Goal: Task Accomplishment & Management: Manage account settings

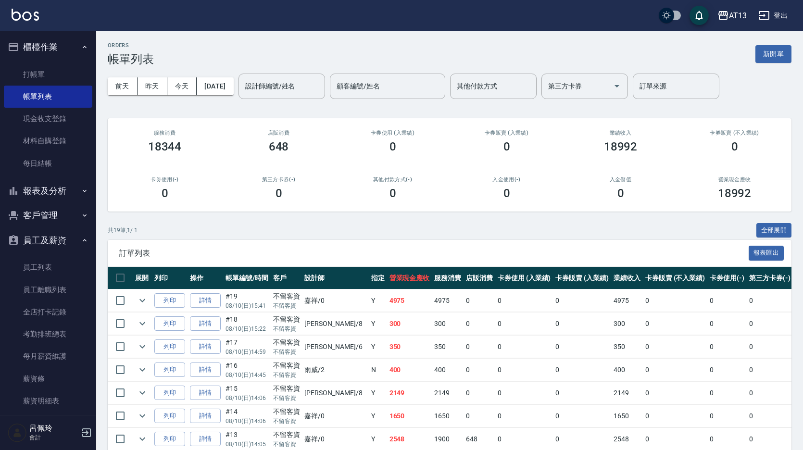
scroll to position [192, 0]
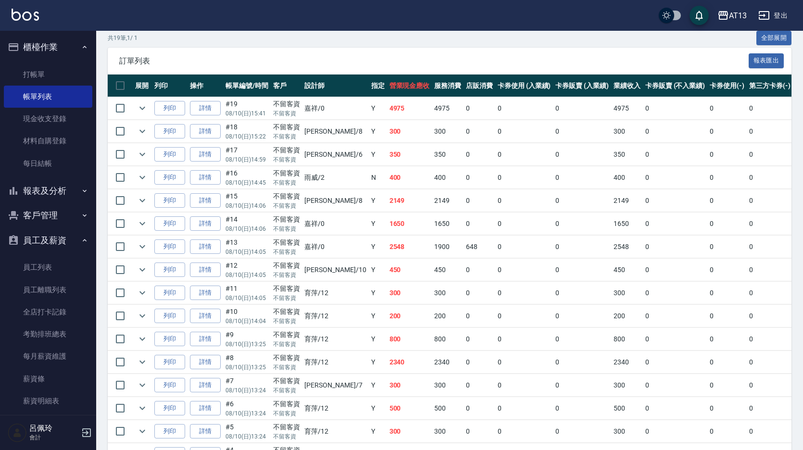
drag, startPoint x: 597, startPoint y: 48, endPoint x: 393, endPoint y: 115, distance: 214.9
click at [393, 115] on tr "列印 詳情 #19 08/10 (日) 15:41 不留客資 不留客資 嘉祥 /0 Y 4975 4975 0 0 0 4975 0 0 0 0 0" at bounding box center [521, 108] width 826 height 23
click at [241, 201] on p "08/10 (日) 14:06" at bounding box center [246, 205] width 43 height 9
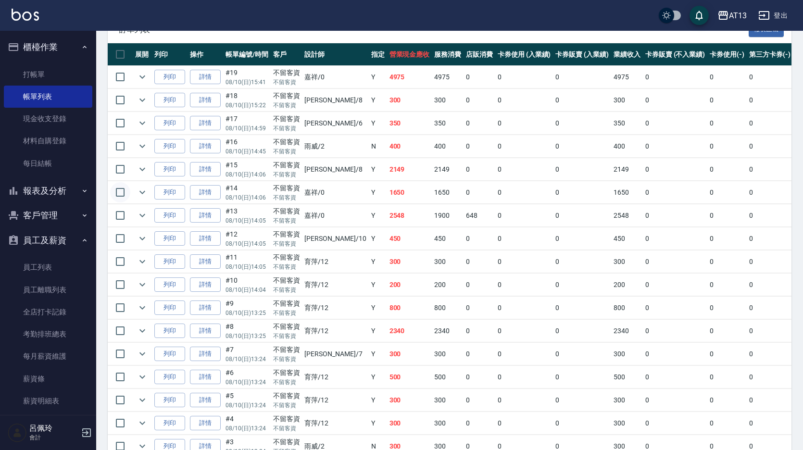
scroll to position [240, 0]
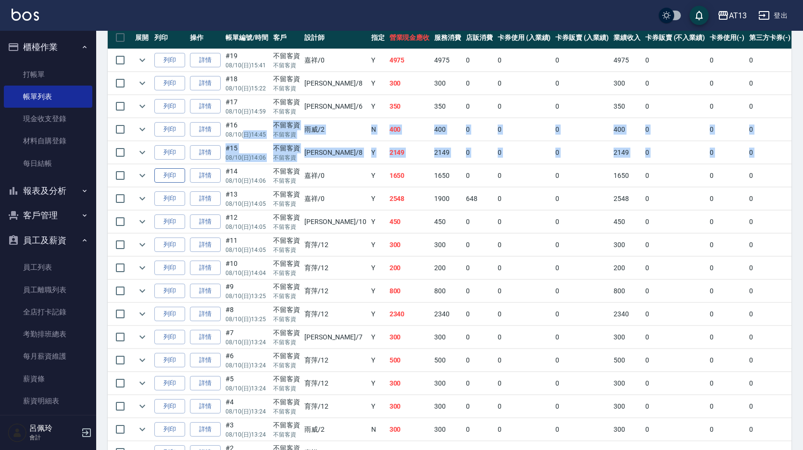
drag, startPoint x: 238, startPoint y: 139, endPoint x: 159, endPoint y: 171, distance: 86.0
click at [159, 171] on tbody "列印 詳情 #19 08/10 (日) 15:41 不留客資 不留客資 嘉祥 /0 Y 4975 4975 0 0 0 4975 0 0 0 0 0 列印 詳…" at bounding box center [521, 268] width 826 height 438
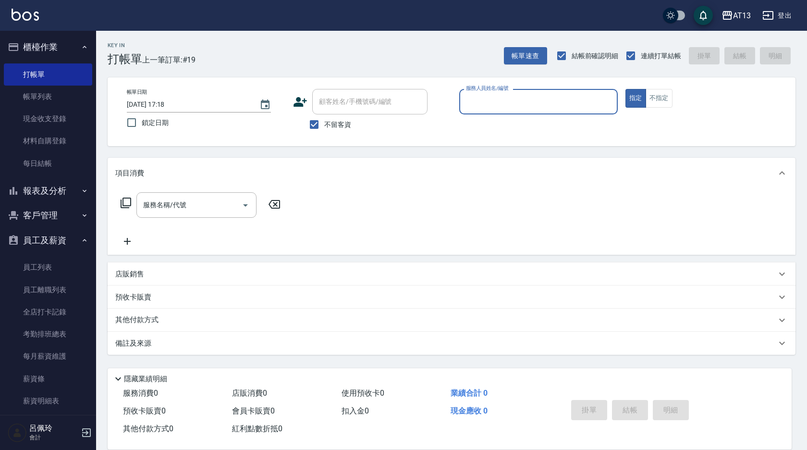
drag, startPoint x: 720, startPoint y: 423, endPoint x: 761, endPoint y: 160, distance: 266.5
drag, startPoint x: 761, startPoint y: 160, endPoint x: 497, endPoint y: 104, distance: 269.2
click at [496, 103] on input "服務人員姓名/編號" at bounding box center [539, 101] width 150 height 17
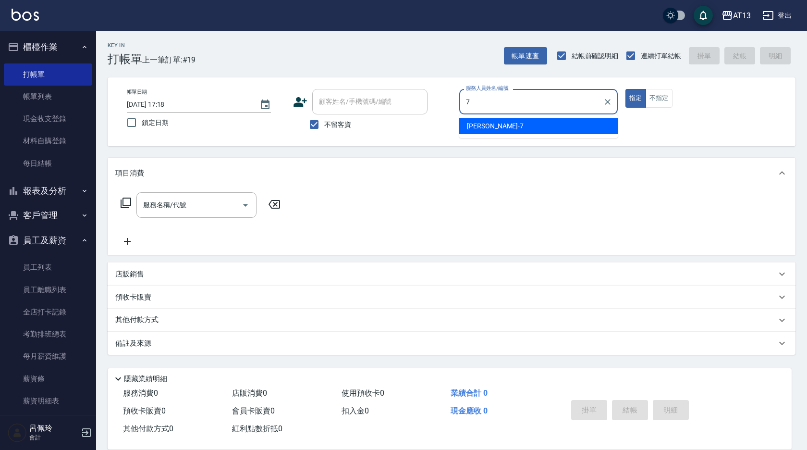
click at [492, 123] on span "[PERSON_NAME]-7" at bounding box center [495, 126] width 57 height 10
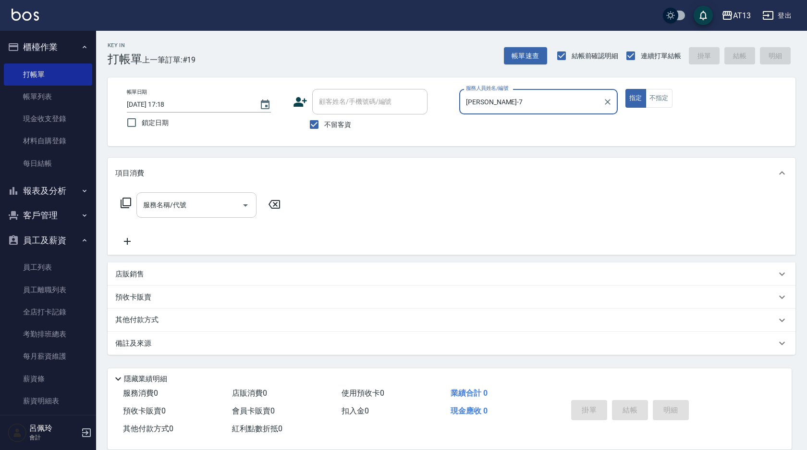
type input "[PERSON_NAME]-7"
click at [187, 213] on input "服務名稱/代號" at bounding box center [189, 205] width 97 height 17
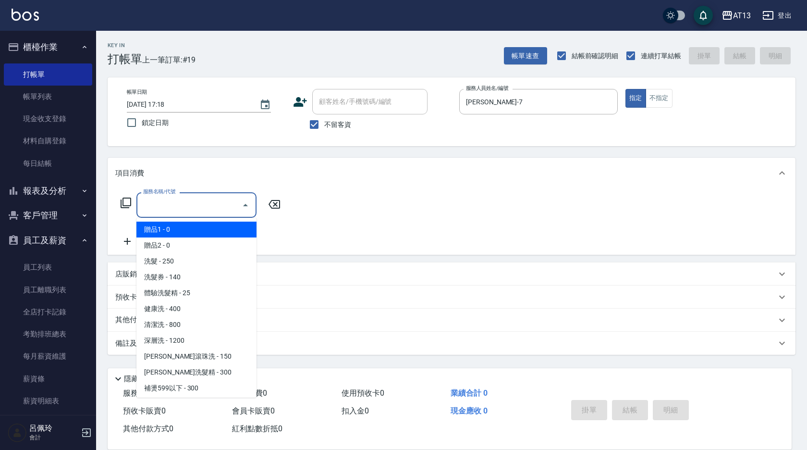
type input "贈品1(005)"
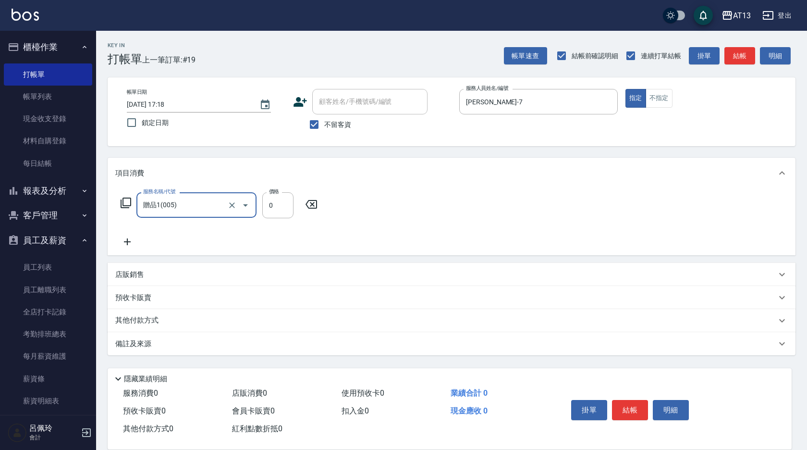
click at [316, 204] on icon at bounding box center [311, 204] width 24 height 12
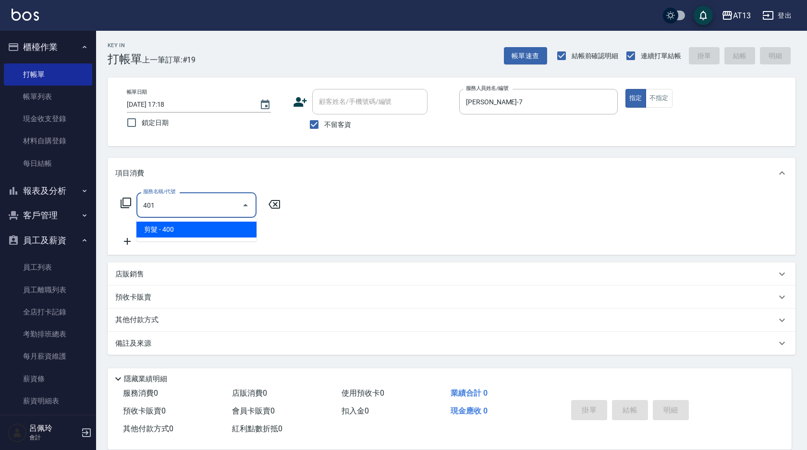
type input "剪髮(401)"
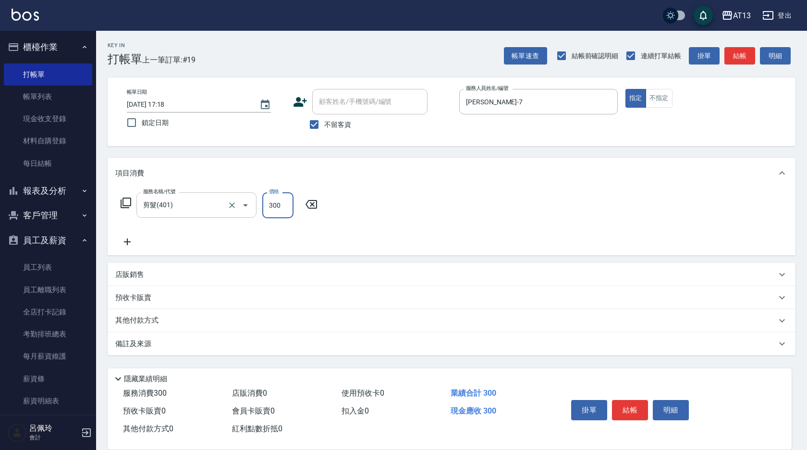
type input "300"
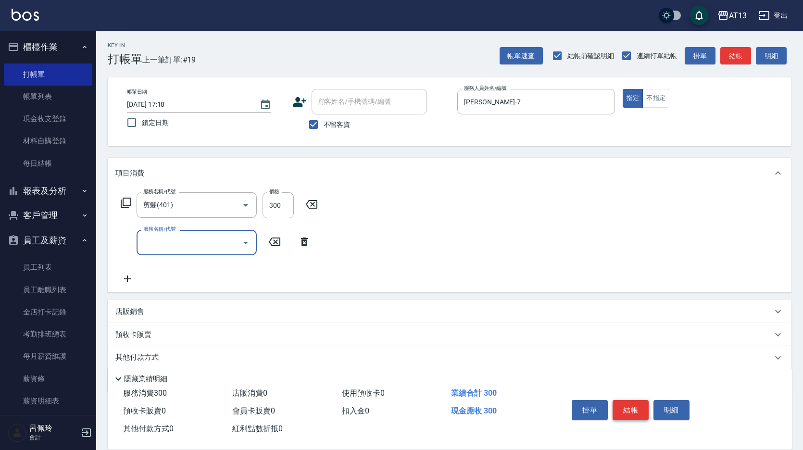
drag, startPoint x: 618, startPoint y: 394, endPoint x: 621, endPoint y: 403, distance: 9.3
click at [621, 403] on div "掛單 結帳 明細" at bounding box center [630, 411] width 125 height 30
drag, startPoint x: 623, startPoint y: 404, endPoint x: 642, endPoint y: 391, distance: 22.1
click at [624, 404] on button "結帳" at bounding box center [630, 410] width 36 height 20
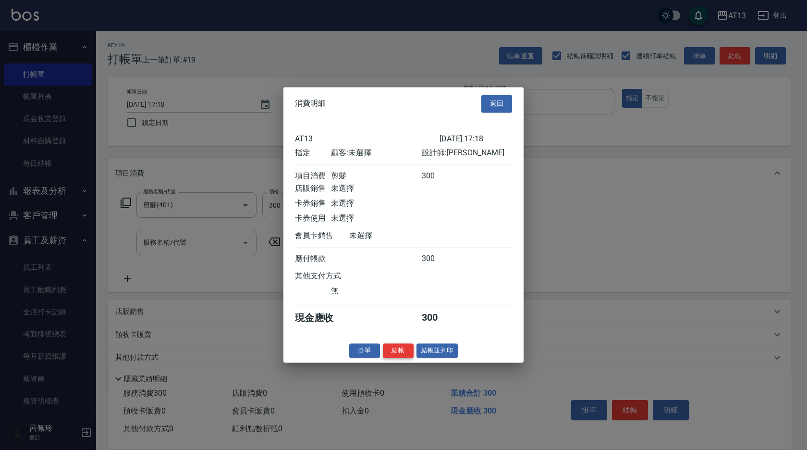
click at [396, 356] on button "結帳" at bounding box center [398, 350] width 31 height 15
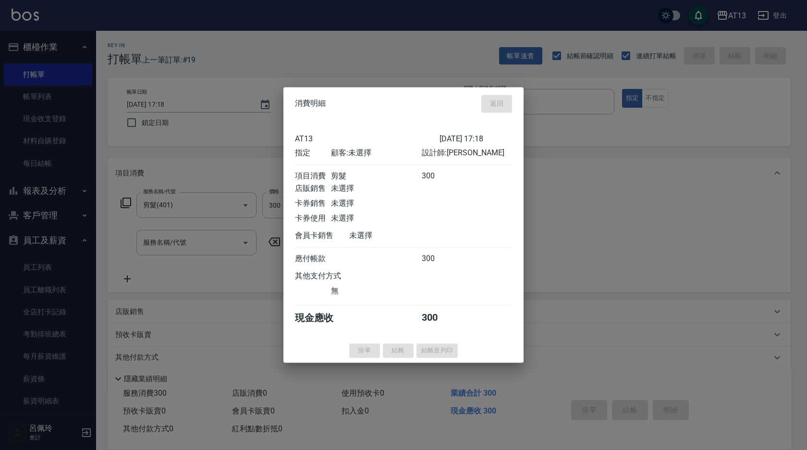
type input "[DATE] 17:32"
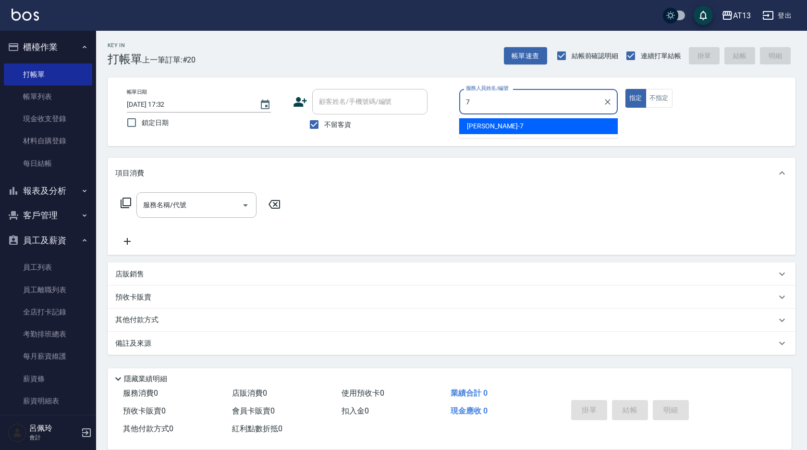
click at [479, 125] on span "[PERSON_NAME]-7" at bounding box center [495, 126] width 57 height 10
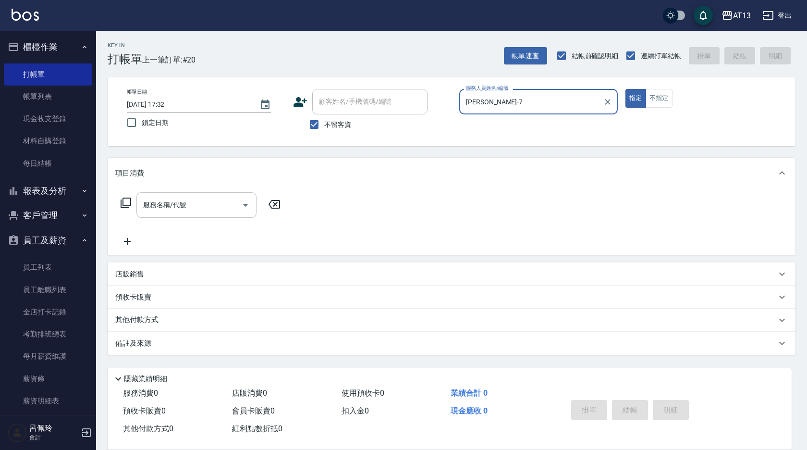
click at [203, 214] on div "服務名稱/代號" at bounding box center [196, 204] width 120 height 25
type input "[PERSON_NAME]-7"
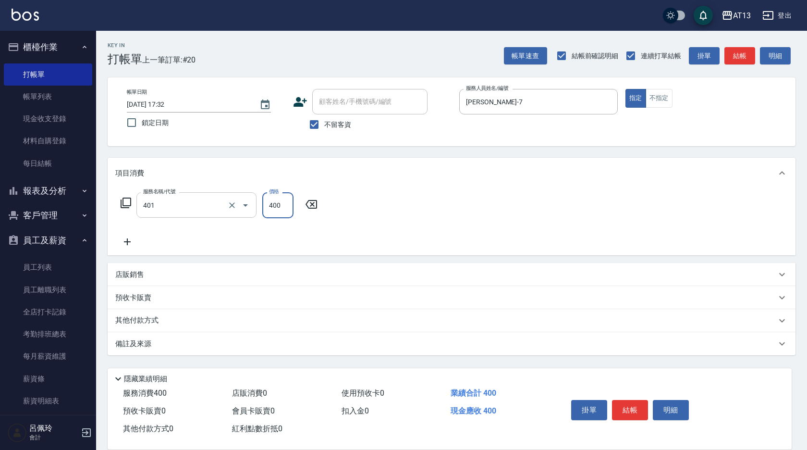
type input "剪髮(401)"
type input "300"
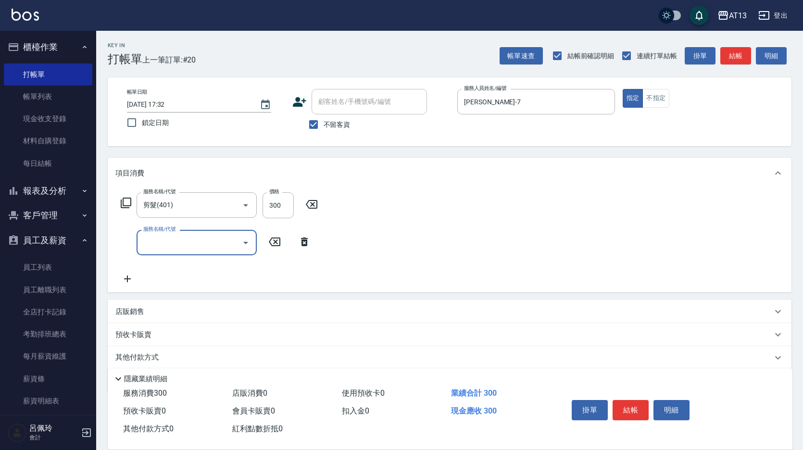
drag, startPoint x: 428, startPoint y: 274, endPoint x: 507, endPoint y: 302, distance: 83.6
click at [429, 274] on div "服務名稱/代號 剪髮(401) 服務名稱/代號 價格 300 價格 服務名稱/代號 服務名稱/代號" at bounding box center [449, 240] width 683 height 104
click at [640, 414] on button "結帳" at bounding box center [630, 410] width 36 height 20
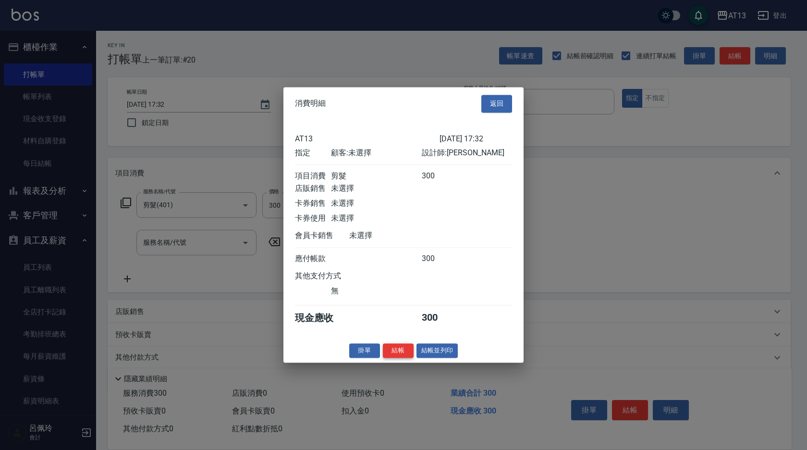
click at [401, 352] on button "結帳" at bounding box center [398, 350] width 31 height 15
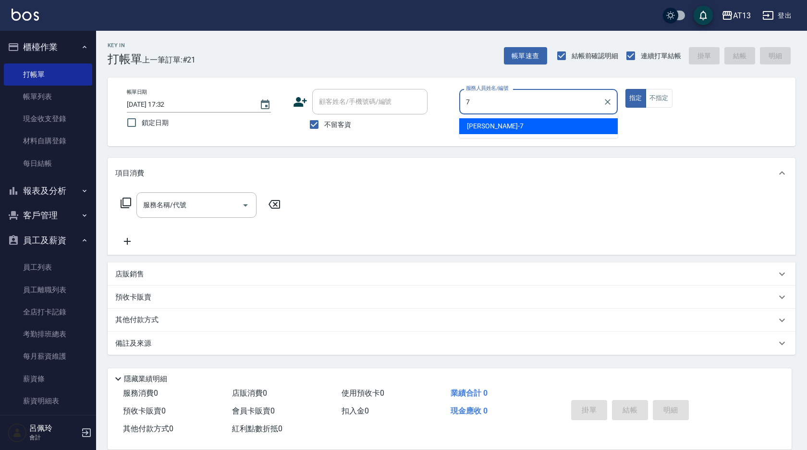
click at [487, 126] on span "[PERSON_NAME]-7" at bounding box center [495, 126] width 57 height 10
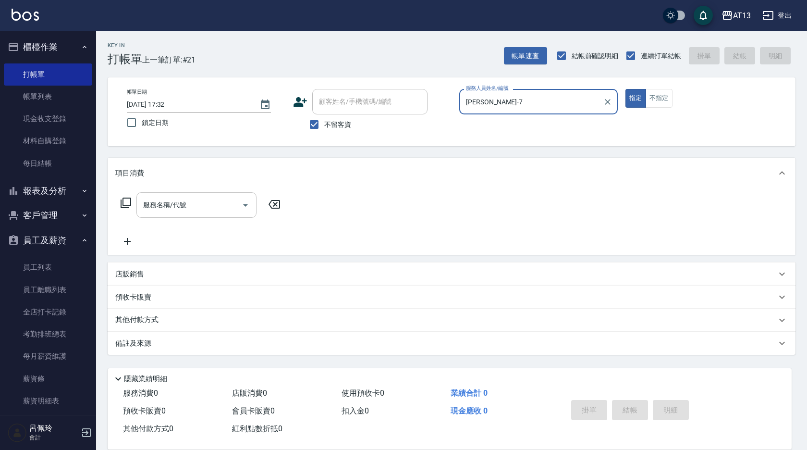
type input "[PERSON_NAME]-7"
click at [198, 208] on input "服務名稱/代號" at bounding box center [189, 205] width 97 height 17
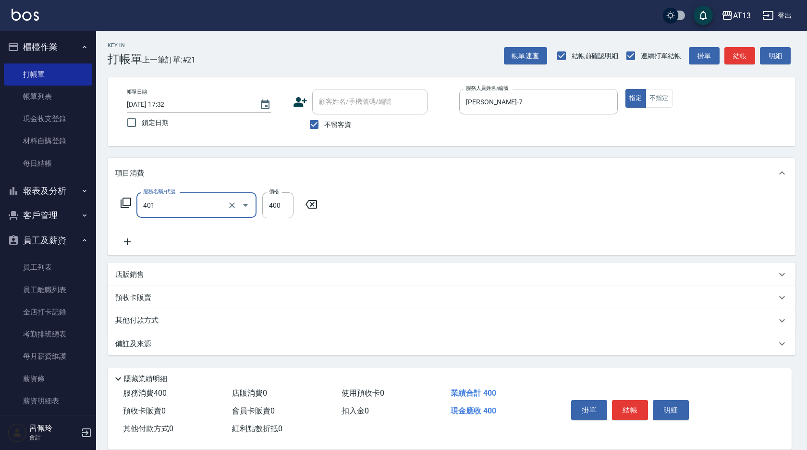
type input "剪髮(401)"
type input "300"
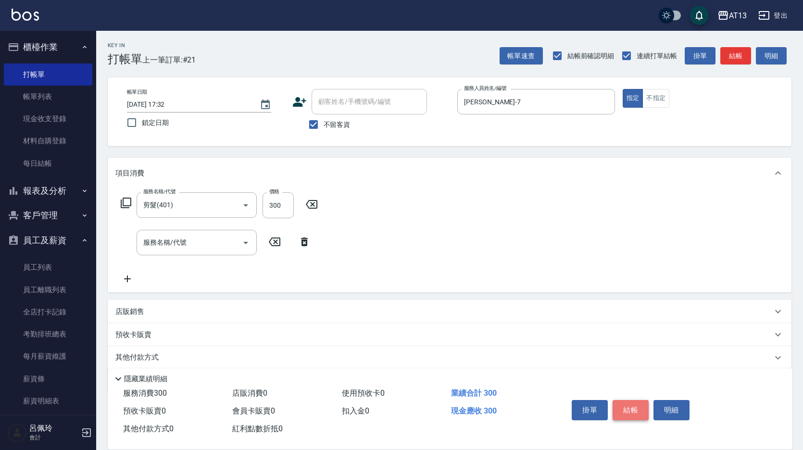
drag, startPoint x: 640, startPoint y: 406, endPoint x: 628, endPoint y: 401, distance: 12.9
click at [636, 404] on button "結帳" at bounding box center [630, 410] width 36 height 20
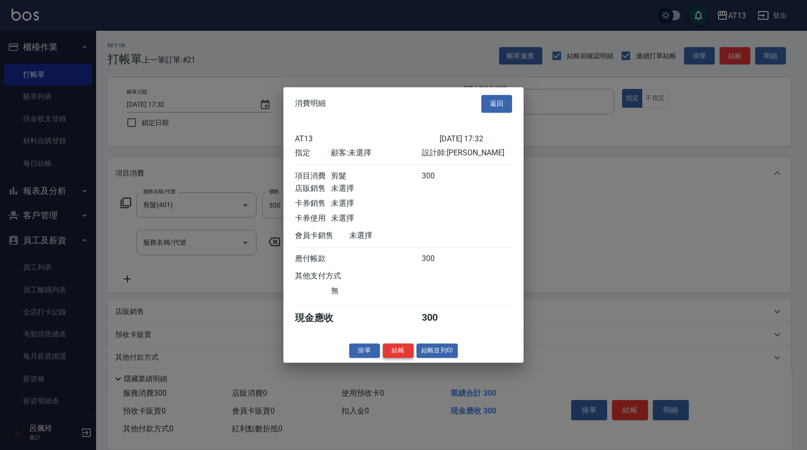
click at [400, 355] on button "結帳" at bounding box center [398, 350] width 31 height 15
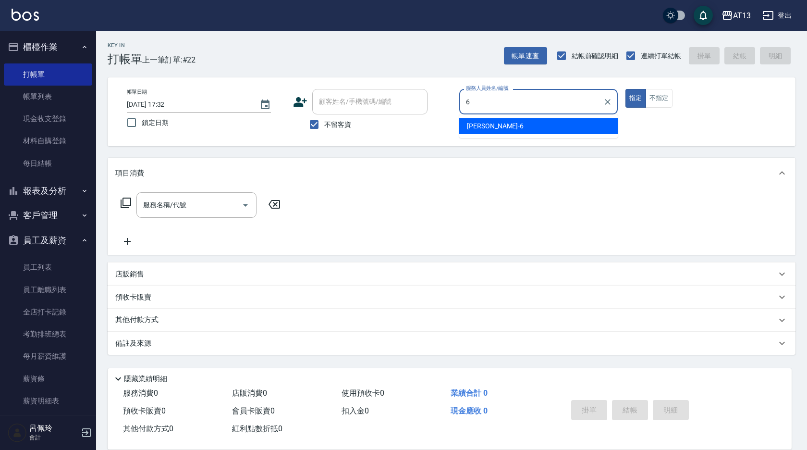
click at [485, 127] on span "[PERSON_NAME] -6" at bounding box center [495, 126] width 57 height 10
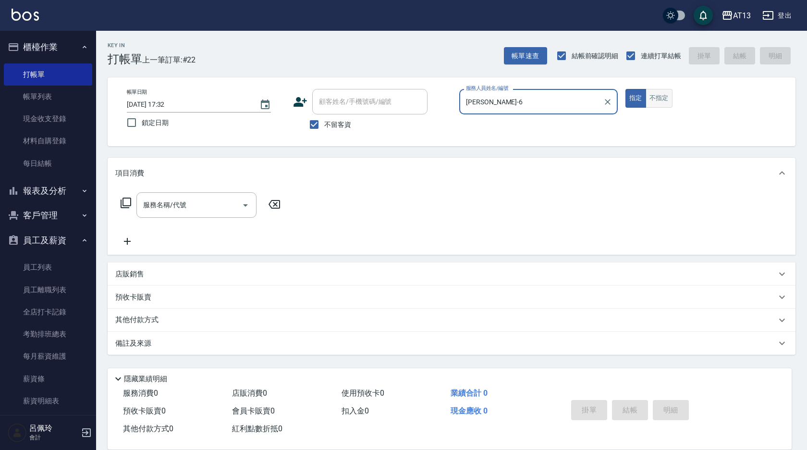
type input "[PERSON_NAME]-6"
click at [659, 90] on button "不指定" at bounding box center [659, 98] width 27 height 19
click at [153, 207] on input "服務名稱/代號" at bounding box center [189, 205] width 97 height 17
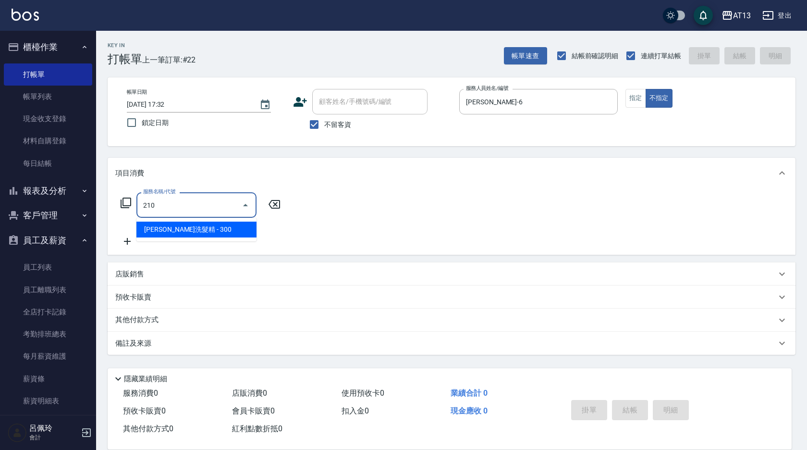
type input "[PERSON_NAME]洗髮精(210)"
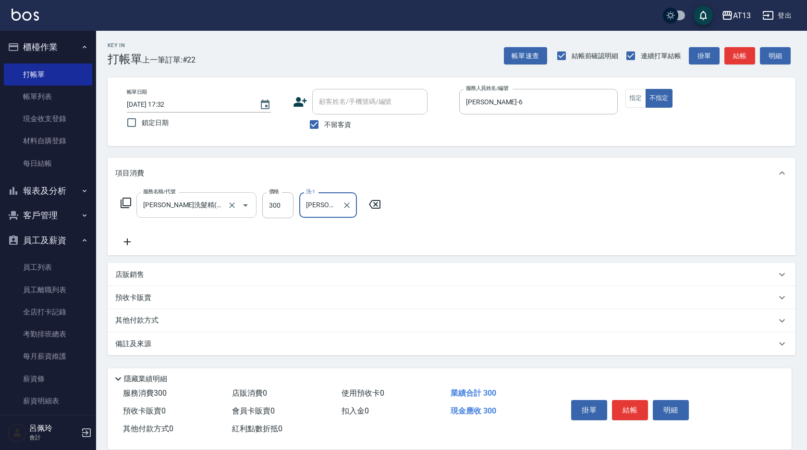
type input "[PERSON_NAME]妡-30"
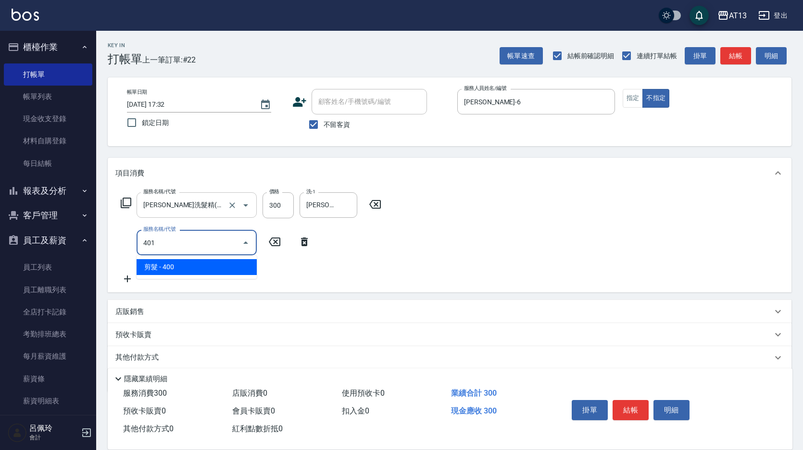
type input "剪髮(401)"
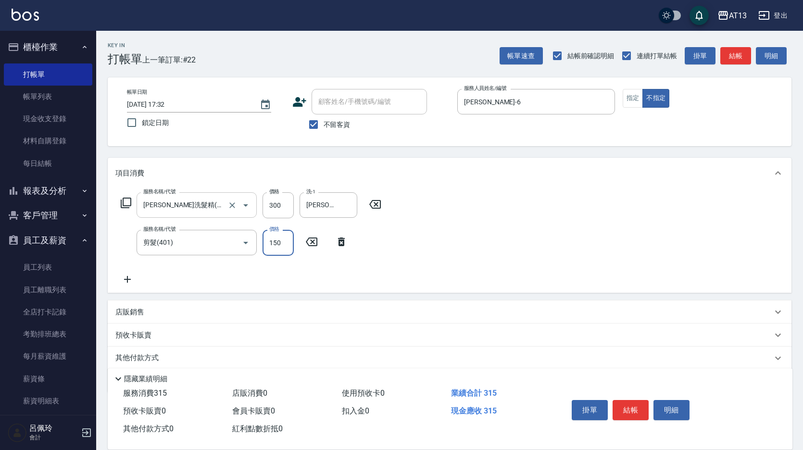
type input "150"
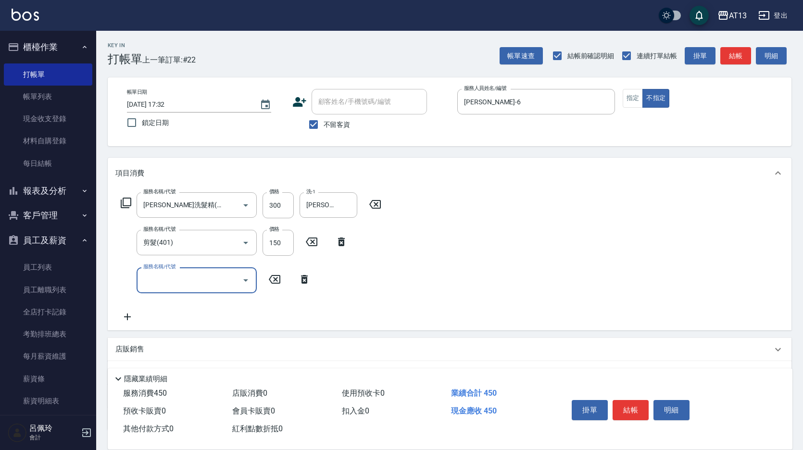
click at [469, 260] on div "服務名稱/代號 [PERSON_NAME]洗髮精(210) 服務名稱/代號 價格 300 價格 洗-1 [PERSON_NAME]妡-30 洗-1 服務名稱/…" at bounding box center [449, 258] width 683 height 141
click at [642, 412] on button "結帳" at bounding box center [630, 410] width 36 height 20
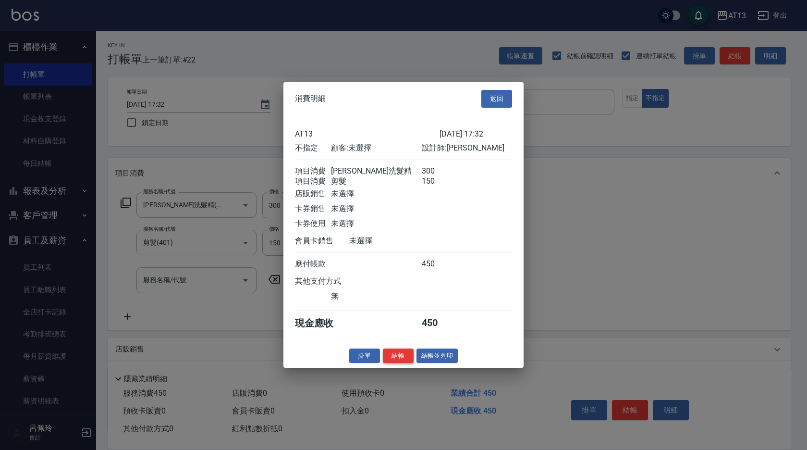
click at [398, 363] on button "結帳" at bounding box center [398, 355] width 31 height 15
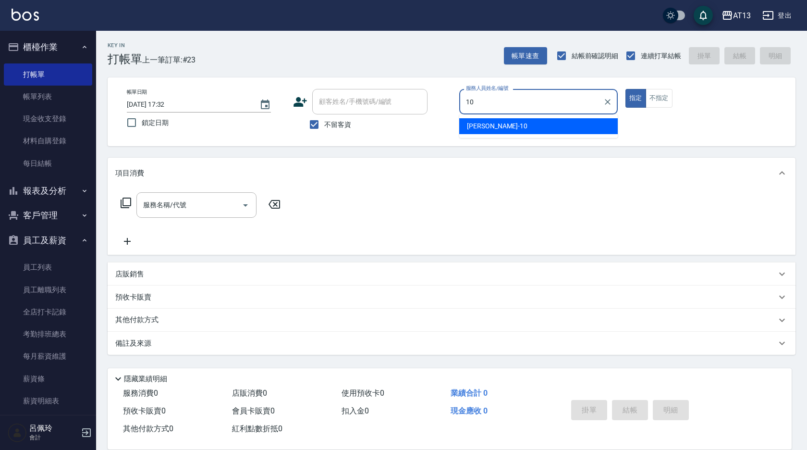
click at [504, 121] on div "[PERSON_NAME] -10" at bounding box center [538, 126] width 159 height 16
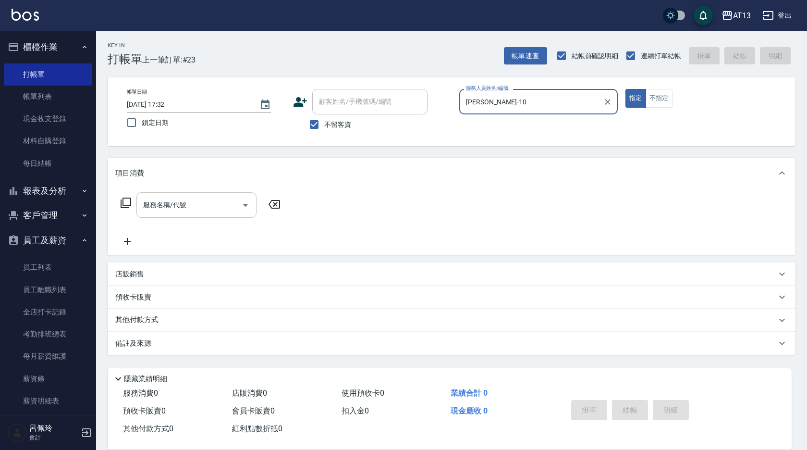
type input "[PERSON_NAME]-10"
click at [177, 209] on input "服務名稱/代號" at bounding box center [189, 205] width 97 height 17
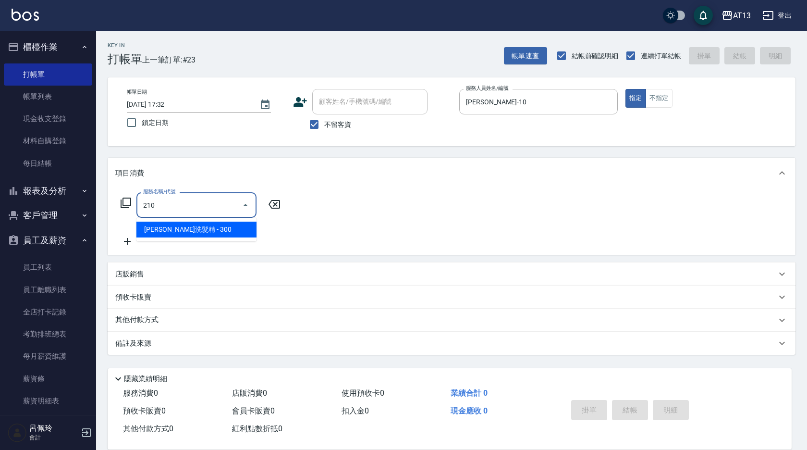
type input "[PERSON_NAME]洗髮精(210)"
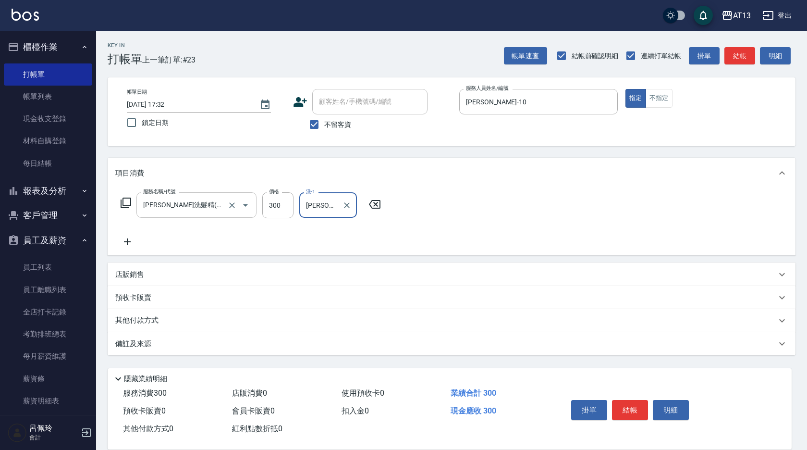
type input "[PERSON_NAME]-10"
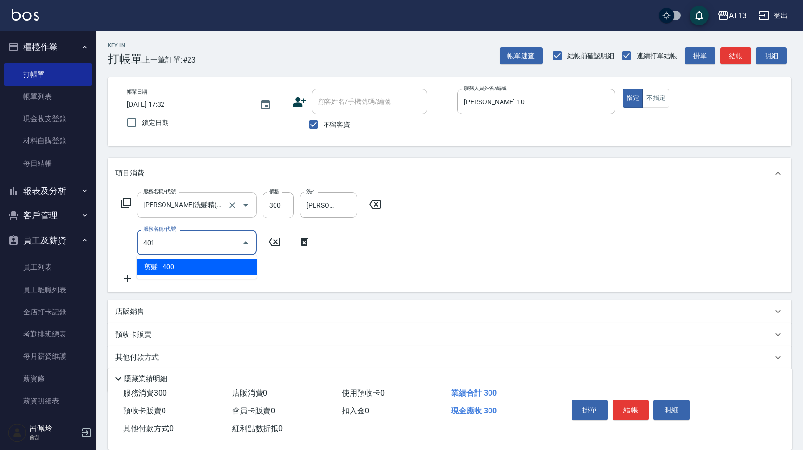
type input "剪髮(401)"
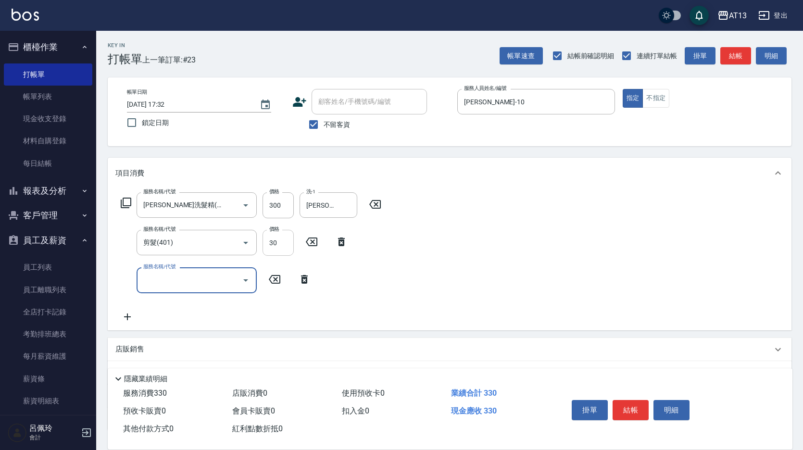
click at [279, 246] on input "30" at bounding box center [277, 243] width 31 height 26
click at [273, 246] on input "30" at bounding box center [277, 243] width 31 height 26
type input "300"
click at [581, 286] on div "服務名稱/代號 [PERSON_NAME]洗髮精(210) 服務名稱/代號 價格 300 價格 洗-1 稔穎-10 洗-1 服務名稱/代號 剪髮(401) 服…" at bounding box center [449, 258] width 683 height 141
click at [628, 404] on button "結帳" at bounding box center [630, 410] width 36 height 20
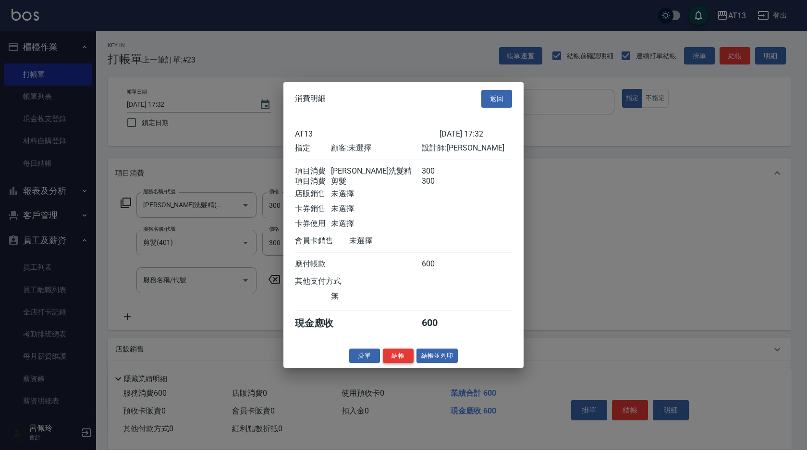
click at [409, 359] on button "結帳" at bounding box center [398, 355] width 31 height 15
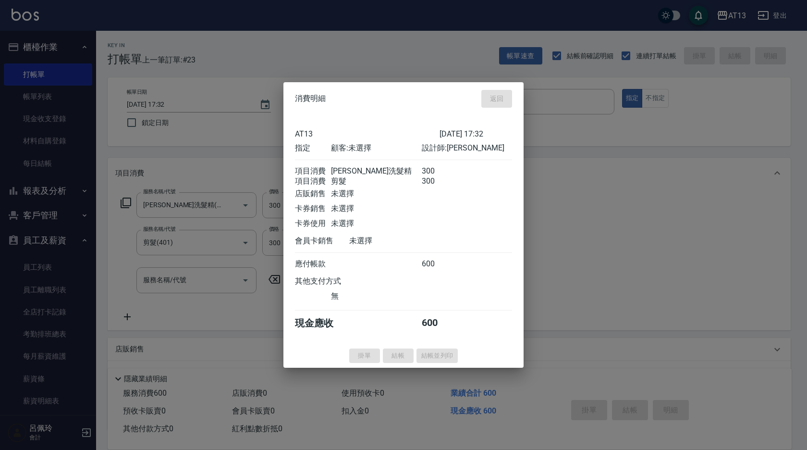
type input "[DATE] 17:33"
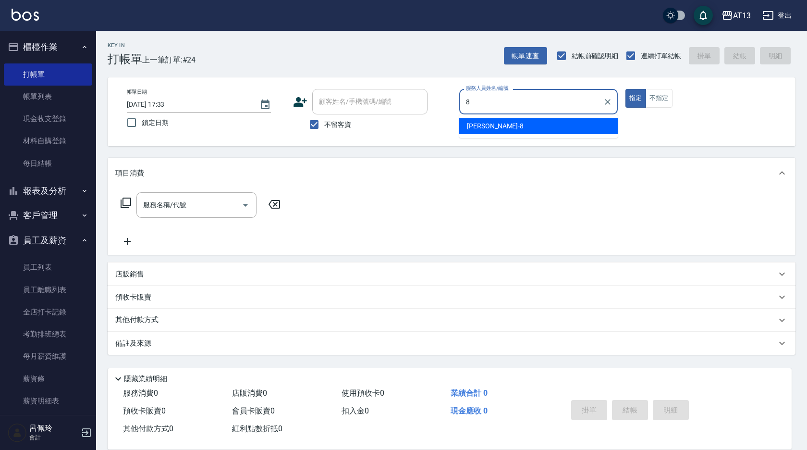
click at [491, 127] on div "[PERSON_NAME] -8" at bounding box center [538, 126] width 159 height 16
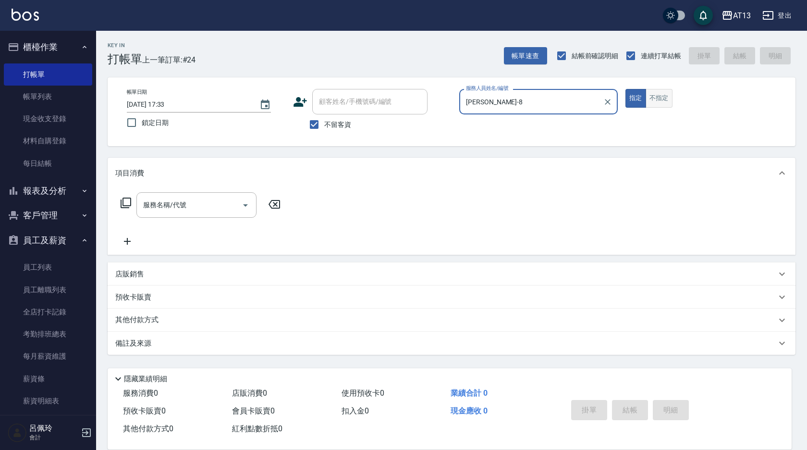
type input "[PERSON_NAME]-8"
click at [660, 103] on button "不指定" at bounding box center [659, 98] width 27 height 19
click at [158, 203] on div "服務名稱/代號 服務名稱/代號" at bounding box center [196, 204] width 120 height 25
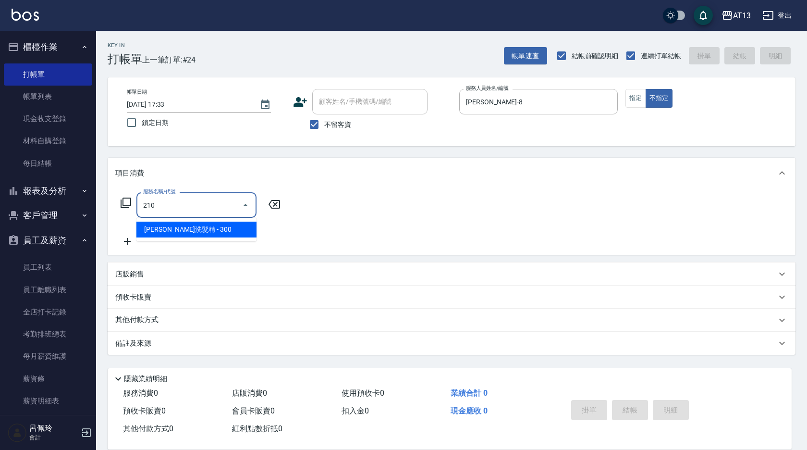
type input "[PERSON_NAME]洗髮精(210)"
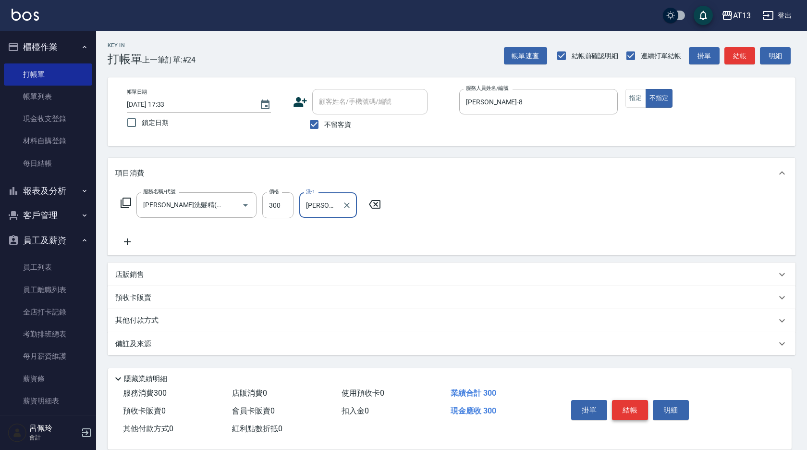
type input "[PERSON_NAME]-28"
click at [627, 409] on button "結帳" at bounding box center [630, 410] width 36 height 20
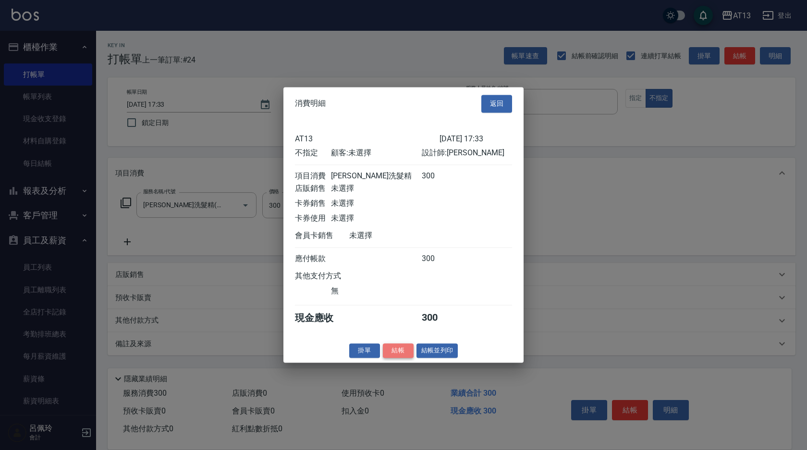
click at [403, 357] on button "結帳" at bounding box center [398, 350] width 31 height 15
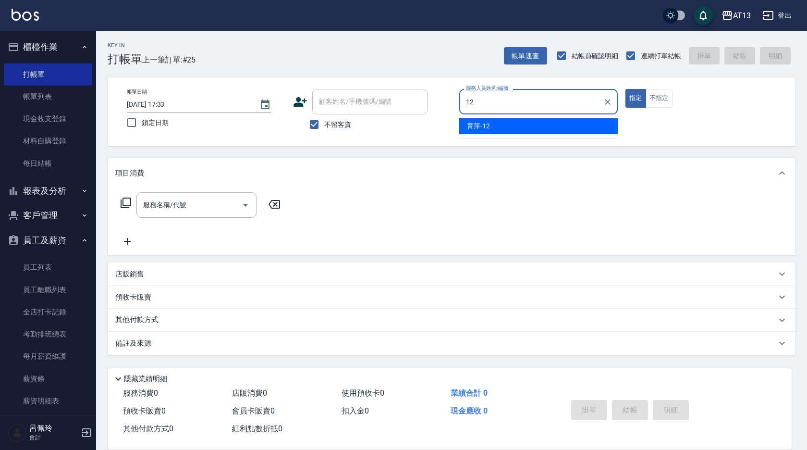
click at [495, 133] on div "育[PERSON_NAME] -12" at bounding box center [538, 126] width 159 height 16
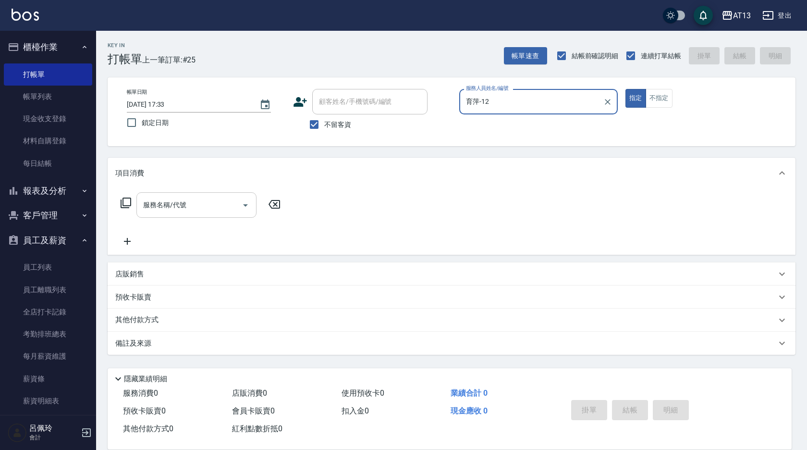
type input "育萍-12"
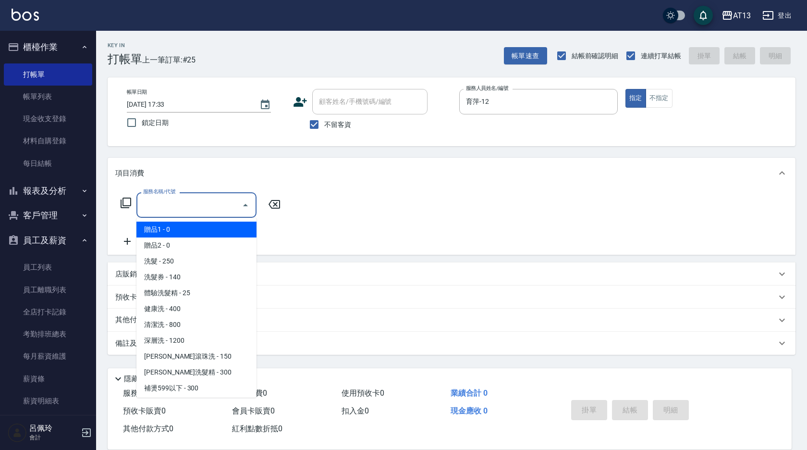
click at [175, 210] on input "服務名稱/代號" at bounding box center [189, 205] width 97 height 17
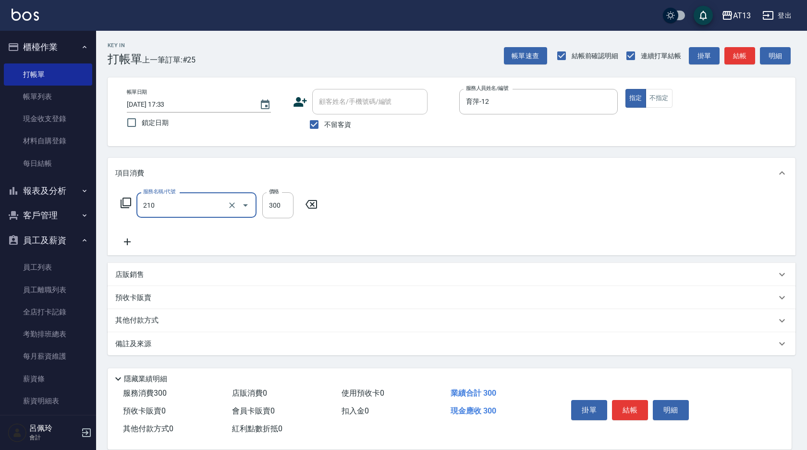
type input "[PERSON_NAME]洗髮精(210)"
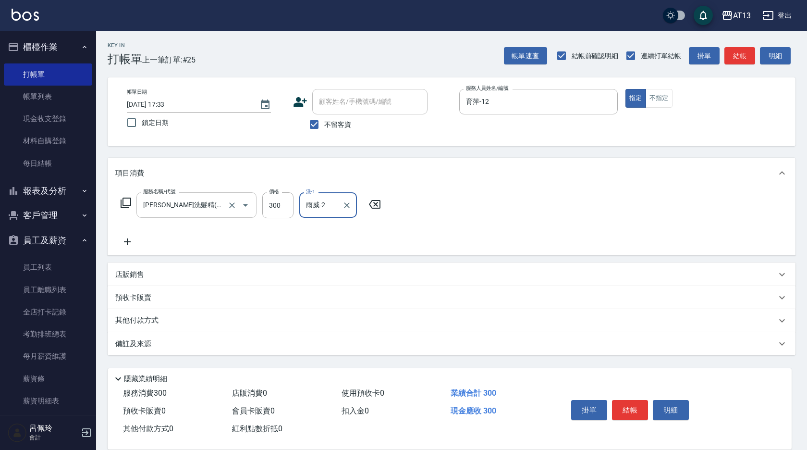
type input "雨威-2"
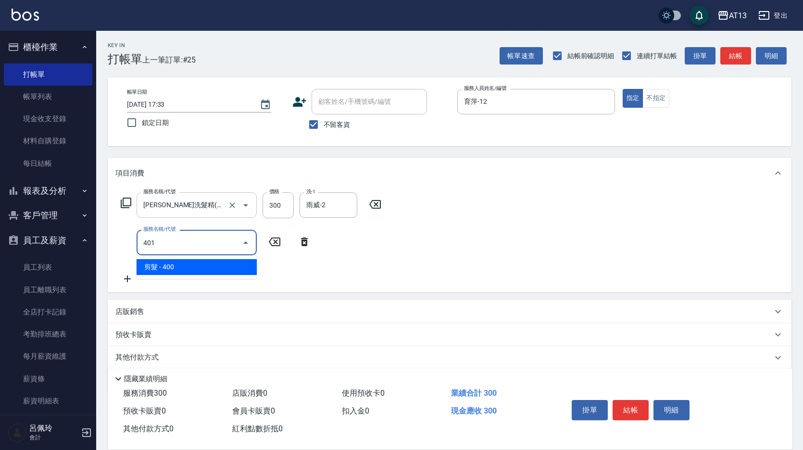
type input "剪髮(401)"
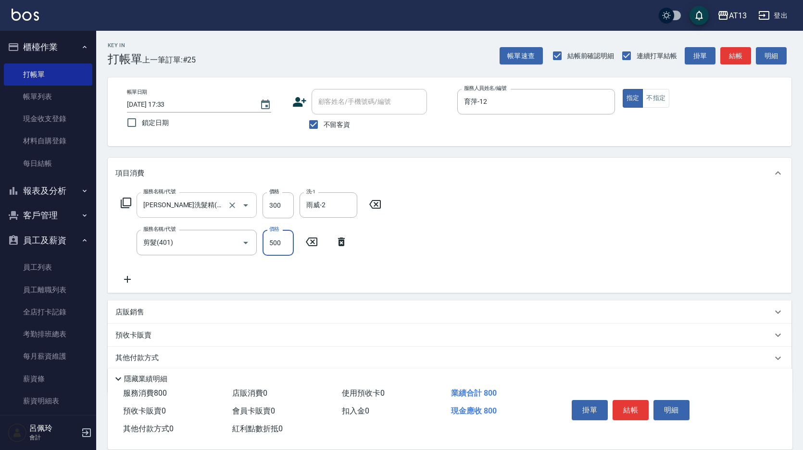
type input "500"
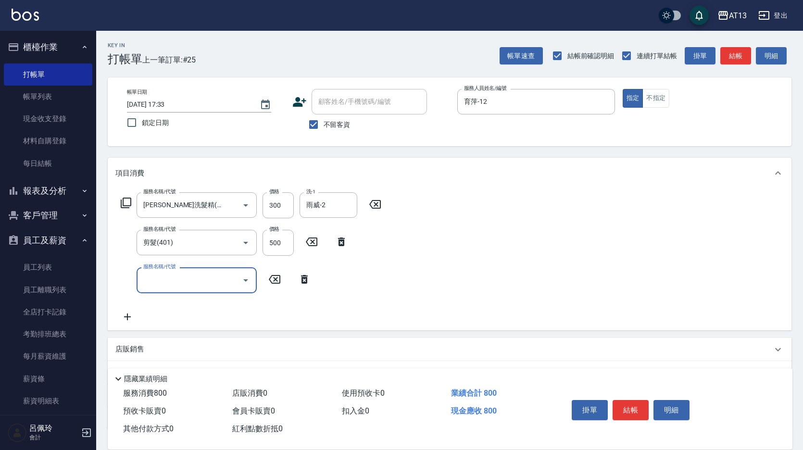
drag, startPoint x: 536, startPoint y: 197, endPoint x: 537, endPoint y: 202, distance: 5.4
click at [536, 199] on div "服務名稱/代號 [PERSON_NAME]洗髮精(210) 服務名稱/代號 價格 300 價格 洗-1 雨威-2 洗-1 服務名稱/代號 剪髮(401) 服務…" at bounding box center [449, 258] width 683 height 141
click at [624, 405] on button "結帳" at bounding box center [630, 410] width 36 height 20
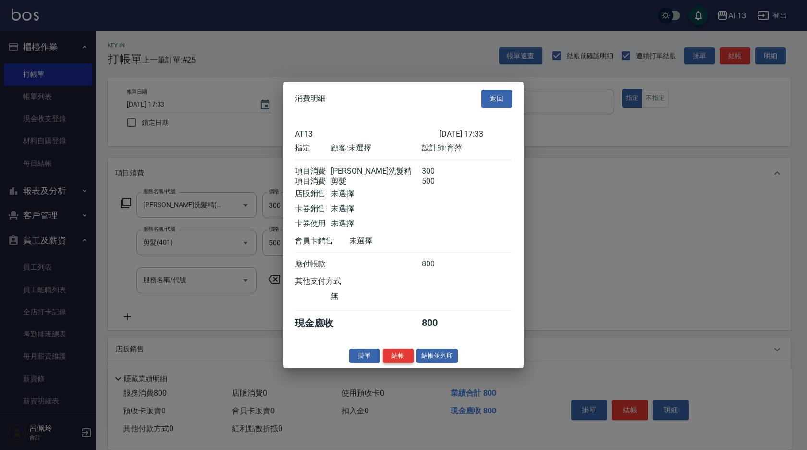
click at [402, 363] on button "結帳" at bounding box center [398, 355] width 31 height 15
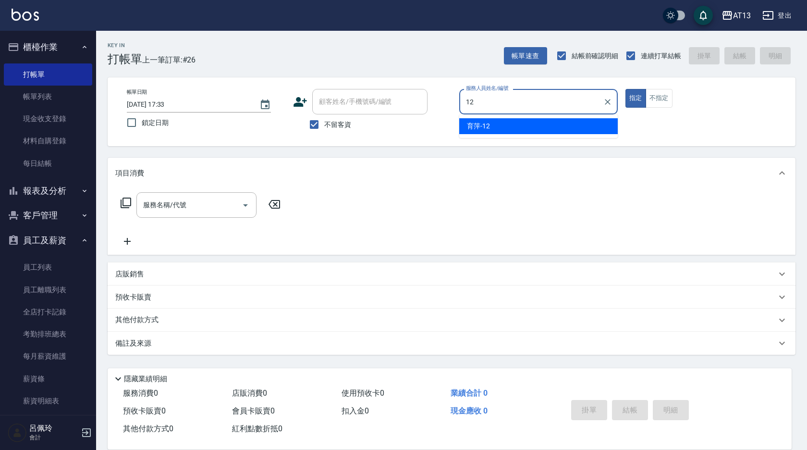
drag, startPoint x: 538, startPoint y: 124, endPoint x: 472, endPoint y: 139, distance: 67.0
click at [538, 124] on div "育[PERSON_NAME] -12" at bounding box center [538, 126] width 159 height 16
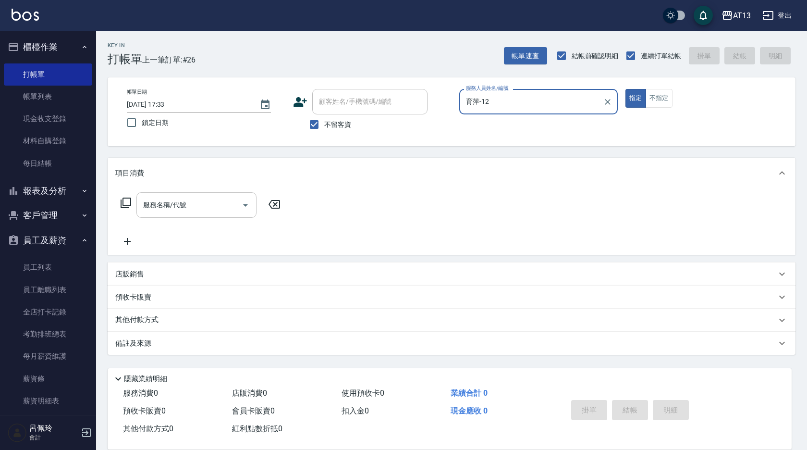
type input "育萍-12"
click at [168, 209] on input "服務名稱/代號" at bounding box center [189, 205] width 97 height 17
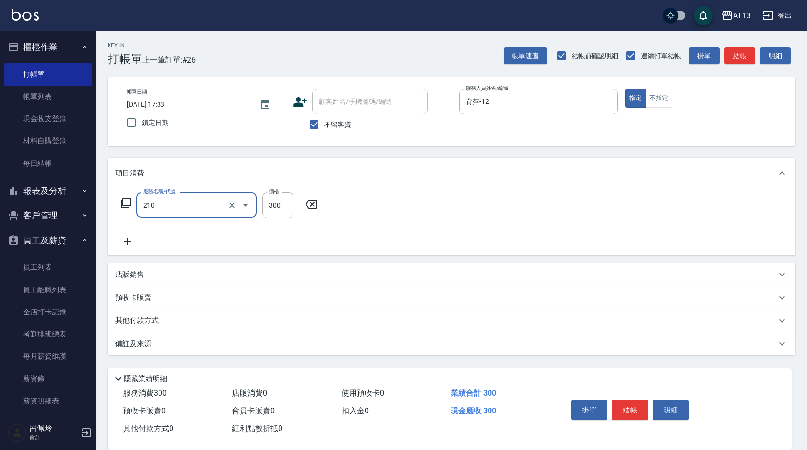
type input "[PERSON_NAME]洗髮精(210)"
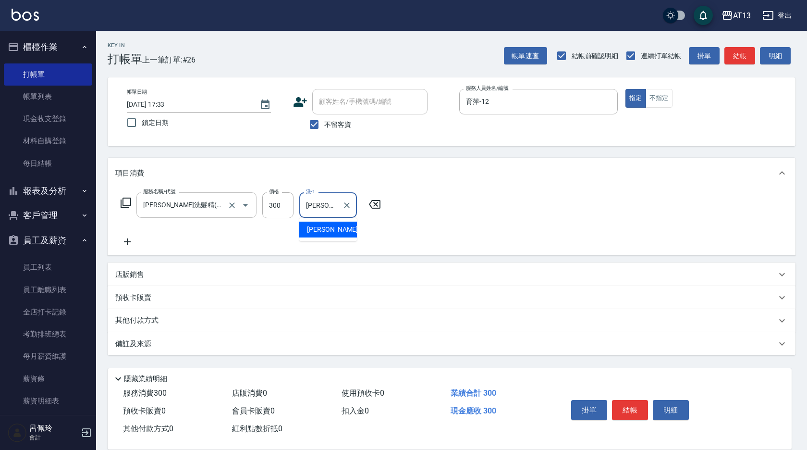
type input "[PERSON_NAME]-28"
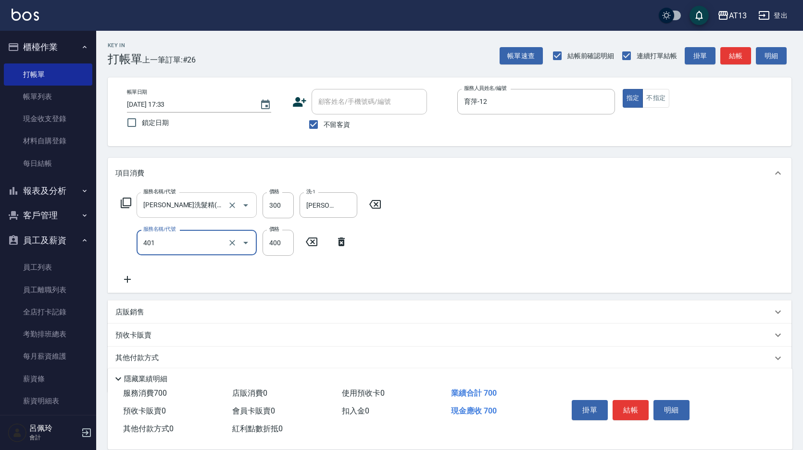
type input "剪髮(401)"
type input "500"
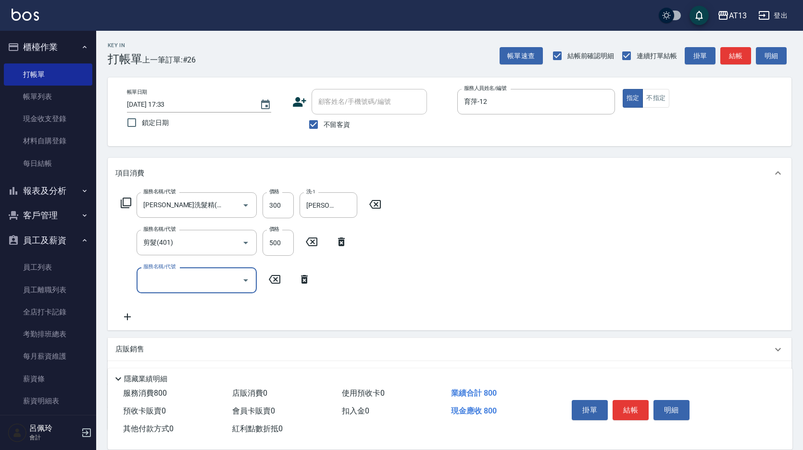
click at [655, 242] on div "服務名稱/代號 [PERSON_NAME]洗髮精(210) 服務名稱/代號 價格 300 價格 洗-1 [PERSON_NAME]-28 洗-1 服務名稱/代…" at bounding box center [449, 258] width 683 height 141
click at [634, 404] on button "結帳" at bounding box center [630, 410] width 36 height 20
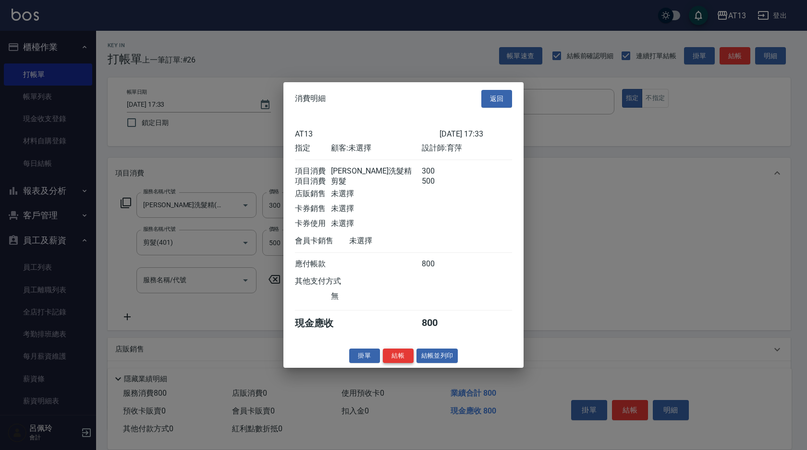
click at [408, 359] on button "結帳" at bounding box center [398, 355] width 31 height 15
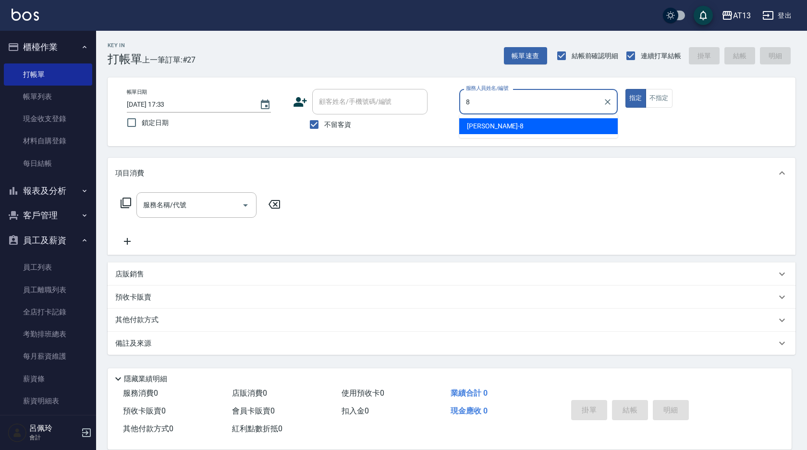
click at [499, 124] on div "[PERSON_NAME] -8" at bounding box center [538, 126] width 159 height 16
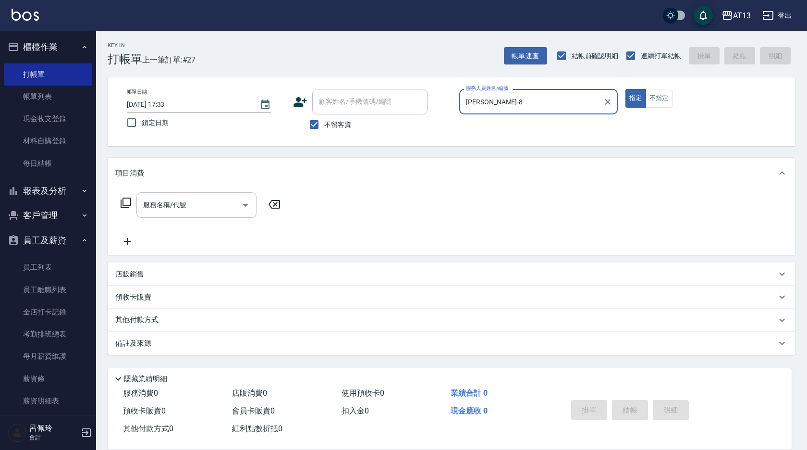
type input "[PERSON_NAME]-8"
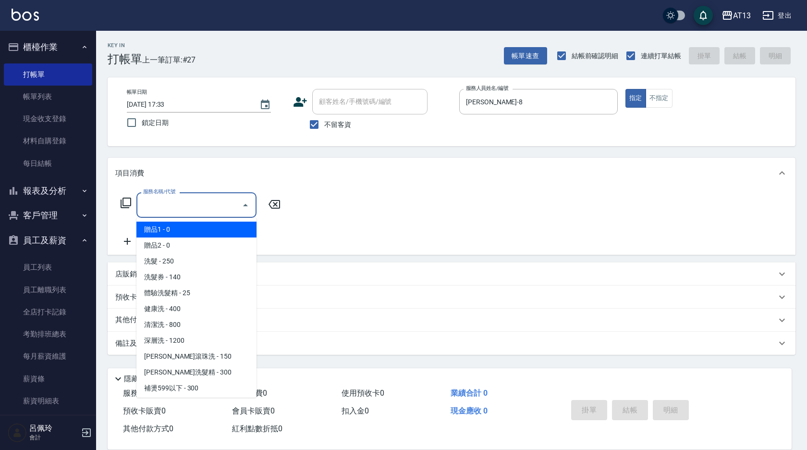
click at [229, 207] on input "服務名稱/代號" at bounding box center [189, 205] width 97 height 17
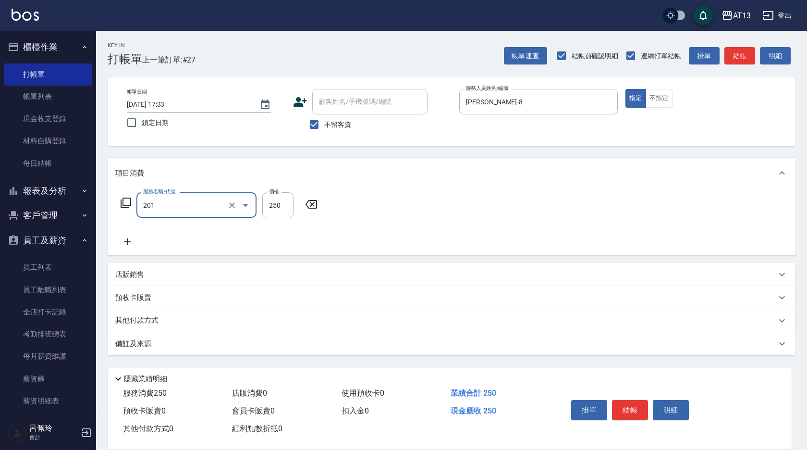
type input "洗髮(201)"
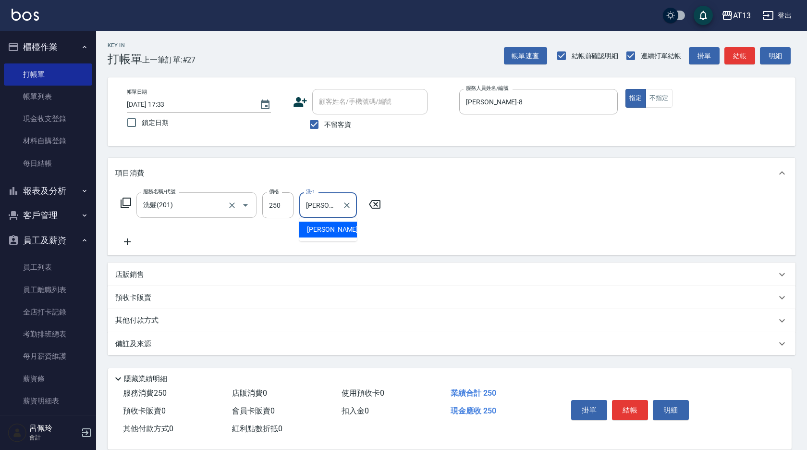
type input "[PERSON_NAME]-11"
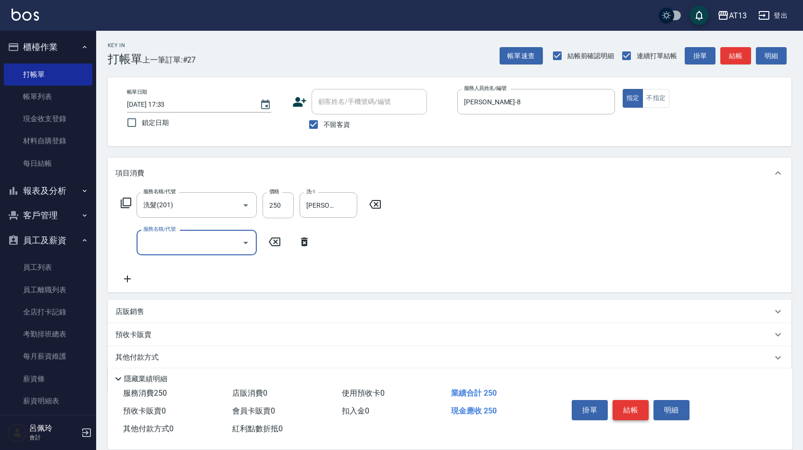
click at [635, 405] on button "結帳" at bounding box center [630, 410] width 36 height 20
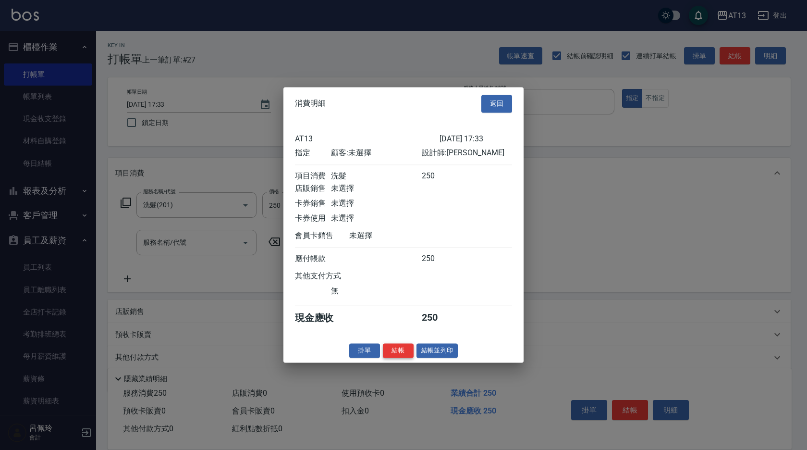
click at [399, 358] on button "結帳" at bounding box center [398, 350] width 31 height 15
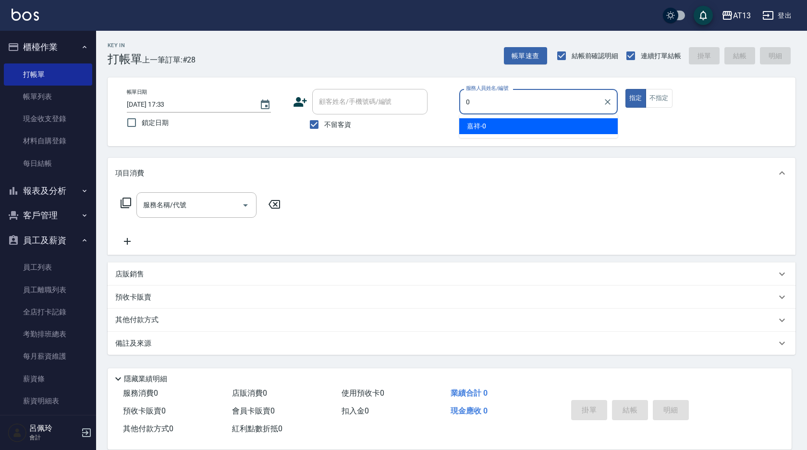
click at [499, 123] on div "嘉祥 -0" at bounding box center [538, 126] width 159 height 16
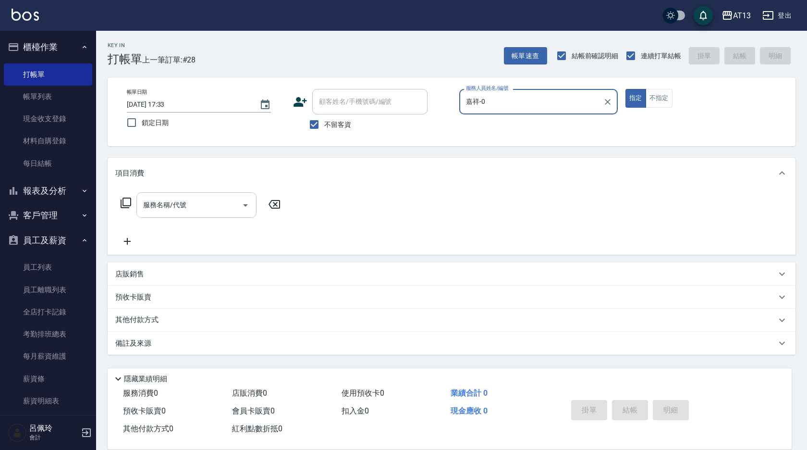
type input "嘉祥-0"
click at [188, 213] on input "服務名稱/代號" at bounding box center [189, 205] width 97 height 17
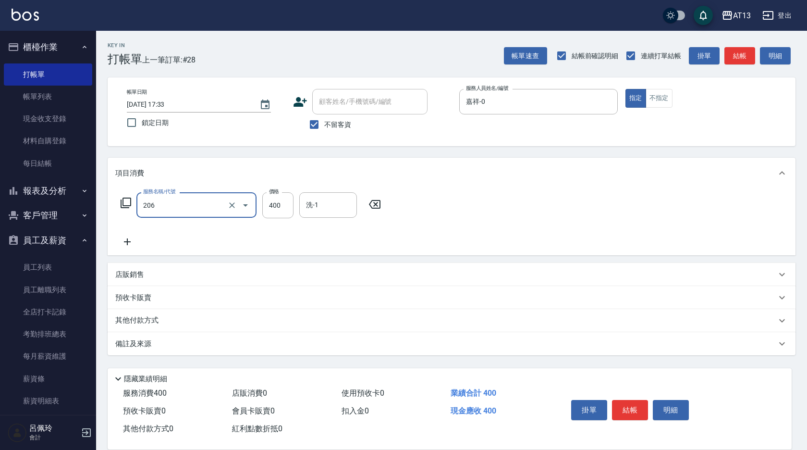
type input "健康洗(206)"
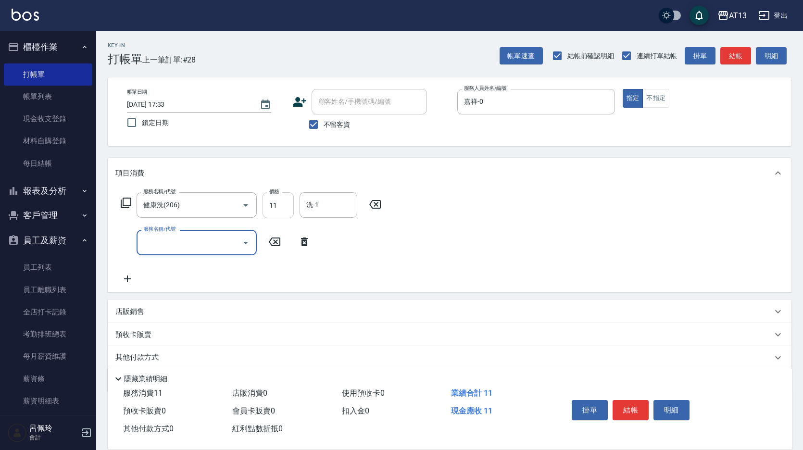
click at [290, 210] on input "11" at bounding box center [277, 205] width 31 height 26
type input "400"
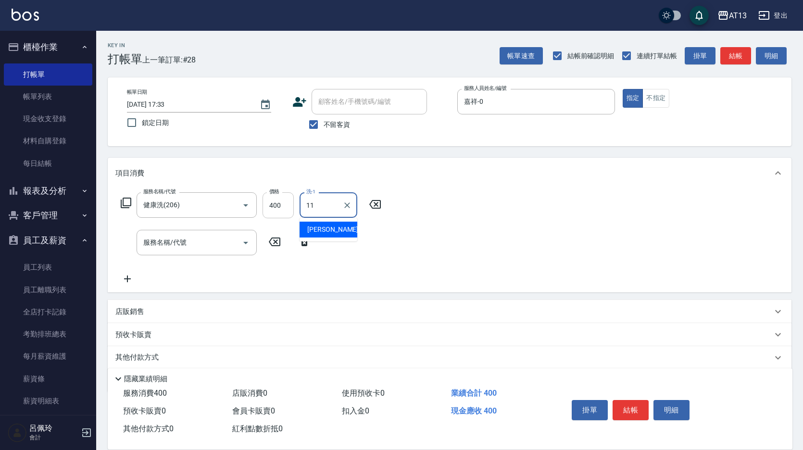
type input "[PERSON_NAME]-11"
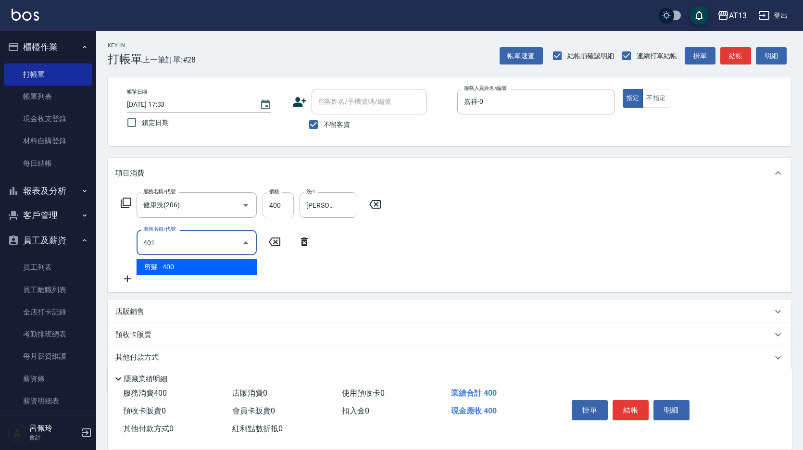
type input "剪髮(401)"
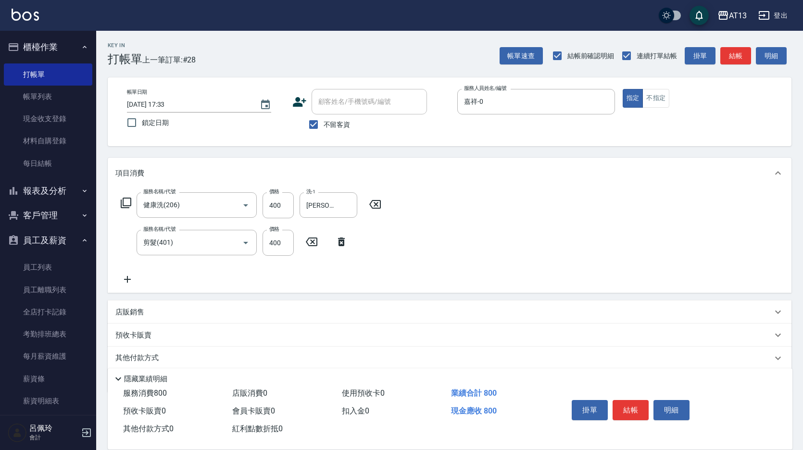
click at [469, 246] on div "服務名稱/代號 健康洗(206) 服務名稱/代號 價格 400 價格 洗-1 [PERSON_NAME]-11 洗-1 服務名稱/代號 剪髮(401) 服務名…" at bounding box center [449, 240] width 683 height 104
click at [635, 407] on button "結帳" at bounding box center [630, 410] width 36 height 20
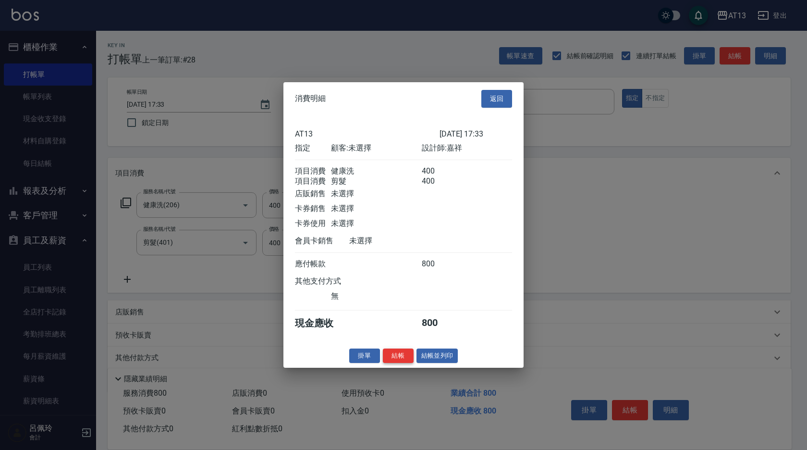
click at [401, 363] on button "結帳" at bounding box center [398, 355] width 31 height 15
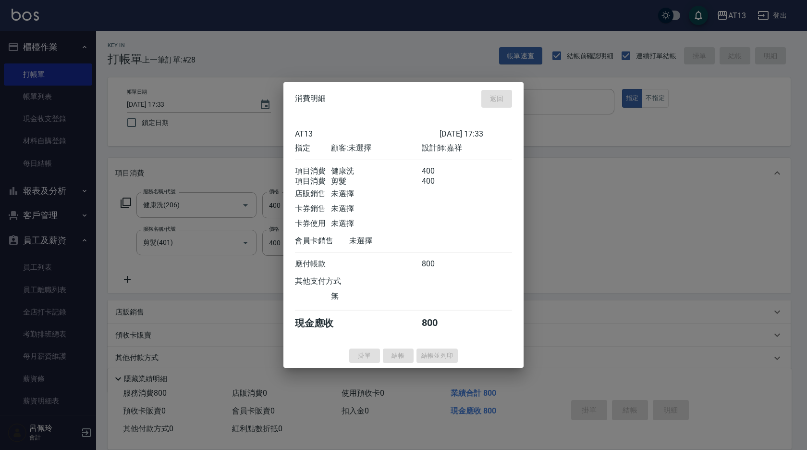
type input "[DATE] 17:34"
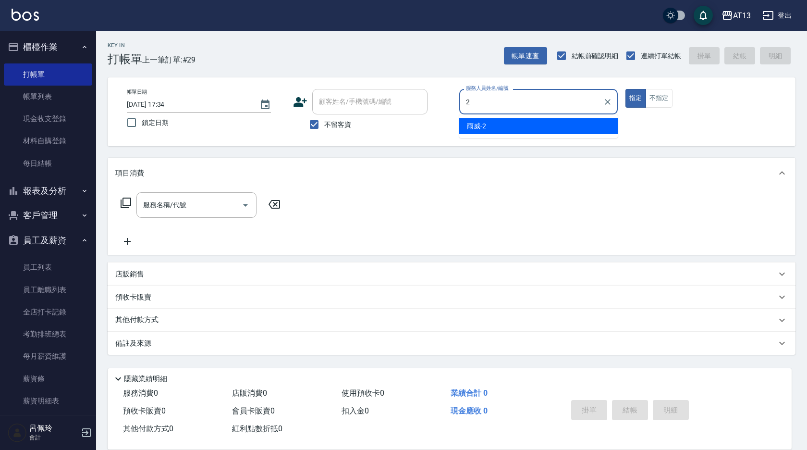
click at [498, 129] on div "雨威 -2" at bounding box center [538, 126] width 159 height 16
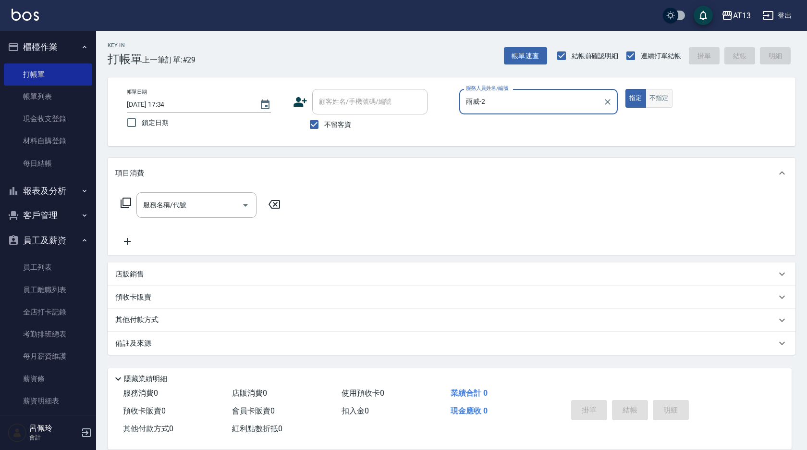
type input "雨威-2"
click at [665, 94] on button "不指定" at bounding box center [659, 98] width 27 height 19
click at [191, 201] on input "服務名稱/代號" at bounding box center [189, 205] width 97 height 17
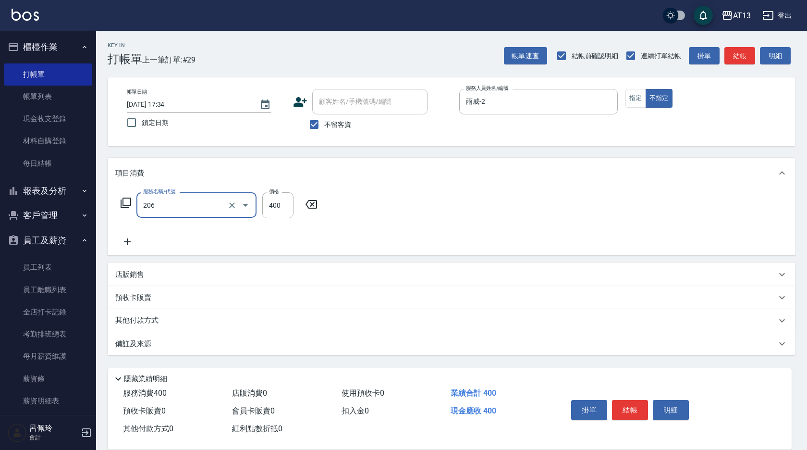
type input "健康洗(206)"
type input "雨威-2"
click at [635, 405] on button "結帳" at bounding box center [630, 410] width 36 height 20
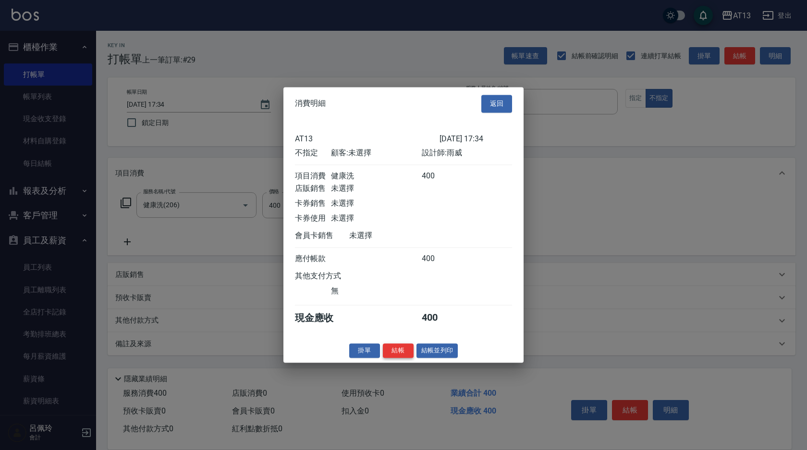
click at [401, 351] on button "結帳" at bounding box center [398, 350] width 31 height 15
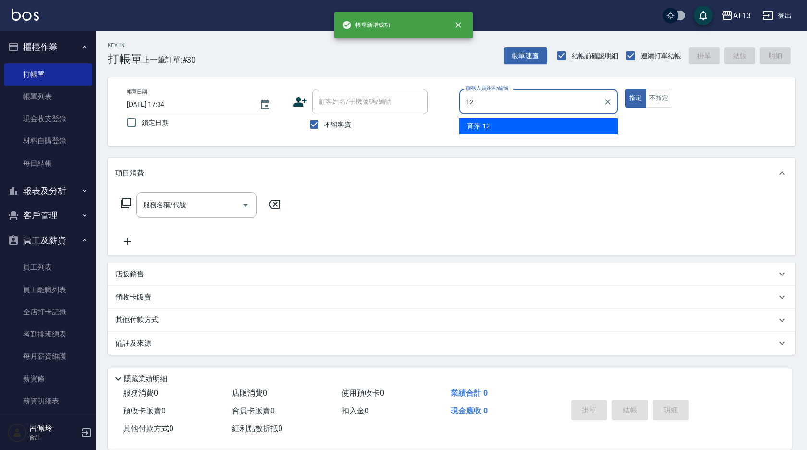
click at [507, 114] on div "12 服務人員姓名/編號" at bounding box center [538, 101] width 159 height 25
click at [508, 127] on div "育[PERSON_NAME] -12" at bounding box center [538, 126] width 159 height 16
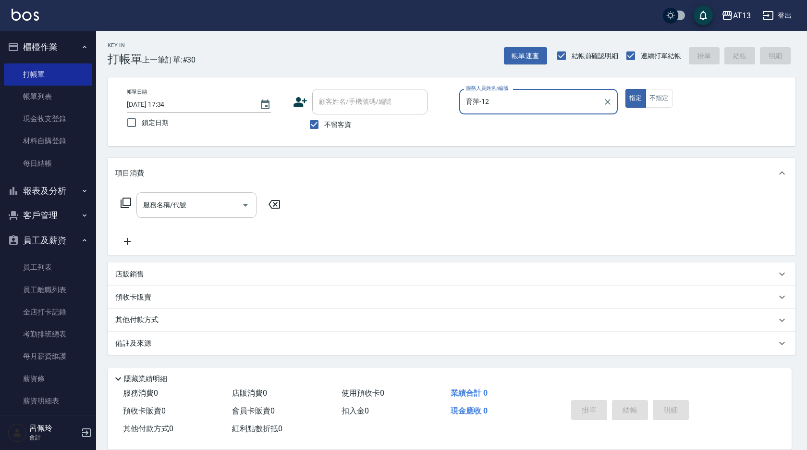
type input "育萍-12"
click at [190, 202] on input "服務名稱/代號" at bounding box center [189, 205] width 97 height 17
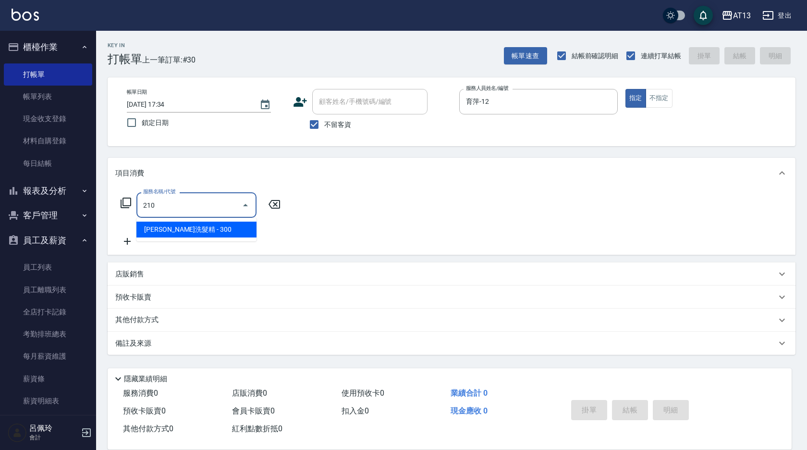
type input "[PERSON_NAME]洗髮精(210)"
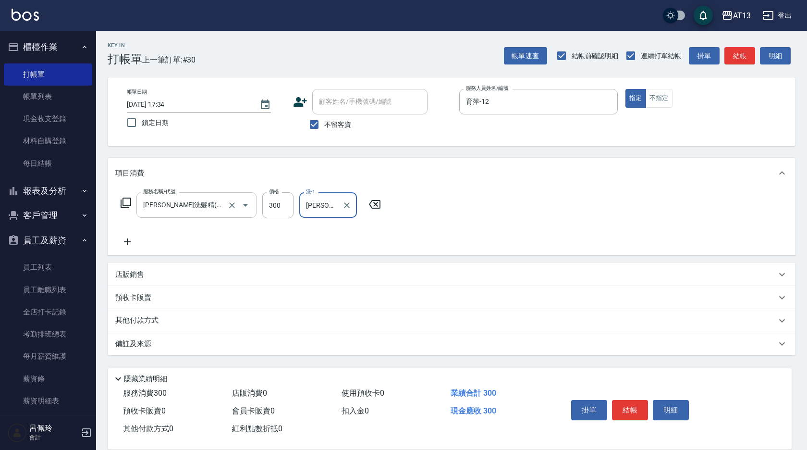
type input "[PERSON_NAME]-31"
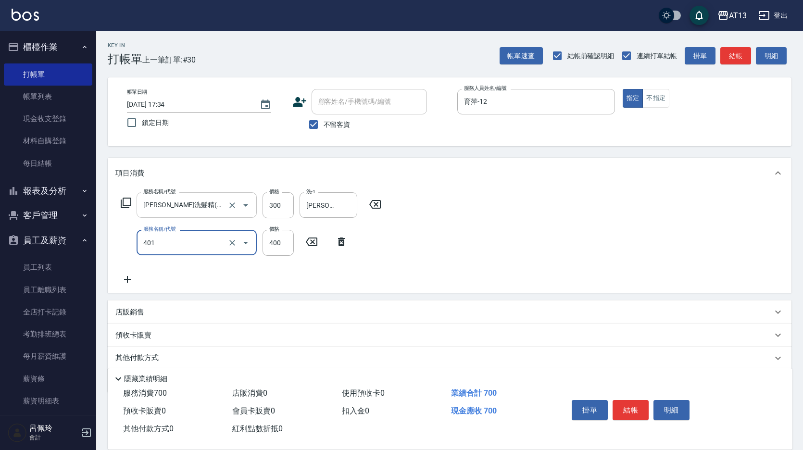
type input "剪髮(401)"
type input "500"
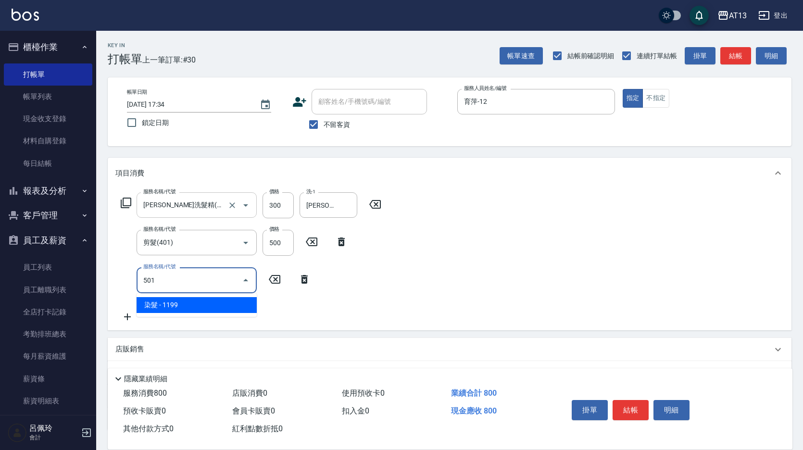
type input "染髮(501)"
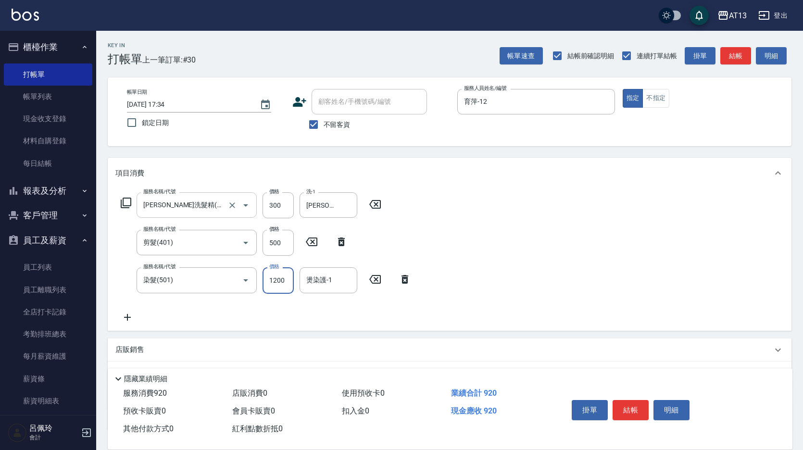
type input "1200"
type input "[PERSON_NAME]-31"
click at [603, 235] on div "服務名稱/代號 [PERSON_NAME]洗髮精(210) 服務名稱/代號 價格 300 價格 洗-1 [PERSON_NAME]-31 洗-1 服務名稱/代…" at bounding box center [449, 259] width 683 height 142
click at [622, 403] on button "結帳" at bounding box center [630, 410] width 36 height 20
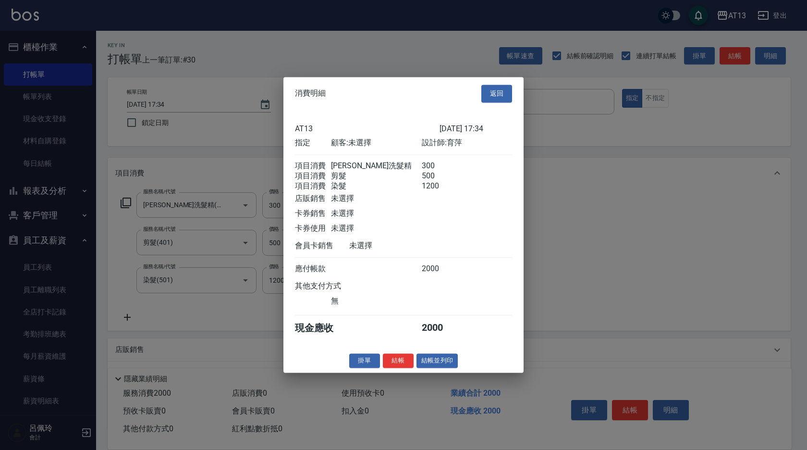
click at [397, 364] on button "結帳" at bounding box center [398, 360] width 31 height 15
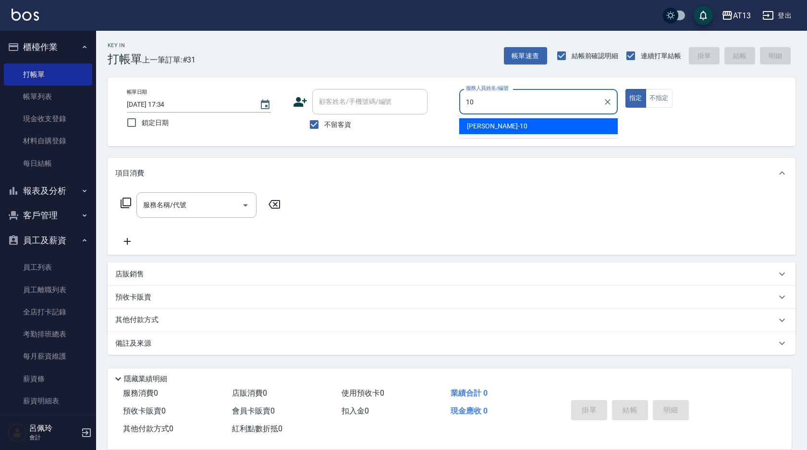
click at [504, 129] on div "[PERSON_NAME] -10" at bounding box center [538, 126] width 159 height 16
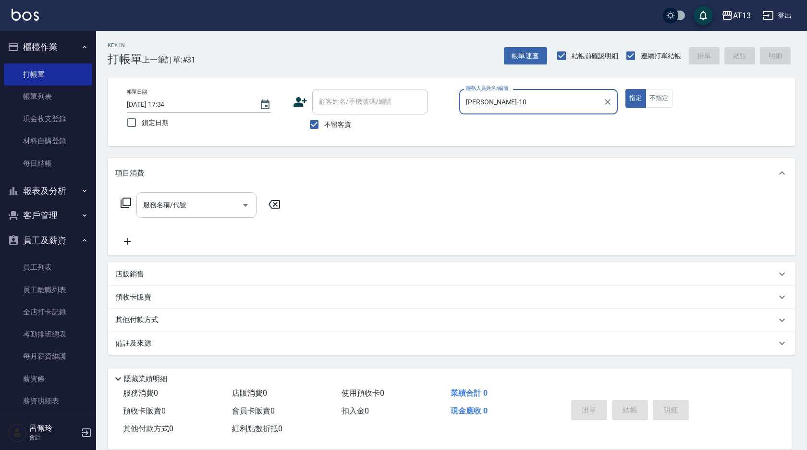
type input "[PERSON_NAME]-10"
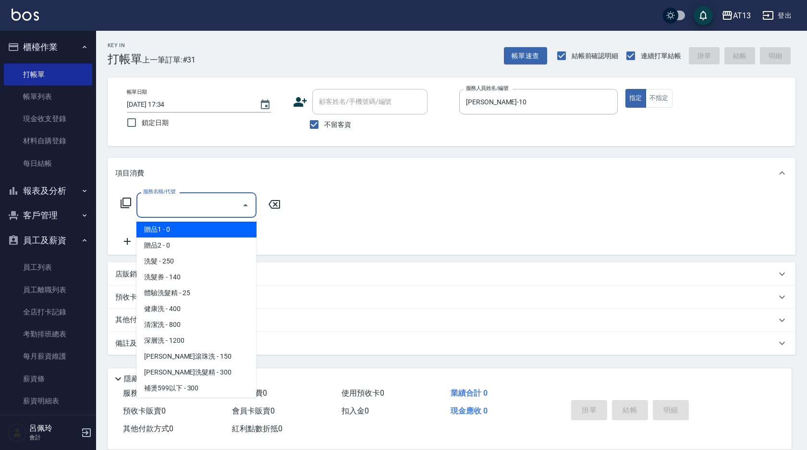
click at [185, 211] on input "服務名稱/代號" at bounding box center [189, 205] width 97 height 17
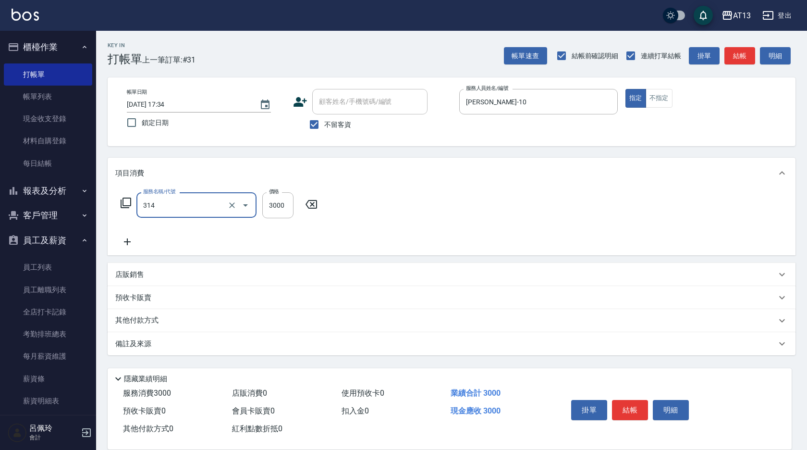
type input "CYA水質感2500UP(314)"
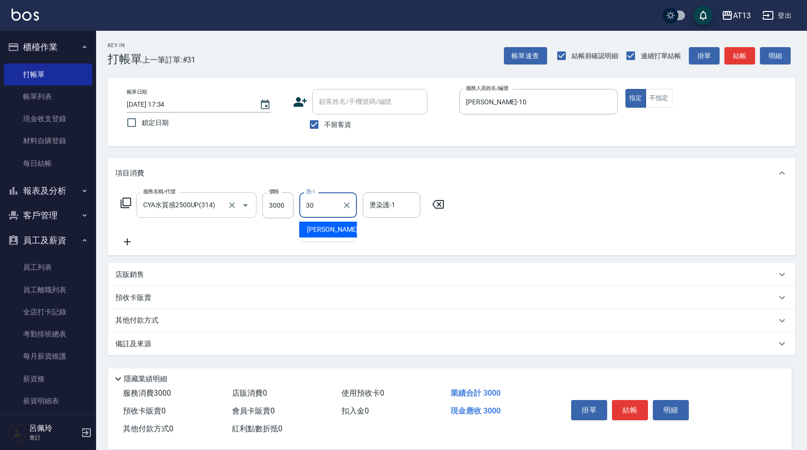
type input "[PERSON_NAME]妡-30"
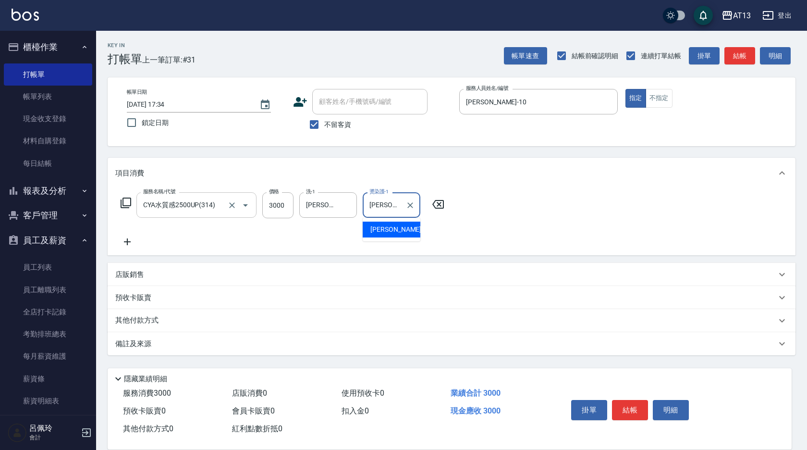
type input "[PERSON_NAME]妡-30"
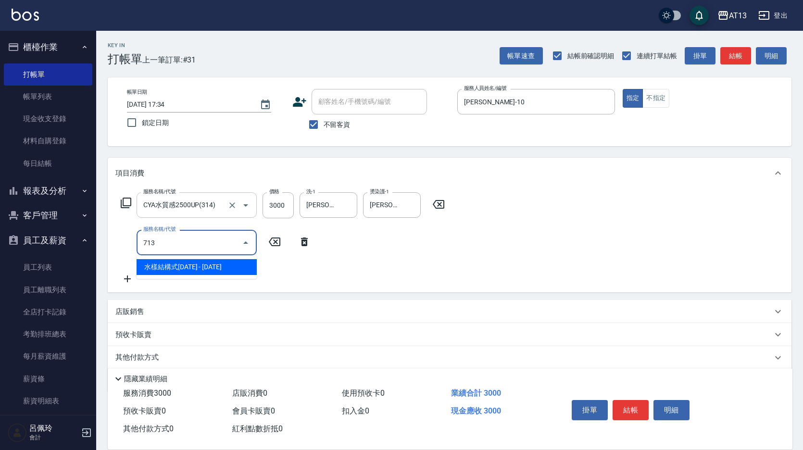
type input "水樣結構式1200(713)"
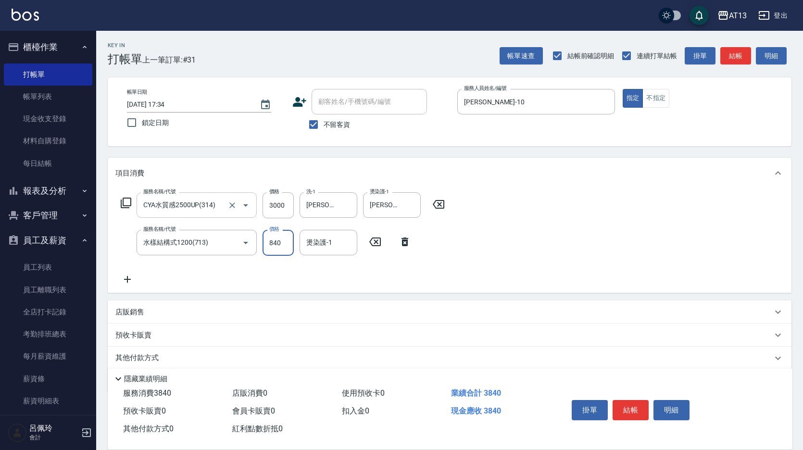
type input "840"
type input "[PERSON_NAME]妡-30"
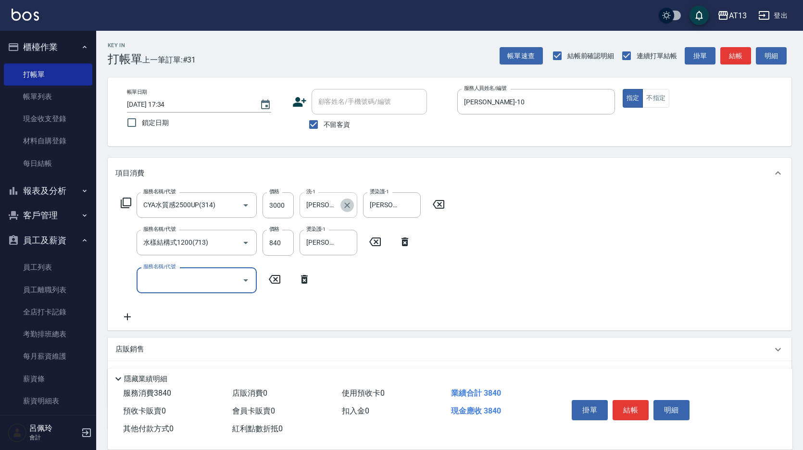
click at [347, 204] on icon "Clear" at bounding box center [347, 205] width 10 height 10
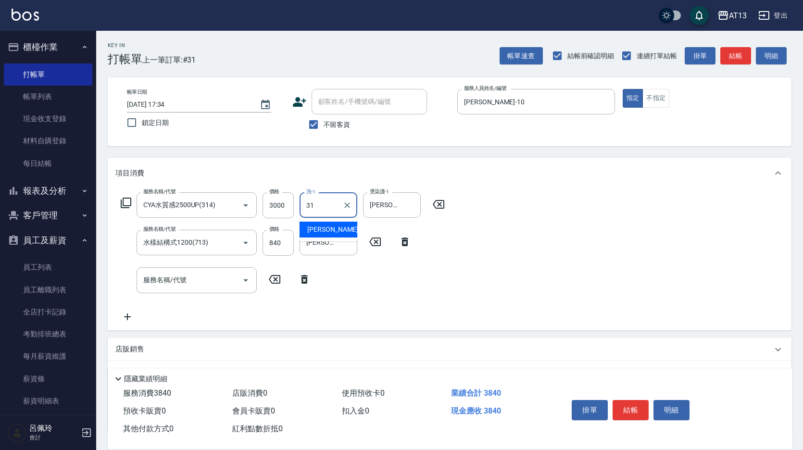
click at [342, 229] on div "[PERSON_NAME] -31" at bounding box center [328, 230] width 58 height 16
click at [415, 207] on icon "Clear" at bounding box center [411, 205] width 10 height 10
type input "[PERSON_NAME]-31"
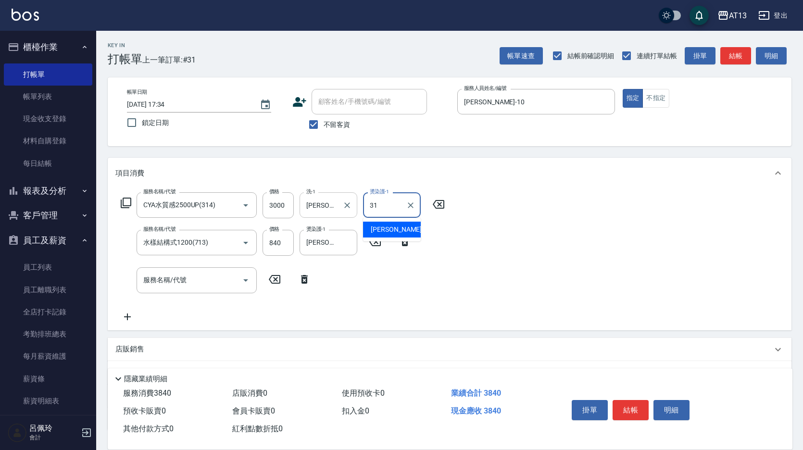
click at [403, 228] on div "[PERSON_NAME] -31" at bounding box center [392, 230] width 58 height 16
click at [345, 244] on icon "Clear" at bounding box center [347, 243] width 10 height 10
type input "[PERSON_NAME]-31"
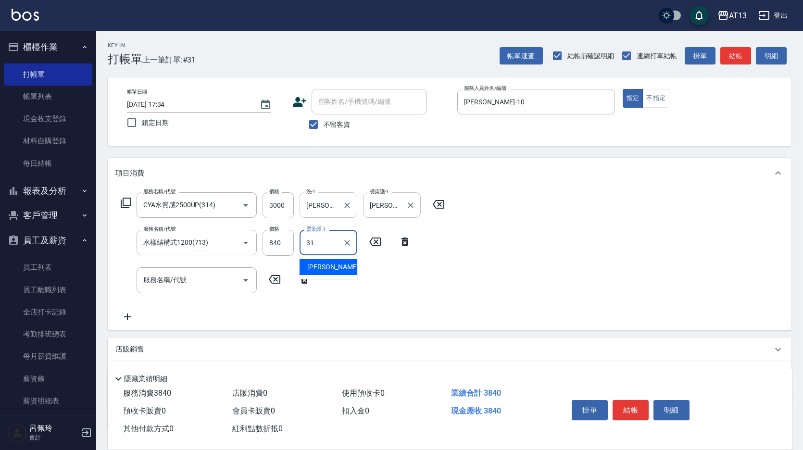
type input "313"
click at [349, 241] on icon "Clear" at bounding box center [347, 243] width 10 height 10
click at [327, 278] on span "[PERSON_NAME] -31" at bounding box center [337, 283] width 61 height 10
type input "[PERSON_NAME]-31"
click at [527, 285] on div "服務名稱/代號 CYA水質感2500UP(314) 服務名稱/代號 價格 3000 價格 洗-1 [PERSON_NAME]-31 洗-1 燙染護-1 [PE…" at bounding box center [449, 258] width 683 height 141
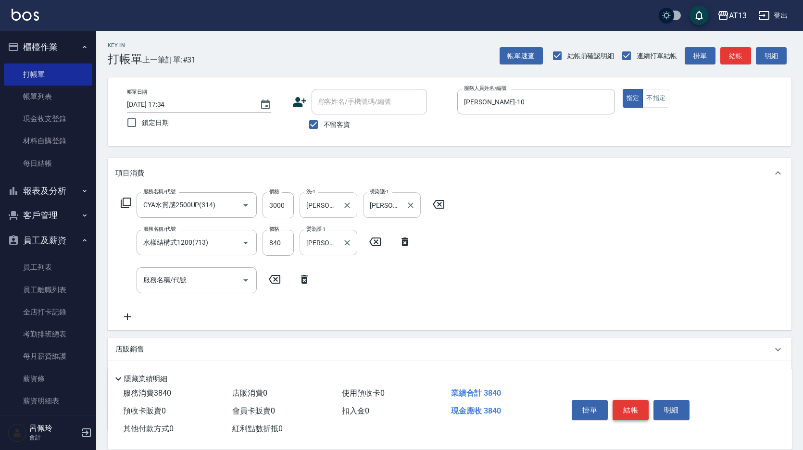
click at [633, 409] on button "結帳" at bounding box center [630, 410] width 36 height 20
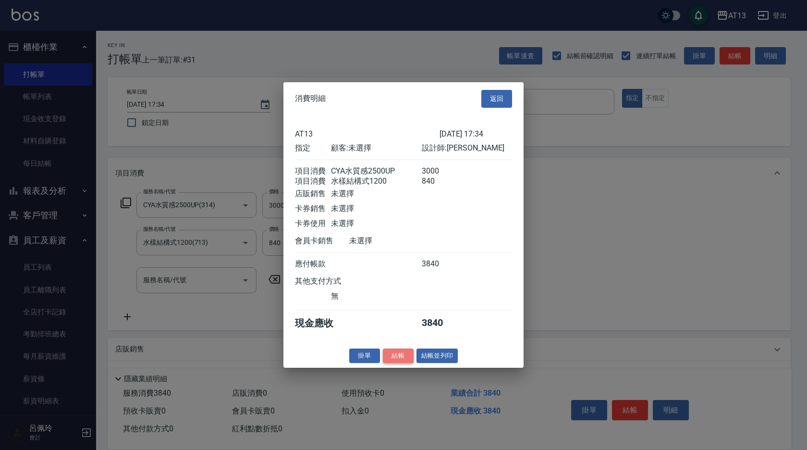
click at [401, 362] on button "結帳" at bounding box center [398, 355] width 31 height 15
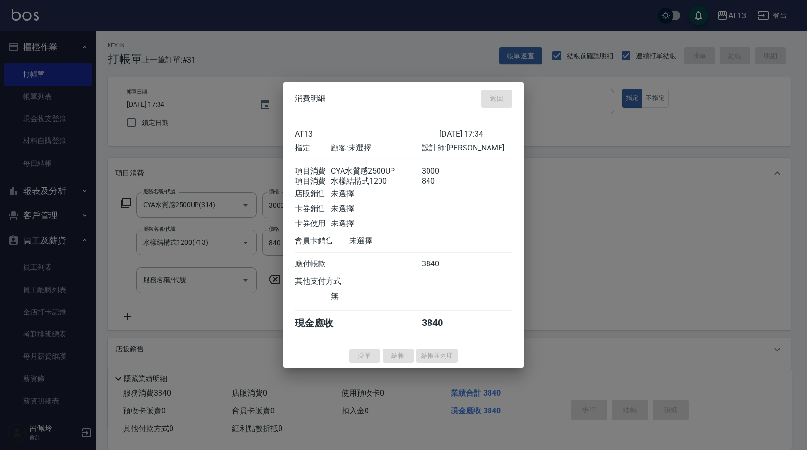
type input "[DATE] 17:35"
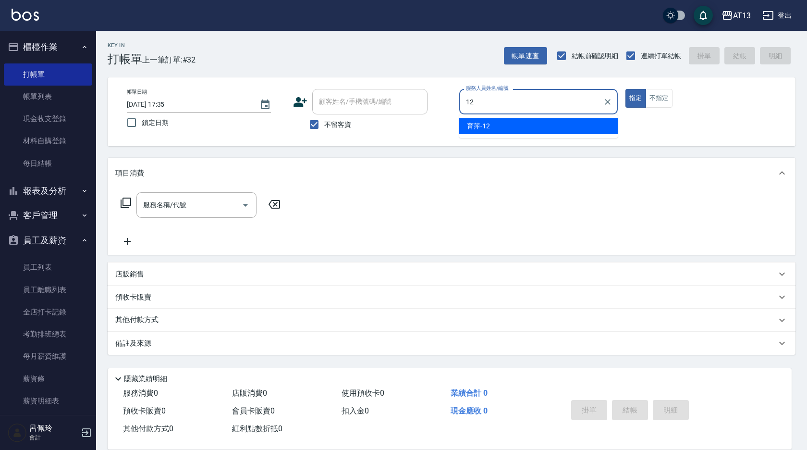
click at [501, 126] on div "育[PERSON_NAME] -12" at bounding box center [538, 126] width 159 height 16
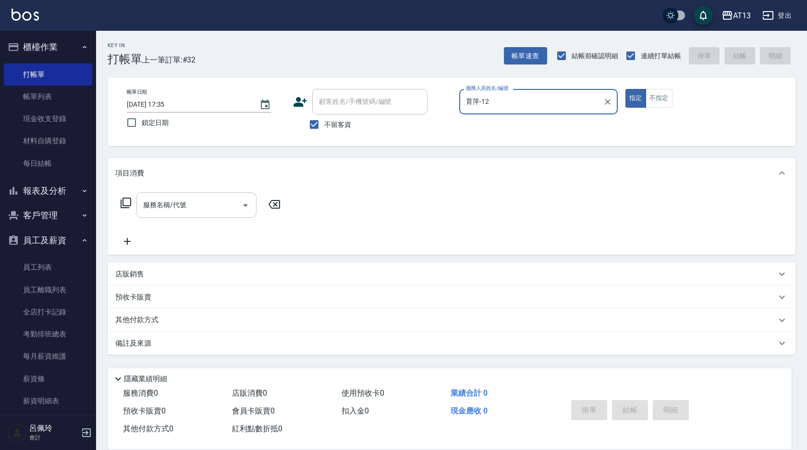
type input "育萍-12"
click at [192, 203] on input "服務名稱/代號" at bounding box center [189, 205] width 97 height 17
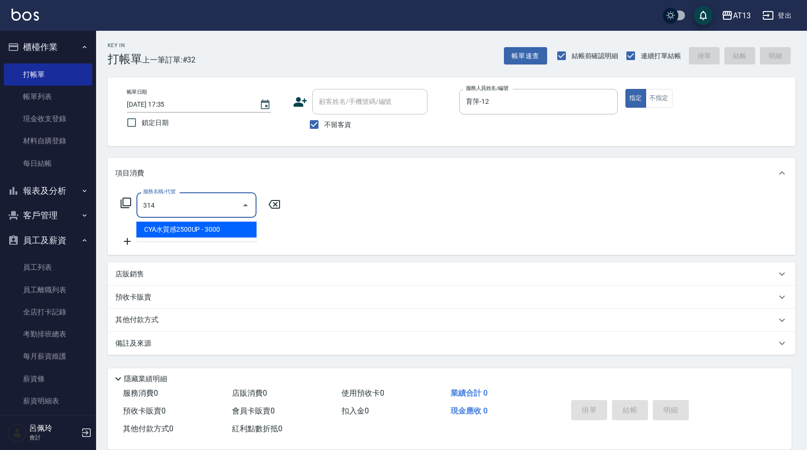
type input "CYA水質感2500UP(314)"
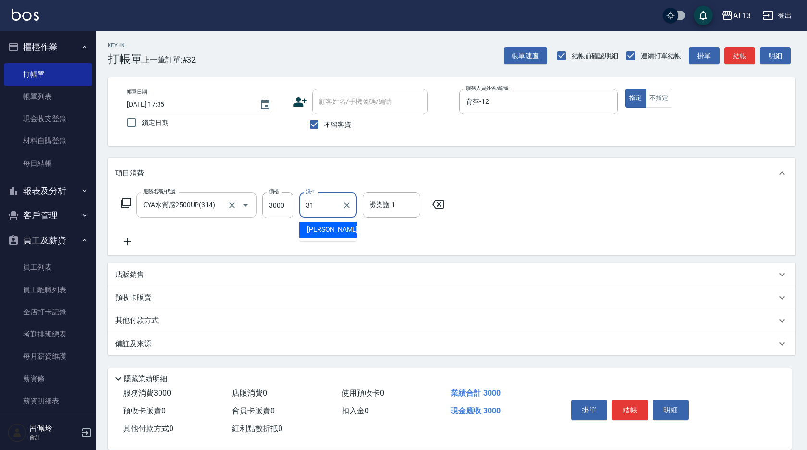
type input "[PERSON_NAME]-31"
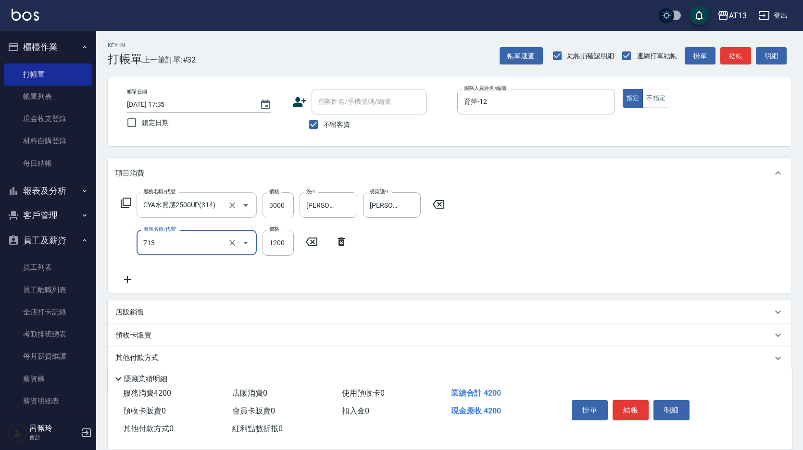
type input "水樣結構式1200(713)"
type input "840"
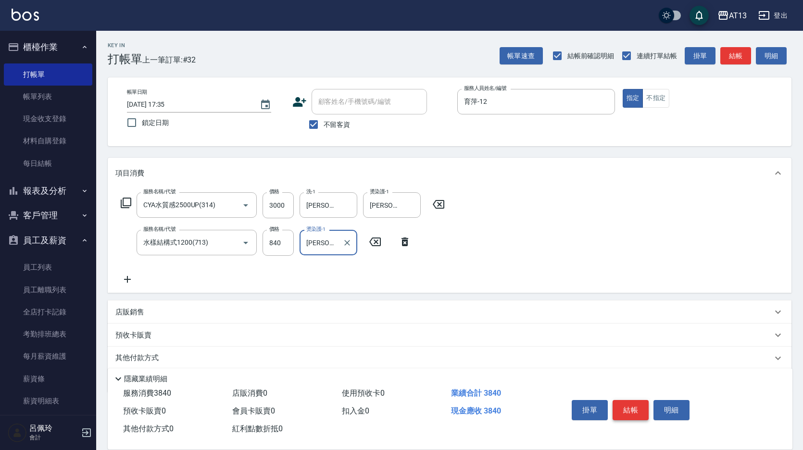
type input "[PERSON_NAME]-31"
click at [623, 402] on button "結帳" at bounding box center [630, 410] width 36 height 20
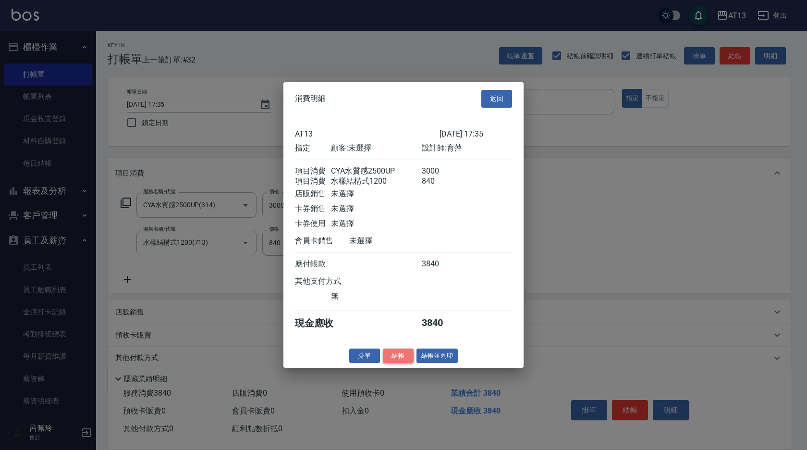
click at [394, 358] on button "結帳" at bounding box center [398, 355] width 31 height 15
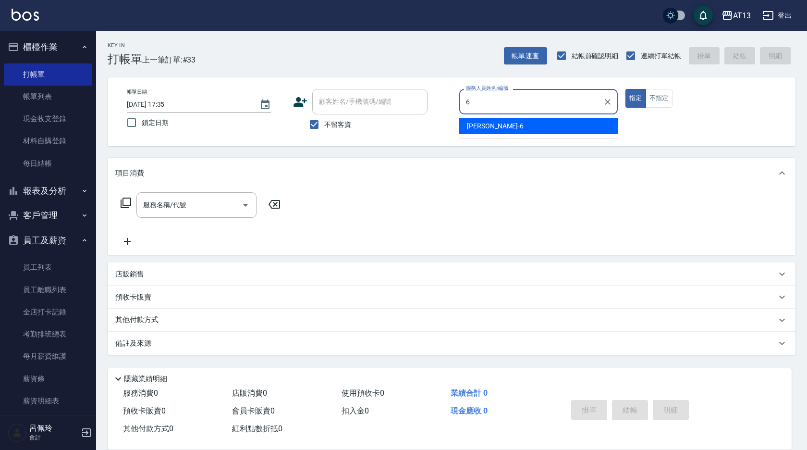
click at [553, 126] on div "[PERSON_NAME] -6" at bounding box center [538, 126] width 159 height 16
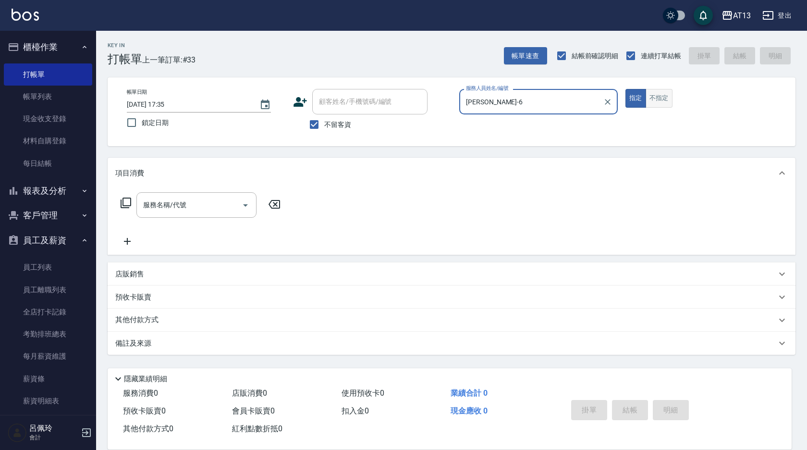
type input "[PERSON_NAME]-6"
drag, startPoint x: 664, startPoint y: 100, endPoint x: 630, endPoint y: 108, distance: 35.0
click at [665, 99] on button "不指定" at bounding box center [659, 98] width 27 height 19
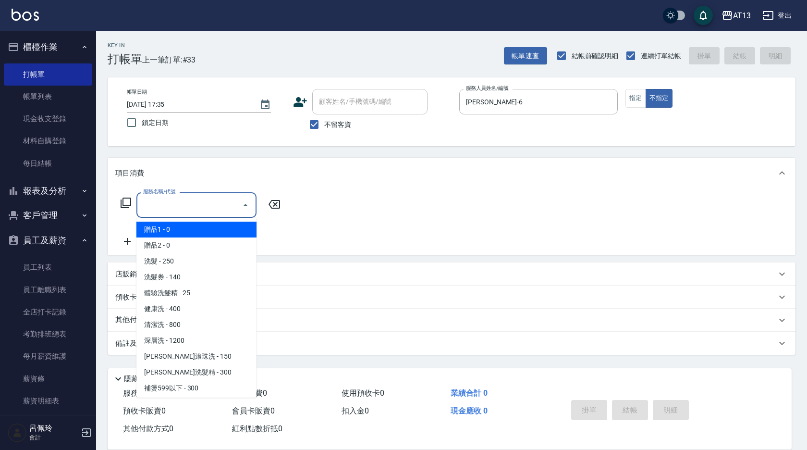
click at [198, 210] on input "服務名稱/代號" at bounding box center [189, 205] width 97 height 17
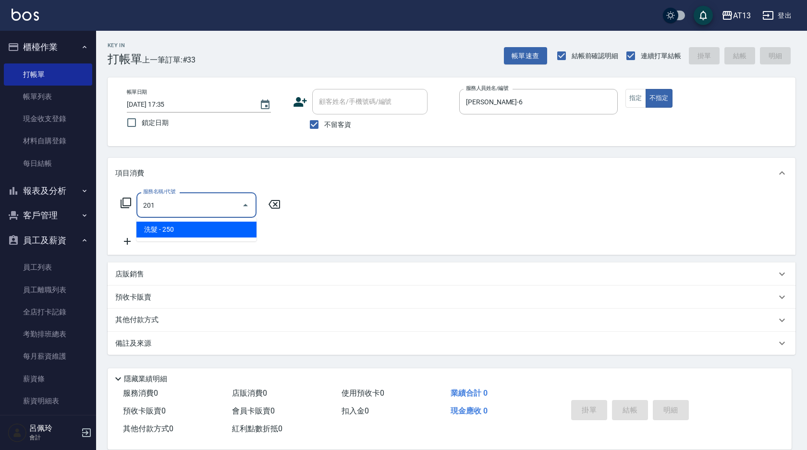
type input "洗髮(201)"
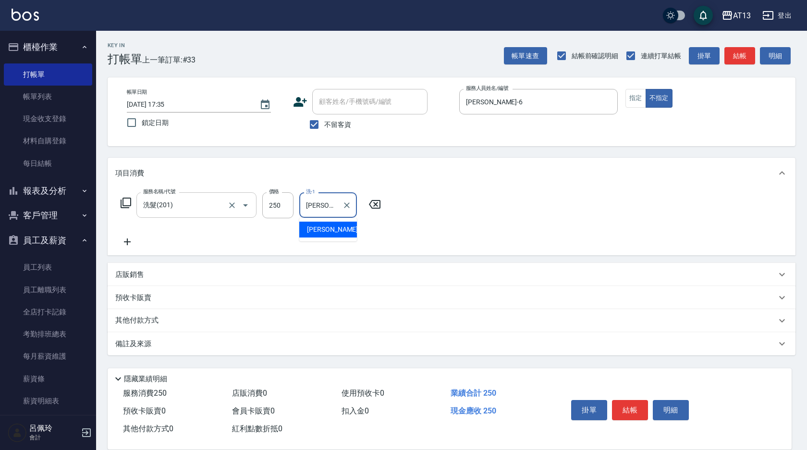
type input "[PERSON_NAME]-33"
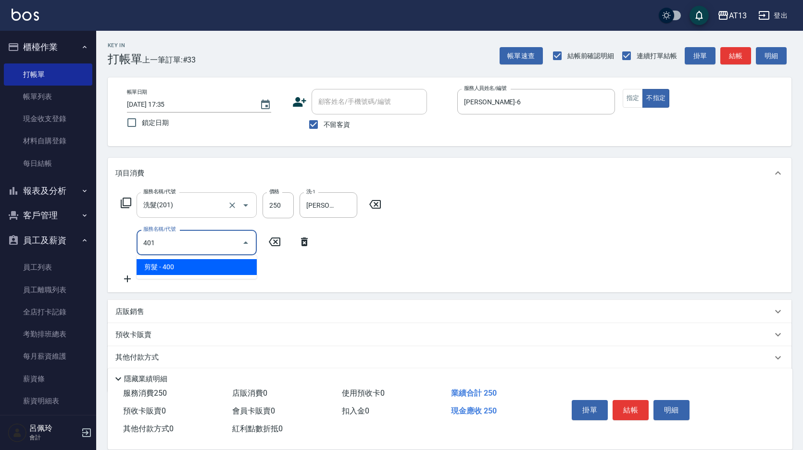
type input "剪髮(401)"
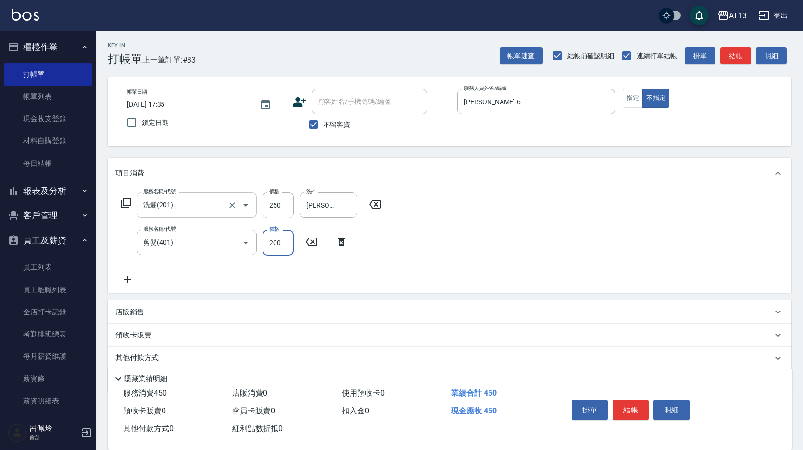
type input "200"
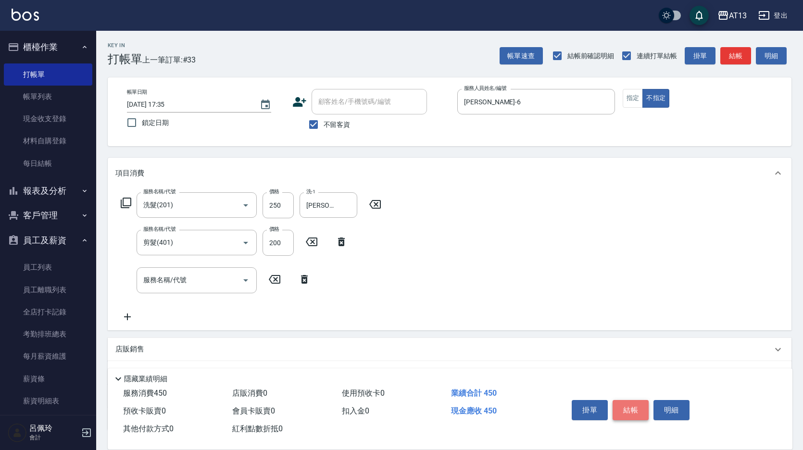
click at [642, 414] on button "結帳" at bounding box center [630, 410] width 36 height 20
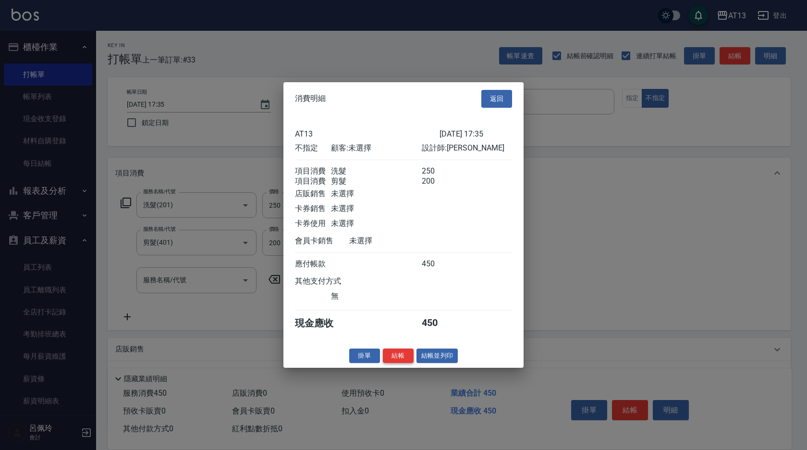
click at [397, 363] on button "結帳" at bounding box center [398, 355] width 31 height 15
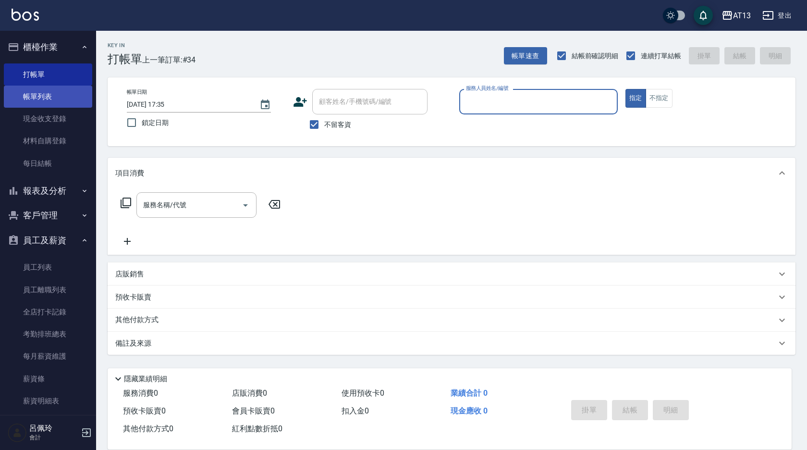
click at [41, 89] on link "帳單列表" at bounding box center [48, 97] width 88 height 22
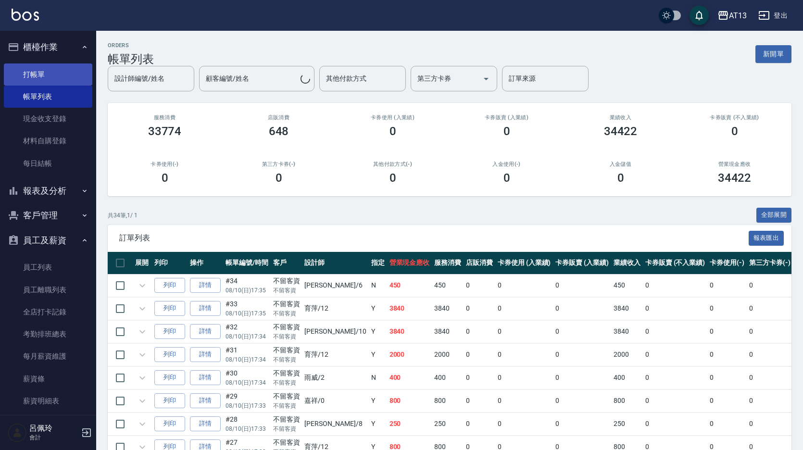
click at [43, 77] on link "打帳單" at bounding box center [48, 74] width 88 height 22
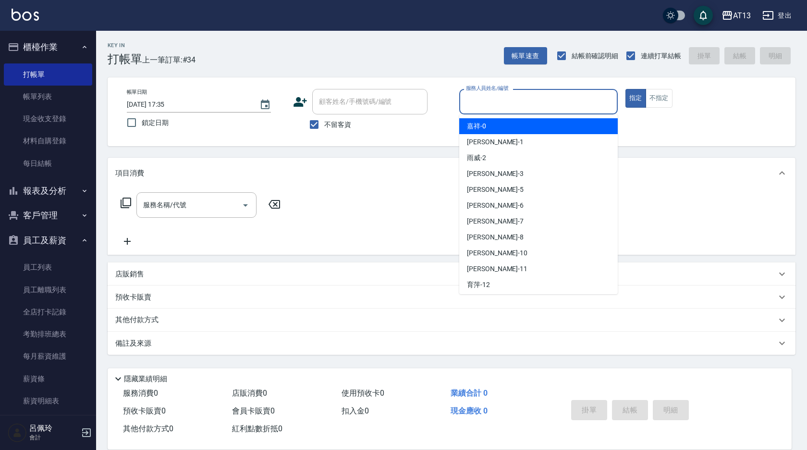
click at [495, 95] on input "服務人員姓名/編號" at bounding box center [539, 101] width 150 height 17
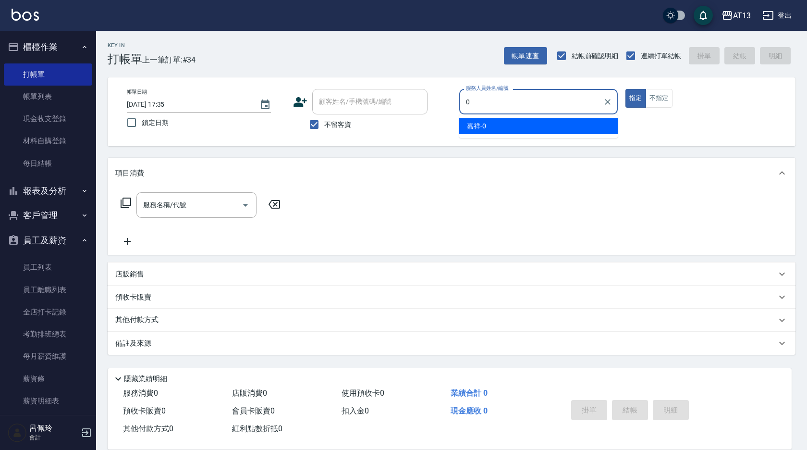
click at [519, 121] on div "嘉祥 -0" at bounding box center [538, 126] width 159 height 16
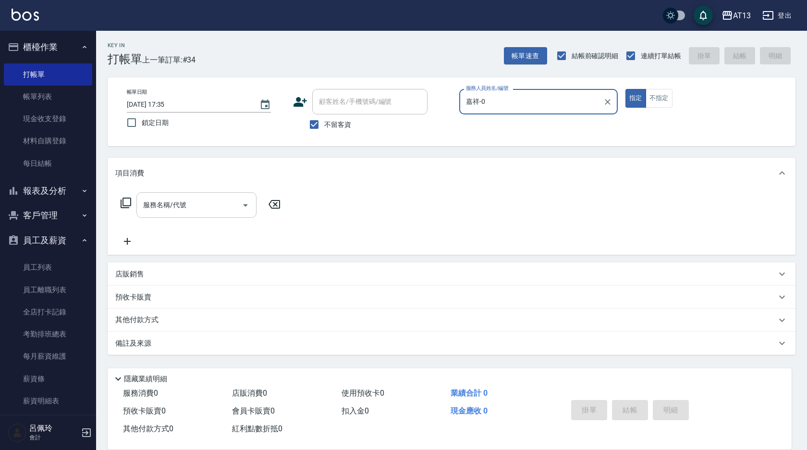
drag, startPoint x: 191, startPoint y: 193, endPoint x: 187, endPoint y: 198, distance: 6.9
click at [191, 194] on div "服務名稱/代號" at bounding box center [196, 204] width 120 height 25
type input "嘉祥-0"
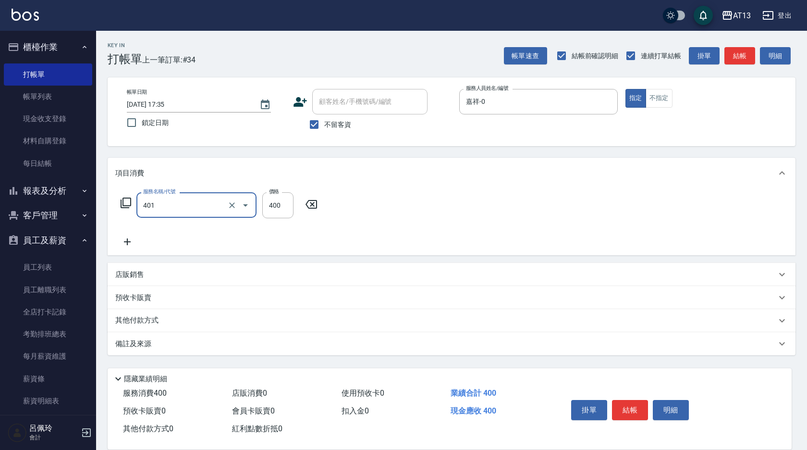
type input "剪髮(401)"
type input "250"
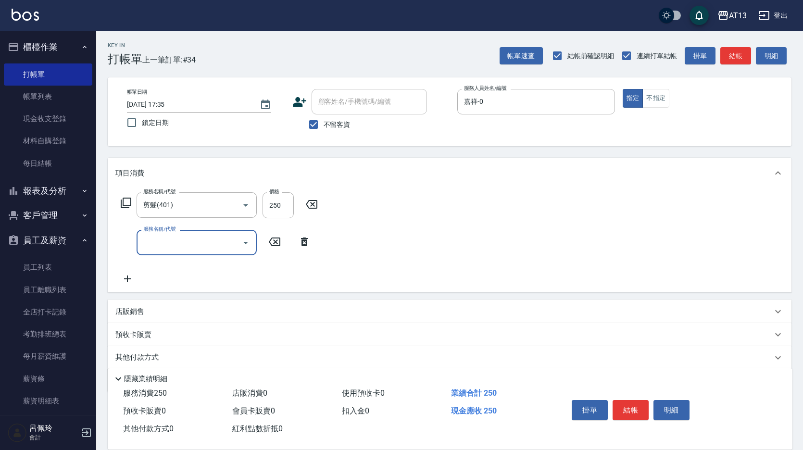
click at [622, 263] on div "服務名稱/代號 剪髮(401) 服務名稱/代號 價格 250 價格 服務名稱/代號 服務名稱/代號" at bounding box center [449, 240] width 683 height 104
click at [637, 402] on button "結帳" at bounding box center [630, 410] width 36 height 20
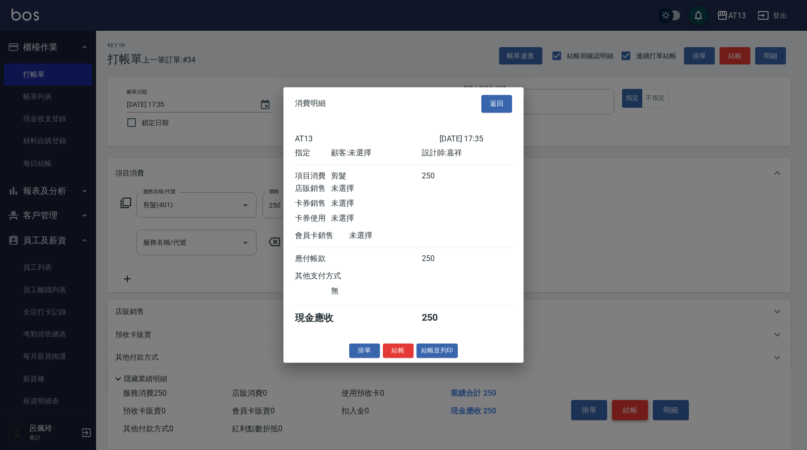
click at [625, 409] on body "AT13 登出 櫃檯作業 打帳單 帳單列表 現金收支登錄 材料自購登錄 每日結帳 報表及分析 報表目錄 店家區間累計表 店家日報表 互助日報表 互助月報表 互…" at bounding box center [403, 242] width 807 height 484
click at [394, 358] on button "結帳" at bounding box center [398, 350] width 31 height 15
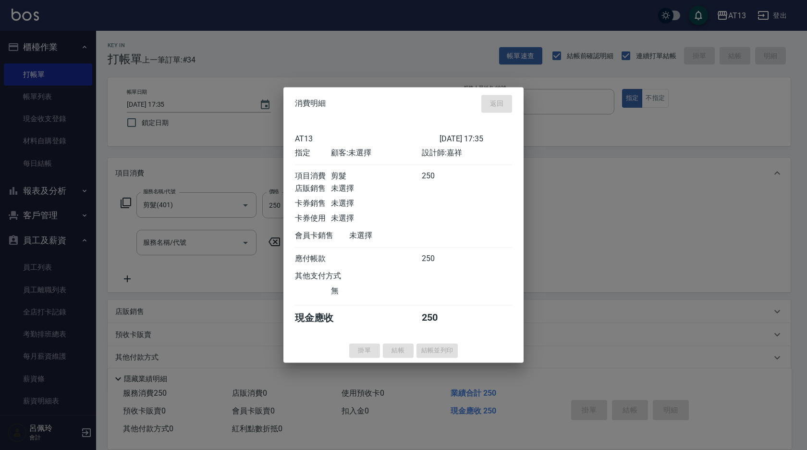
type input "[DATE] 17:52"
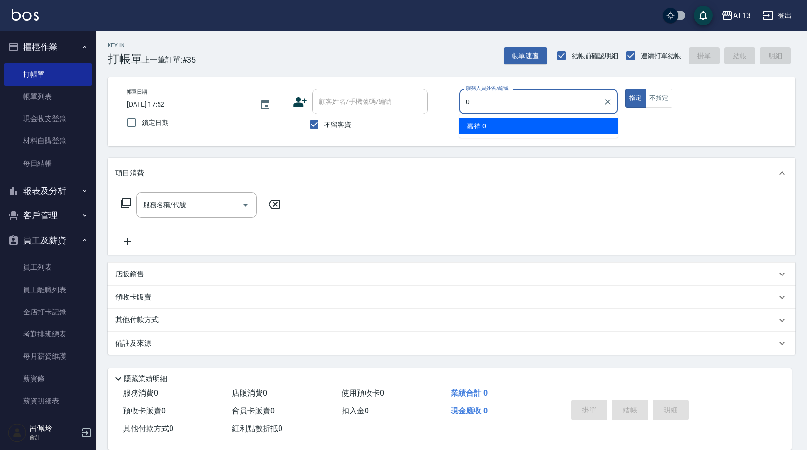
click at [561, 121] on div "嘉祥 -0" at bounding box center [538, 126] width 159 height 16
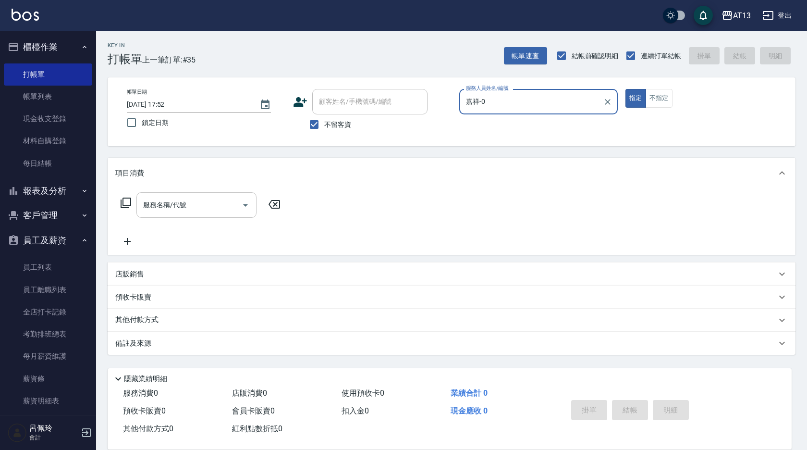
type input "嘉祥-0"
click at [170, 209] on input "服務名稱/代號" at bounding box center [189, 205] width 97 height 17
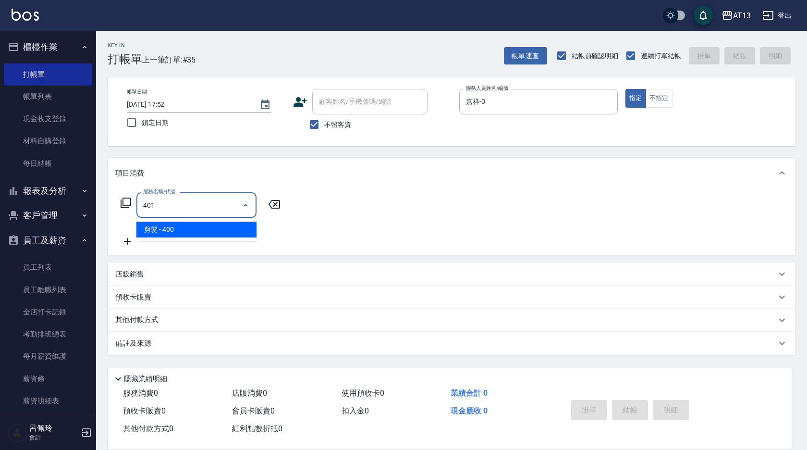
type input "剪髮(401)"
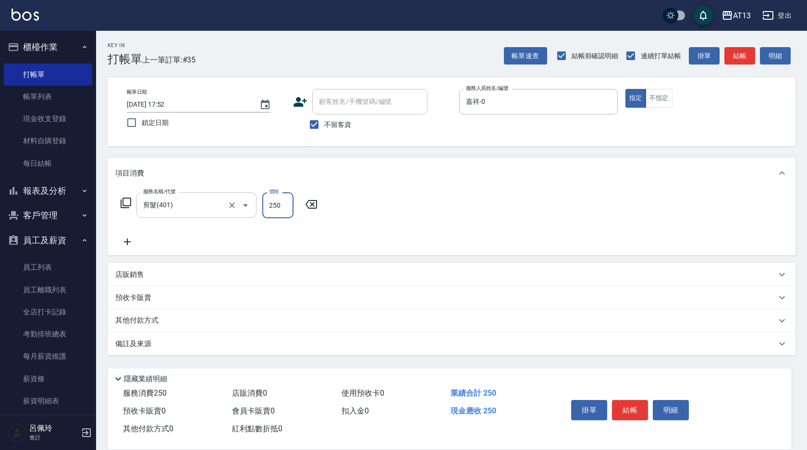
type input "250"
drag, startPoint x: 517, startPoint y: 200, endPoint x: 532, endPoint y: 218, distance: 22.5
click at [521, 207] on div "服務名稱/代號 剪髮(401) 服務名稱/代號 價格 250 價格" at bounding box center [452, 221] width 688 height 67
click at [629, 407] on button "結帳" at bounding box center [630, 410] width 36 height 20
click at [636, 408] on button "結帳" at bounding box center [630, 410] width 36 height 20
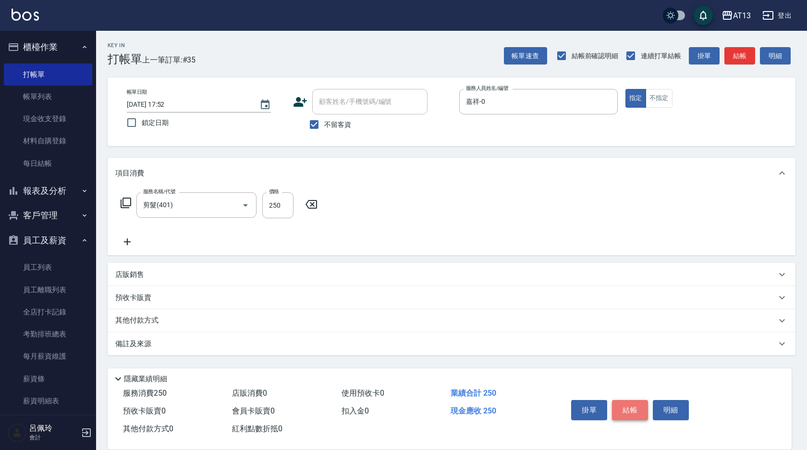
click at [636, 408] on button "結帳" at bounding box center [630, 410] width 36 height 20
click at [627, 405] on button "結帳" at bounding box center [630, 410] width 36 height 20
click at [629, 402] on button "結帳" at bounding box center [630, 410] width 36 height 20
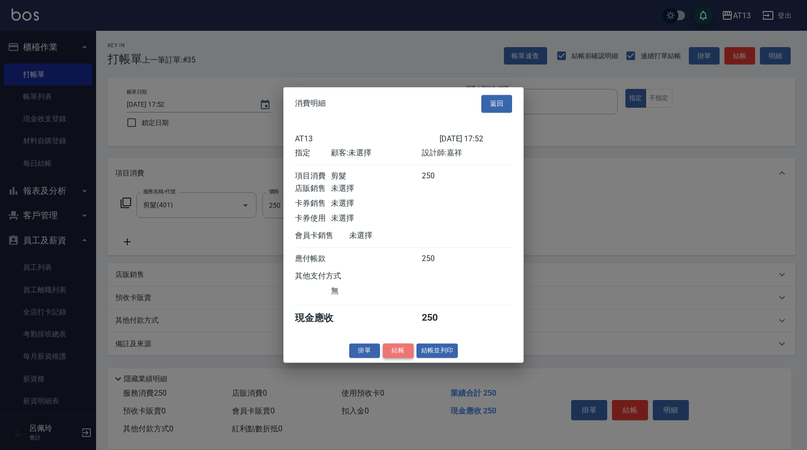
click at [402, 353] on button "結帳" at bounding box center [398, 350] width 31 height 15
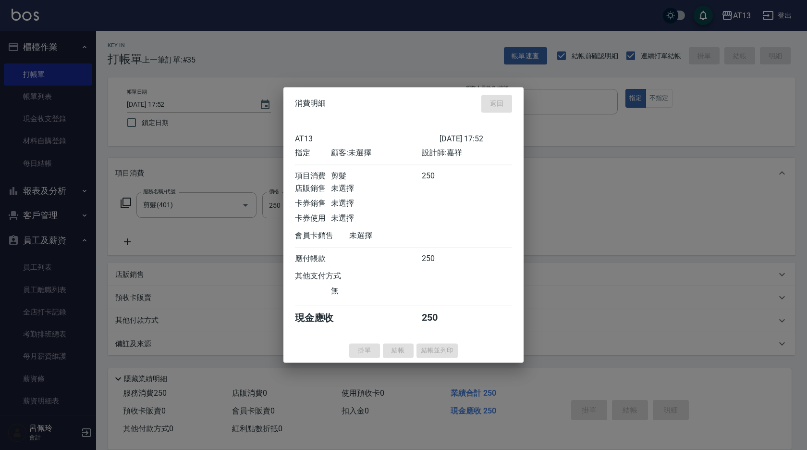
type input "[DATE] 17:53"
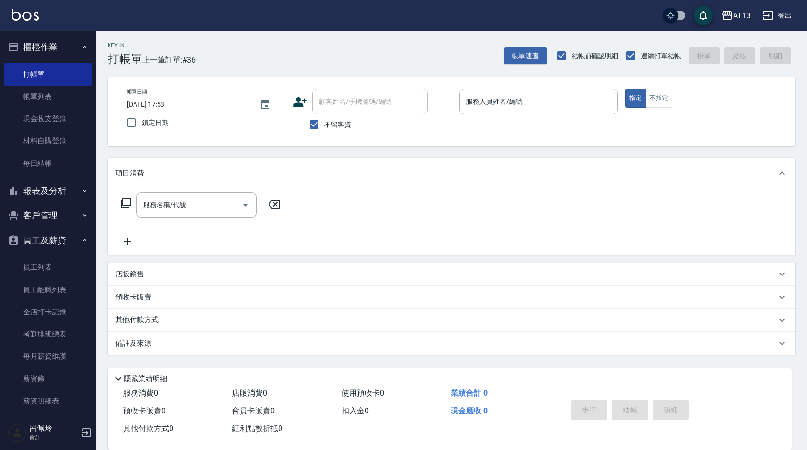
click at [567, 186] on div "項目消費" at bounding box center [452, 173] width 688 height 31
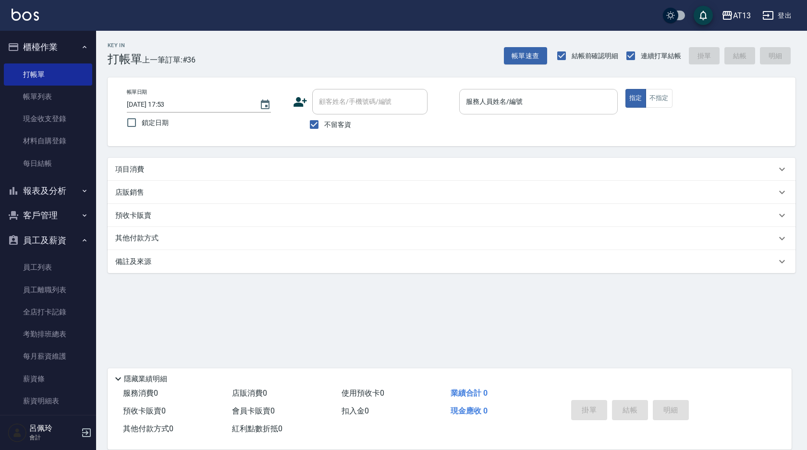
click at [540, 99] on input "服務人員姓名/編號" at bounding box center [539, 101] width 150 height 17
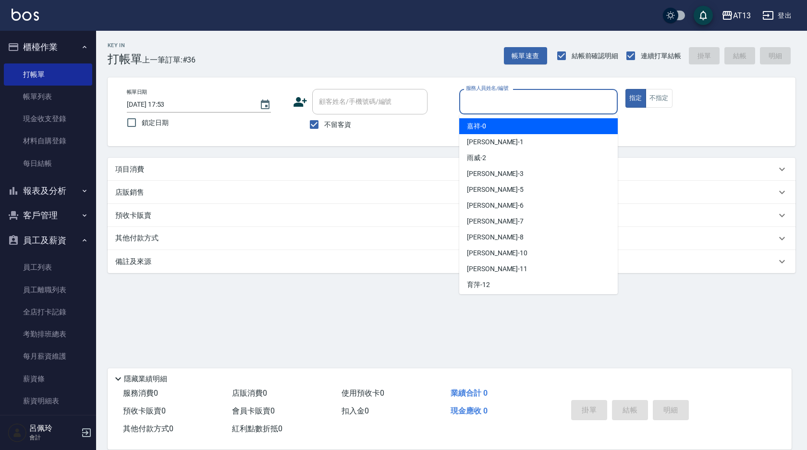
click at [496, 126] on div "嘉祥 -0" at bounding box center [538, 126] width 159 height 16
type input "嘉祥-0"
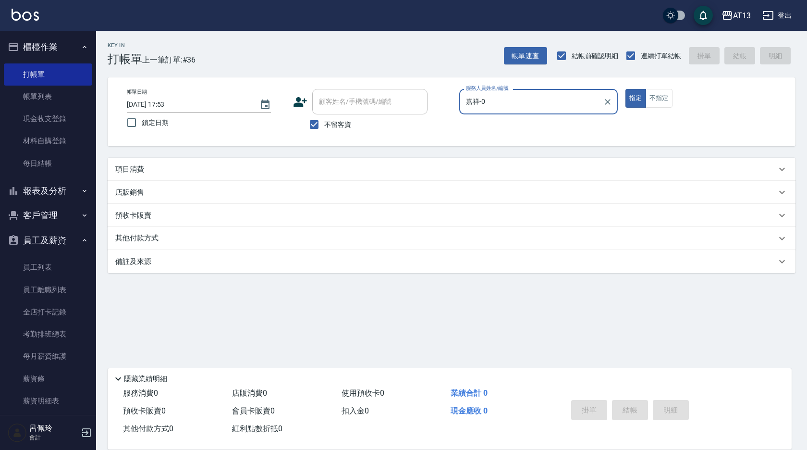
click at [264, 168] on div "項目消費" at bounding box center [445, 169] width 661 height 10
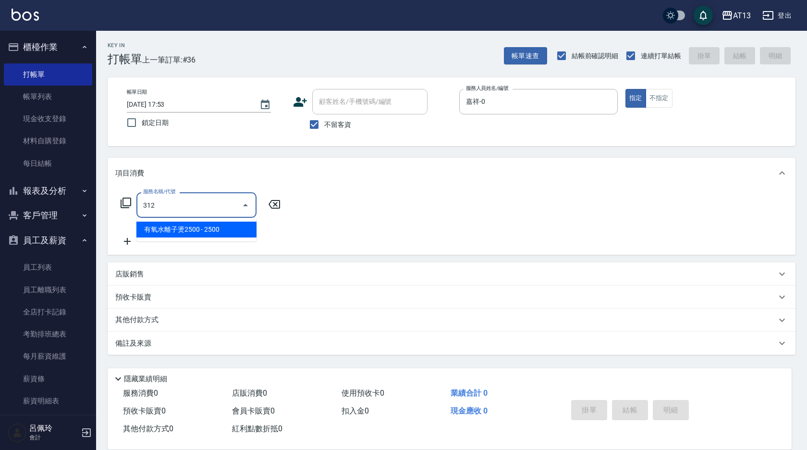
type input "有氧水離子燙2500(312)"
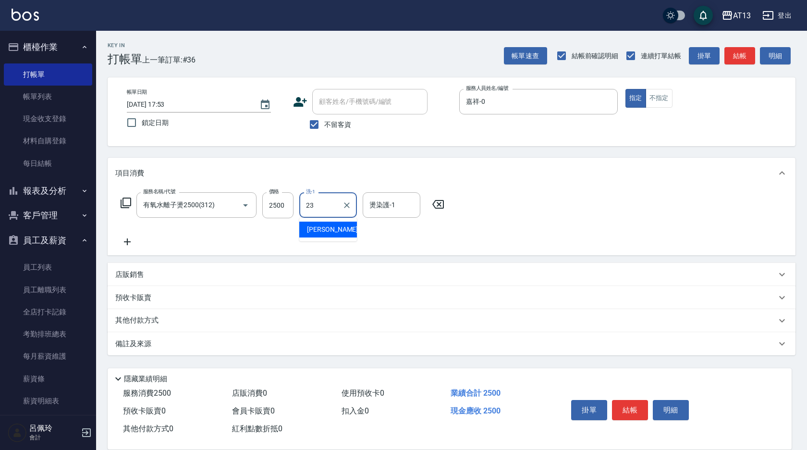
type input "[PERSON_NAME]-23"
click at [632, 407] on button "結帳" at bounding box center [630, 410] width 36 height 20
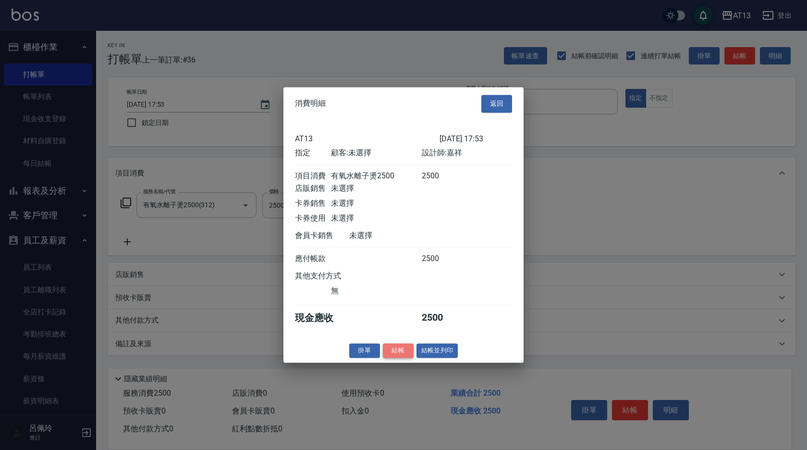
click at [401, 355] on button "結帳" at bounding box center [398, 350] width 31 height 15
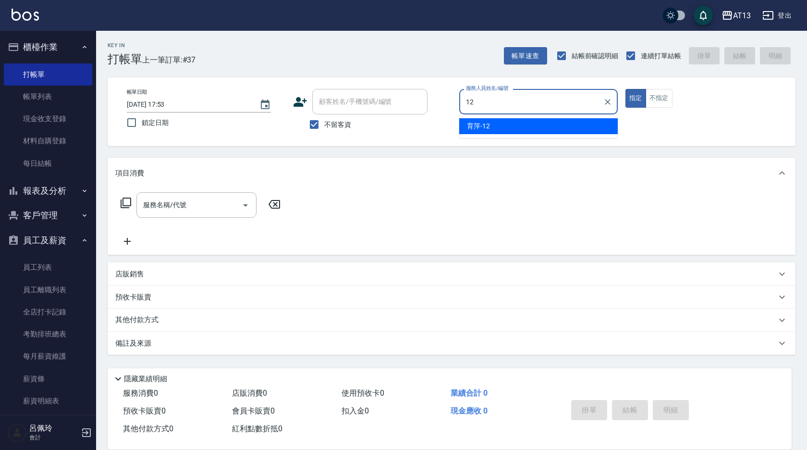
click at [514, 131] on div "育[PERSON_NAME] -12" at bounding box center [538, 126] width 159 height 16
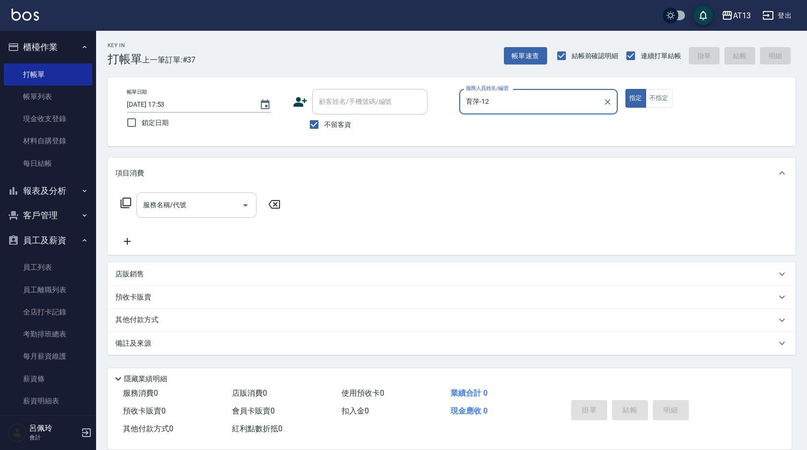
type input "育萍-12"
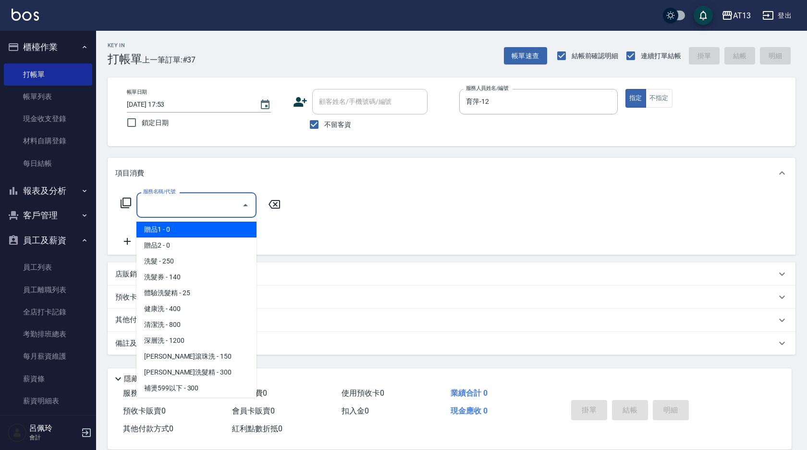
click at [194, 204] on input "服務名稱/代號" at bounding box center [189, 205] width 97 height 17
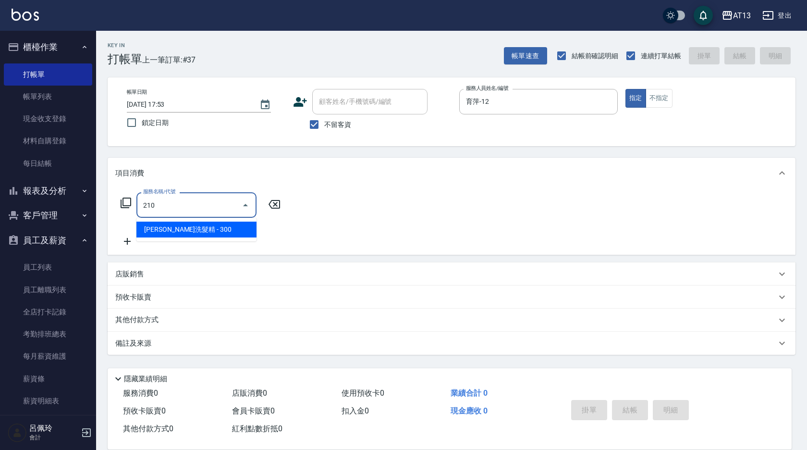
type input "[PERSON_NAME]洗髮精(210)"
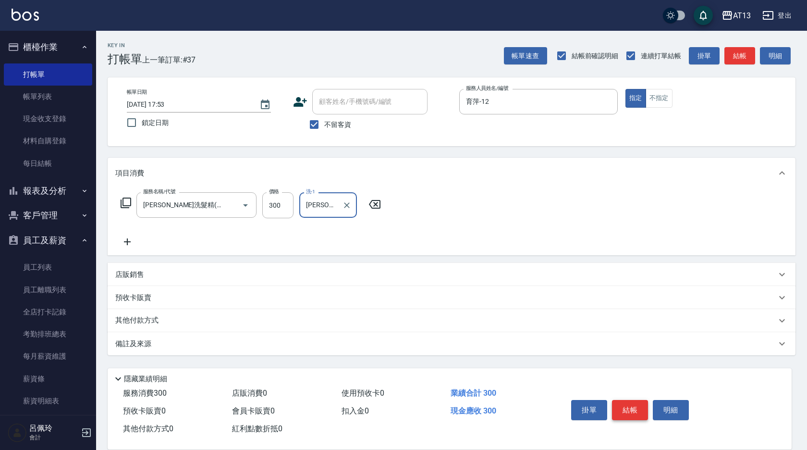
type input "[PERSON_NAME]妡-30"
click at [628, 405] on button "結帳" at bounding box center [630, 410] width 36 height 20
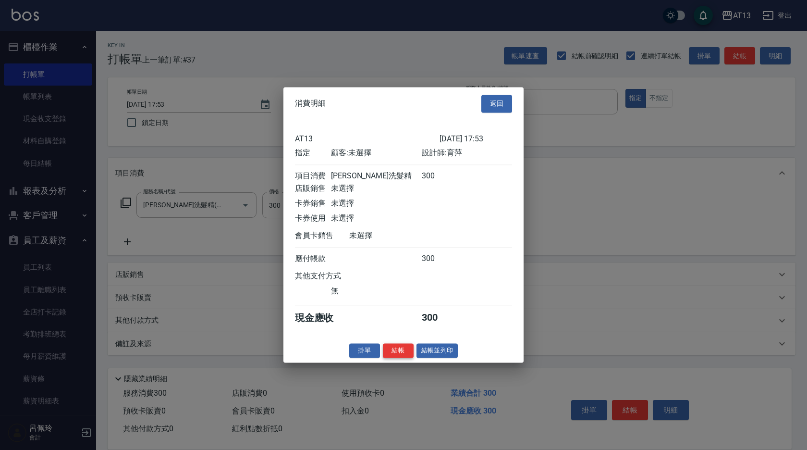
click at [394, 358] on button "結帳" at bounding box center [398, 350] width 31 height 15
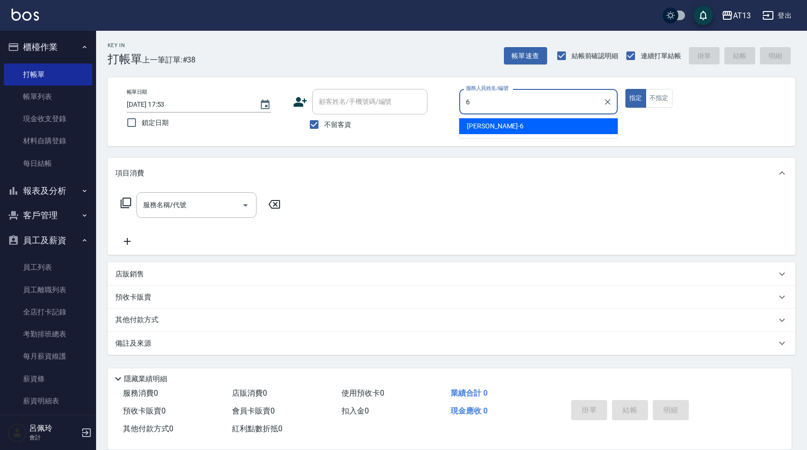
click at [509, 123] on div "[PERSON_NAME] -6" at bounding box center [538, 126] width 159 height 16
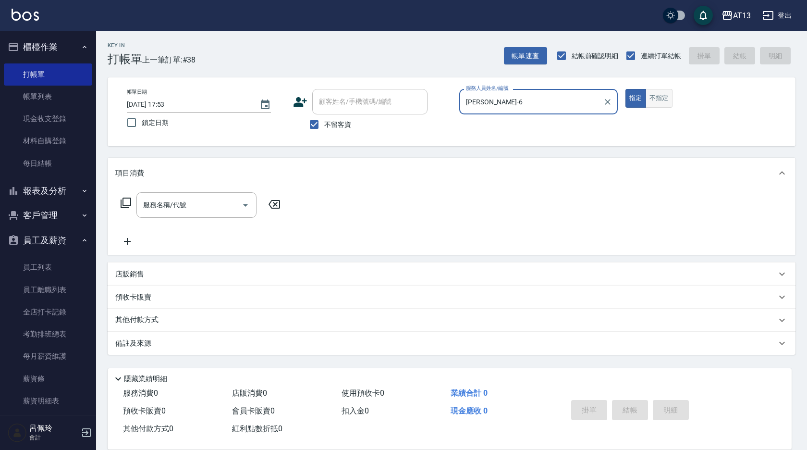
type input "[PERSON_NAME]-6"
click at [670, 100] on button "不指定" at bounding box center [659, 98] width 27 height 19
click at [188, 201] on input "服務名稱/代號" at bounding box center [189, 205] width 97 height 17
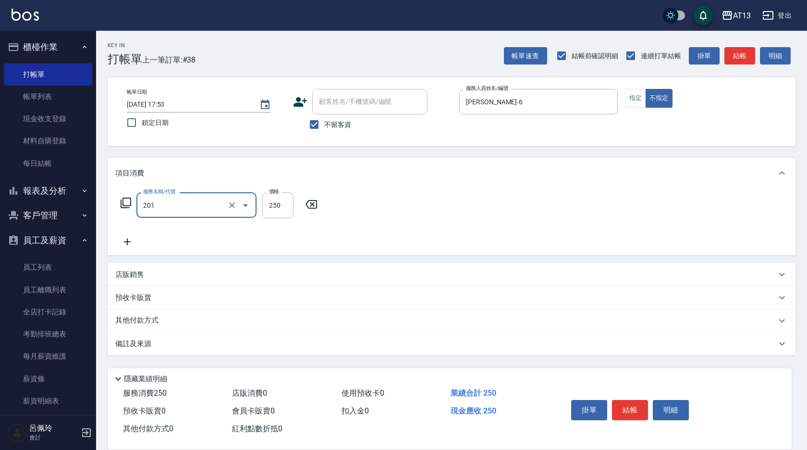
type input "洗髮(201)"
type input "[PERSON_NAME]-28"
click at [636, 403] on button "結帳" at bounding box center [630, 410] width 36 height 20
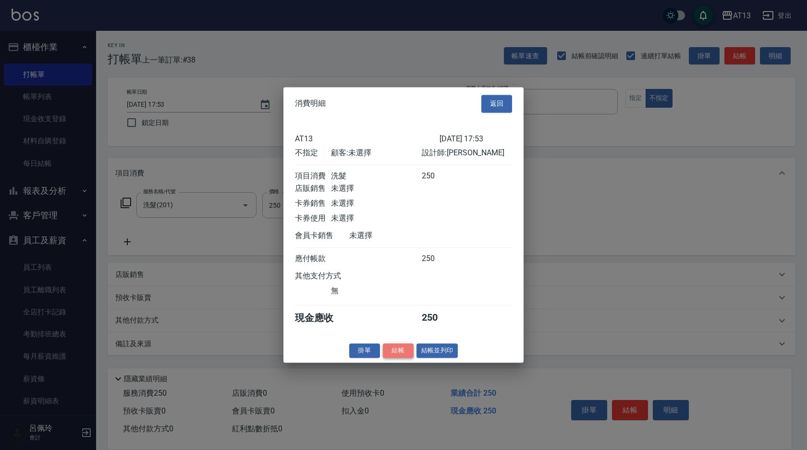
click at [405, 358] on button "結帳" at bounding box center [398, 350] width 31 height 15
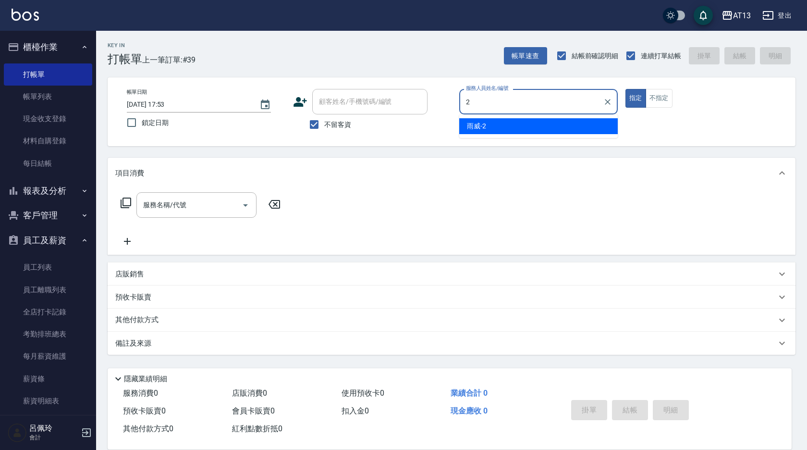
click at [492, 124] on div "雨威 -2" at bounding box center [538, 126] width 159 height 16
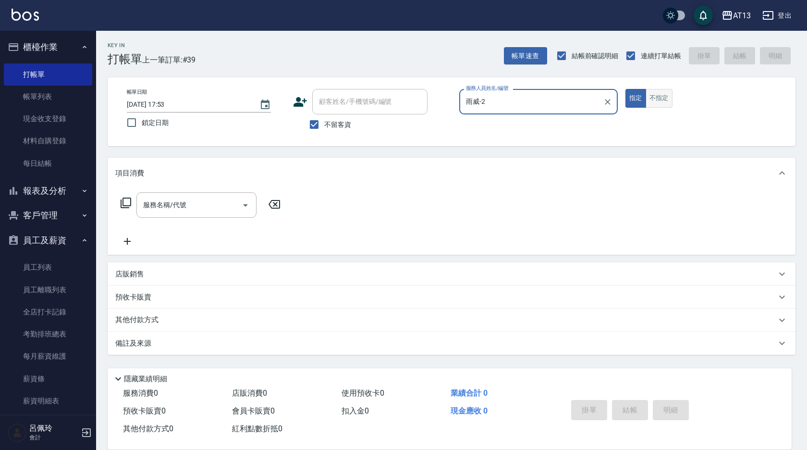
type input "雨威-2"
click at [656, 94] on button "不指定" at bounding box center [659, 98] width 27 height 19
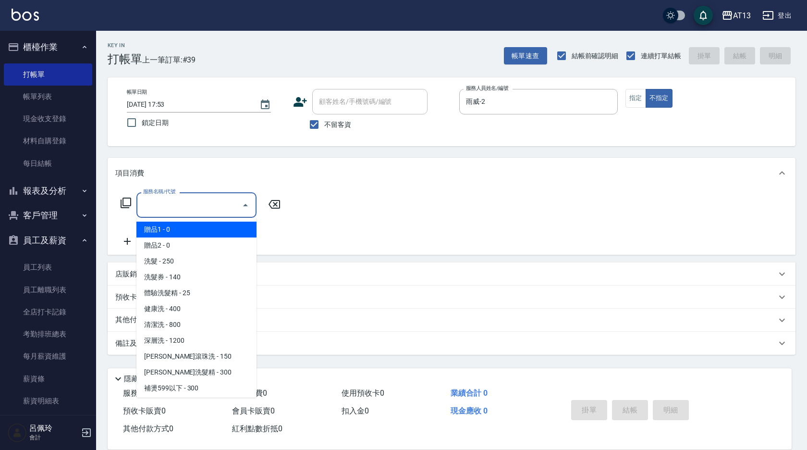
click at [202, 199] on input "服務名稱/代號" at bounding box center [189, 205] width 97 height 17
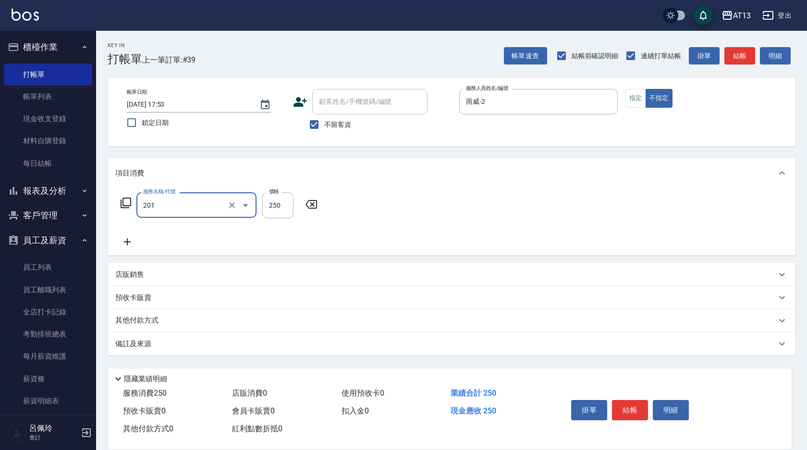
type input "洗髮(201)"
type input "[PERSON_NAME]-8"
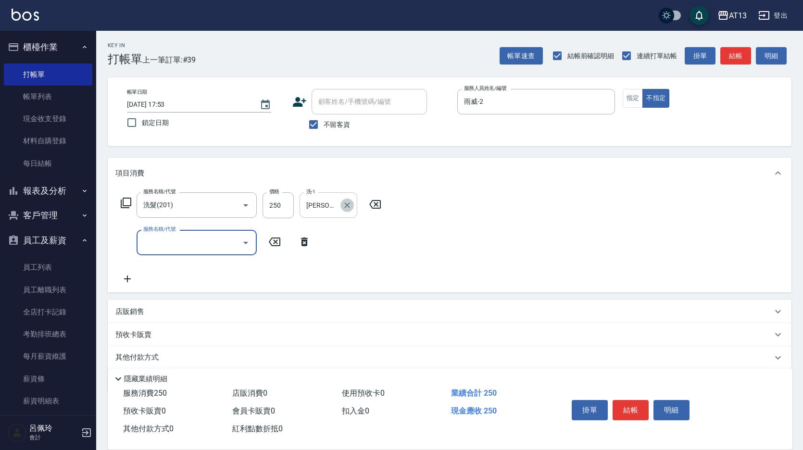
click at [345, 202] on icon "Clear" at bounding box center [347, 205] width 10 height 10
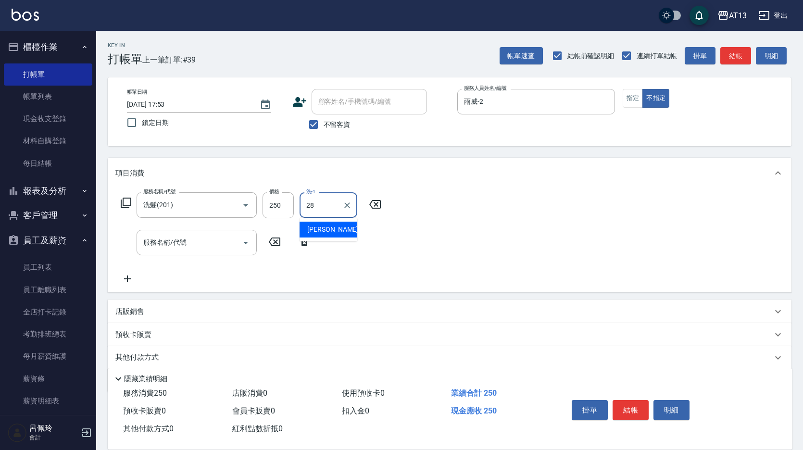
type input "[PERSON_NAME]-28"
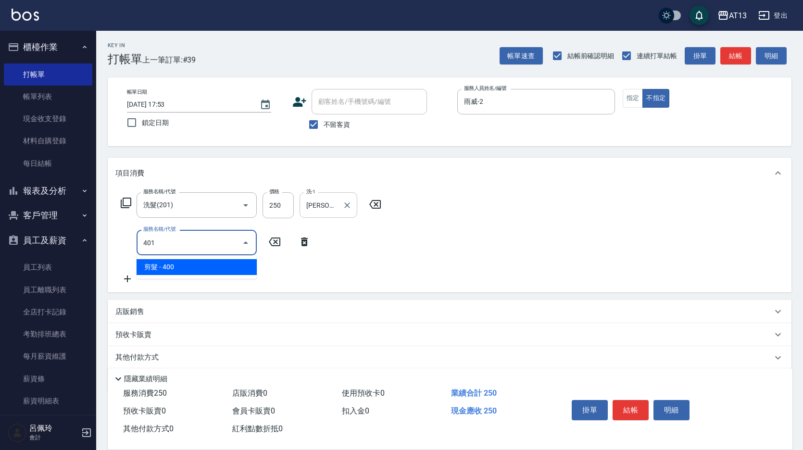
type input "剪髮(401)"
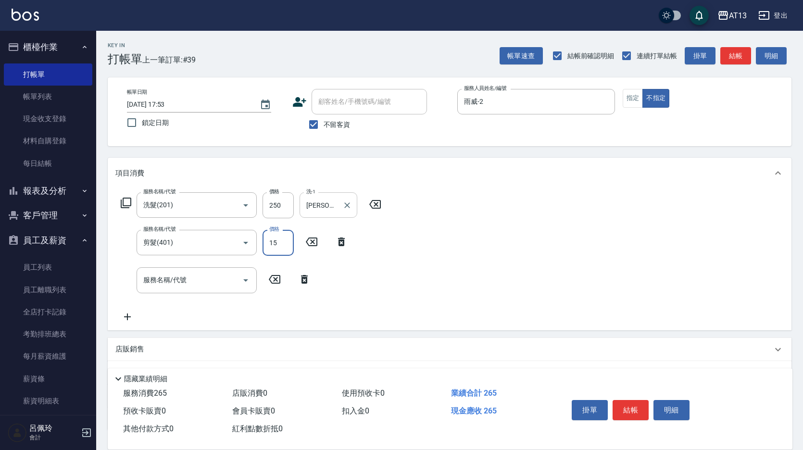
click at [281, 248] on input "15" at bounding box center [277, 243] width 31 height 26
type input "150"
drag, startPoint x: 574, startPoint y: 280, endPoint x: 589, endPoint y: 297, distance: 22.1
click at [575, 280] on div "服務名稱/代號 洗髮(201) 服務名稱/代號 價格 250 價格 洗-1 [PERSON_NAME]-28 洗-1 服務名稱/代號 剪髮(401) 服務名稱…" at bounding box center [449, 258] width 683 height 141
click at [630, 404] on button "結帳" at bounding box center [630, 410] width 36 height 20
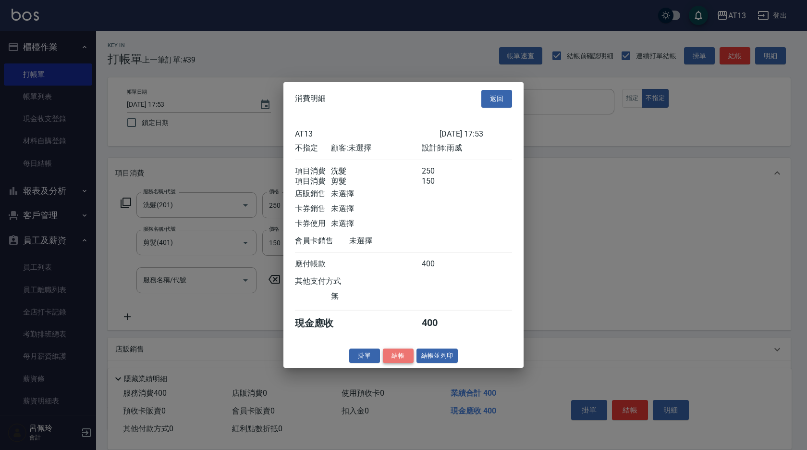
click at [403, 356] on button "結帳" at bounding box center [398, 355] width 31 height 15
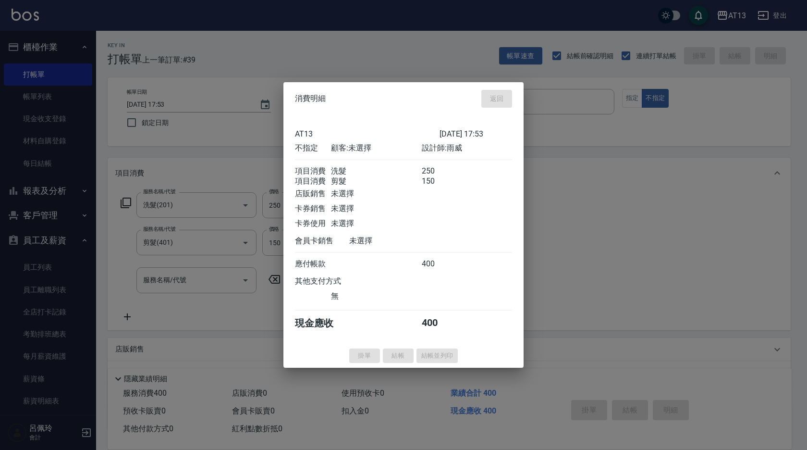
type input "[DATE] 17:54"
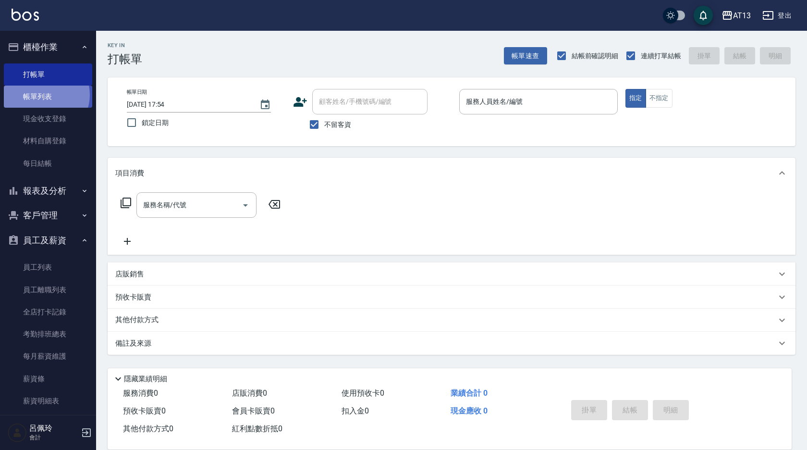
click at [43, 95] on link "帳單列表" at bounding box center [48, 97] width 88 height 22
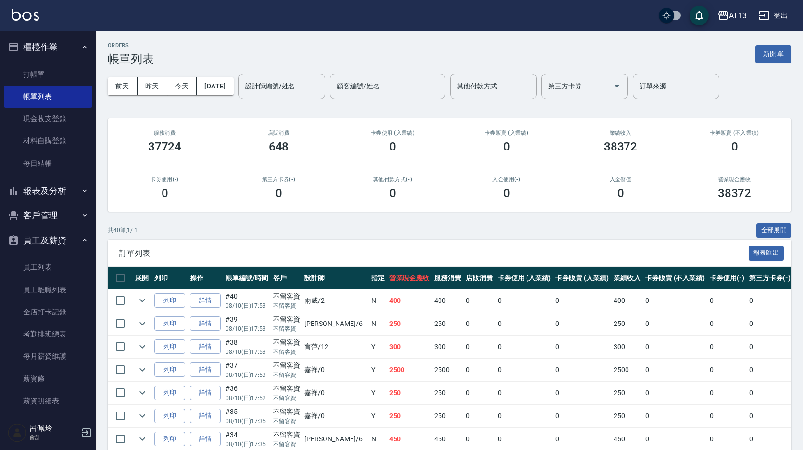
click at [35, 60] on ul "打帳單 帳單列表 現金收支登錄 材料自購登錄 每日結帳" at bounding box center [48, 119] width 88 height 119
click at [34, 74] on link "打帳單" at bounding box center [48, 74] width 88 height 22
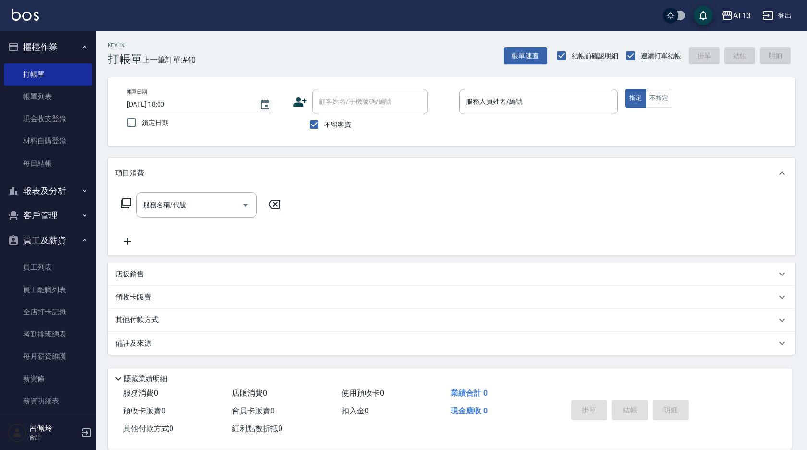
click at [345, 117] on label "不留客資" at bounding box center [327, 124] width 47 height 20
click at [324, 117] on input "不留客資" at bounding box center [314, 124] width 20 height 20
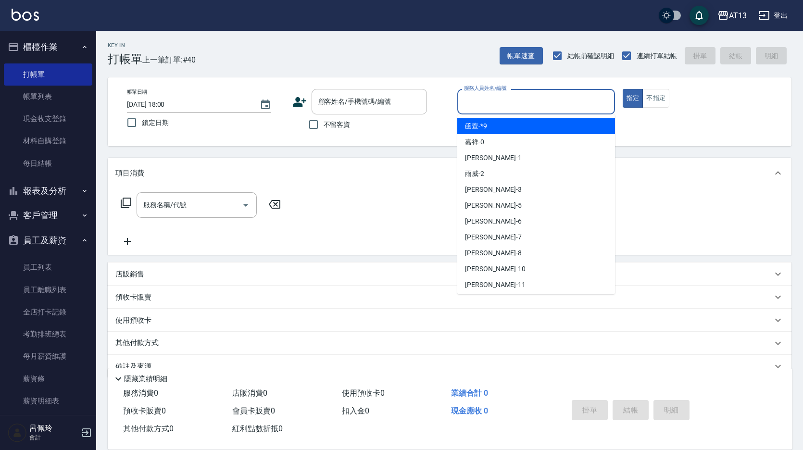
click at [507, 96] on input "服務人員姓名/編號" at bounding box center [535, 101] width 149 height 17
drag, startPoint x: 311, startPoint y: 124, endPoint x: 339, endPoint y: 125, distance: 27.9
click at [311, 124] on input "不留客資" at bounding box center [313, 124] width 20 height 20
checkbox input "true"
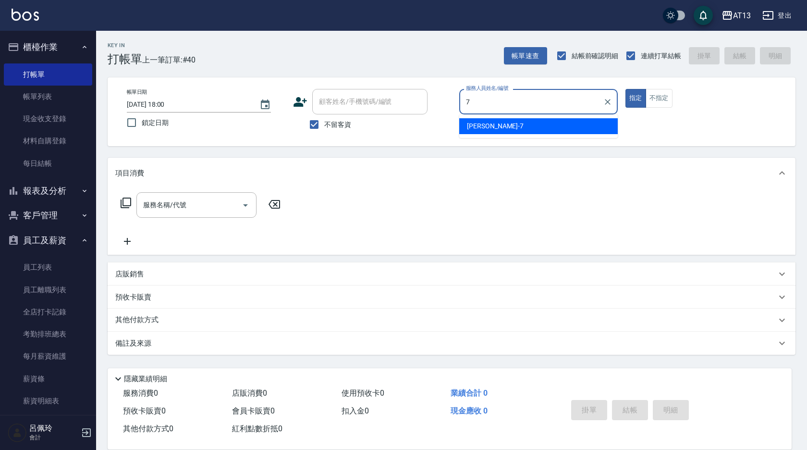
click at [494, 120] on div "[PERSON_NAME]-7" at bounding box center [538, 126] width 159 height 16
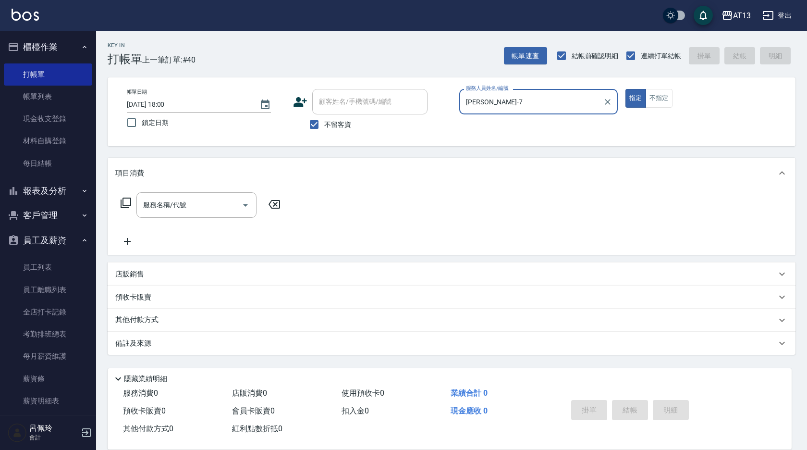
type input "[PERSON_NAME]-7"
click at [150, 272] on div "店販銷售" at bounding box center [445, 274] width 661 height 10
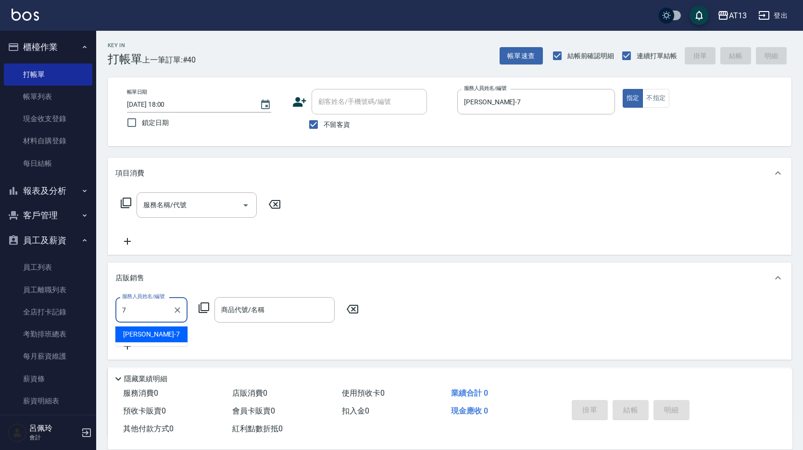
click at [153, 335] on div "[PERSON_NAME]-7" at bounding box center [151, 334] width 72 height 16
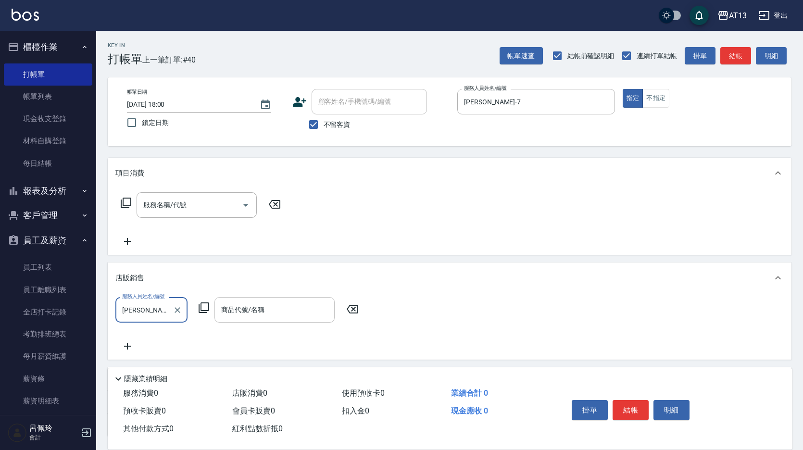
type input "[PERSON_NAME]-7"
click at [260, 310] on input "商品代號/名稱" at bounding box center [274, 309] width 111 height 17
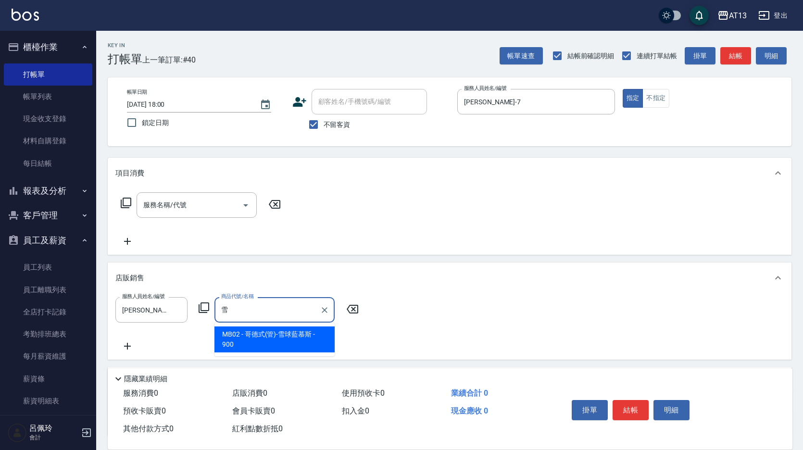
click at [282, 339] on span "MB02 - 哥德式(管)-雪球藍慕斯 - 900" at bounding box center [274, 339] width 120 height 26
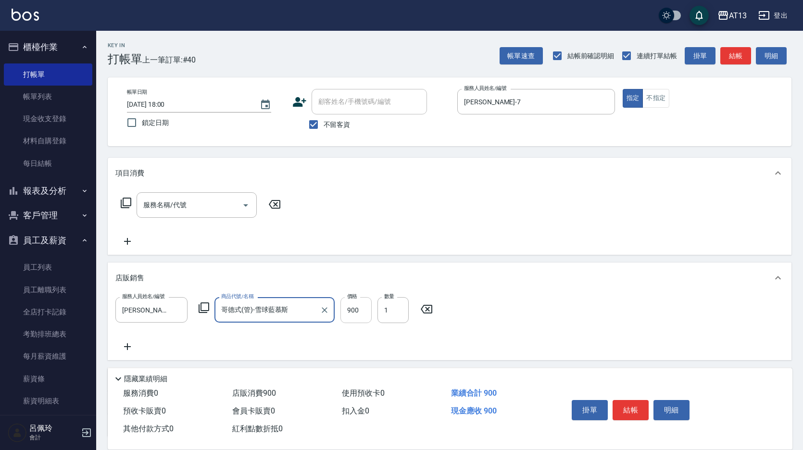
type input "哥德式(管)-雪球藍慕斯"
click at [368, 312] on input "900" at bounding box center [355, 310] width 31 height 26
type input "810"
click at [575, 338] on div "服務人員姓名/編號 [PERSON_NAME]-7 服務人員姓名/編號 商品代號/名稱 哥德式(管)-雪球藍慕斯 商品代號/名稱 價格 810 價格 數量 1…" at bounding box center [449, 324] width 668 height 55
click at [651, 408] on div "掛單 結帳 明細" at bounding box center [630, 411] width 125 height 30
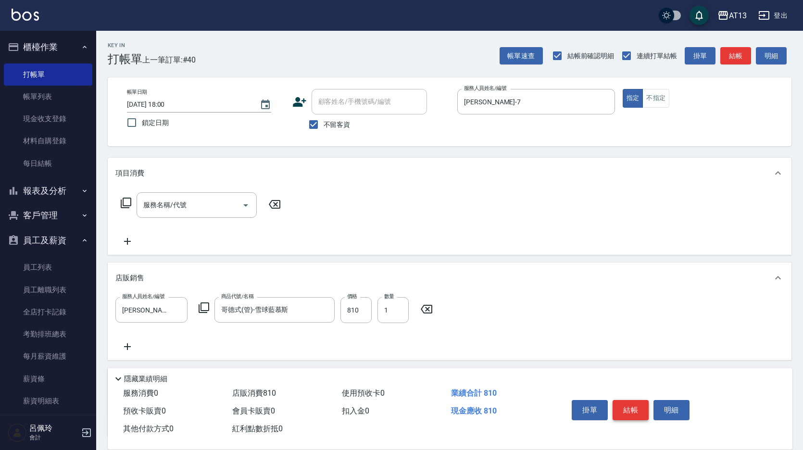
click at [644, 409] on button "結帳" at bounding box center [630, 410] width 36 height 20
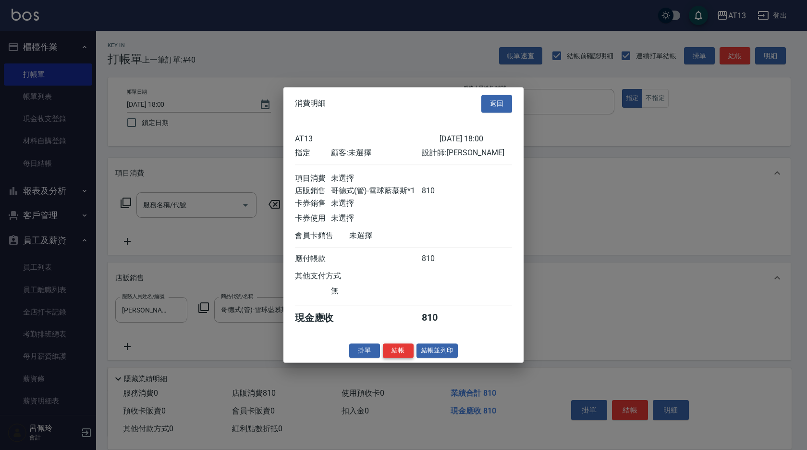
click at [399, 355] on button "結帳" at bounding box center [398, 350] width 31 height 15
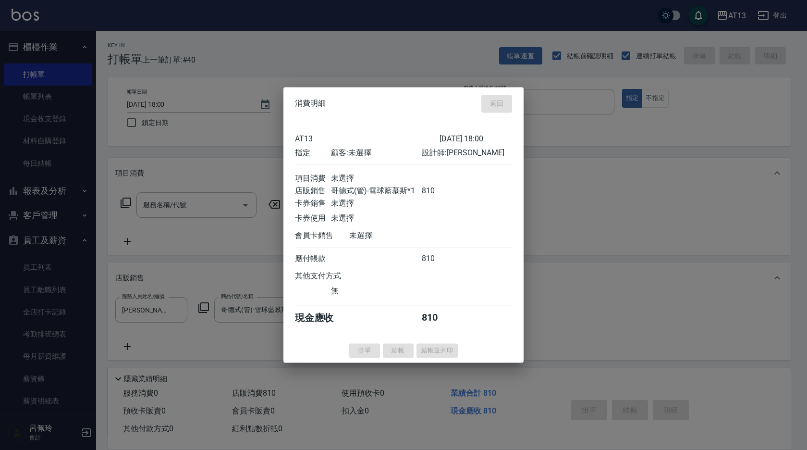
type input "[DATE] 18:04"
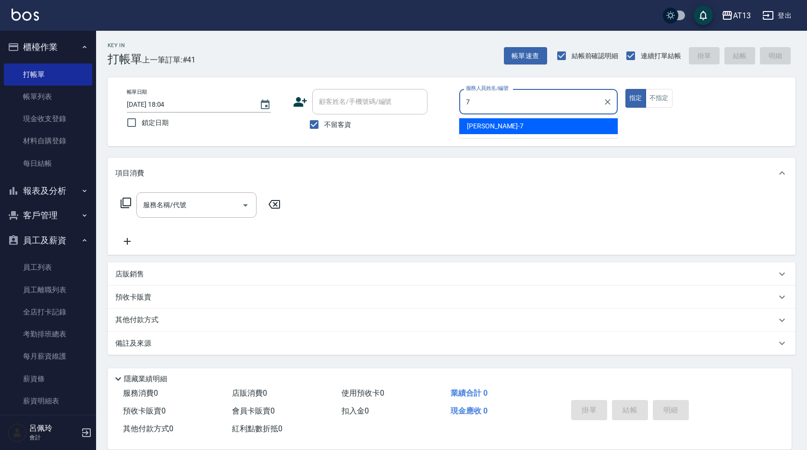
drag, startPoint x: 500, startPoint y: 123, endPoint x: 441, endPoint y: 146, distance: 64.1
click at [500, 123] on div "[PERSON_NAME]-7" at bounding box center [538, 126] width 159 height 16
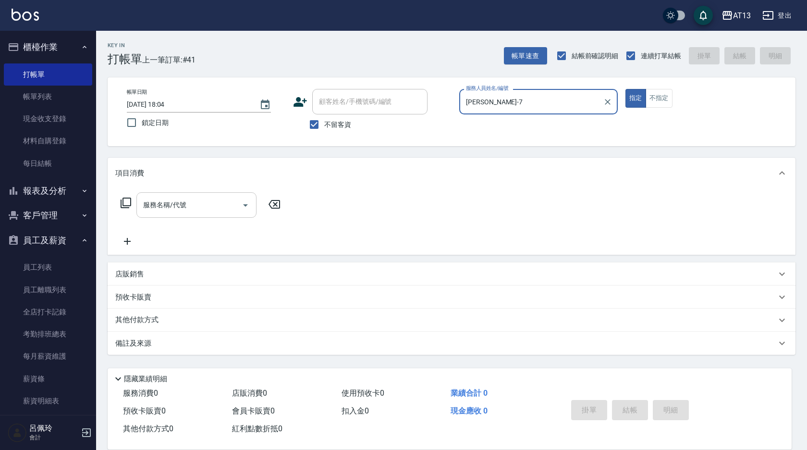
type input "[PERSON_NAME]-7"
click at [181, 205] on input "服務名稱/代號" at bounding box center [189, 205] width 97 height 17
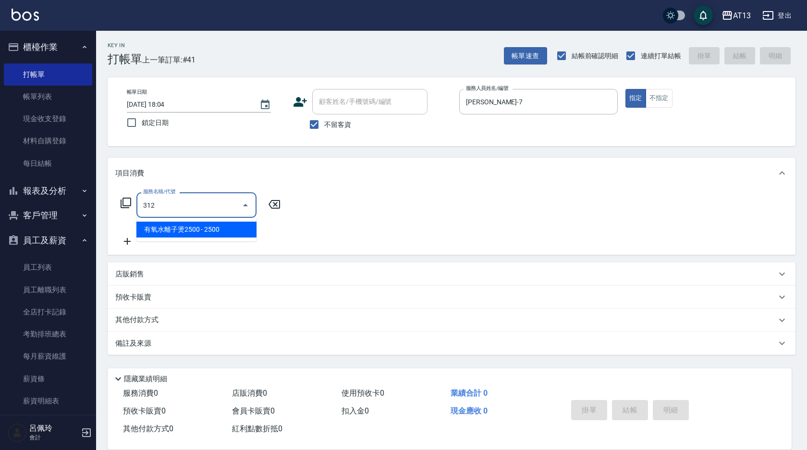
type input "有氧水離子燙2500(312)"
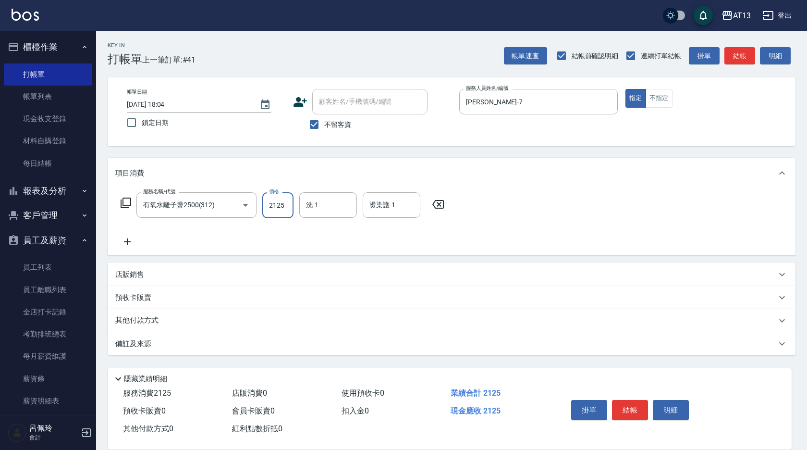
type input "2125"
type input "[PERSON_NAME]-33"
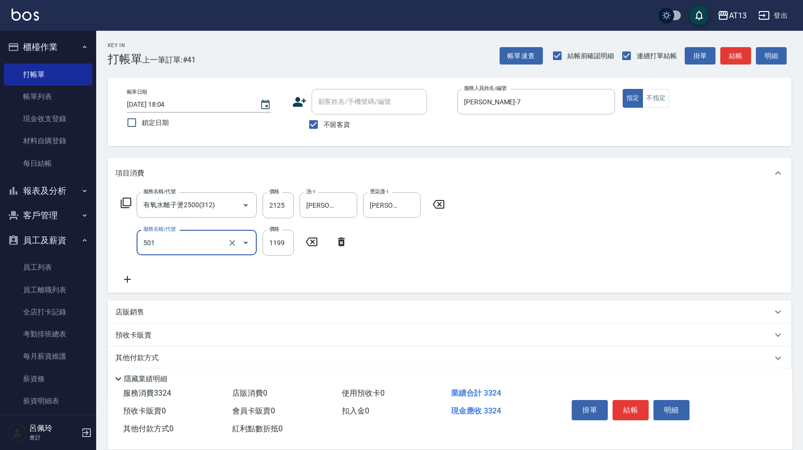
type input "染髮(501)"
type input "1200"
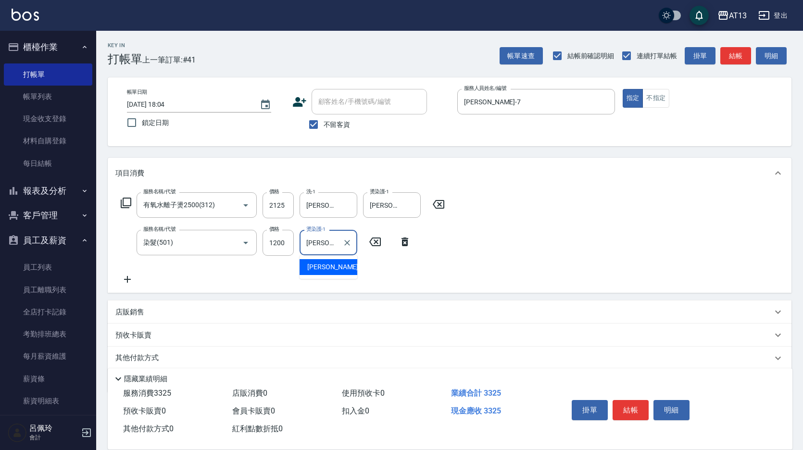
type input "[PERSON_NAME]-33"
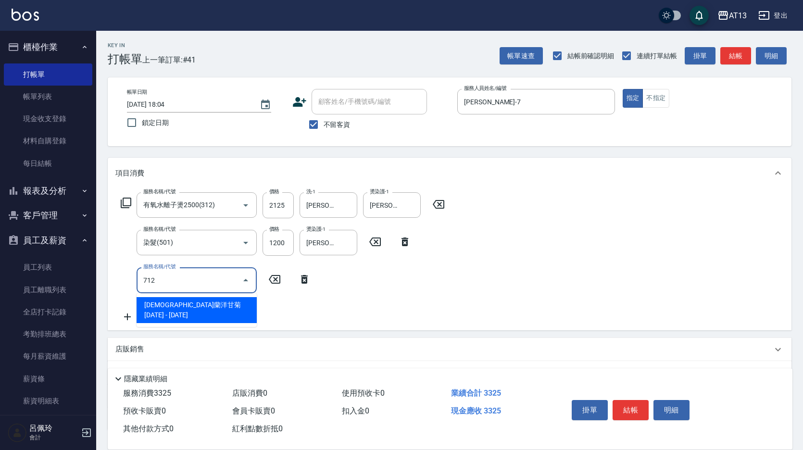
type input "[DEMOGRAPHIC_DATA]蘭洋甘菊1000(712)"
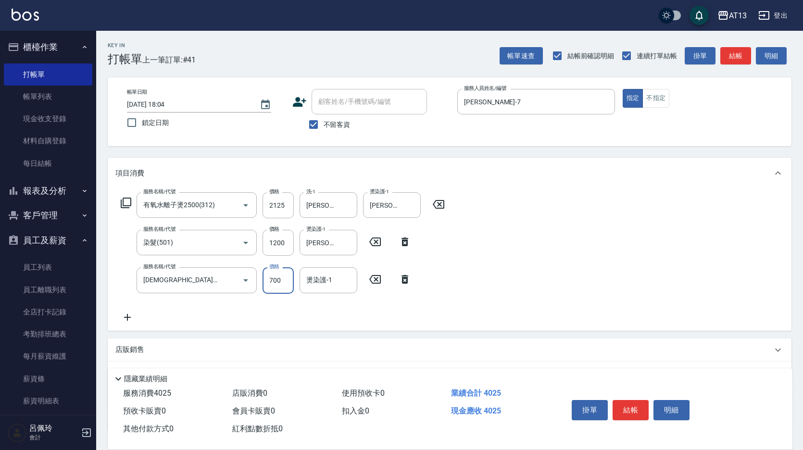
type input "700"
type input "[PERSON_NAME]-33"
click at [640, 403] on button "結帳" at bounding box center [630, 410] width 36 height 20
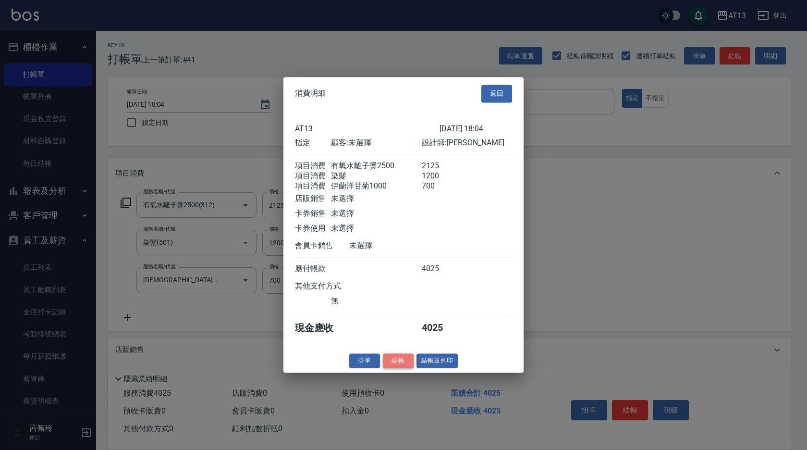
click at [393, 367] on button "結帳" at bounding box center [398, 360] width 31 height 15
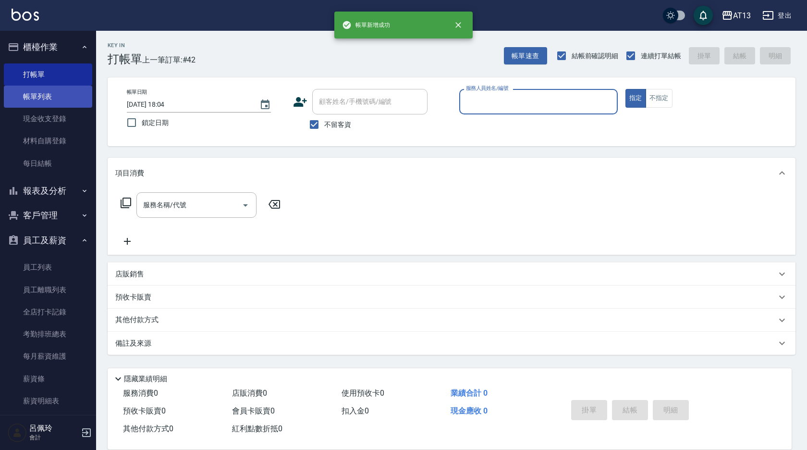
drag, startPoint x: 24, startPoint y: 94, endPoint x: 64, endPoint y: 92, distance: 39.9
click at [24, 94] on link "帳單列表" at bounding box center [48, 97] width 88 height 22
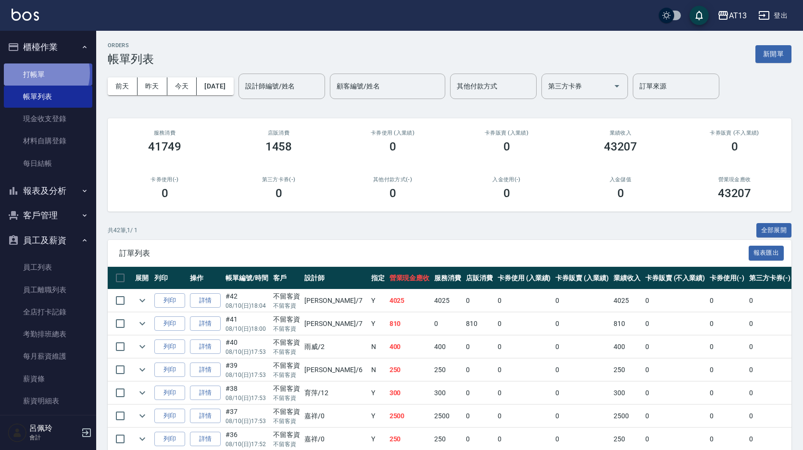
click at [39, 73] on link "打帳單" at bounding box center [48, 74] width 88 height 22
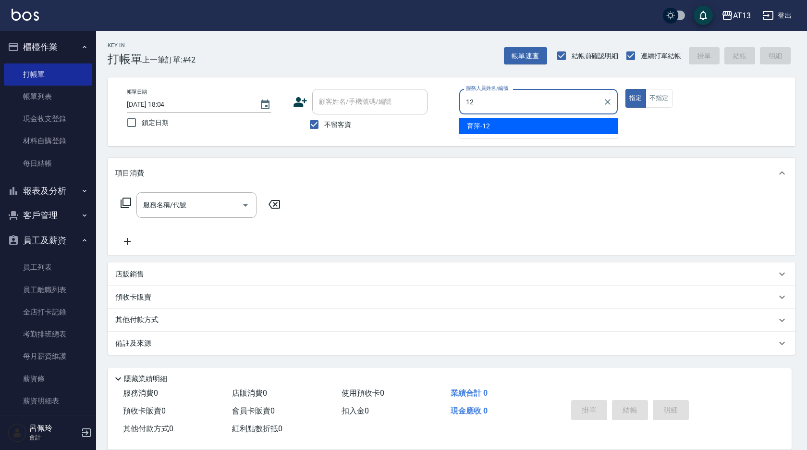
click at [522, 128] on div "育[PERSON_NAME] -12" at bounding box center [538, 126] width 159 height 16
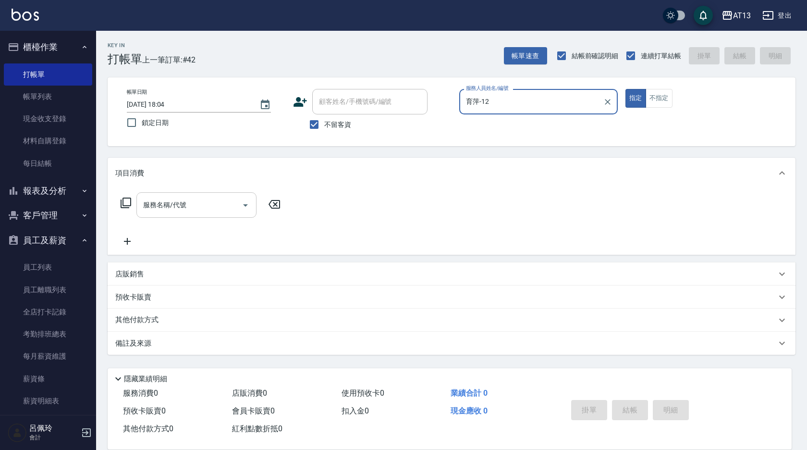
type input "育萍-12"
click at [157, 206] on div "服務名稱/代號 服務名稱/代號" at bounding box center [196, 204] width 120 height 25
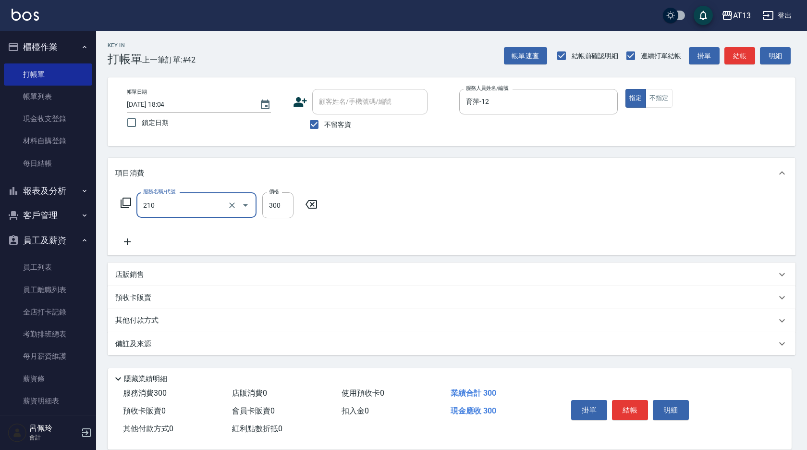
type input "[PERSON_NAME]洗髮精(210)"
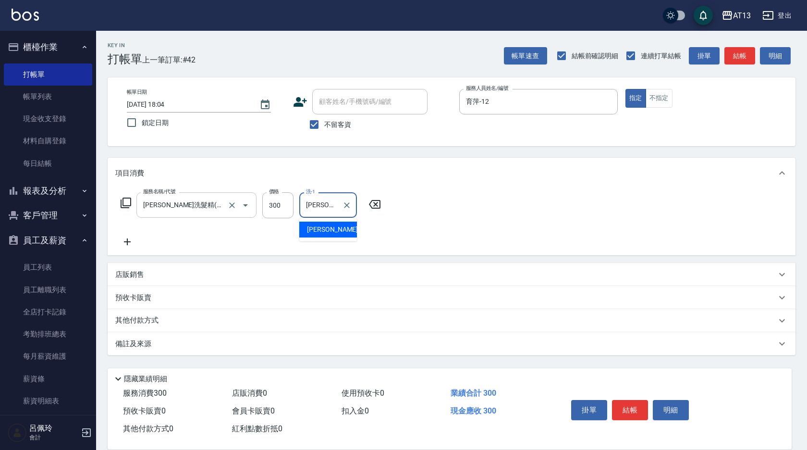
type input "[PERSON_NAME]妡-30"
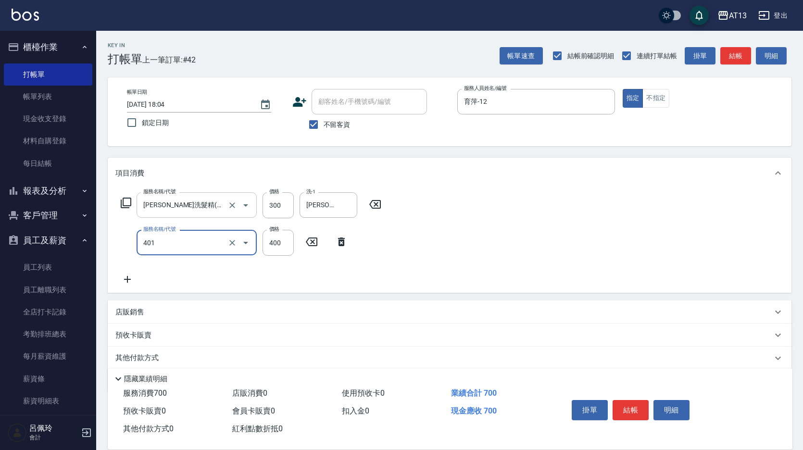
type input "剪髮(401)"
type input "500"
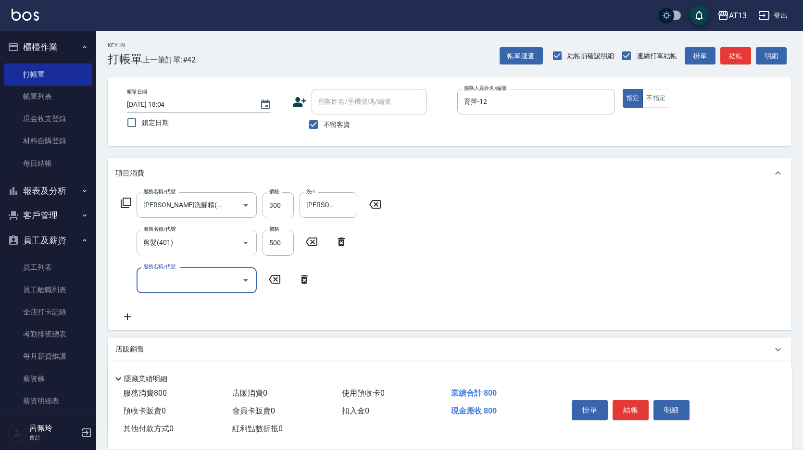
click at [518, 243] on div "服務名稱/代號 [PERSON_NAME]洗髮精(210) 服務名稱/代號 價格 300 價格 洗-1 [PERSON_NAME]妡-30 洗-1 服務名稱/…" at bounding box center [449, 258] width 683 height 141
click at [637, 405] on button "結帳" at bounding box center [630, 410] width 36 height 20
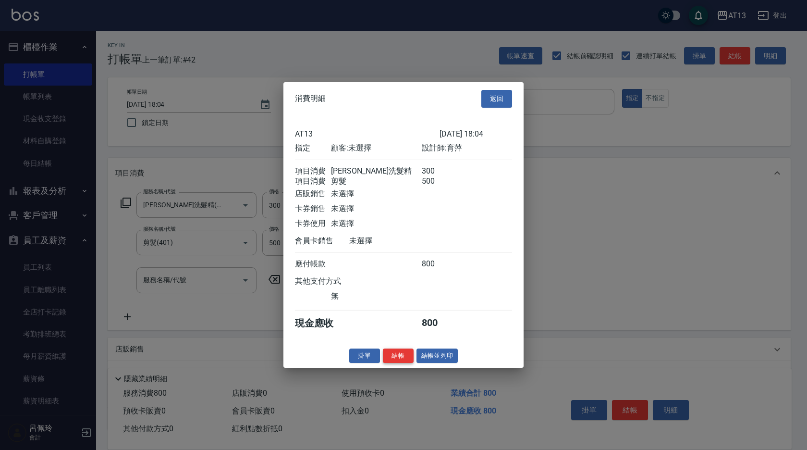
click at [401, 359] on button "結帳" at bounding box center [398, 355] width 31 height 15
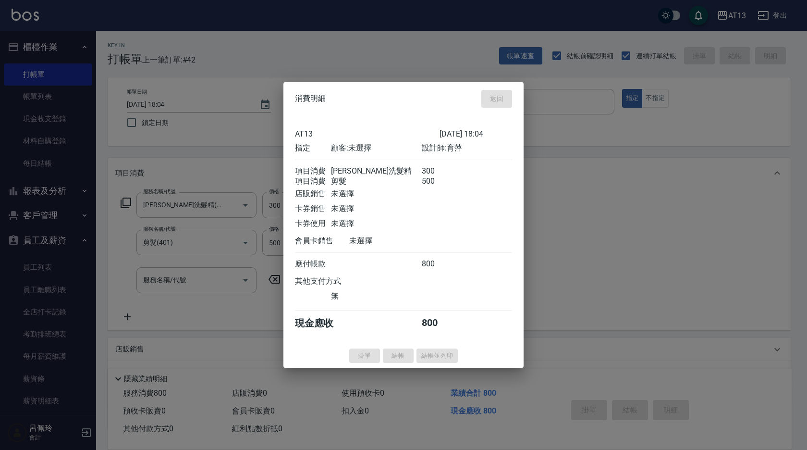
type input "[DATE] 18:11"
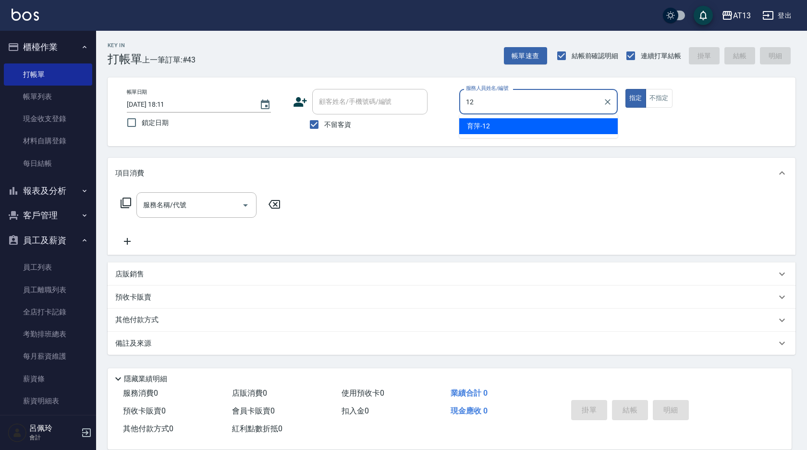
click at [511, 124] on div "育[PERSON_NAME] -12" at bounding box center [538, 126] width 159 height 16
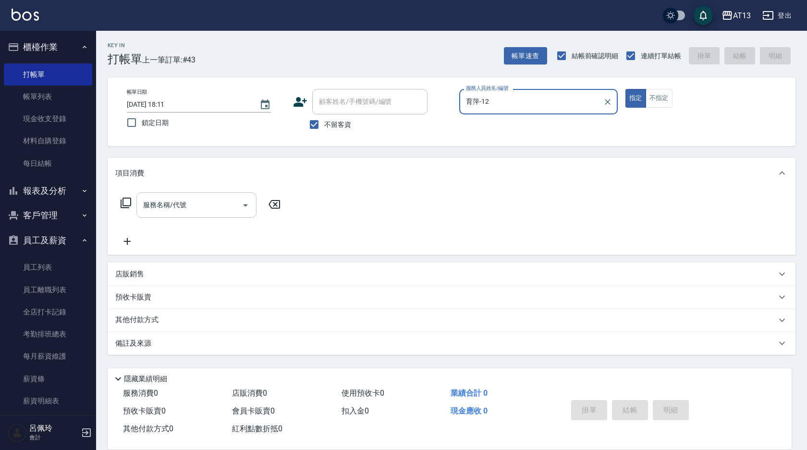
type input "育萍-12"
click at [200, 205] on input "服務名稱/代號" at bounding box center [189, 205] width 97 height 17
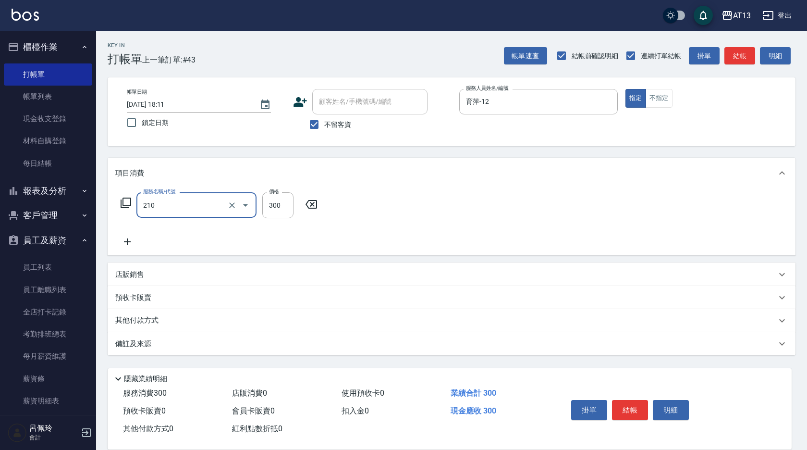
type input "[PERSON_NAME]洗髮精(210)"
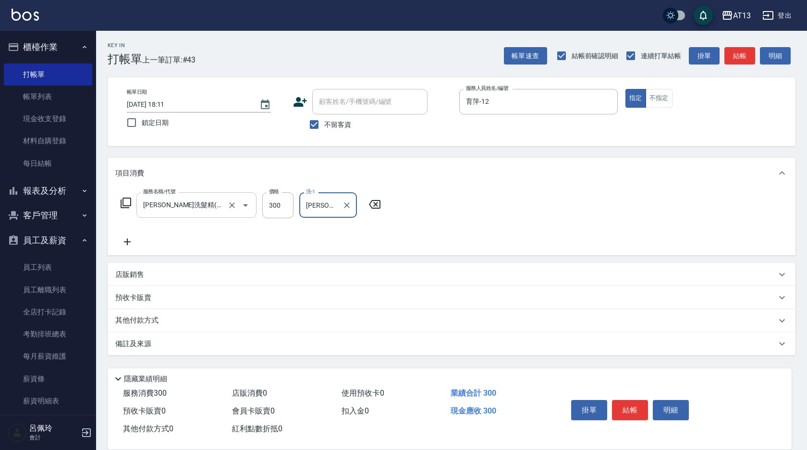
type input "[PERSON_NAME]-31"
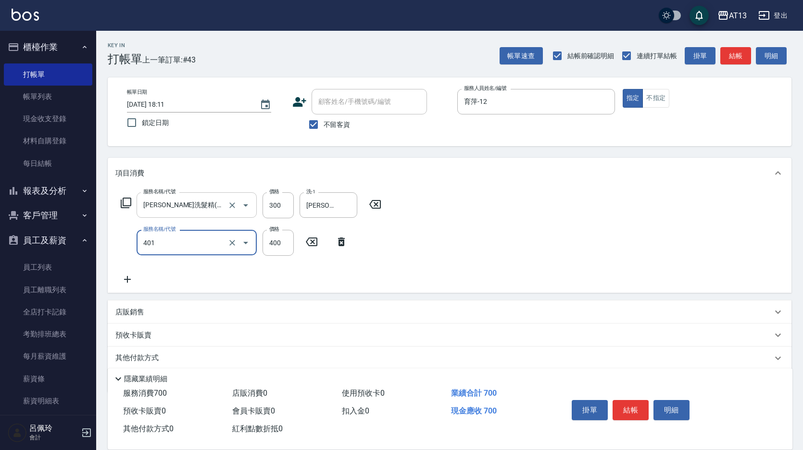
type input "剪髮(401)"
type input "500"
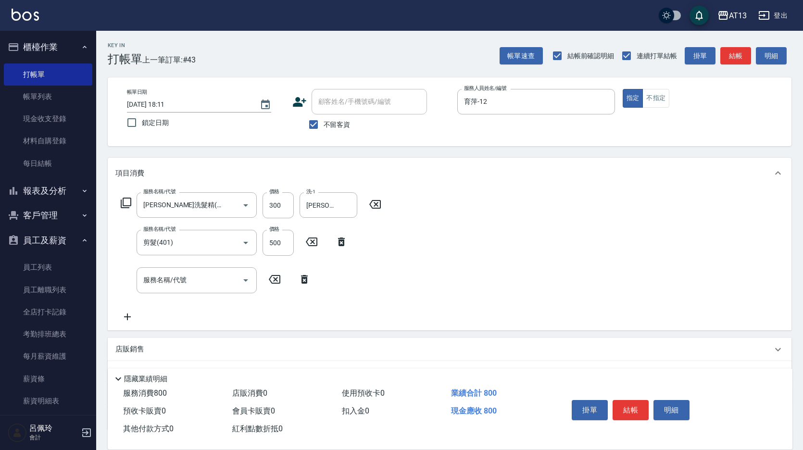
drag, startPoint x: 653, startPoint y: 238, endPoint x: 658, endPoint y: 438, distance: 199.5
click at [653, 239] on div "服務名稱/代號 [PERSON_NAME]洗髮精(210) 服務名稱/代號 價格 300 價格 洗-1 [PERSON_NAME]-31 洗-1 服務名稱/代…" at bounding box center [449, 258] width 683 height 141
click at [639, 405] on button "結帳" at bounding box center [630, 410] width 36 height 20
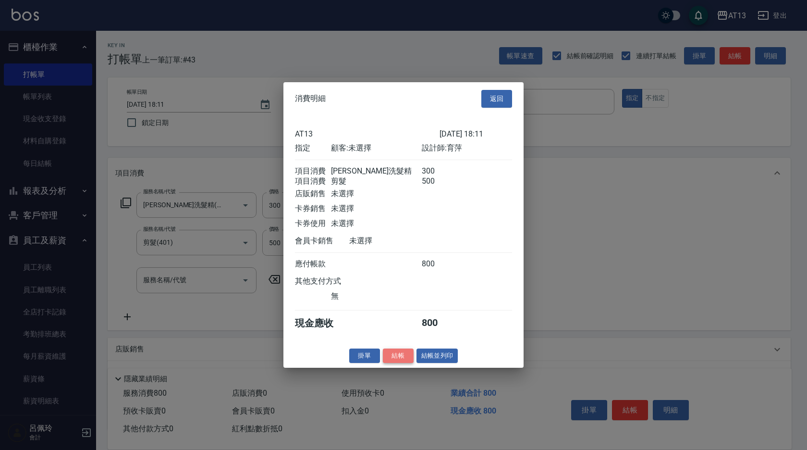
click at [398, 362] on button "結帳" at bounding box center [398, 355] width 31 height 15
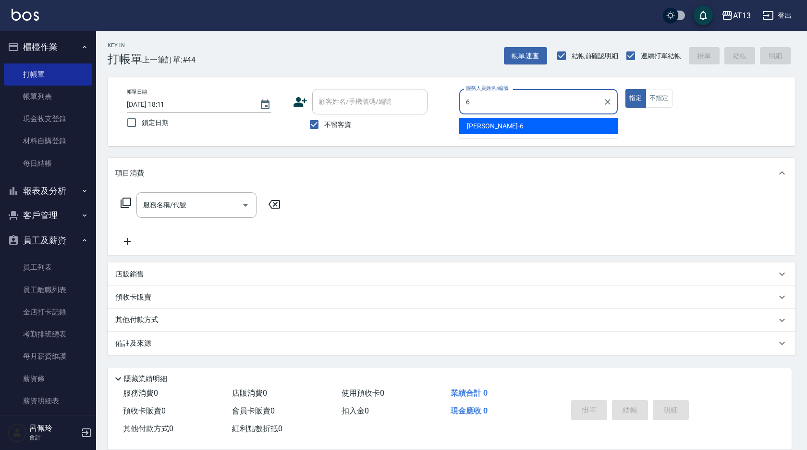
click at [507, 130] on div "[PERSON_NAME] -6" at bounding box center [538, 126] width 159 height 16
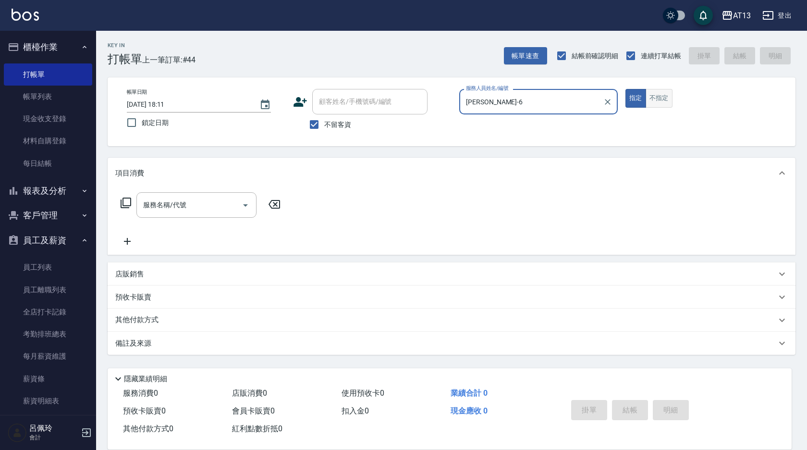
type input "[PERSON_NAME]-6"
click at [670, 90] on button "不指定" at bounding box center [659, 98] width 27 height 19
click at [659, 100] on button "不指定" at bounding box center [659, 98] width 27 height 19
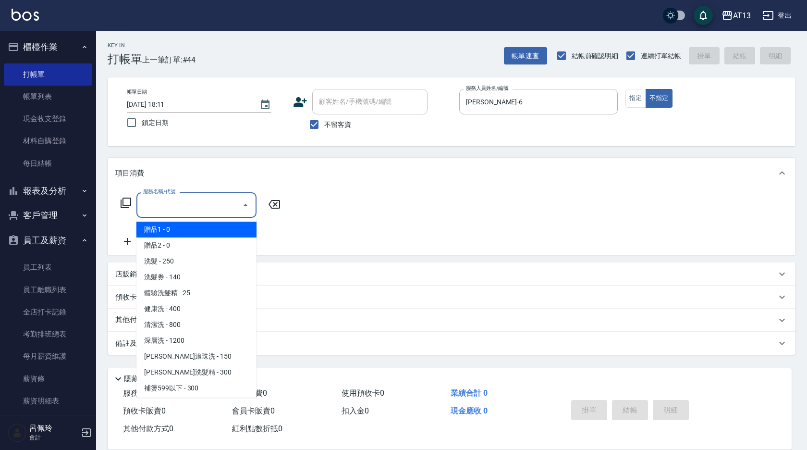
click at [226, 200] on input "服務名稱/代號" at bounding box center [189, 205] width 97 height 17
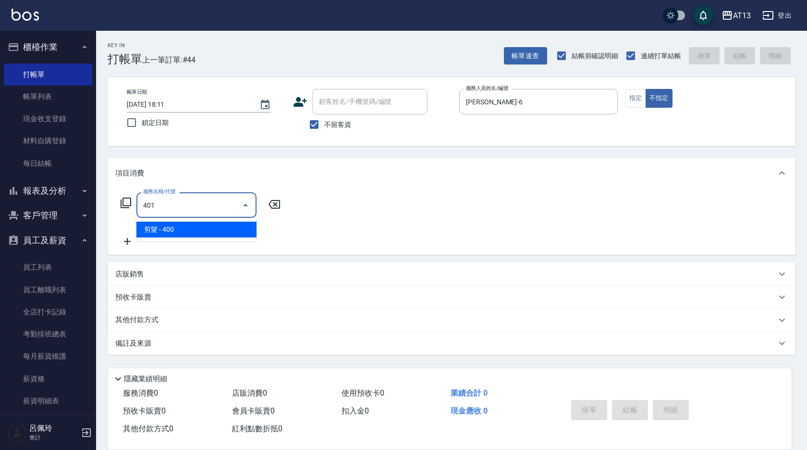
type input "剪髮(401)"
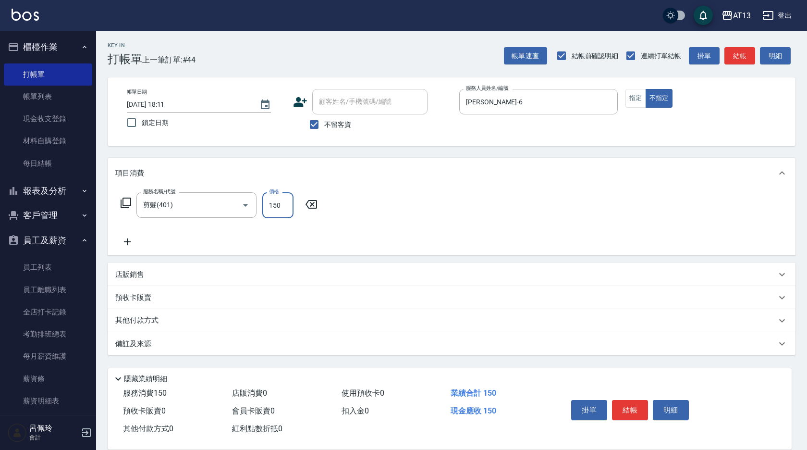
type input "150"
drag, startPoint x: 515, startPoint y: 231, endPoint x: 593, endPoint y: 361, distance: 151.6
click at [515, 231] on div "服務名稱/代號 剪髮(401) 服務名稱/代號 價格 150 價格" at bounding box center [452, 221] width 688 height 67
click at [634, 412] on button "結帳" at bounding box center [630, 410] width 36 height 20
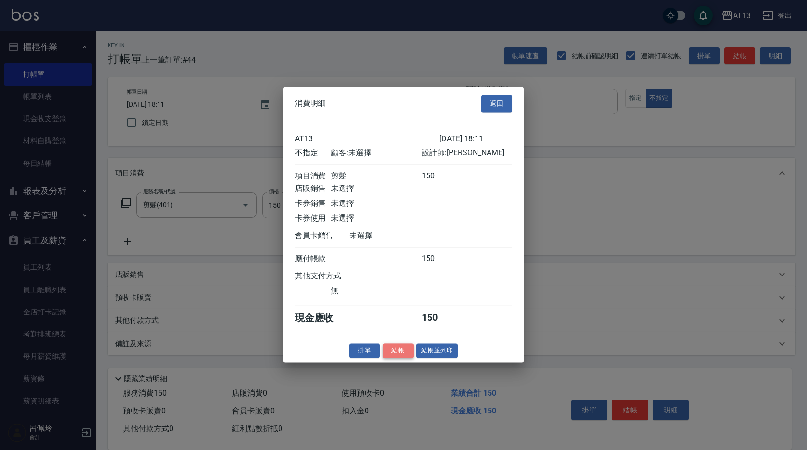
click at [397, 352] on button "結帳" at bounding box center [398, 350] width 31 height 15
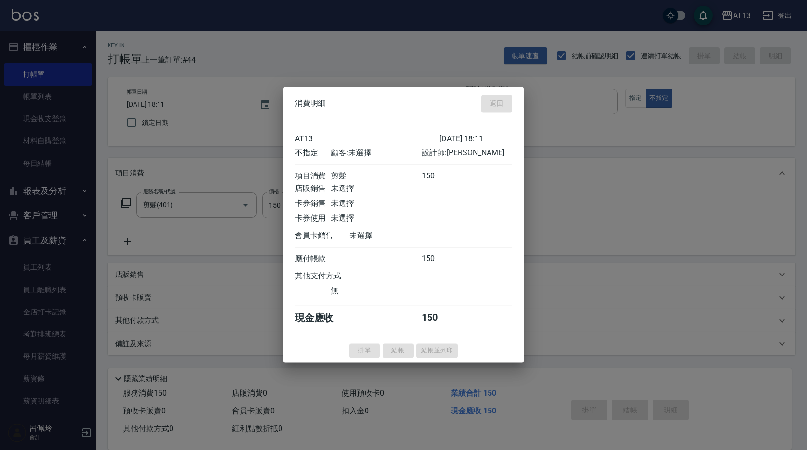
type input "[DATE] 18:12"
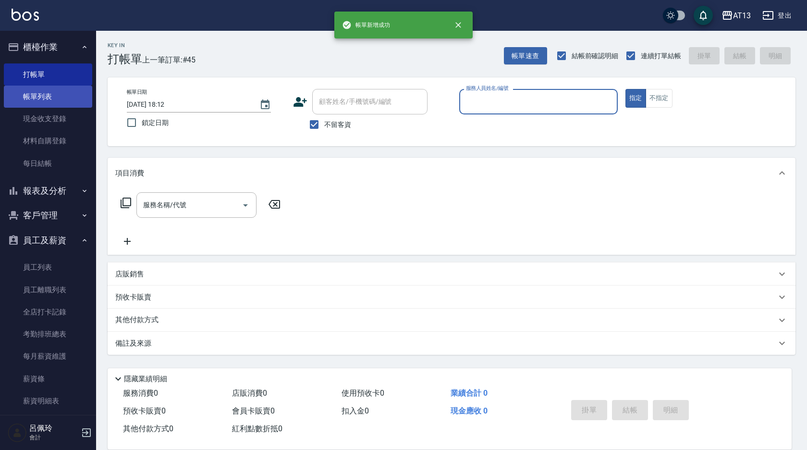
click at [37, 99] on link "帳單列表" at bounding box center [48, 97] width 88 height 22
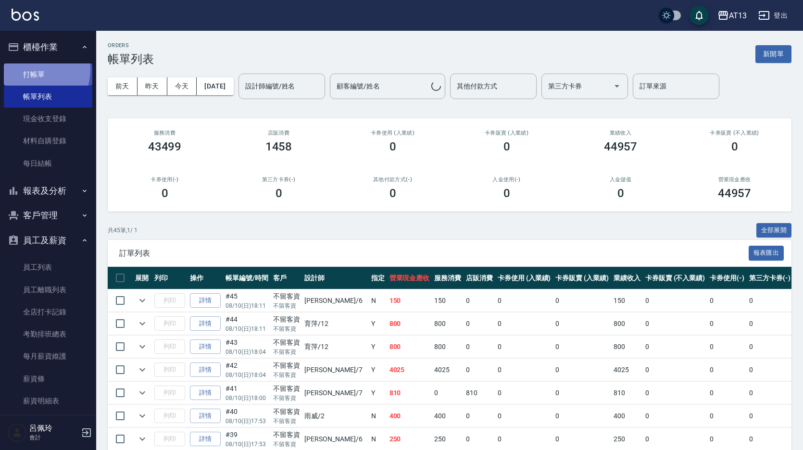
click at [26, 70] on link "打帳單" at bounding box center [48, 74] width 88 height 22
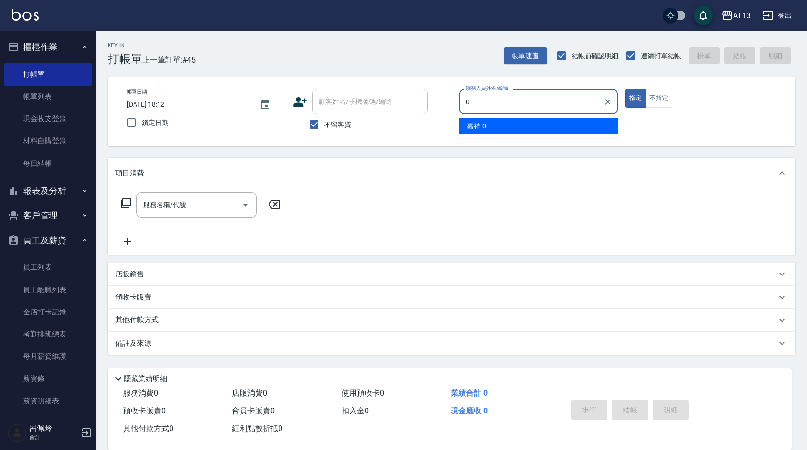
click at [482, 118] on div "嘉祥 -0" at bounding box center [538, 126] width 159 height 16
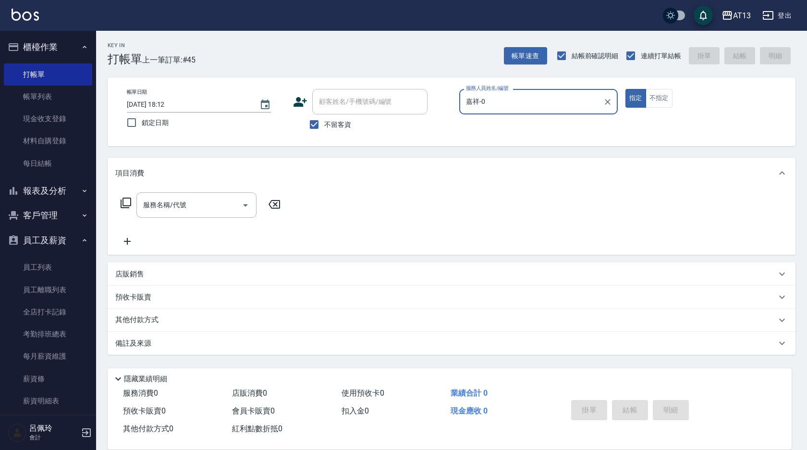
type input "嘉祥-0"
click at [156, 199] on input "服務名稱/代號" at bounding box center [189, 205] width 97 height 17
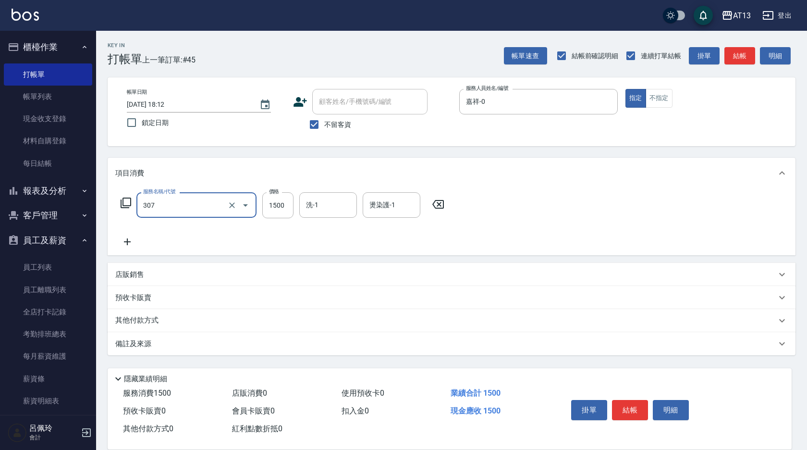
type input "EF麥拉寧燙髮1500(307)"
type input "1275"
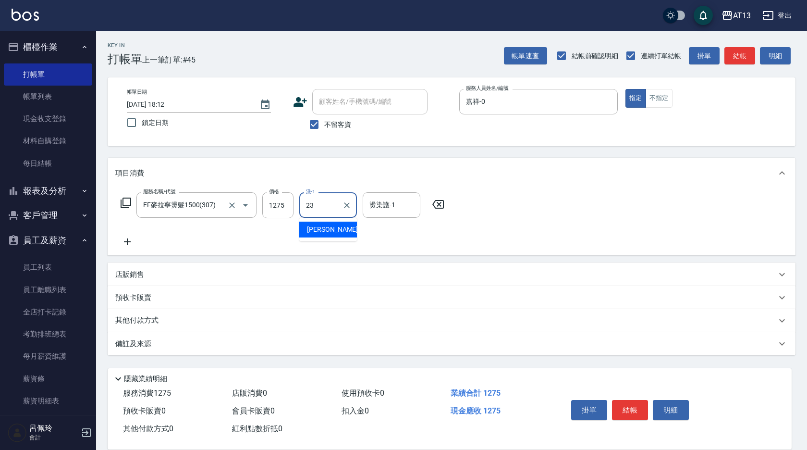
type input "[PERSON_NAME]-23"
click at [637, 413] on button "結帳" at bounding box center [630, 410] width 36 height 20
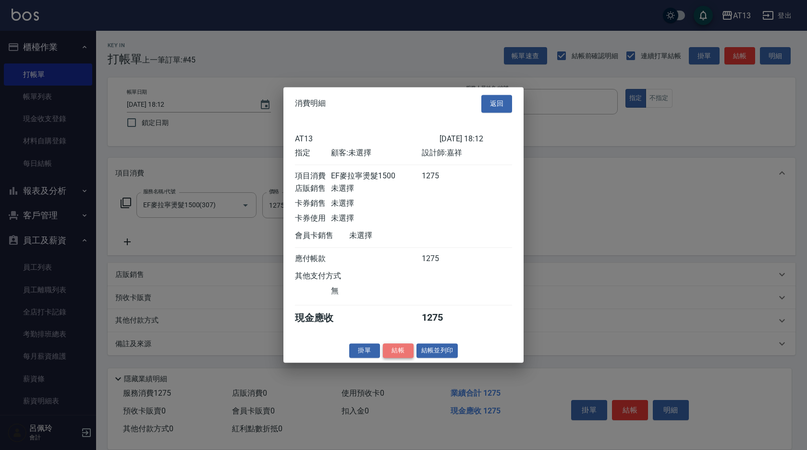
click at [400, 354] on button "結帳" at bounding box center [398, 350] width 31 height 15
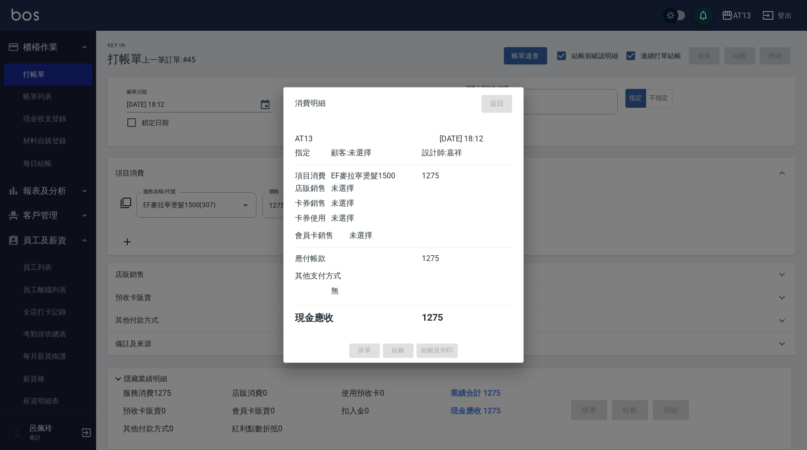
type input "[DATE] 18:14"
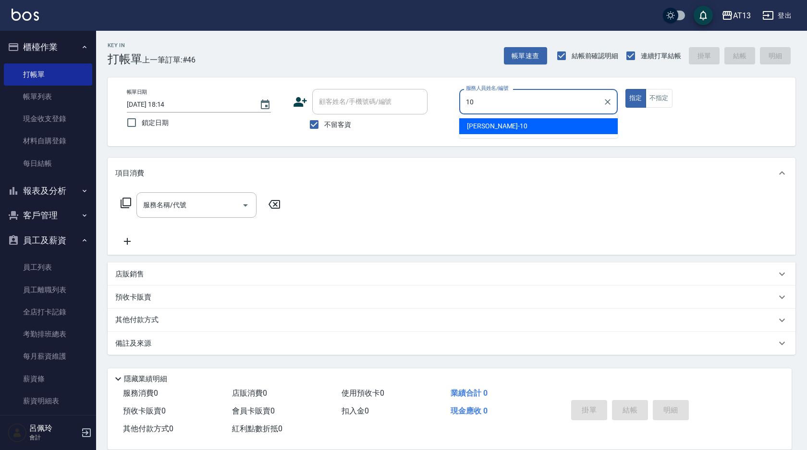
click at [488, 122] on span "[PERSON_NAME] -10" at bounding box center [497, 126] width 61 height 10
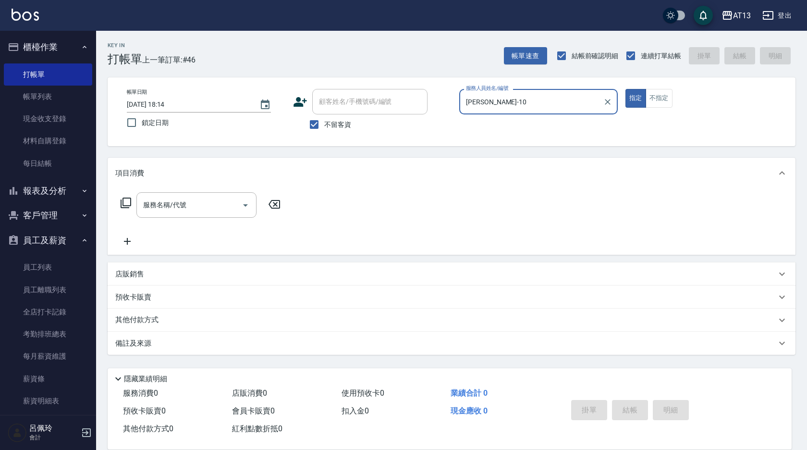
type input "[PERSON_NAME]-10"
drag, startPoint x: 194, startPoint y: 191, endPoint x: 193, endPoint y: 196, distance: 5.0
click at [193, 194] on div "服務名稱/代號 服務名稱/代號" at bounding box center [452, 221] width 688 height 66
click at [192, 197] on div "服務名稱/代號" at bounding box center [196, 204] width 120 height 25
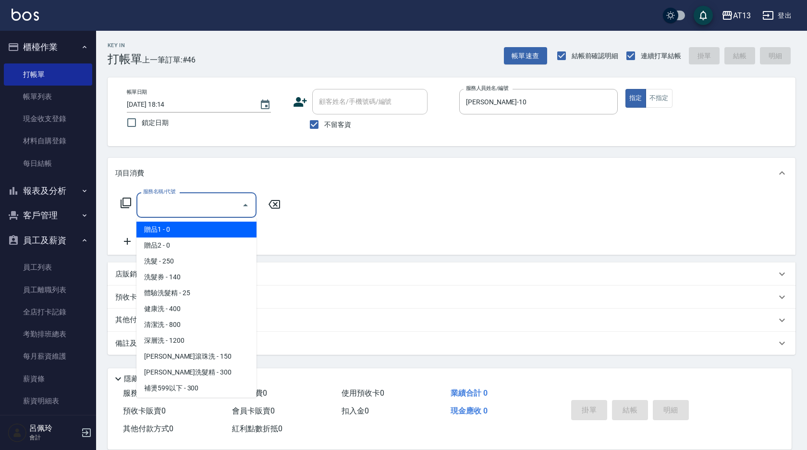
drag, startPoint x: 191, startPoint y: 198, endPoint x: 157, endPoint y: 201, distance: 34.3
click at [188, 198] on input "服務名稱/代號" at bounding box center [189, 205] width 97 height 17
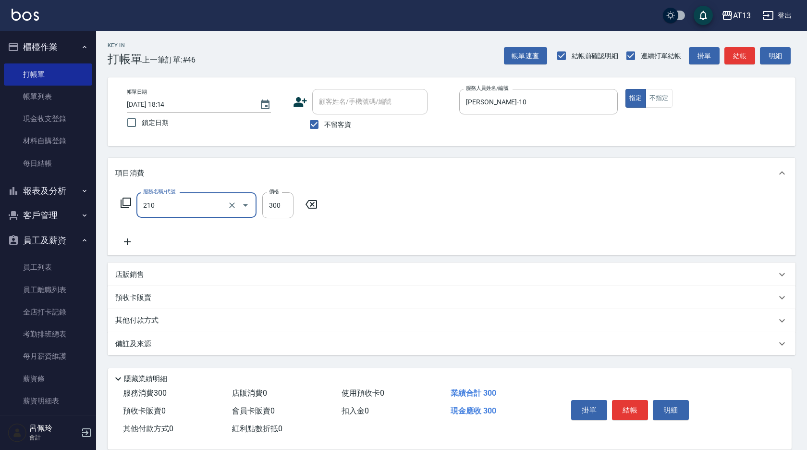
type input "[PERSON_NAME]洗髮精(210)"
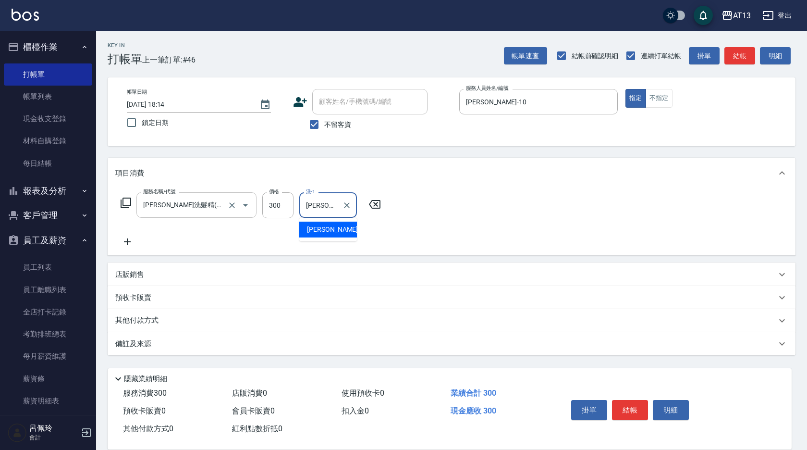
type input "[PERSON_NAME]-11"
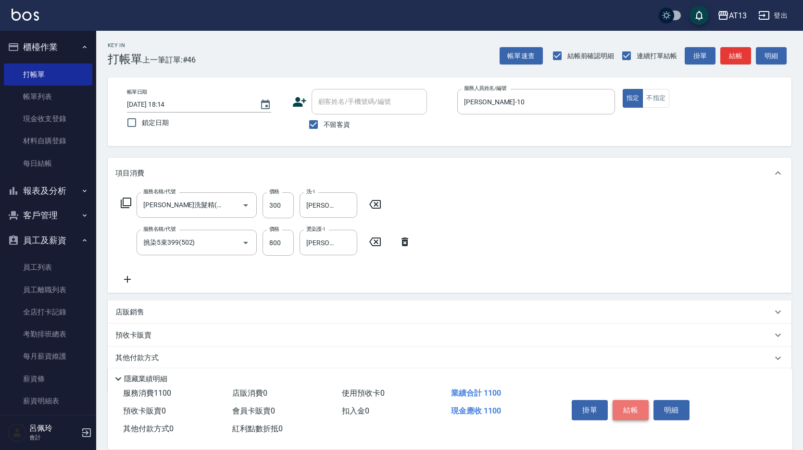
click at [628, 410] on button "結帳" at bounding box center [630, 410] width 36 height 20
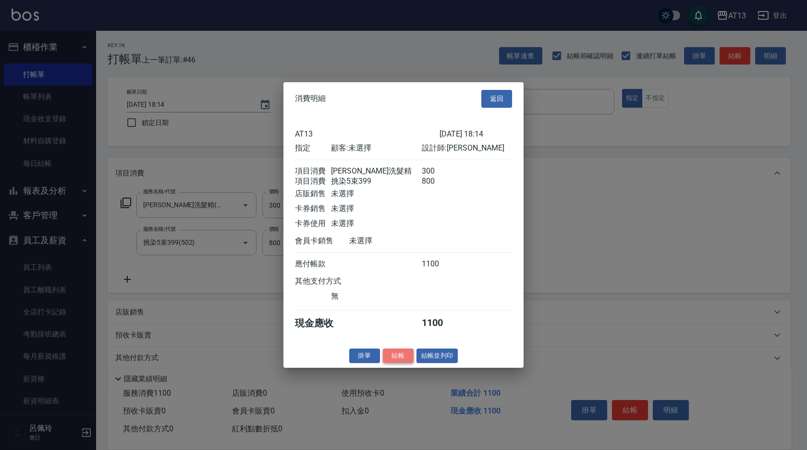
click at [395, 363] on button "結帳" at bounding box center [398, 355] width 31 height 15
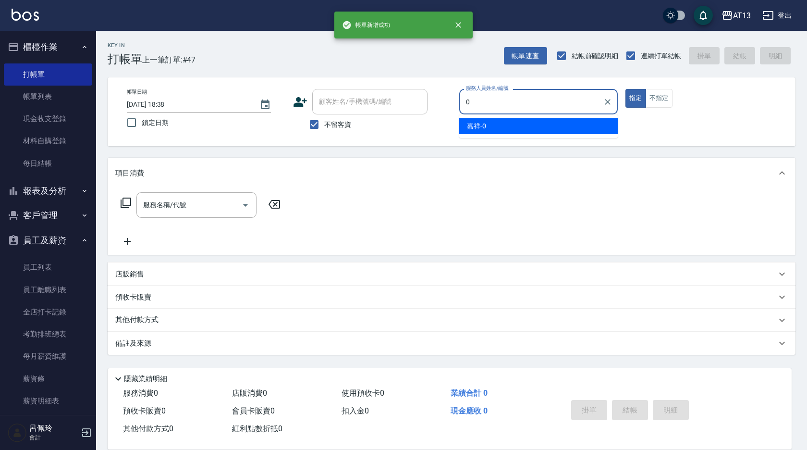
click at [488, 128] on div "嘉祥 -0" at bounding box center [538, 126] width 159 height 16
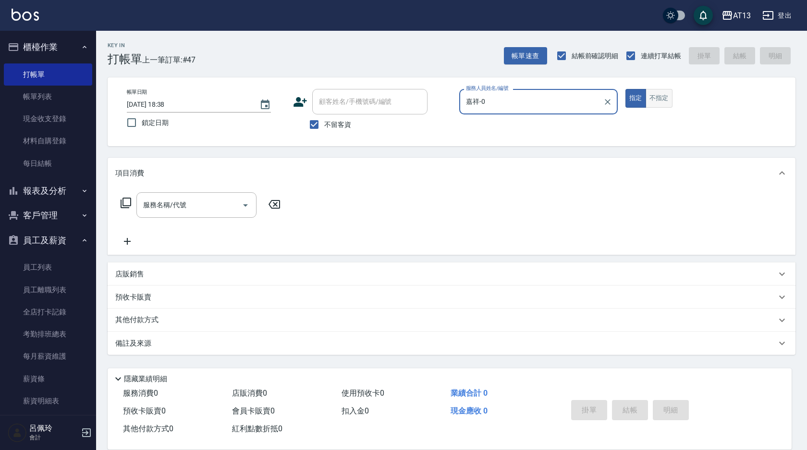
click at [663, 92] on button "不指定" at bounding box center [659, 98] width 27 height 19
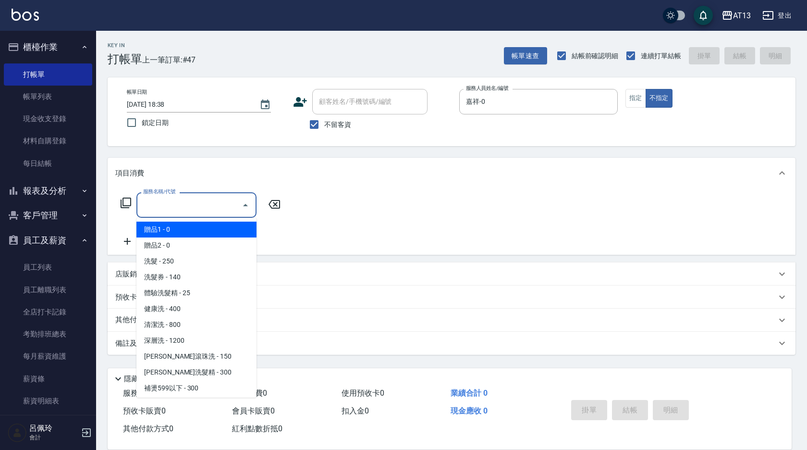
click at [157, 201] on input "服務名稱/代號" at bounding box center [189, 205] width 97 height 17
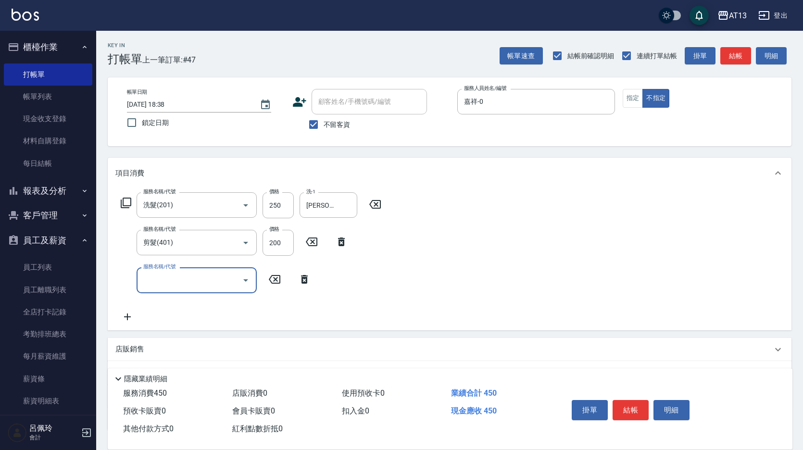
drag, startPoint x: 559, startPoint y: 217, endPoint x: 666, endPoint y: 347, distance: 167.6
click at [565, 227] on div "服務名稱/代號 洗髮(201) 服務名稱/代號 價格 250 價格 洗-1 [PERSON_NAME]-33 洗-1 服務名稱/代號 剪髮(401) 服務名稱…" at bounding box center [449, 258] width 683 height 141
click at [619, 404] on button "結帳" at bounding box center [630, 410] width 36 height 20
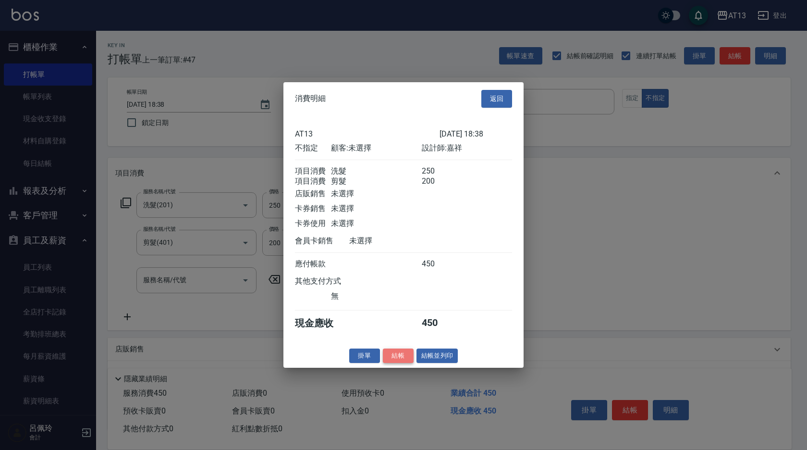
click at [389, 360] on button "結帳" at bounding box center [398, 355] width 31 height 15
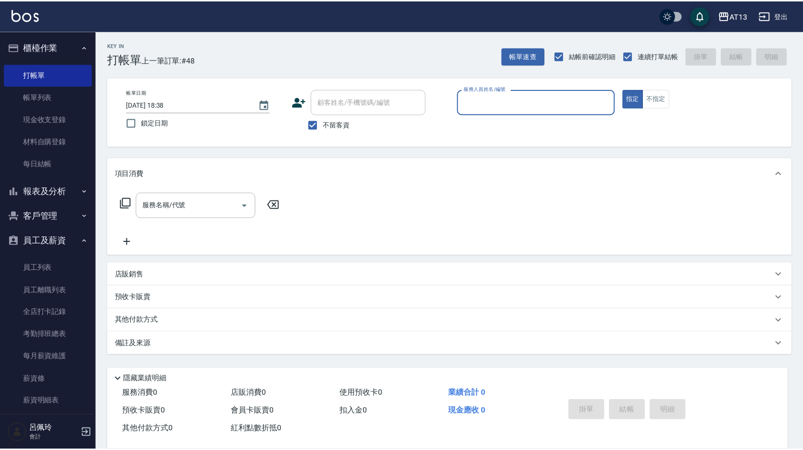
scroll to position [48, 0]
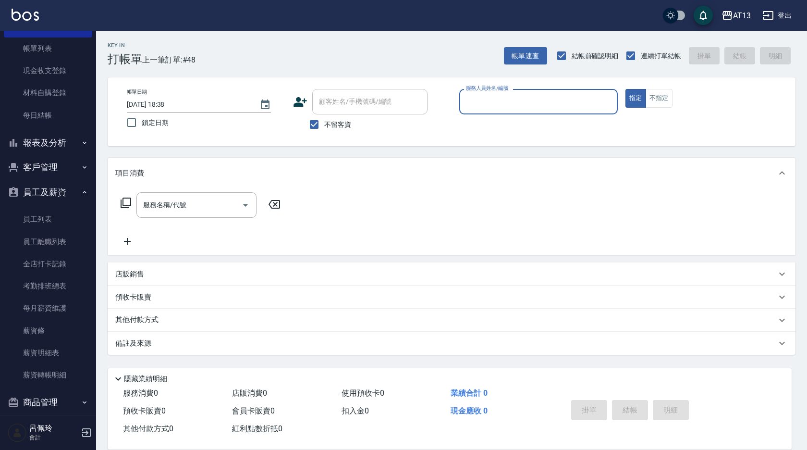
click at [39, 164] on button "客戶管理" at bounding box center [48, 167] width 88 height 25
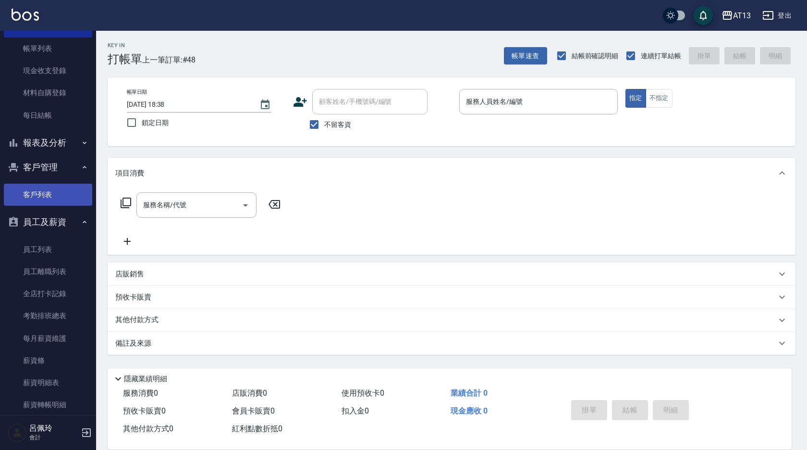
click at [41, 190] on link "客戶列表" at bounding box center [48, 195] width 88 height 22
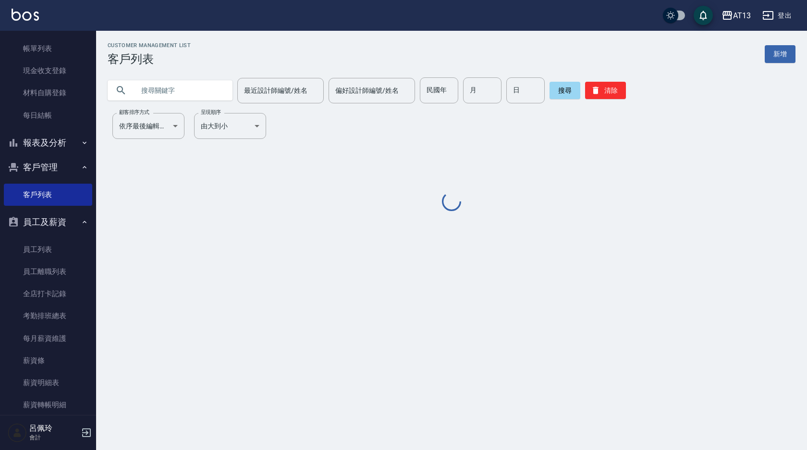
click at [169, 95] on input "text" at bounding box center [180, 90] width 90 height 26
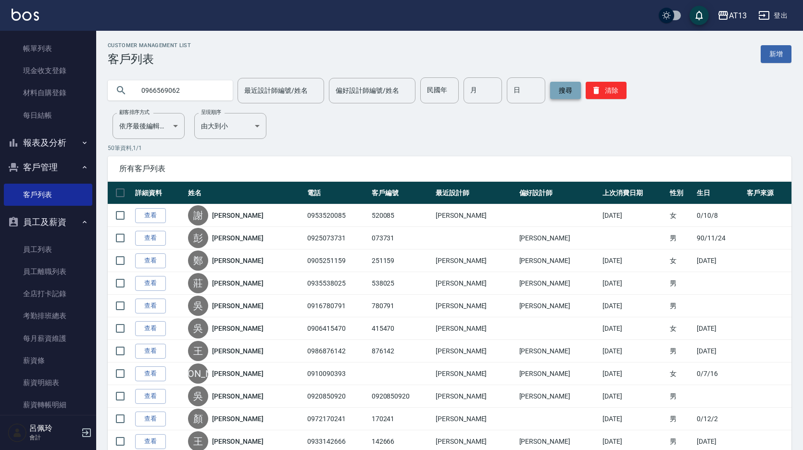
click at [568, 90] on button "搜尋" at bounding box center [565, 90] width 31 height 17
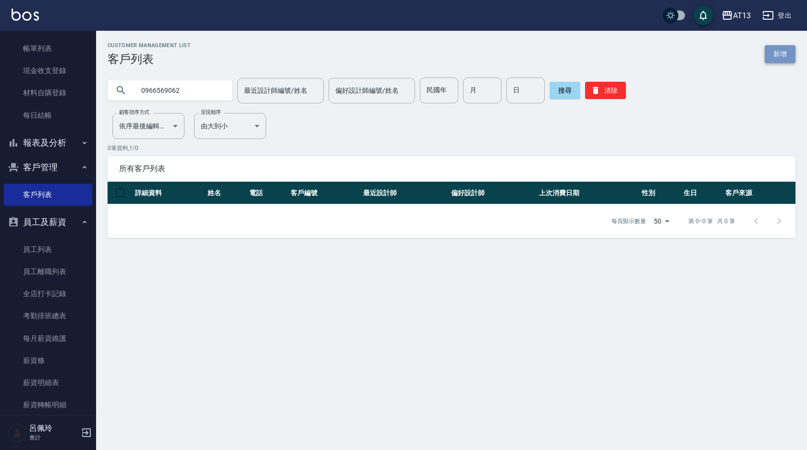
click at [788, 59] on link "新增" at bounding box center [780, 54] width 31 height 18
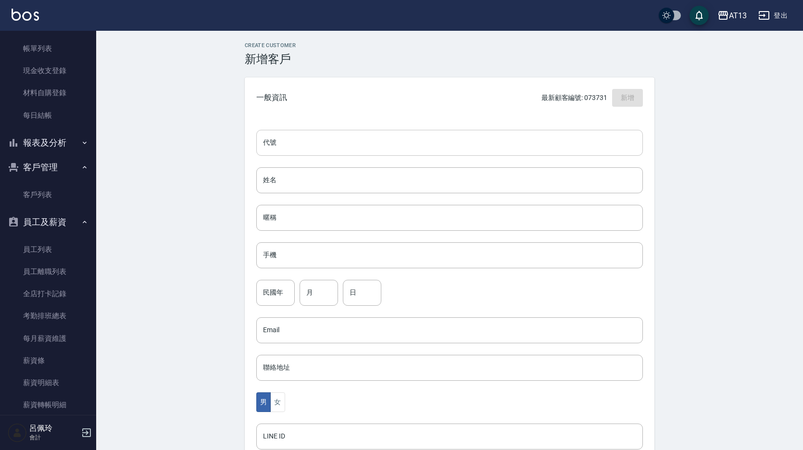
click at [287, 139] on input "代號" at bounding box center [449, 143] width 386 height 26
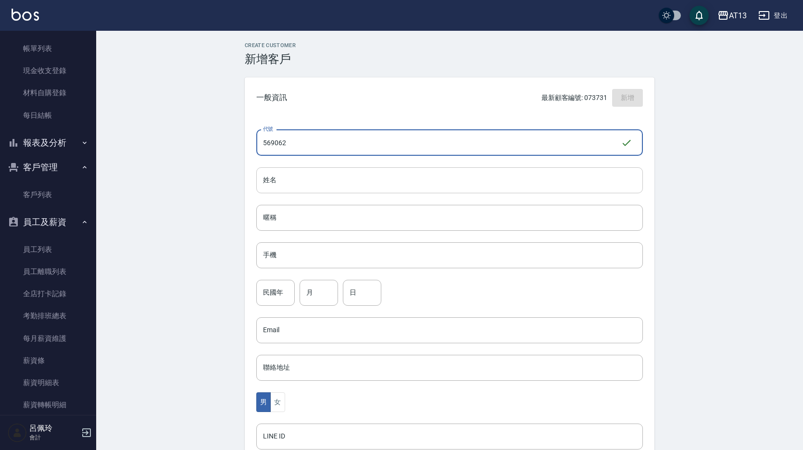
click at [281, 179] on input "姓名" at bounding box center [449, 180] width 386 height 26
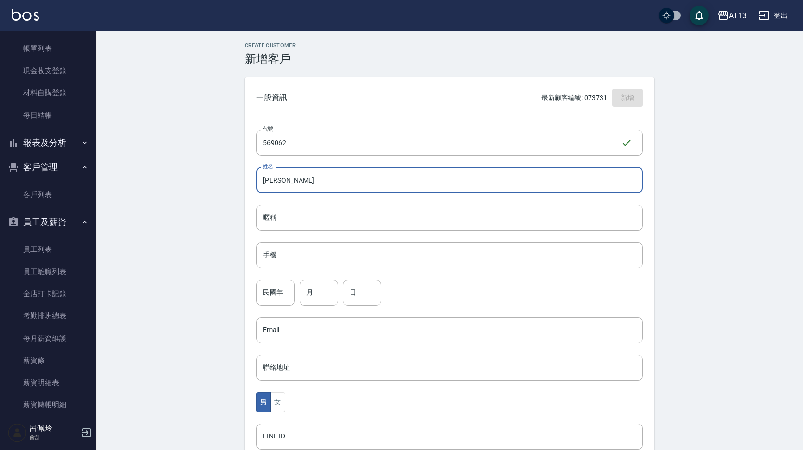
click at [284, 179] on input "[PERSON_NAME]" at bounding box center [449, 180] width 386 height 26
drag, startPoint x: 292, startPoint y: 177, endPoint x: 261, endPoint y: 184, distance: 31.4
click at [261, 184] on input "[PERSON_NAME]" at bounding box center [449, 180] width 386 height 26
click at [283, 222] on input "暱稱" at bounding box center [449, 218] width 386 height 26
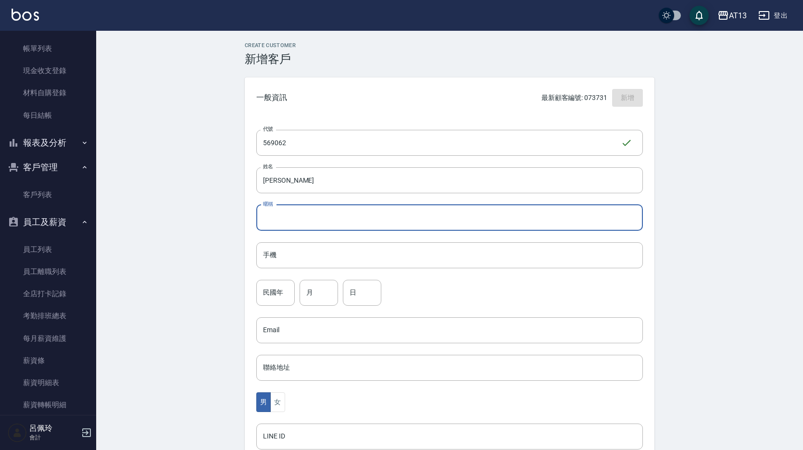
paste input "[PERSON_NAME]"
click at [287, 259] on input "手機" at bounding box center [449, 255] width 386 height 26
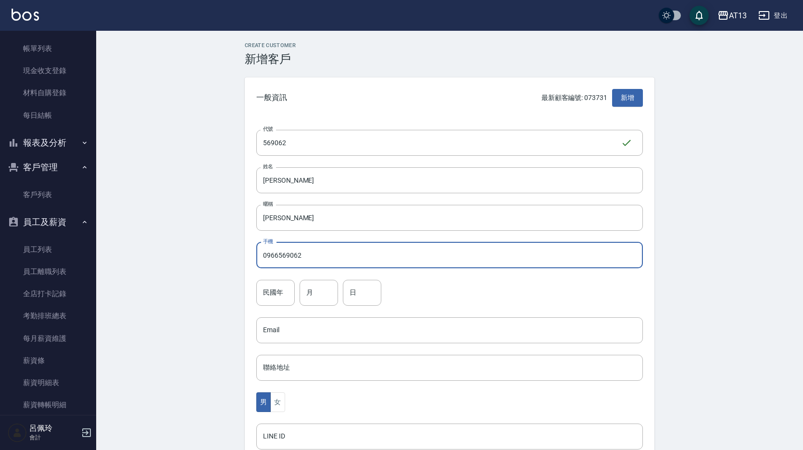
click at [324, 261] on input "0966569062" at bounding box center [449, 255] width 386 height 26
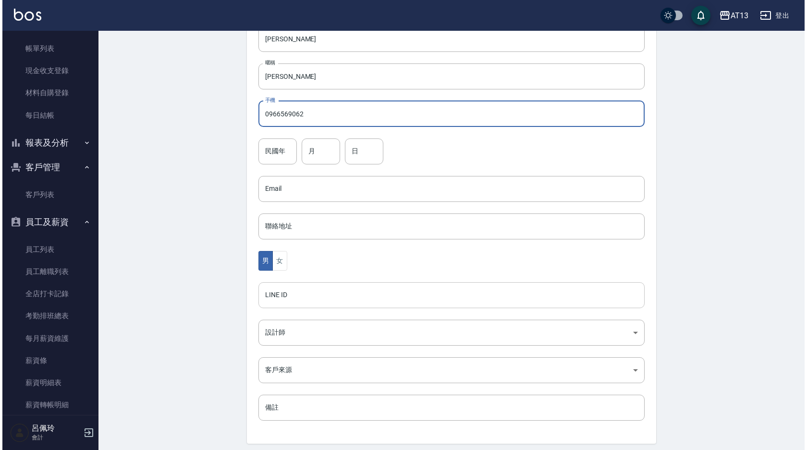
scroll to position [144, 0]
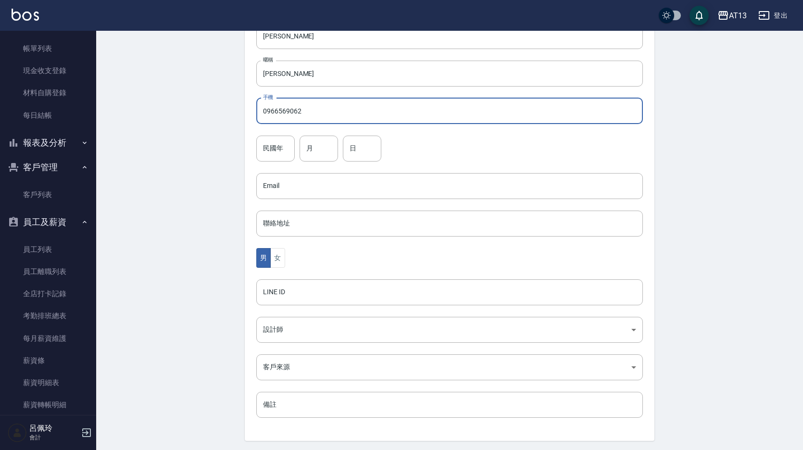
click at [301, 316] on div "代號 569062 ​ 代號 姓名 [PERSON_NAME] 暱稱 [PERSON_NAME] 手機 0966569062 手機 民國年 民國年 月 月 日…" at bounding box center [449, 207] width 409 height 467
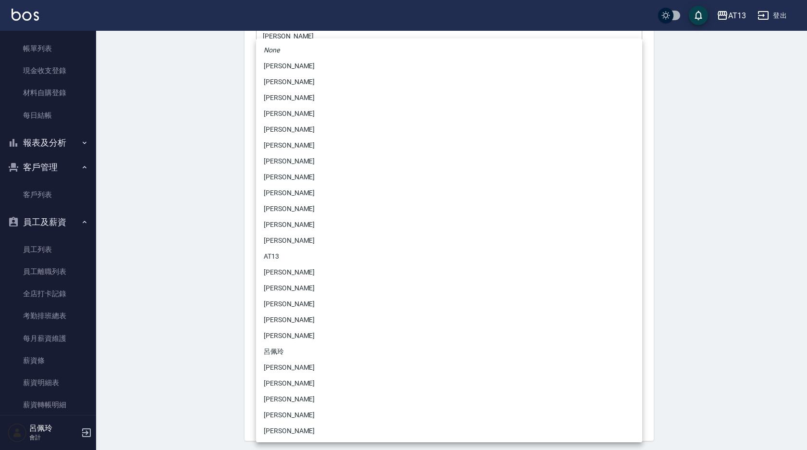
click at [299, 323] on body "AT13 登出 櫃檯作業 打帳單 帳單列表 現金收支登錄 材料自購登錄 每日結帳 報表及分析 報表目錄 店家區間累計表 店家日報表 互助日報表 互助月報表 互…" at bounding box center [403, 169] width 807 height 626
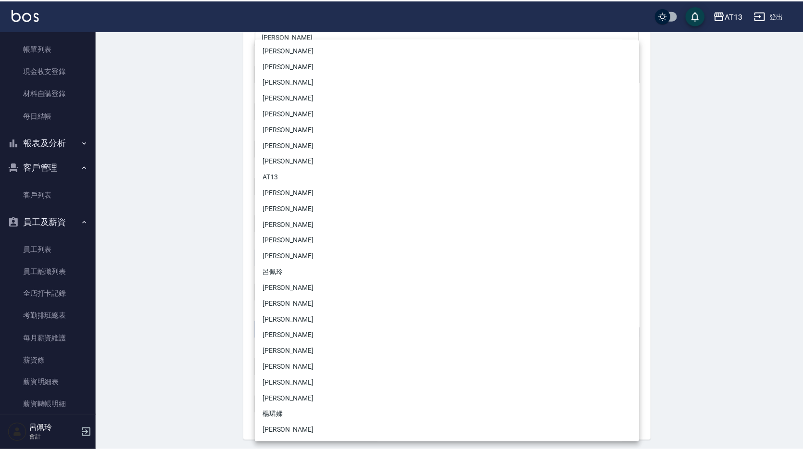
scroll to position [32, 0]
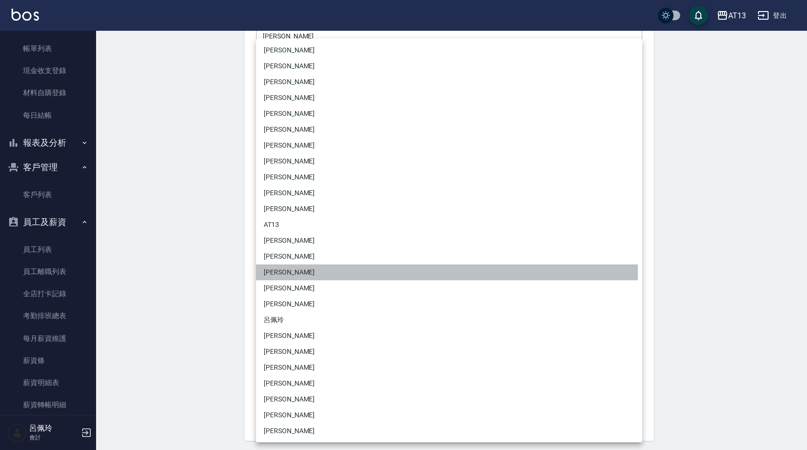
click at [282, 274] on li "[PERSON_NAME]" at bounding box center [449, 272] width 386 height 16
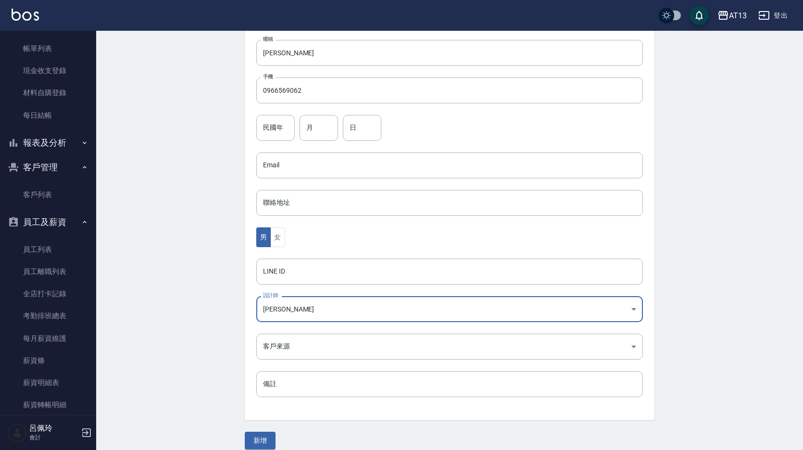
scroll to position [176, 0]
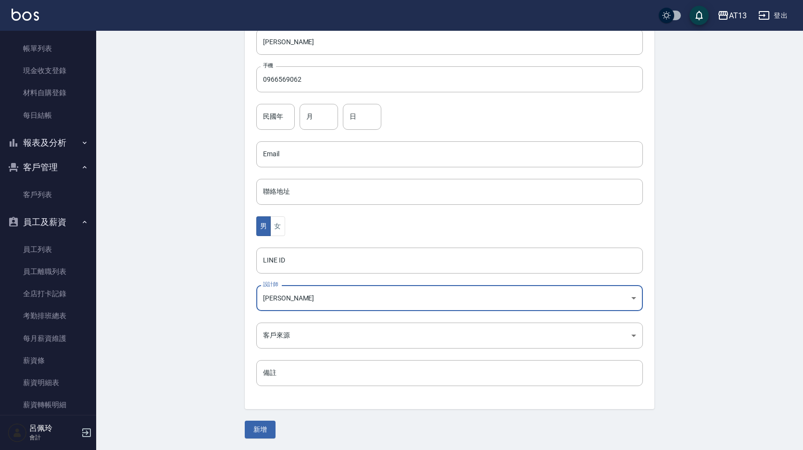
click at [261, 428] on button "新增" at bounding box center [260, 430] width 31 height 18
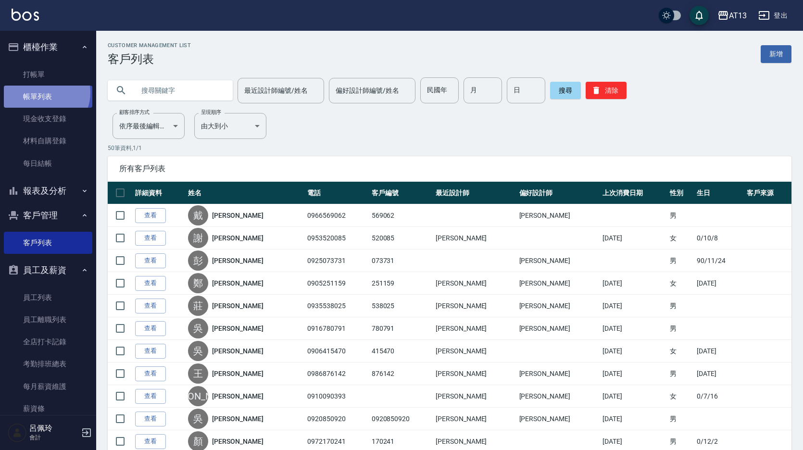
click at [44, 93] on link "帳單列表" at bounding box center [48, 97] width 88 height 22
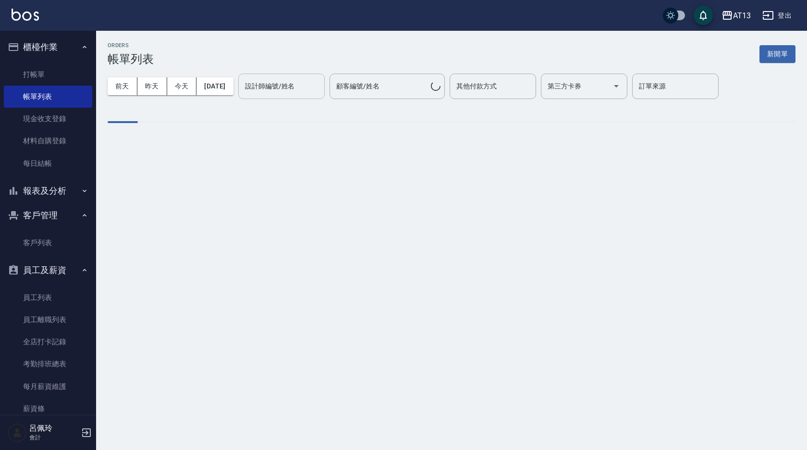
click at [266, 84] on input "設計師編號/姓名" at bounding box center [282, 86] width 78 height 17
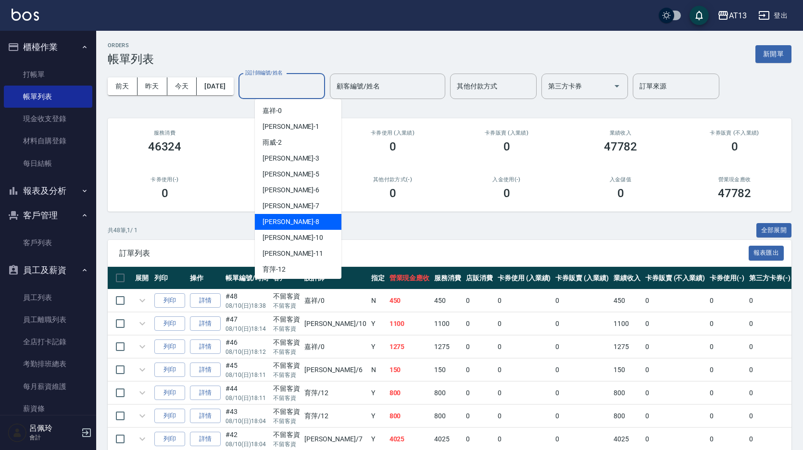
click at [279, 223] on span "[PERSON_NAME] -8" at bounding box center [290, 222] width 57 height 10
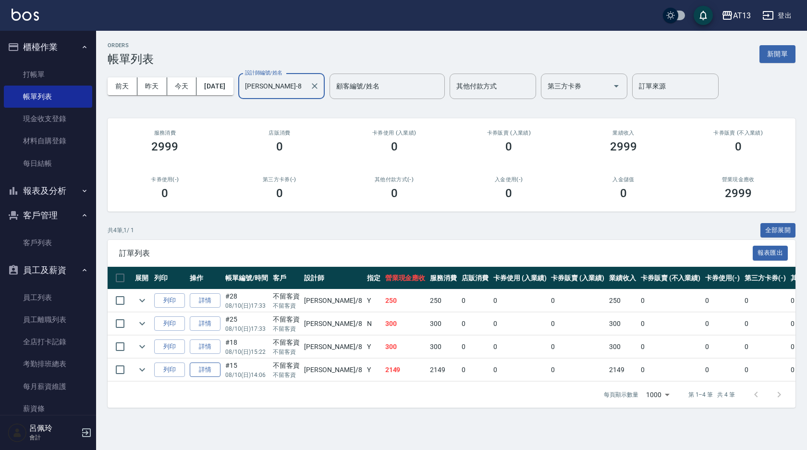
click at [205, 367] on link "詳情" at bounding box center [205, 369] width 31 height 15
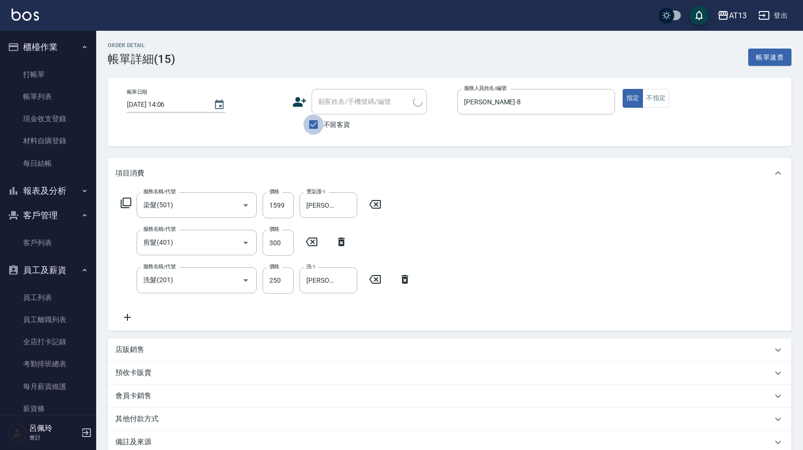
click at [315, 123] on input "不留客資" at bounding box center [313, 124] width 20 height 20
click at [333, 106] on input "顧客姓名/手機號碼/編號" at bounding box center [362, 101] width 92 height 17
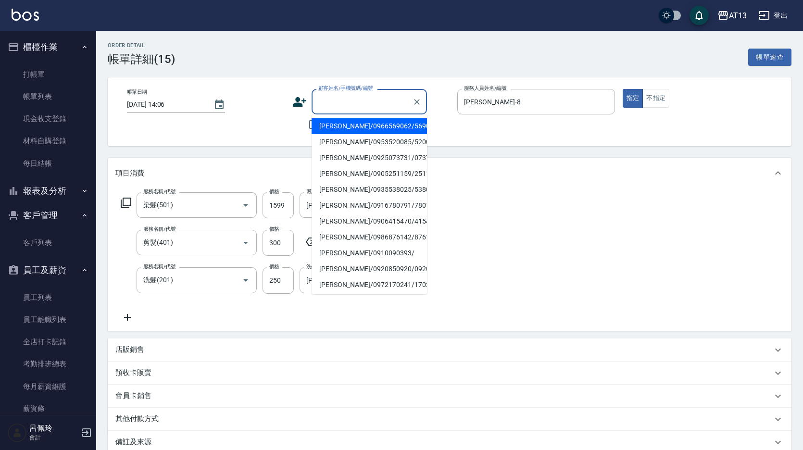
click at [339, 123] on li "[PERSON_NAME]/0966569062/569062" at bounding box center [368, 126] width 115 height 16
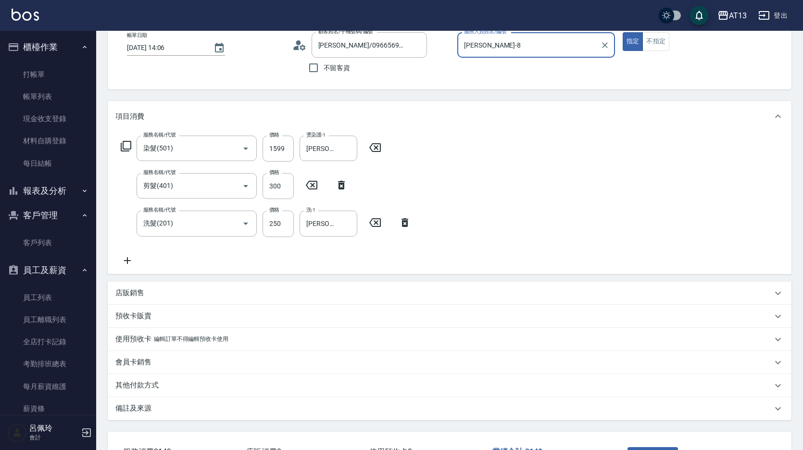
scroll to position [131, 0]
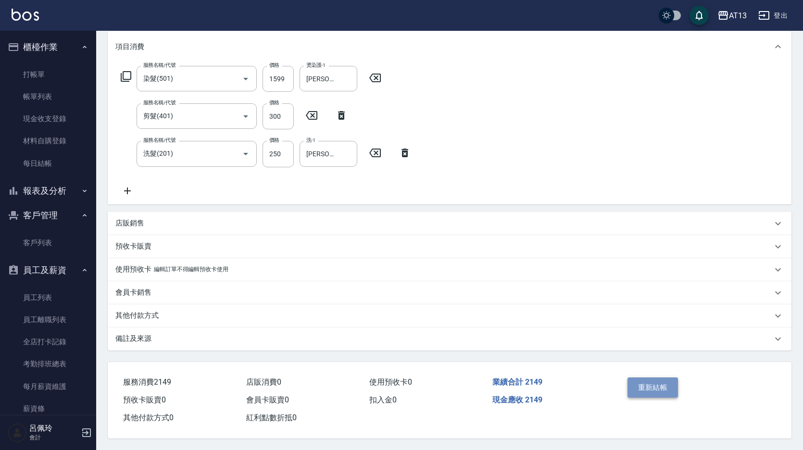
click at [643, 379] on button "重新結帳" at bounding box center [652, 387] width 51 height 20
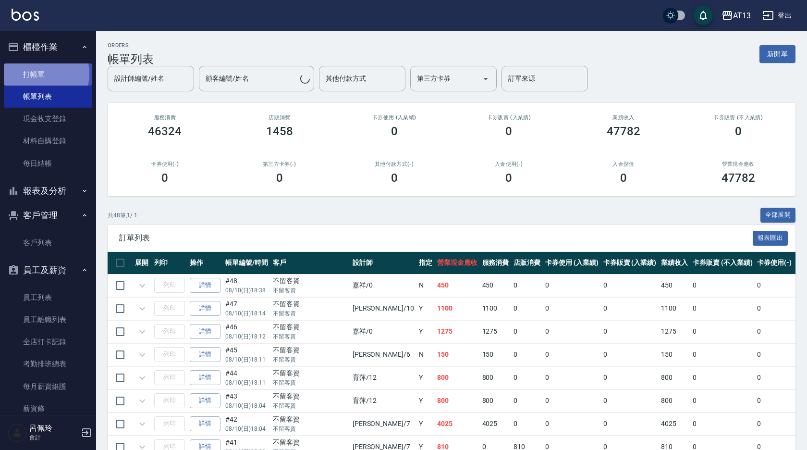
click at [40, 74] on link "打帳單" at bounding box center [48, 74] width 88 height 22
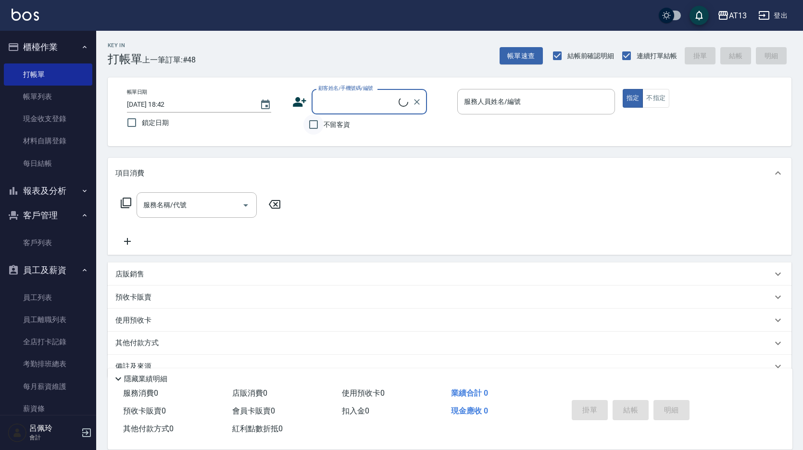
click at [312, 127] on input "不留客資" at bounding box center [313, 124] width 20 height 20
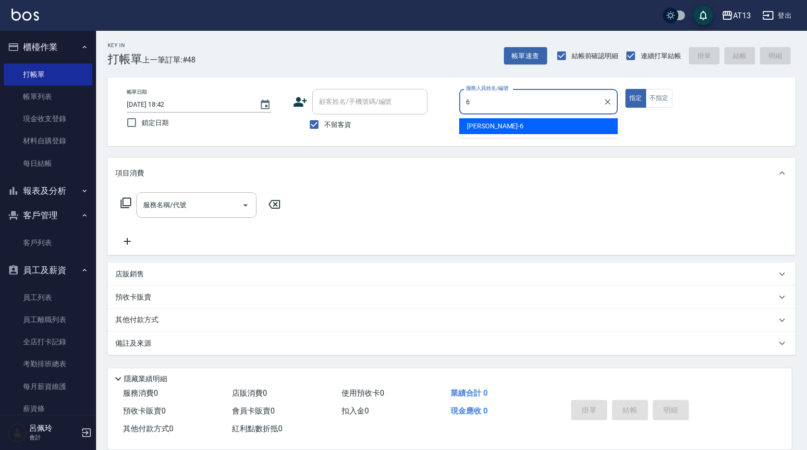
click at [505, 126] on div "[PERSON_NAME] -6" at bounding box center [538, 126] width 159 height 16
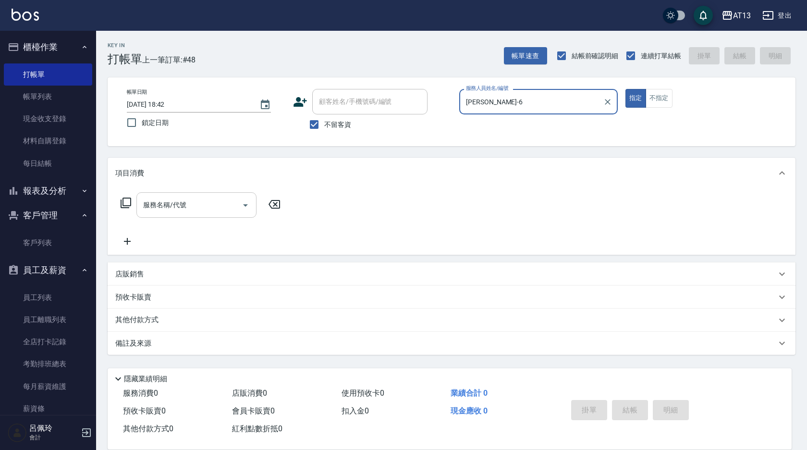
click at [215, 198] on input "服務名稱/代號" at bounding box center [189, 205] width 97 height 17
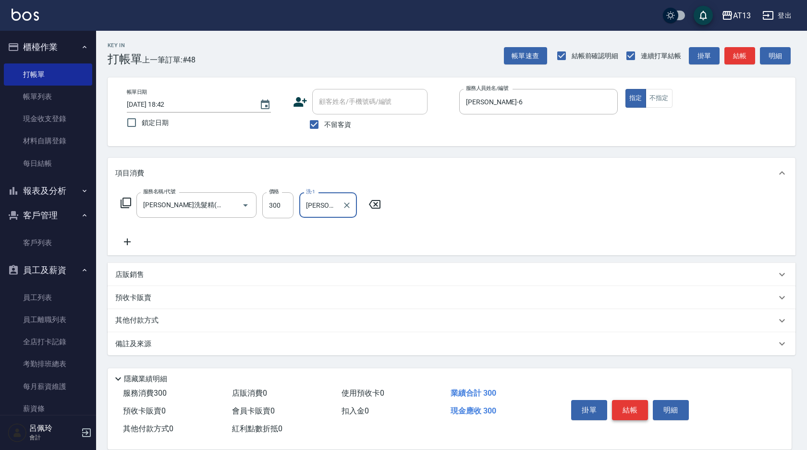
click at [641, 400] on button "結帳" at bounding box center [630, 410] width 36 height 20
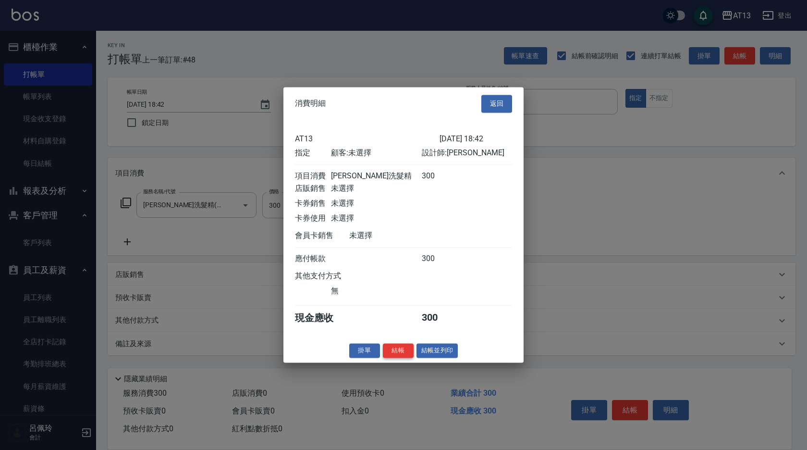
click at [402, 354] on button "結帳" at bounding box center [398, 350] width 31 height 15
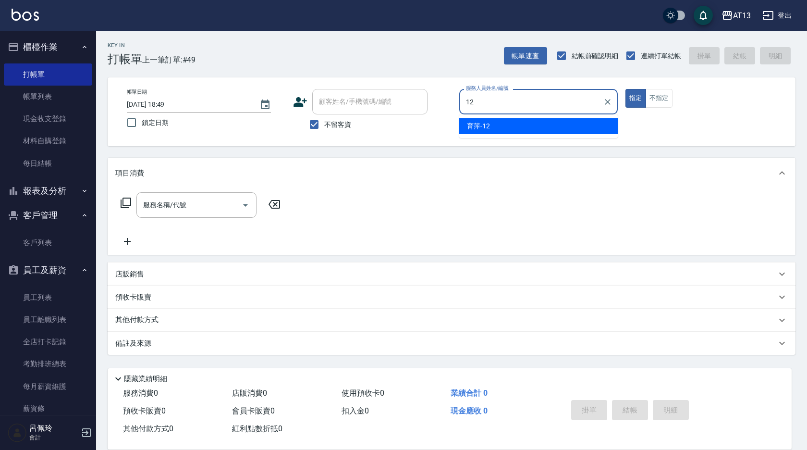
click at [465, 130] on div "育[PERSON_NAME] -12" at bounding box center [538, 126] width 159 height 16
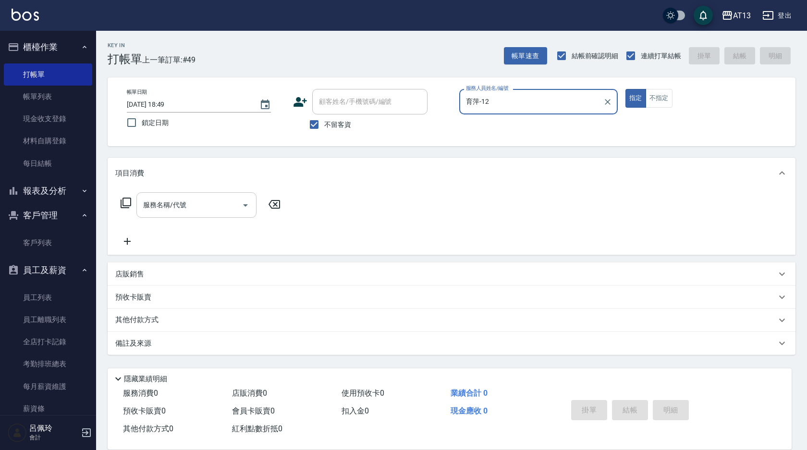
drag, startPoint x: 223, startPoint y: 203, endPoint x: 211, endPoint y: 206, distance: 11.4
click at [221, 205] on input "服務名稱/代號" at bounding box center [189, 205] width 97 height 17
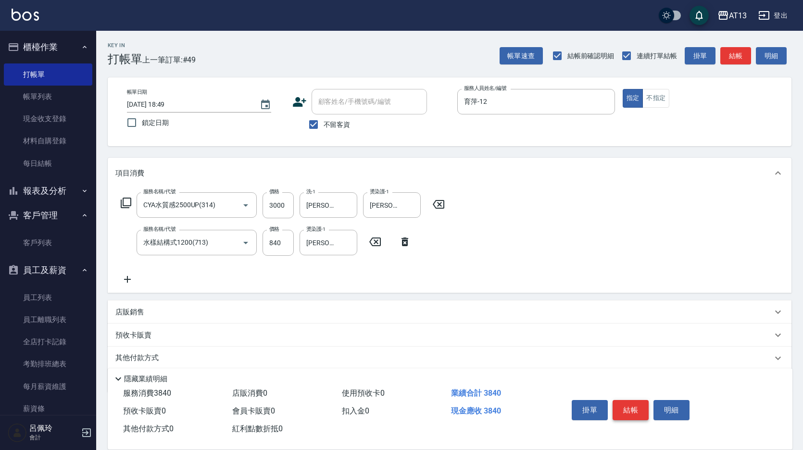
drag, startPoint x: 608, startPoint y: 406, endPoint x: 632, endPoint y: 405, distance: 24.0
click at [609, 406] on div "掛單 結帳 明細" at bounding box center [630, 411] width 125 height 30
click at [634, 402] on button "結帳" at bounding box center [630, 410] width 36 height 20
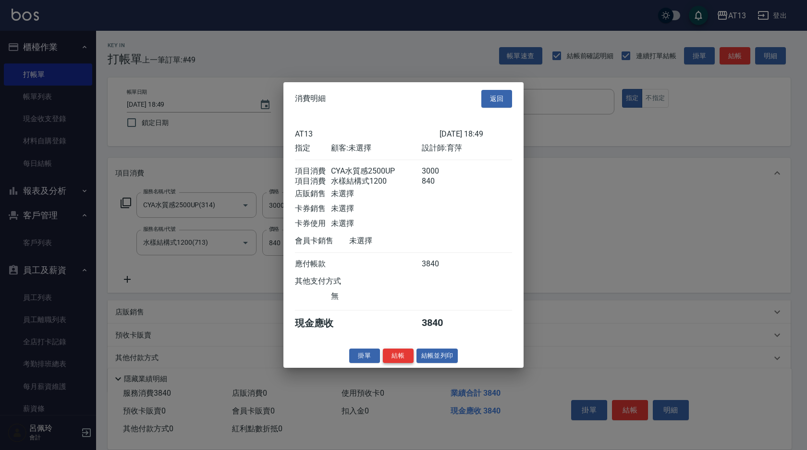
click at [404, 363] on button "結帳" at bounding box center [398, 355] width 31 height 15
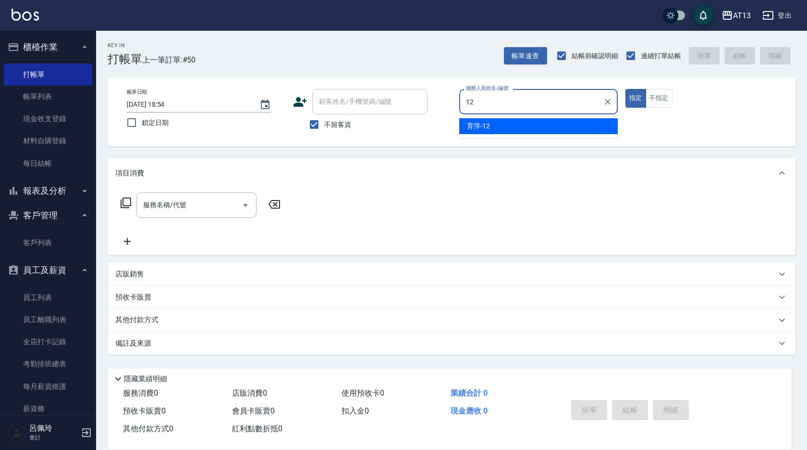
click at [503, 123] on div "育[PERSON_NAME] -12" at bounding box center [538, 126] width 159 height 16
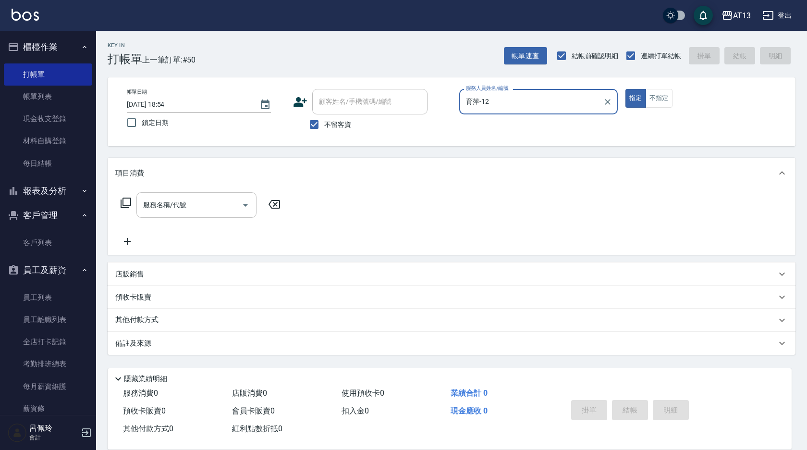
click at [223, 210] on input "服務名稱/代號" at bounding box center [189, 205] width 97 height 17
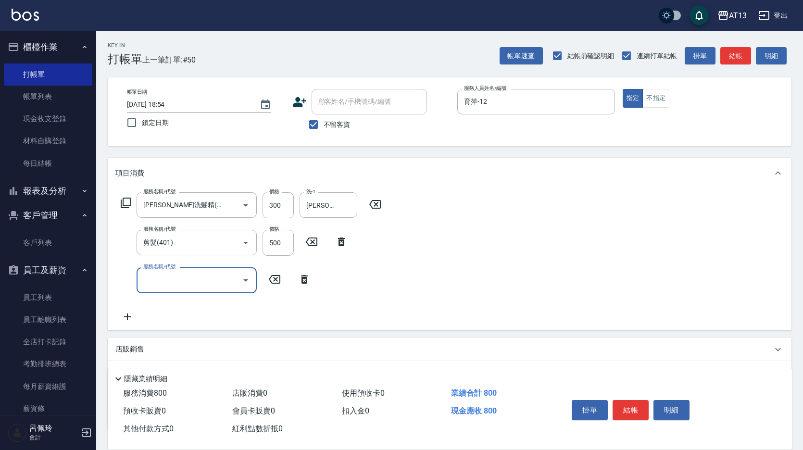
click at [492, 255] on div "服務名稱/代號 [PERSON_NAME]洗髮精(210) 服務名稱/代號 價格 300 價格 洗-1 [PERSON_NAME]-28 洗-1 服務名稱/代…" at bounding box center [449, 258] width 683 height 141
click at [640, 407] on button "結帳" at bounding box center [630, 410] width 36 height 20
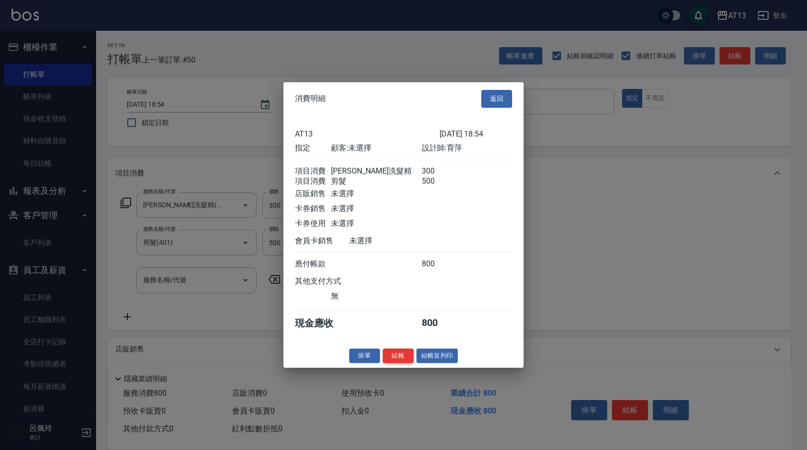
click at [397, 360] on button "結帳" at bounding box center [398, 355] width 31 height 15
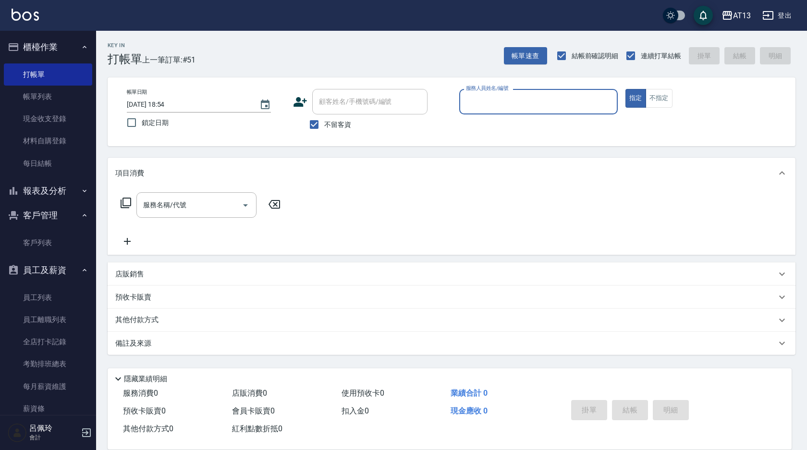
click at [440, 337] on div "備註及來源" at bounding box center [452, 343] width 688 height 23
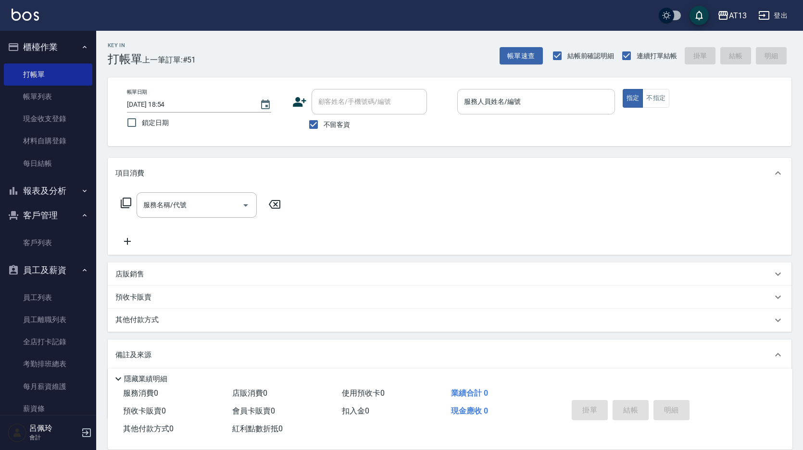
click at [478, 102] on input "服務人員姓名/編號" at bounding box center [535, 101] width 149 height 17
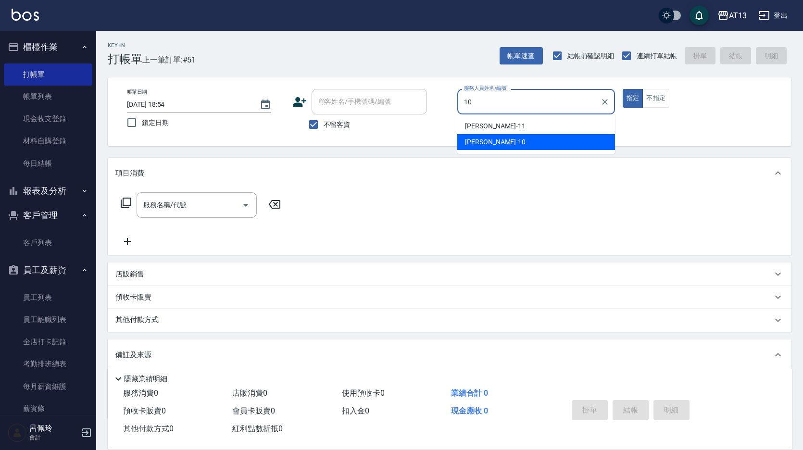
click at [499, 139] on div "[PERSON_NAME] -10" at bounding box center [536, 142] width 158 height 16
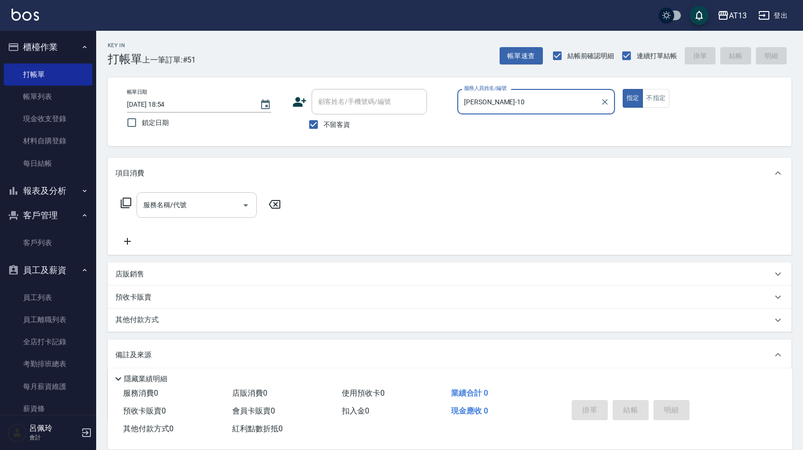
click at [224, 209] on input "服務名稱/代號" at bounding box center [189, 205] width 97 height 17
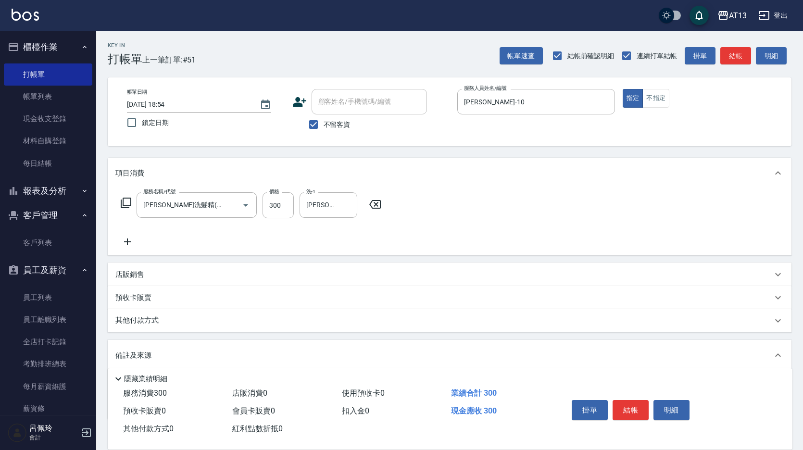
click at [431, 221] on div "服務名稱/代號 [PERSON_NAME]洗髮精(210) 服務名稱/代號 價格 300 價格 洗-1 [PERSON_NAME]妡-30 洗-1" at bounding box center [449, 221] width 683 height 67
click at [630, 401] on button "結帳" at bounding box center [630, 410] width 36 height 20
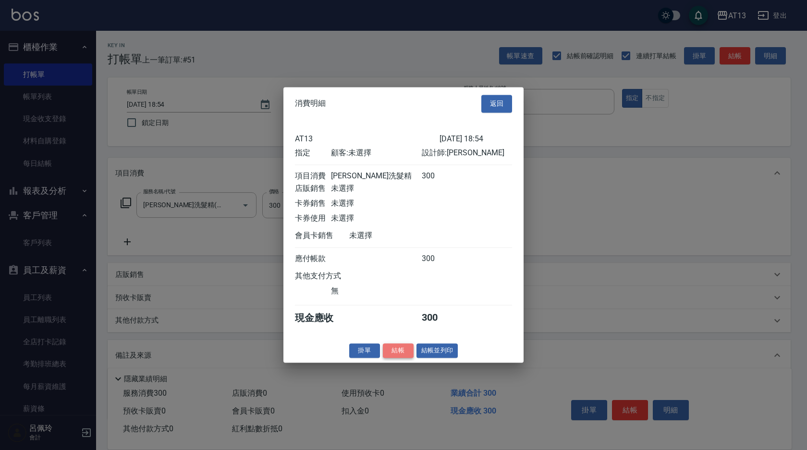
click at [394, 358] on button "結帳" at bounding box center [398, 350] width 31 height 15
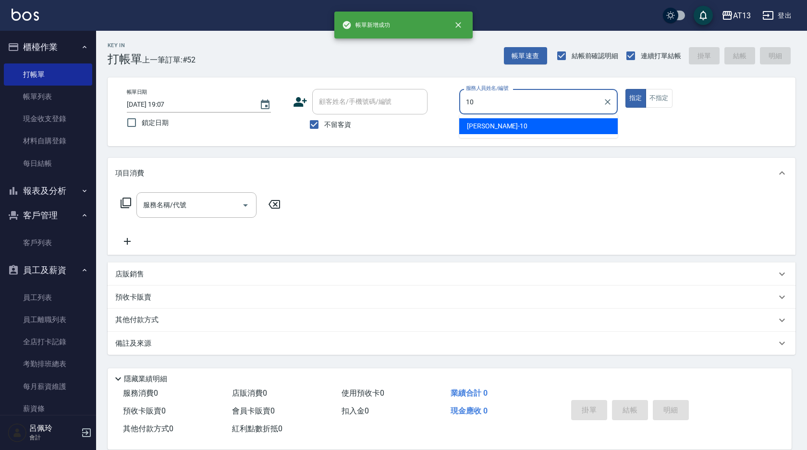
click at [482, 127] on span "[PERSON_NAME] -10" at bounding box center [497, 126] width 61 height 10
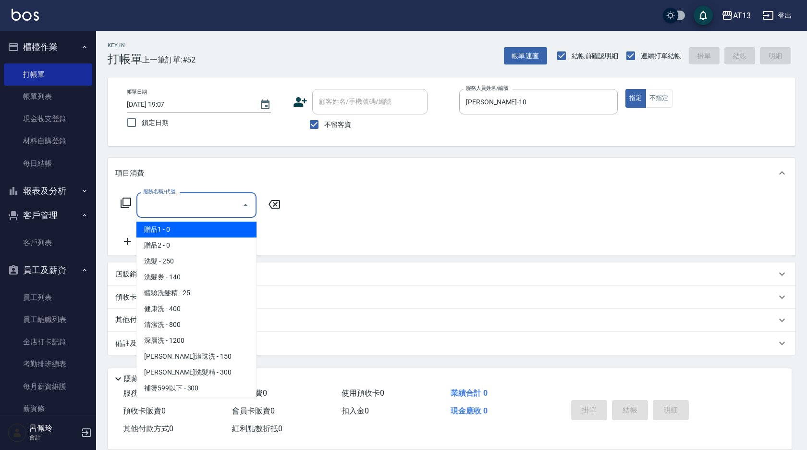
click at [201, 203] on input "服務名稱/代號" at bounding box center [189, 205] width 97 height 17
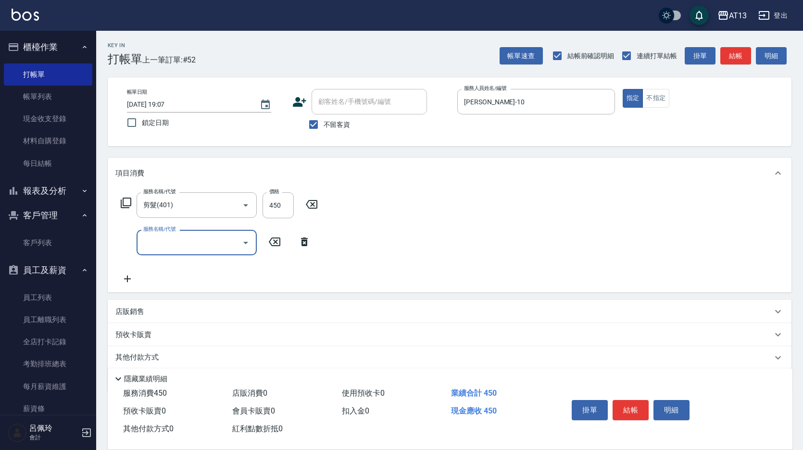
click at [402, 200] on div "服務名稱/代號 剪髮(401) 服務名稱/代號 價格 450 價格 服務名稱/代號 服務名稱/代號" at bounding box center [449, 240] width 683 height 104
click at [630, 404] on button "結帳" at bounding box center [630, 410] width 36 height 20
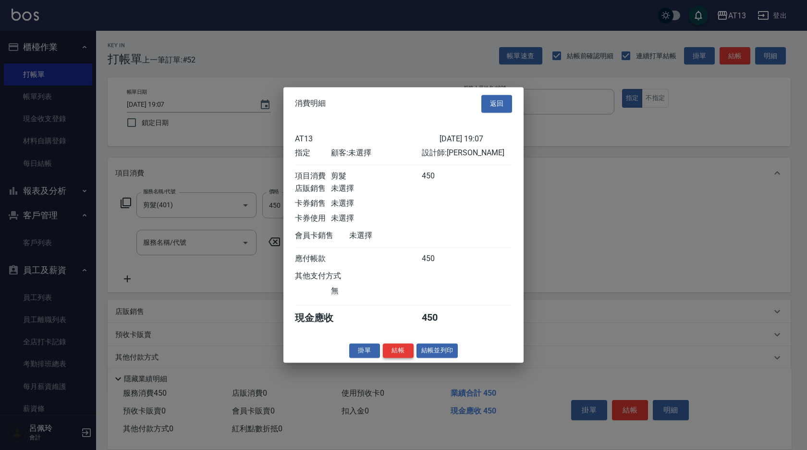
click at [397, 358] on button "結帳" at bounding box center [398, 350] width 31 height 15
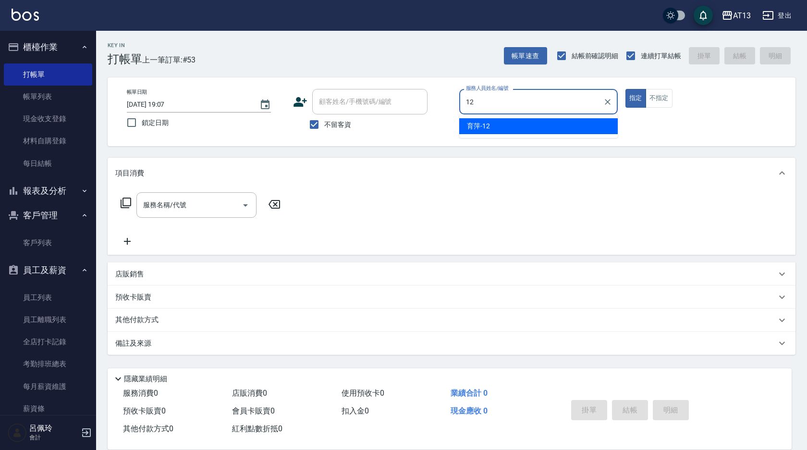
click at [488, 130] on span "育[PERSON_NAME] -12" at bounding box center [478, 126] width 23 height 10
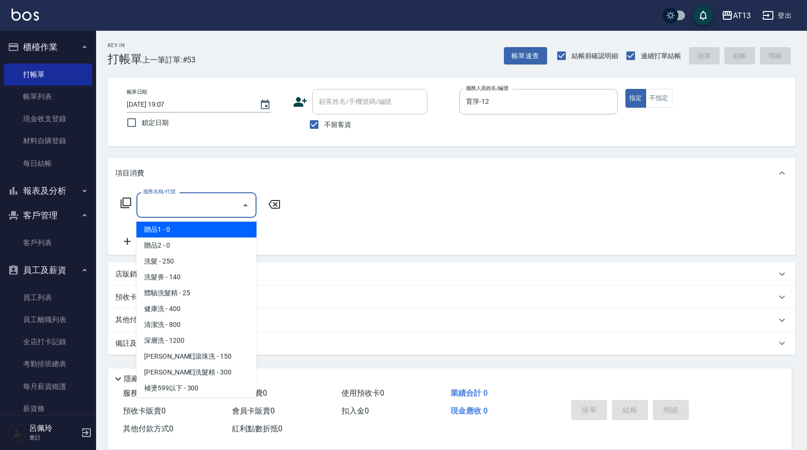
click at [223, 211] on input "服務名稱/代號" at bounding box center [189, 205] width 97 height 17
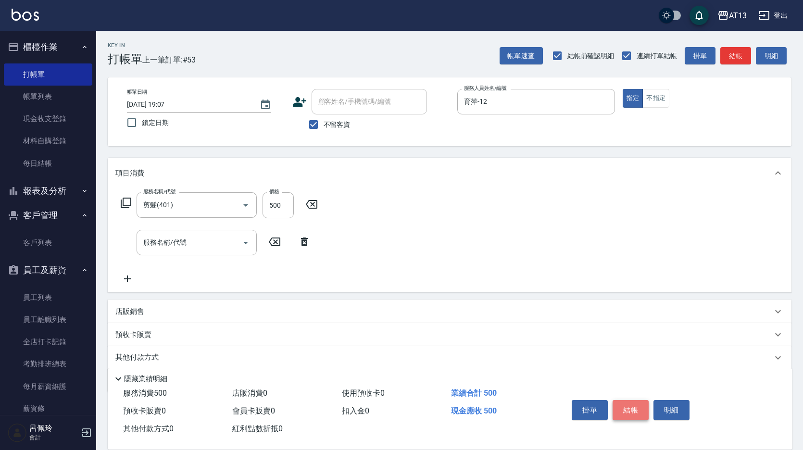
click at [621, 404] on button "結帳" at bounding box center [630, 410] width 36 height 20
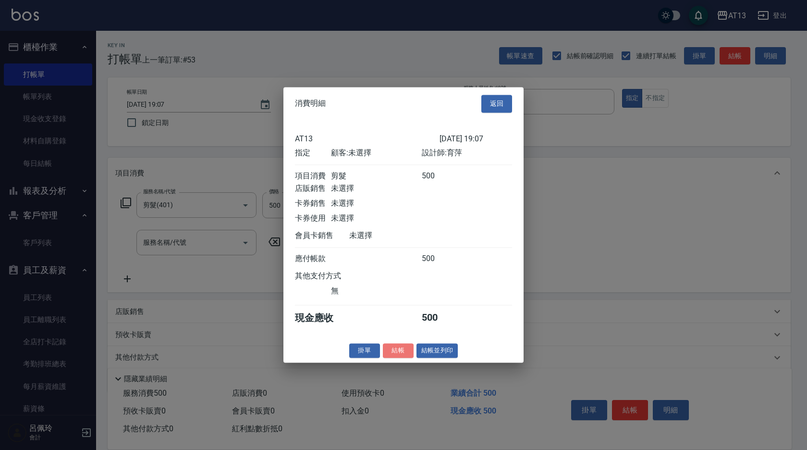
click at [394, 358] on button "結帳" at bounding box center [398, 350] width 31 height 15
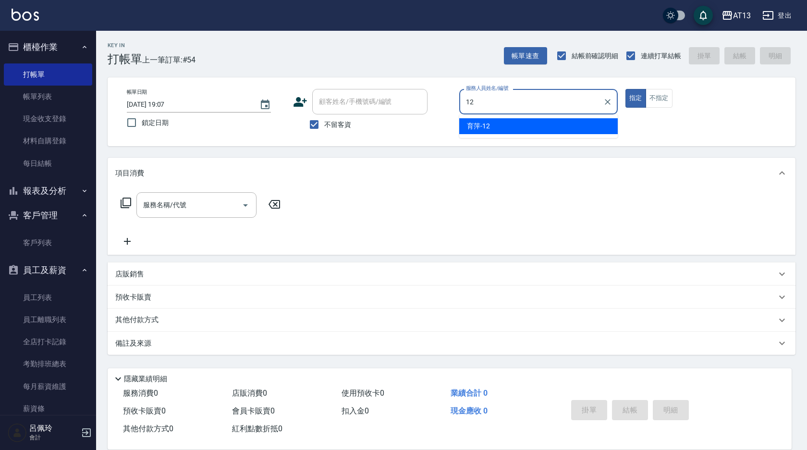
click at [492, 121] on div "育[PERSON_NAME] -12" at bounding box center [538, 126] width 159 height 16
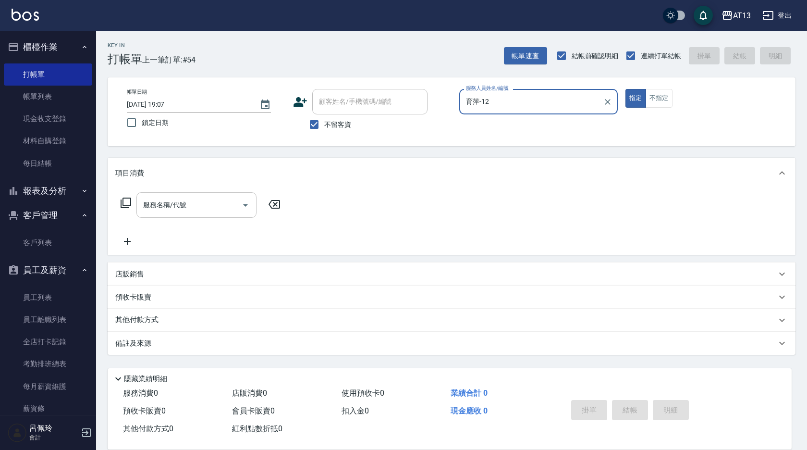
drag, startPoint x: 203, startPoint y: 208, endPoint x: 188, endPoint y: 198, distance: 17.9
click at [202, 208] on input "服務名稱/代號" at bounding box center [189, 205] width 97 height 17
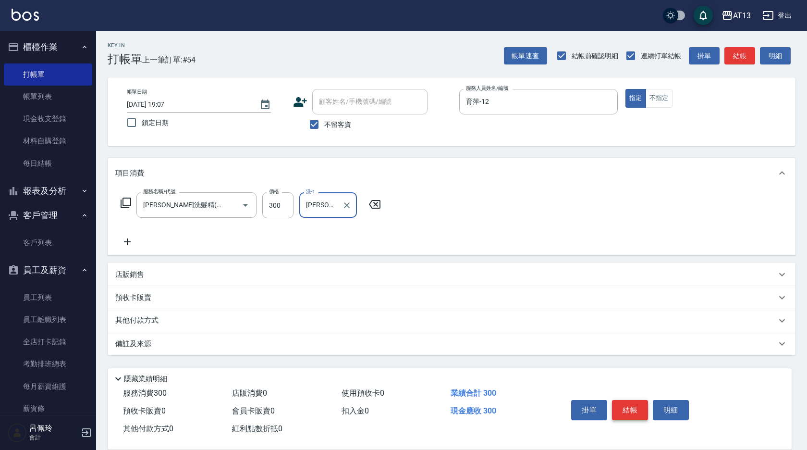
click at [630, 403] on button "結帳" at bounding box center [630, 410] width 36 height 20
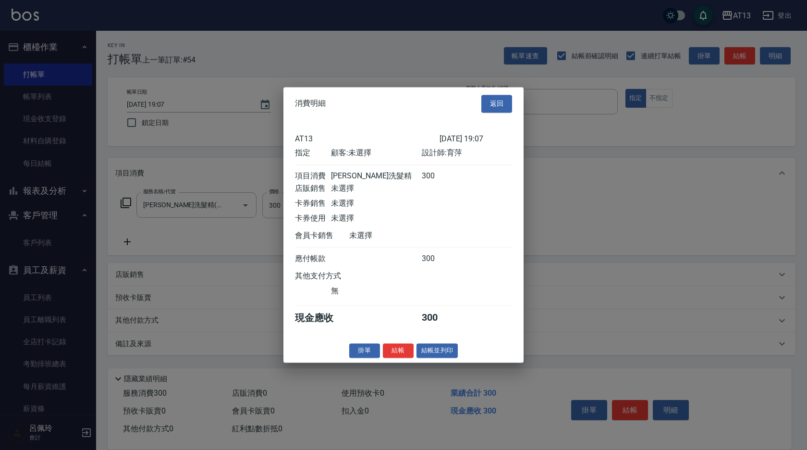
click at [403, 358] on button "結帳" at bounding box center [398, 350] width 31 height 15
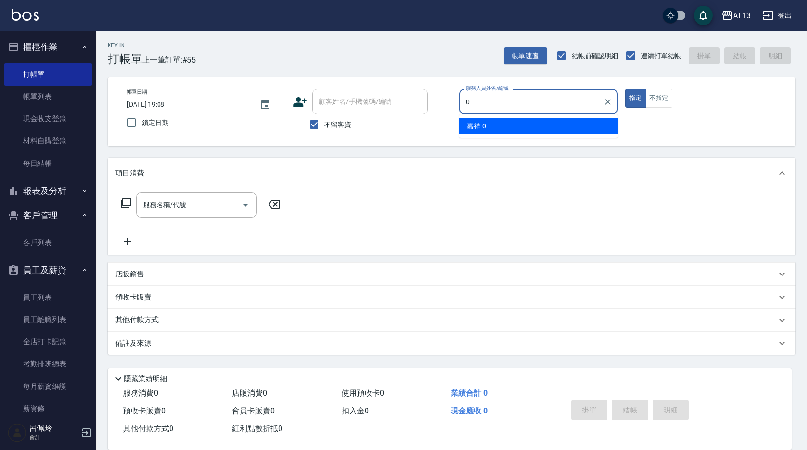
click at [522, 128] on div "嘉祥 -0" at bounding box center [538, 126] width 159 height 16
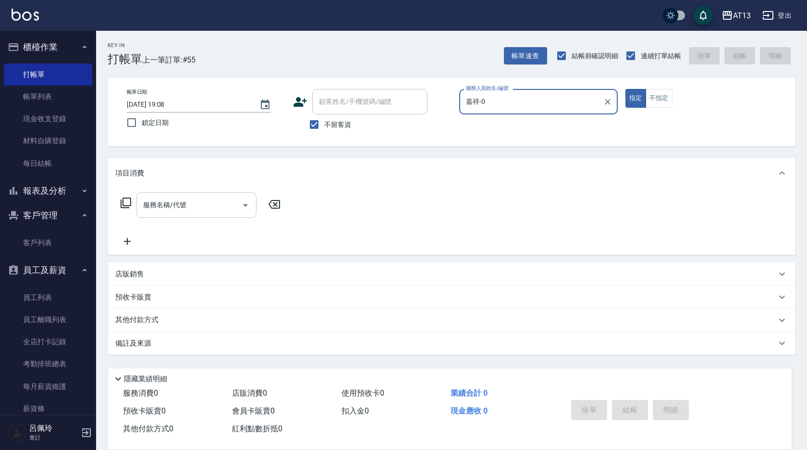
click at [212, 214] on div "服務名稱/代號" at bounding box center [196, 204] width 120 height 25
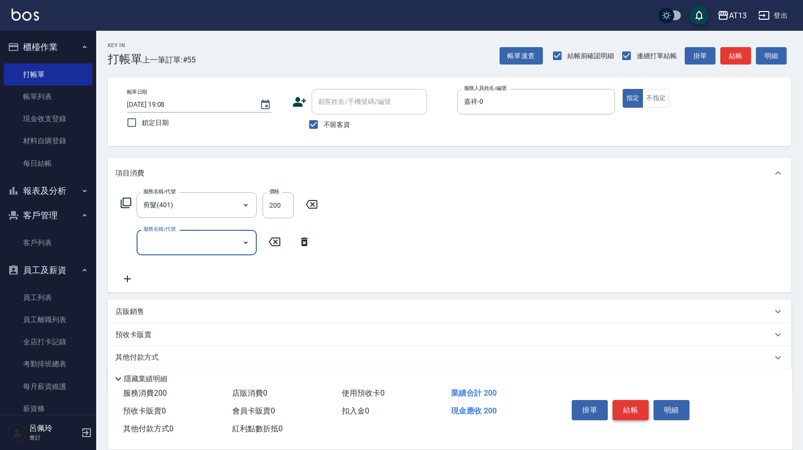
click at [627, 416] on button "結帳" at bounding box center [630, 410] width 36 height 20
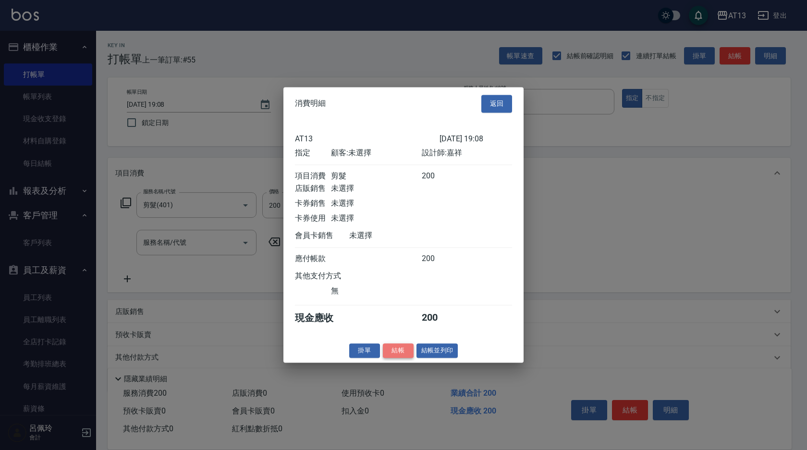
click at [399, 354] on button "結帳" at bounding box center [398, 350] width 31 height 15
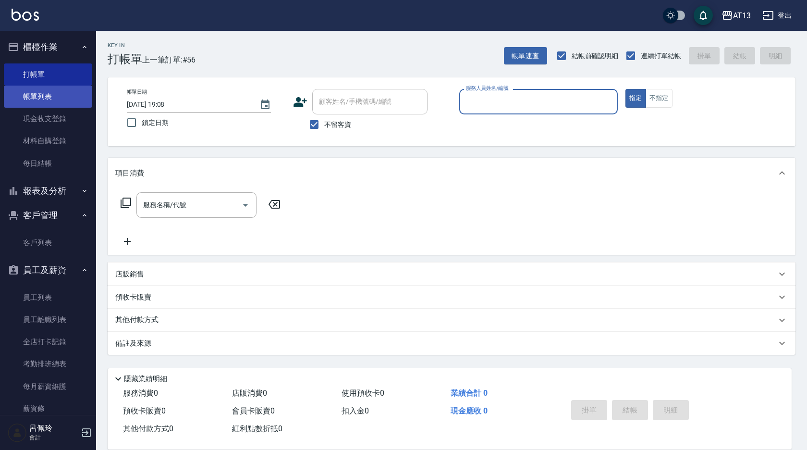
click at [33, 94] on link "帳單列表" at bounding box center [48, 97] width 88 height 22
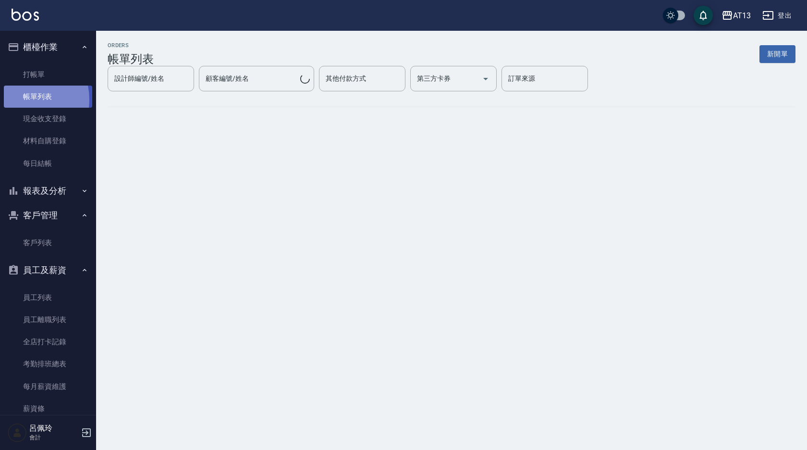
click at [19, 99] on link "帳單列表" at bounding box center [48, 97] width 88 height 22
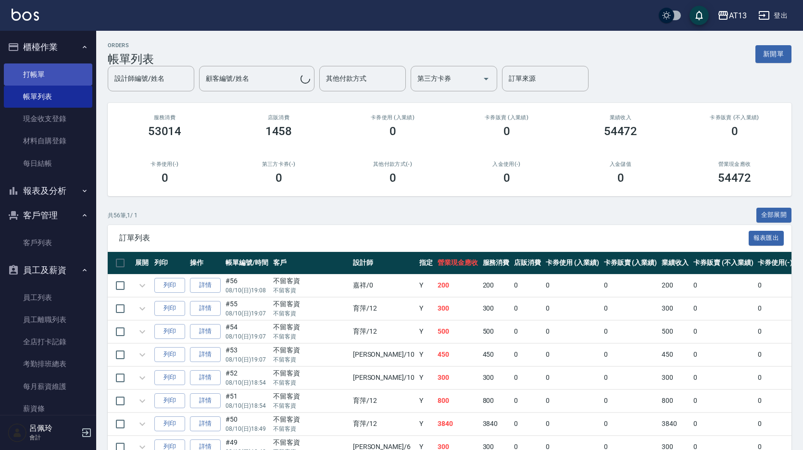
click at [36, 74] on link "打帳單" at bounding box center [48, 74] width 88 height 22
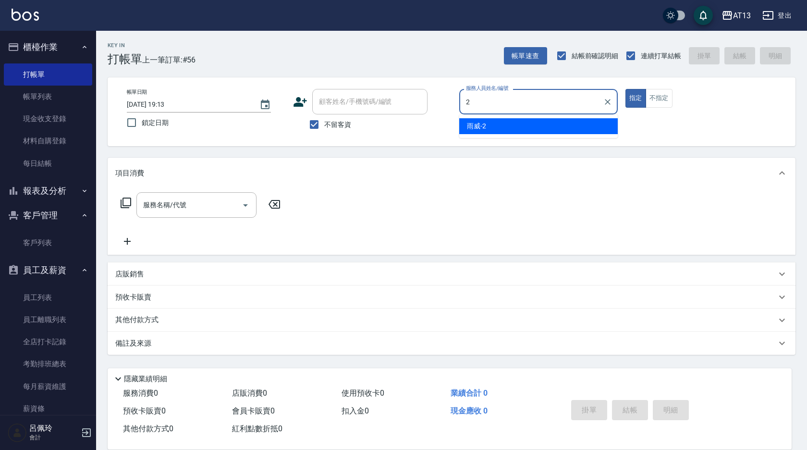
click at [499, 129] on div "雨威 -2" at bounding box center [538, 126] width 159 height 16
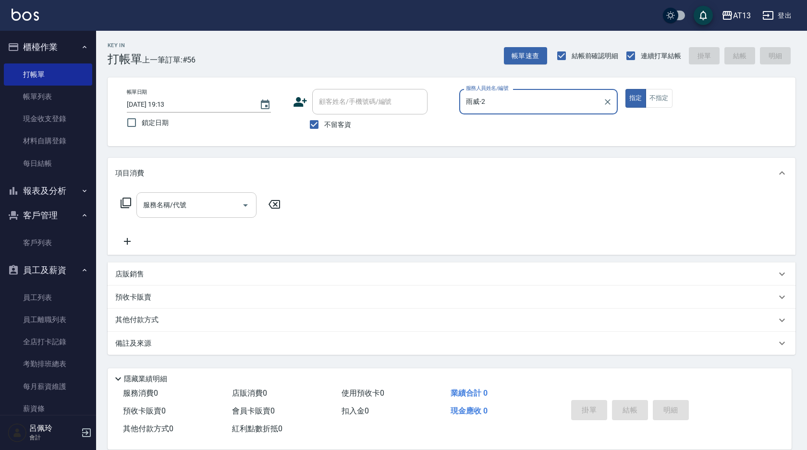
click at [192, 214] on div "服務名稱/代號" at bounding box center [196, 204] width 120 height 25
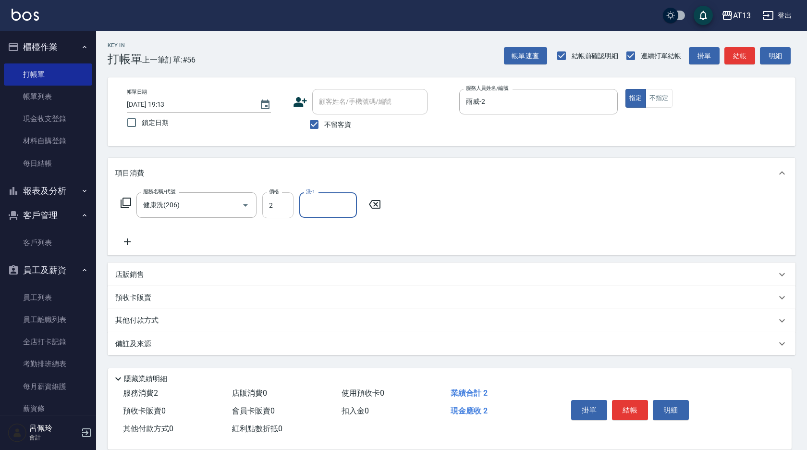
click at [281, 209] on input "2" at bounding box center [277, 205] width 31 height 26
click at [630, 408] on button "結帳" at bounding box center [630, 410] width 36 height 20
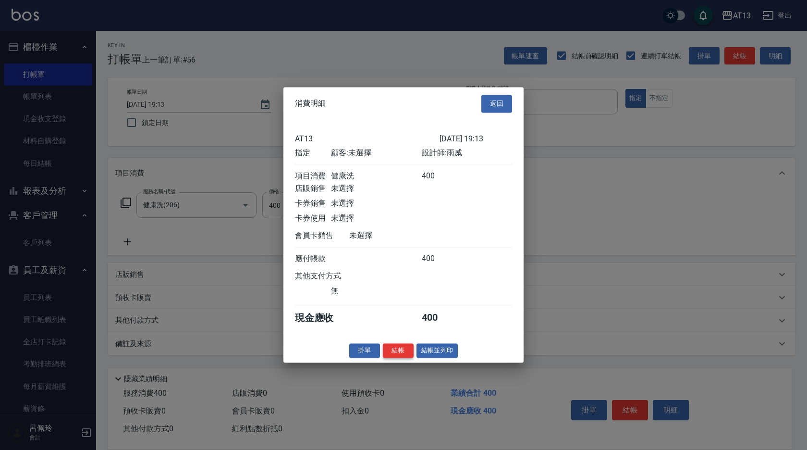
click at [393, 358] on button "結帳" at bounding box center [398, 350] width 31 height 15
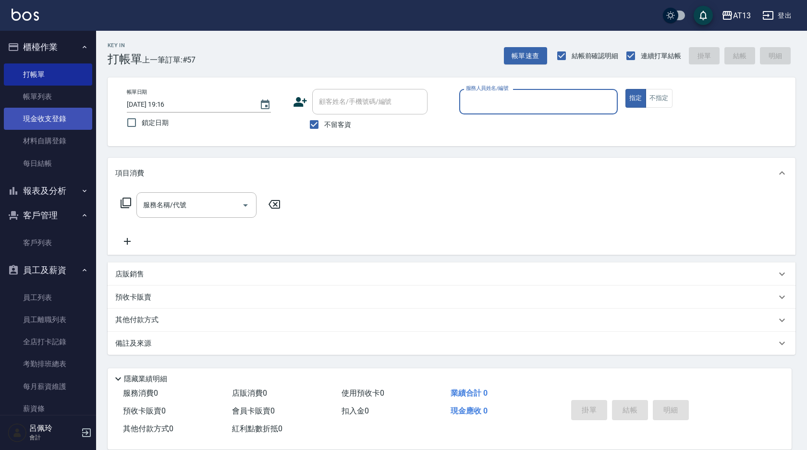
click at [54, 123] on link "現金收支登錄" at bounding box center [48, 119] width 88 height 22
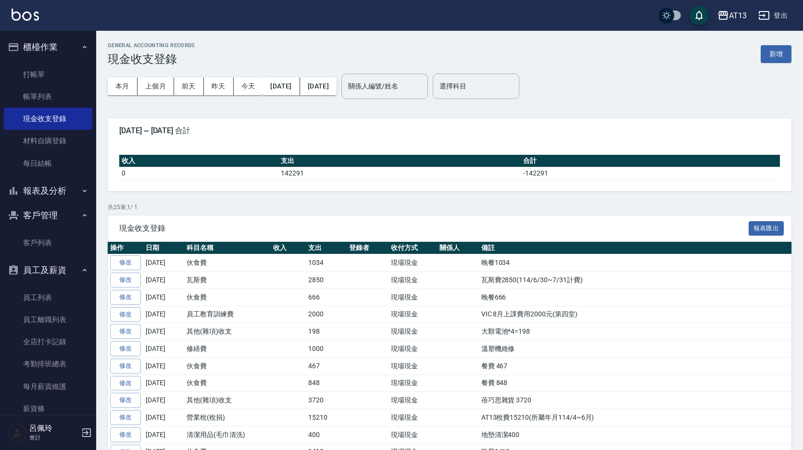
click at [778, 50] on button "新增" at bounding box center [775, 54] width 31 height 18
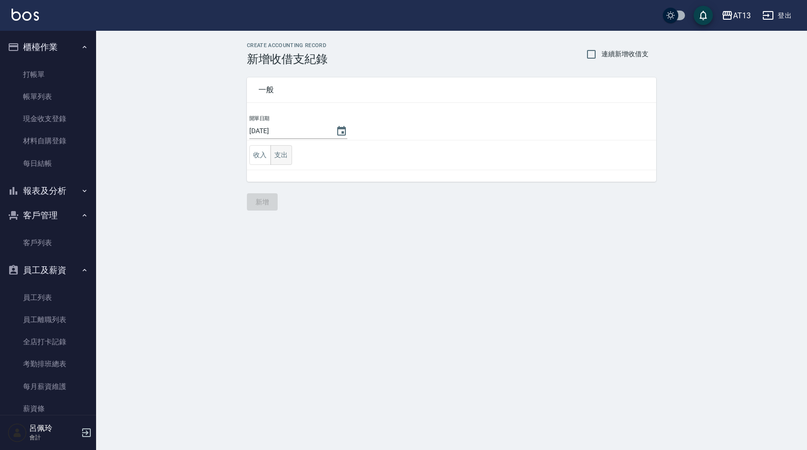
click at [282, 155] on button "支出" at bounding box center [282, 155] width 22 height 20
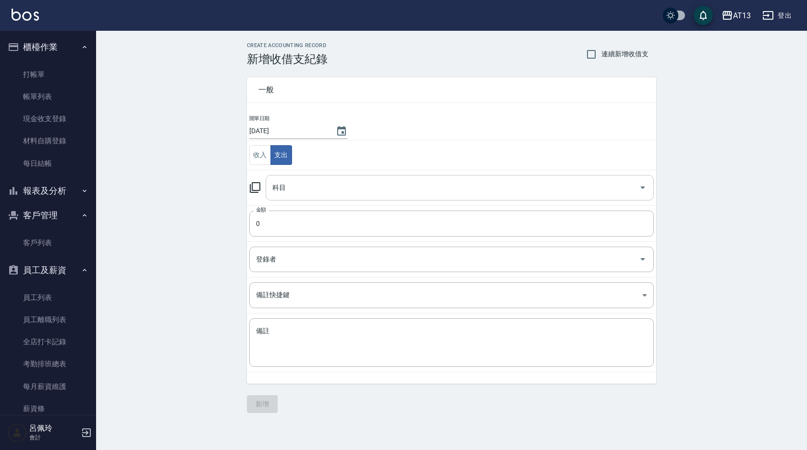
click at [647, 188] on icon "Open" at bounding box center [643, 188] width 12 height 12
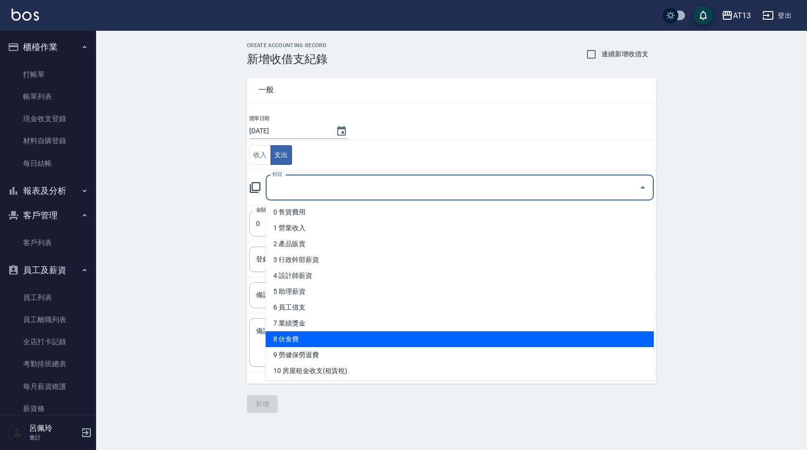
click at [399, 343] on li "8 伙食費" at bounding box center [460, 339] width 388 height 16
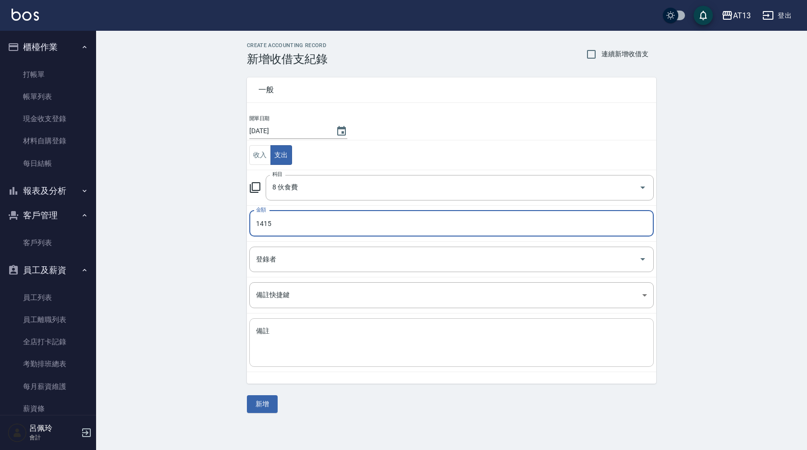
click at [384, 333] on textarea "備註" at bounding box center [451, 342] width 391 height 33
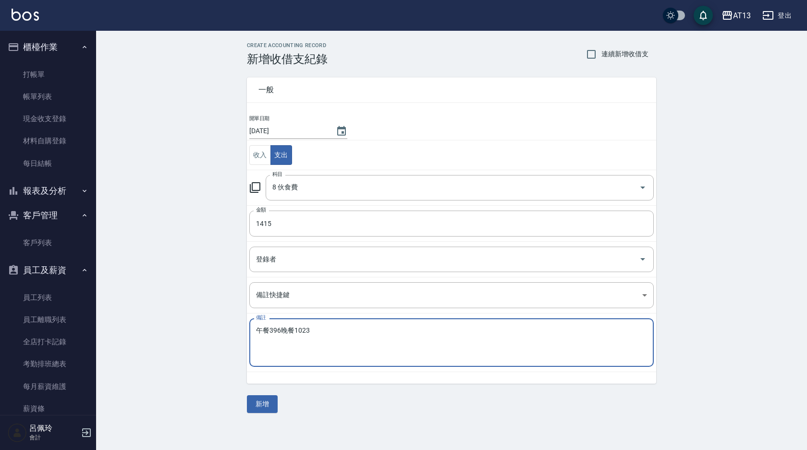
click at [384, 334] on textarea "午餐396晚餐1023" at bounding box center [451, 342] width 391 height 33
click at [262, 402] on button "新增" at bounding box center [262, 404] width 31 height 18
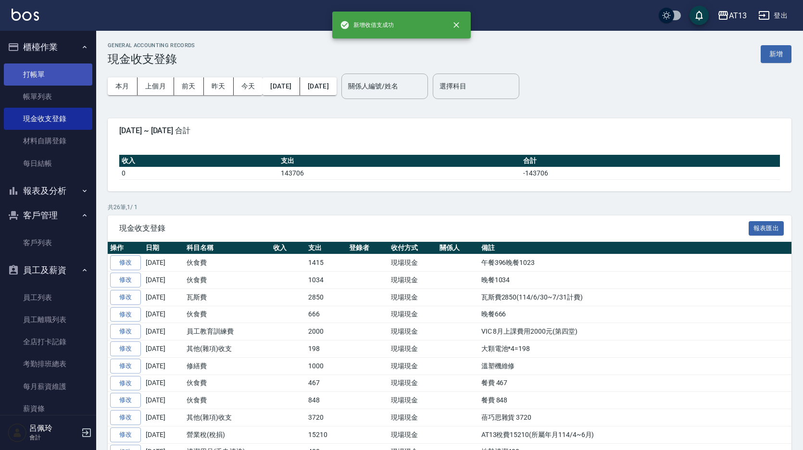
click at [35, 76] on link "打帳單" at bounding box center [48, 74] width 88 height 22
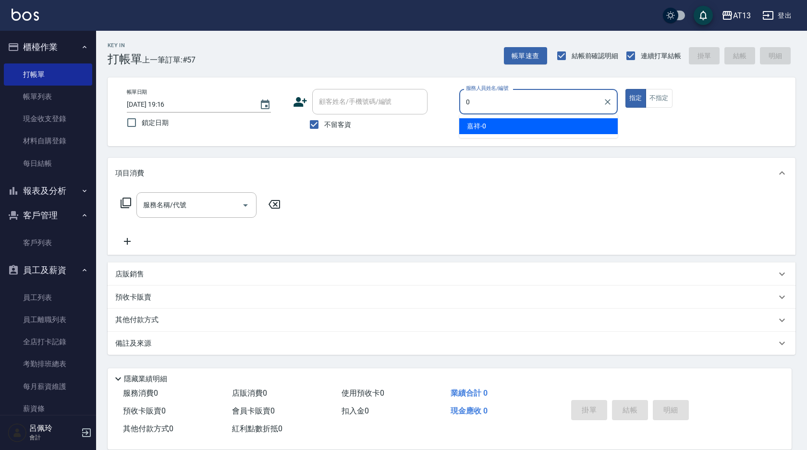
click at [488, 126] on div "嘉祥 -0" at bounding box center [538, 126] width 159 height 16
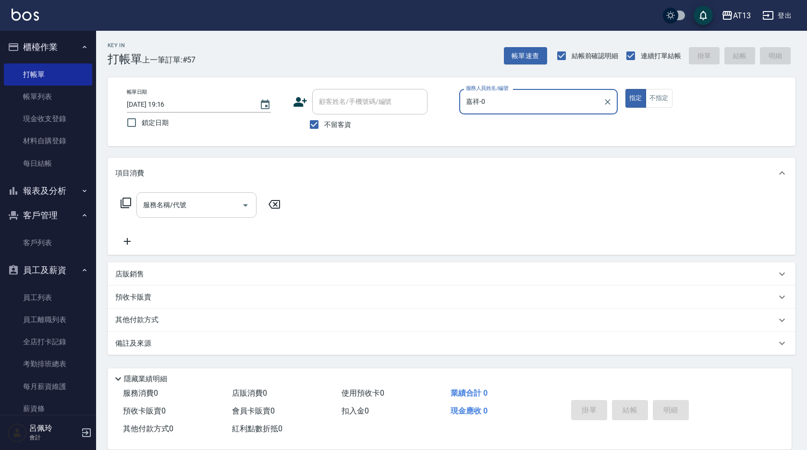
click at [187, 210] on input "服務名稱/代號" at bounding box center [189, 205] width 97 height 17
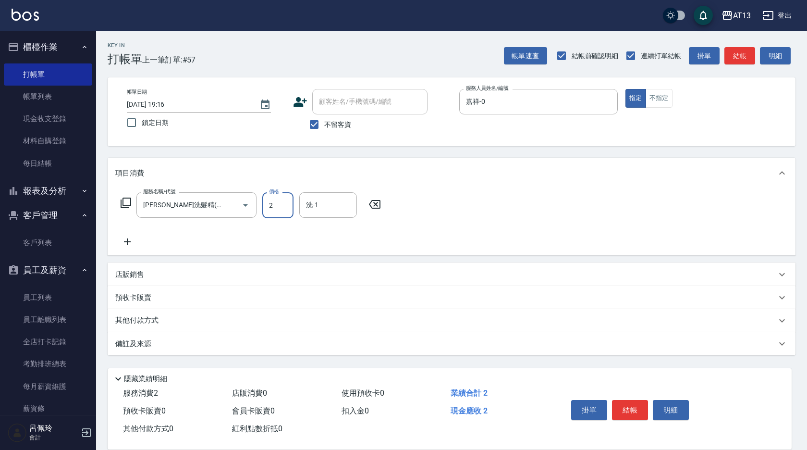
drag, startPoint x: 374, startPoint y: 201, endPoint x: 336, endPoint y: 203, distance: 38.0
click at [374, 201] on icon at bounding box center [375, 204] width 24 height 12
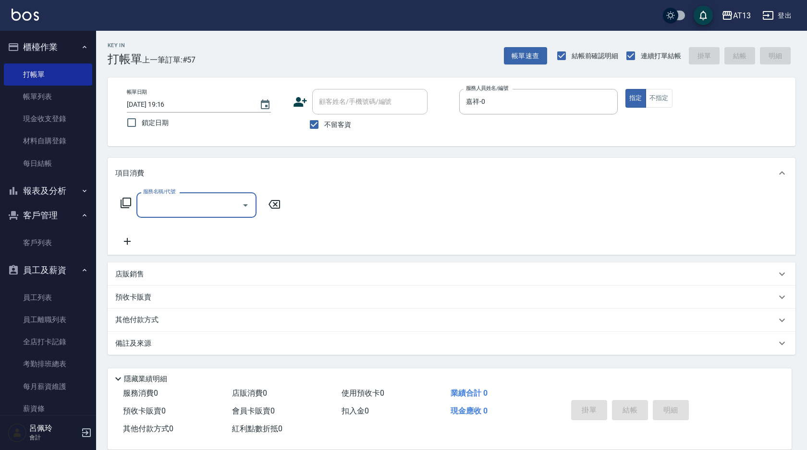
click at [223, 207] on input "服務名稱/代號" at bounding box center [189, 205] width 97 height 17
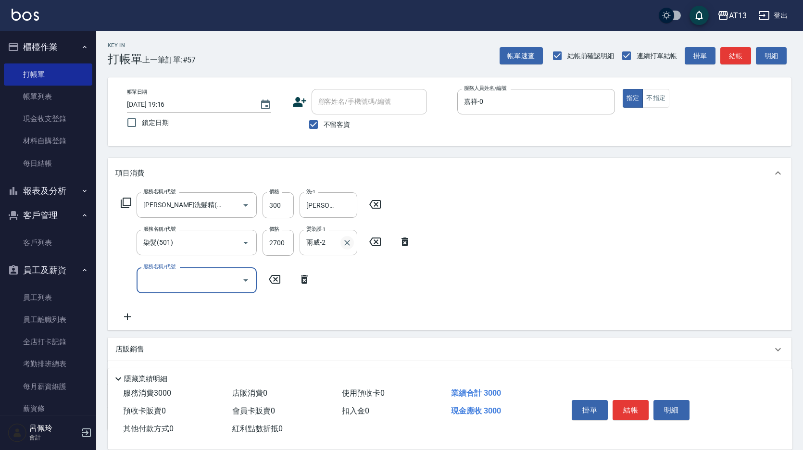
click at [344, 243] on icon "Clear" at bounding box center [347, 243] width 10 height 10
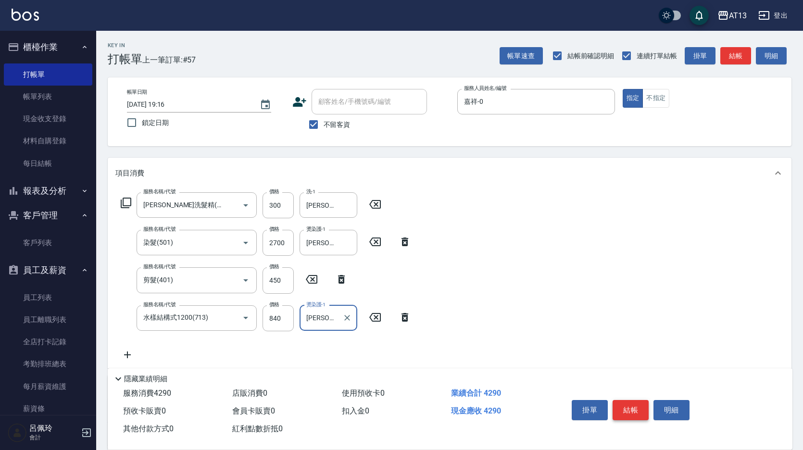
click at [619, 406] on button "結帳" at bounding box center [630, 410] width 36 height 20
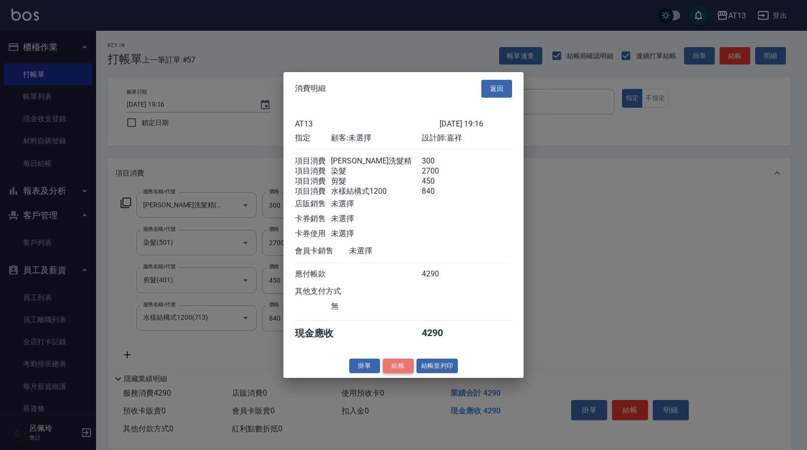
click at [409, 373] on button "結帳" at bounding box center [398, 365] width 31 height 15
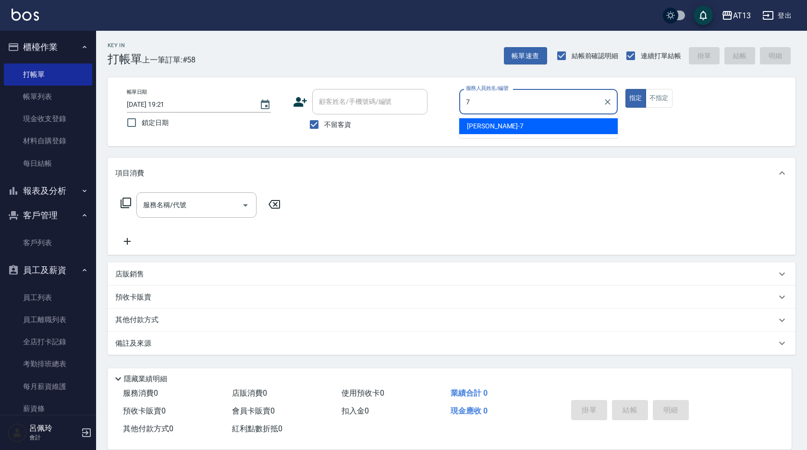
click at [471, 126] on span "[PERSON_NAME]-7" at bounding box center [495, 126] width 57 height 10
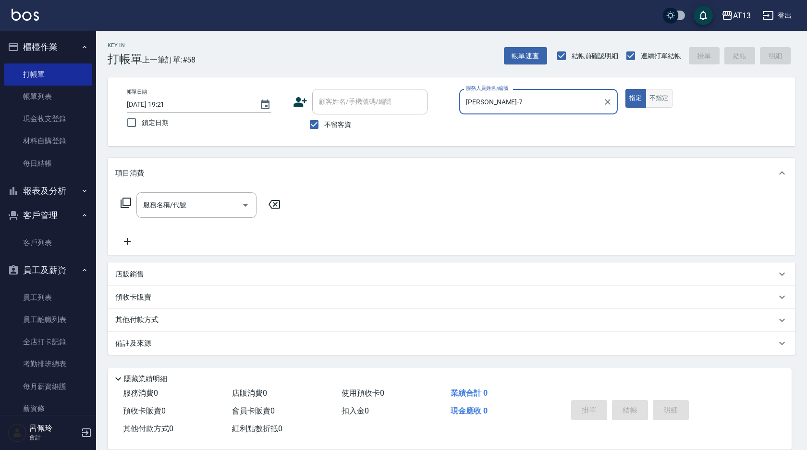
click at [667, 101] on button "不指定" at bounding box center [659, 98] width 27 height 19
click at [208, 199] on input "服務名稱/代號" at bounding box center [189, 205] width 97 height 17
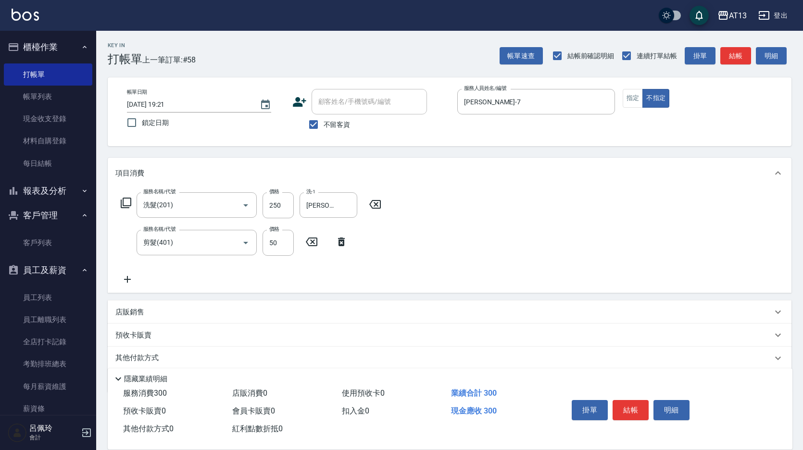
drag, startPoint x: 497, startPoint y: 237, endPoint x: 582, endPoint y: 335, distance: 129.8
click at [497, 237] on div "服務名稱/代號 洗髮(201) 服務名稱/代號 價格 250 價格 洗-1 [PERSON_NAME]-33 洗-1 服務名稱/代號 剪髮(401) 服務名稱…" at bounding box center [449, 240] width 683 height 104
click at [646, 401] on button "結帳" at bounding box center [630, 410] width 36 height 20
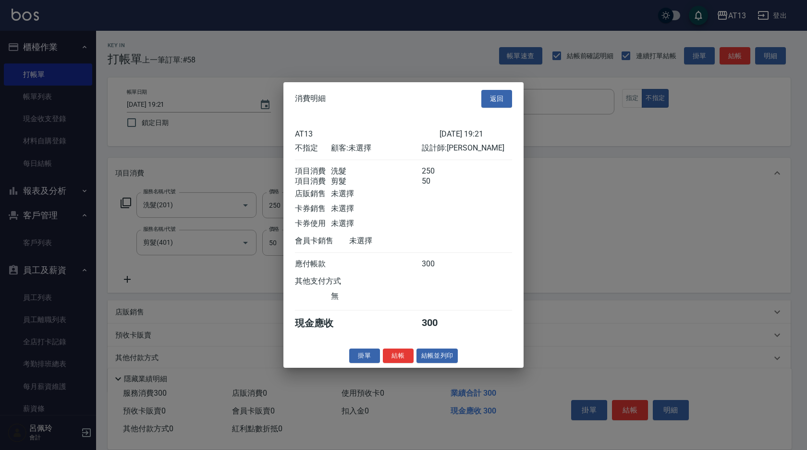
click at [409, 363] on button "結帳" at bounding box center [398, 355] width 31 height 15
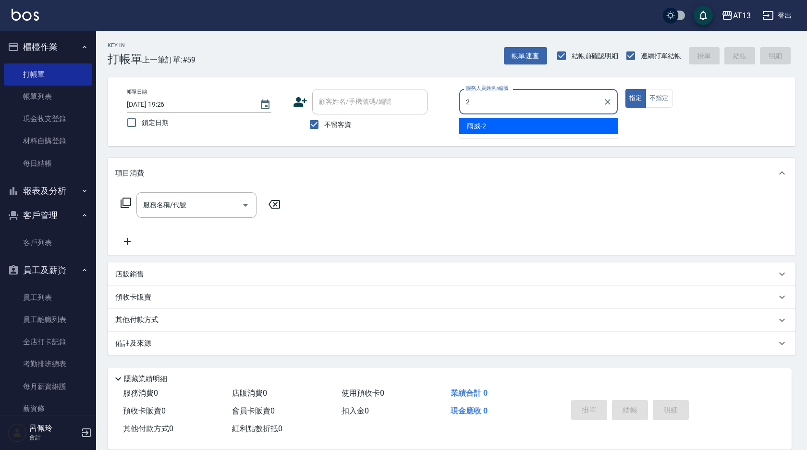
click at [490, 129] on div "雨威 -2" at bounding box center [538, 126] width 159 height 16
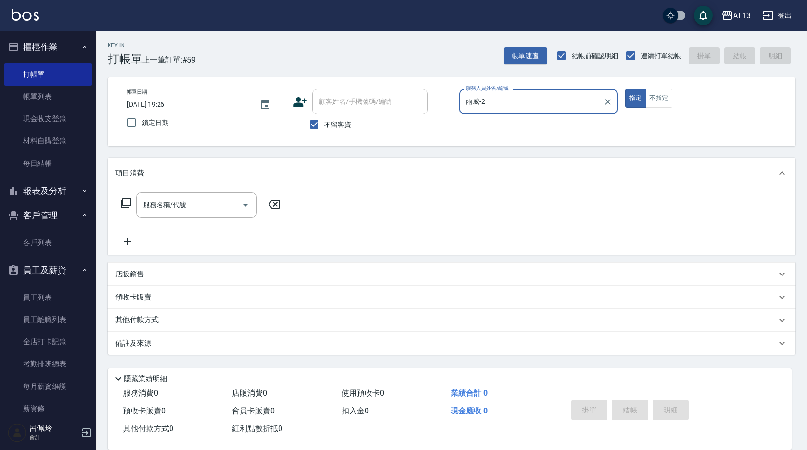
click at [680, 97] on div "指定 不指定" at bounding box center [705, 98] width 159 height 19
click at [659, 93] on button "不指定" at bounding box center [659, 98] width 27 height 19
click at [226, 195] on div "服務名稱/代號" at bounding box center [196, 204] width 120 height 25
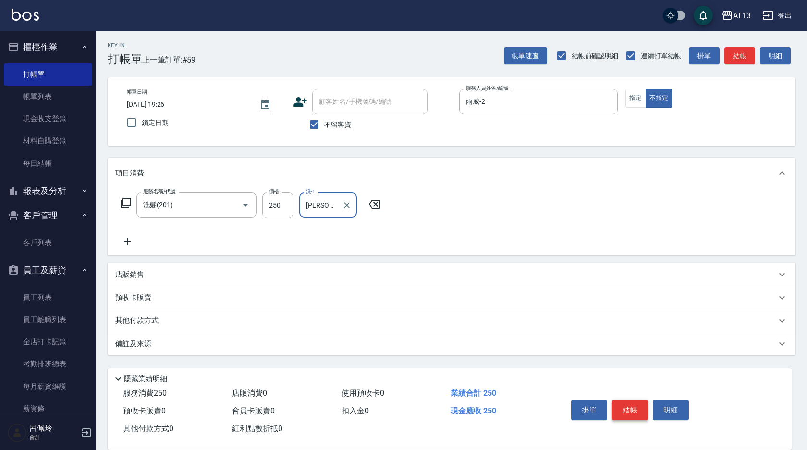
drag, startPoint x: 624, startPoint y: 412, endPoint x: 626, endPoint y: 405, distance: 7.0
click at [624, 411] on button "結帳" at bounding box center [630, 410] width 36 height 20
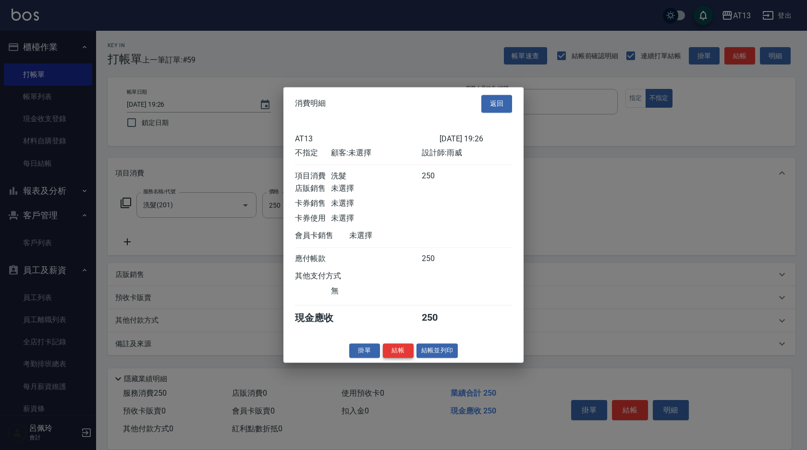
click at [404, 356] on button "結帳" at bounding box center [398, 350] width 31 height 15
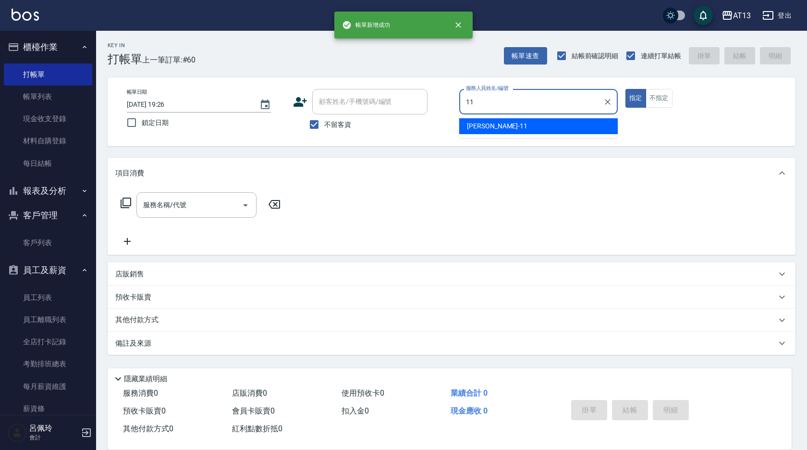
click at [557, 129] on div "[PERSON_NAME]-11" at bounding box center [538, 126] width 159 height 16
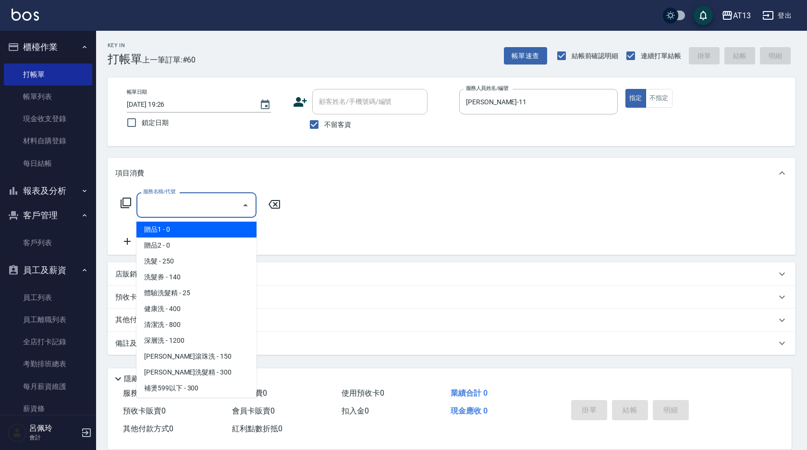
click at [212, 201] on input "服務名稱/代號" at bounding box center [189, 205] width 97 height 17
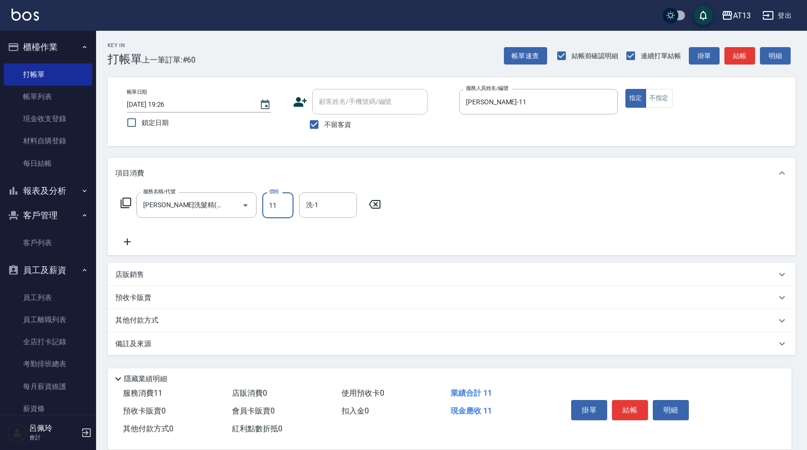
click at [280, 197] on input "11" at bounding box center [277, 205] width 31 height 26
click at [630, 406] on button "結帳" at bounding box center [630, 410] width 36 height 20
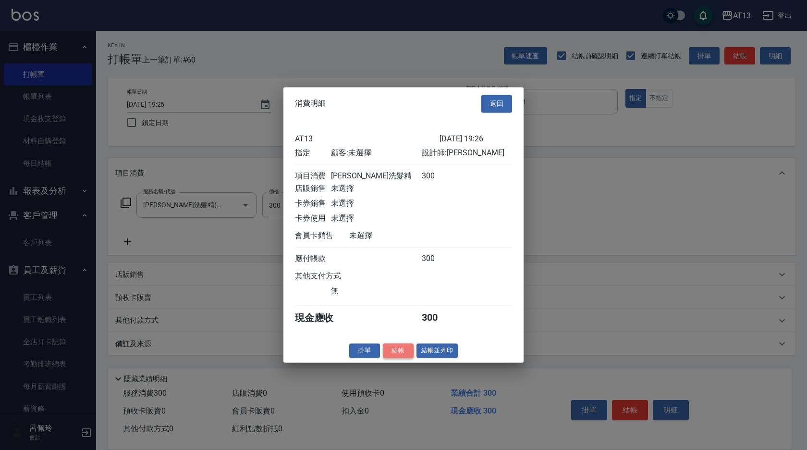
click at [408, 354] on button "結帳" at bounding box center [398, 350] width 31 height 15
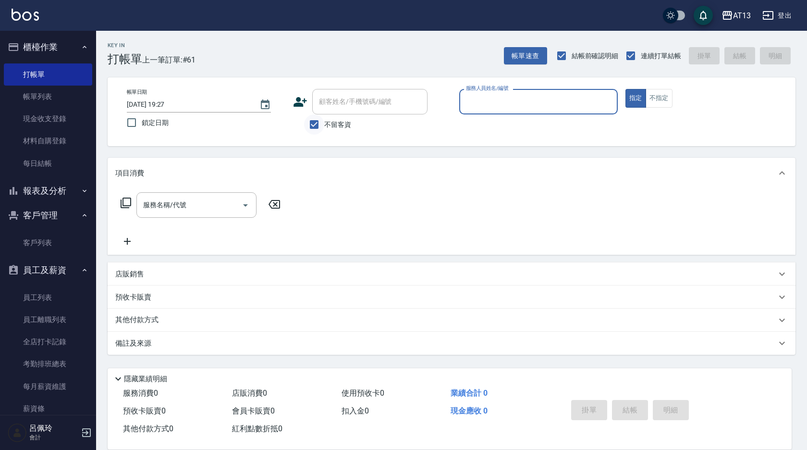
click at [314, 125] on input "不留客資" at bounding box center [314, 124] width 20 height 20
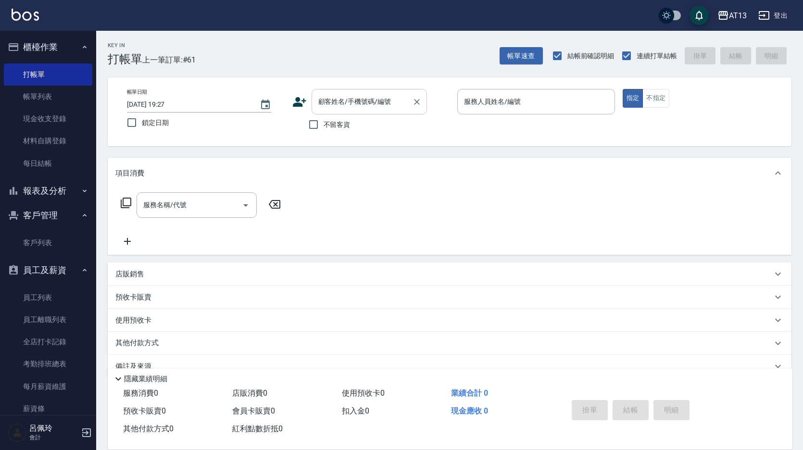
click at [329, 110] on input "顧客姓名/手機號碼/編號" at bounding box center [362, 101] width 92 height 17
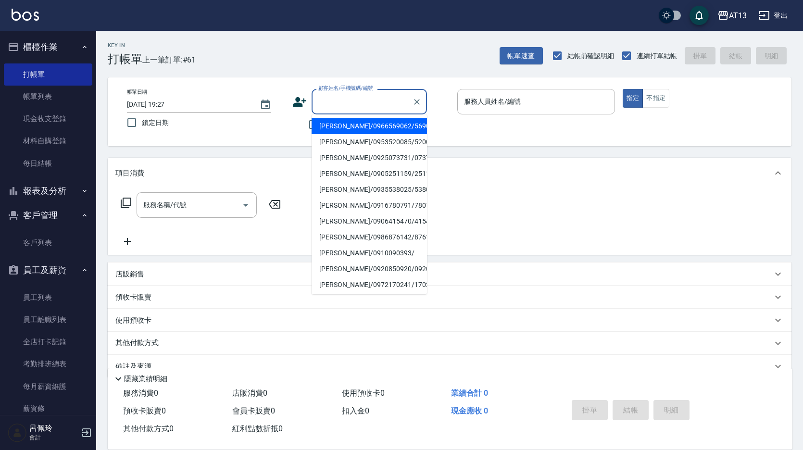
click at [334, 127] on li "[PERSON_NAME]/0966569062/569062" at bounding box center [368, 126] width 115 height 16
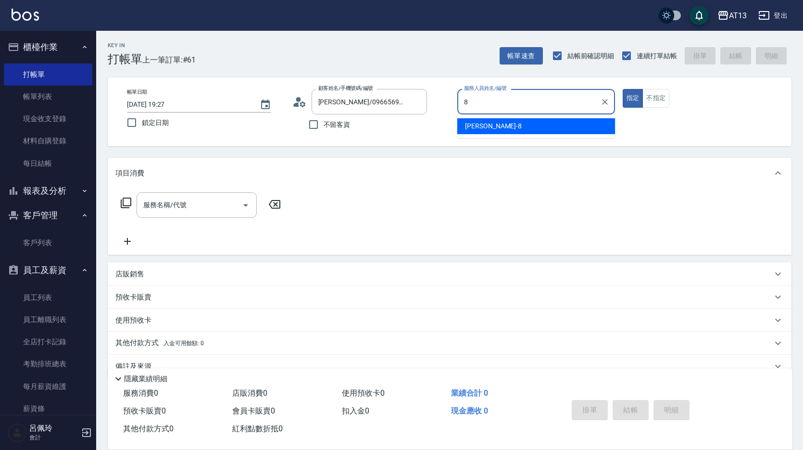
click at [488, 125] on div "[PERSON_NAME] -8" at bounding box center [536, 126] width 158 height 16
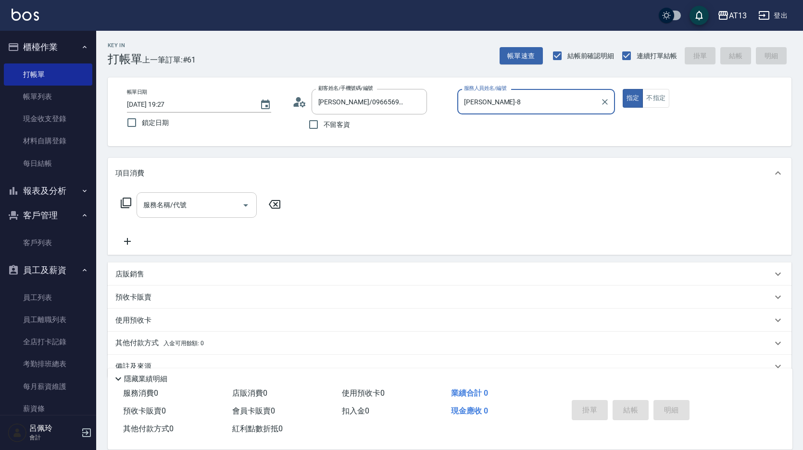
click at [229, 202] on input "服務名稱/代號" at bounding box center [189, 205] width 97 height 17
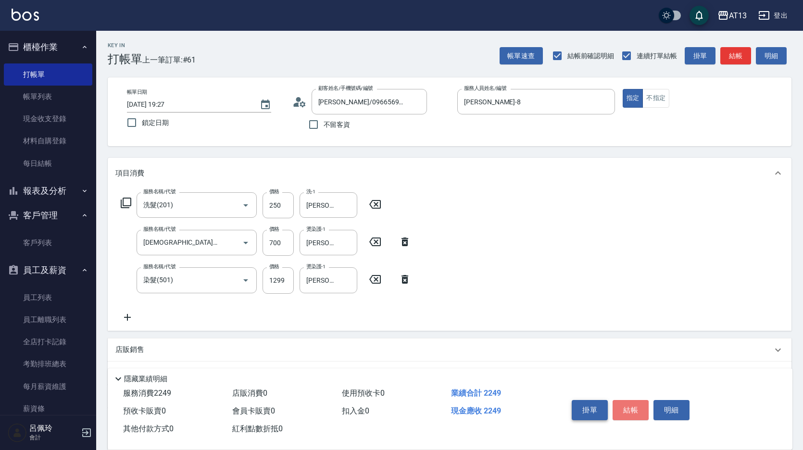
drag, startPoint x: 632, startPoint y: 404, endPoint x: 579, endPoint y: 401, distance: 52.9
click at [632, 404] on button "結帳" at bounding box center [630, 410] width 36 height 20
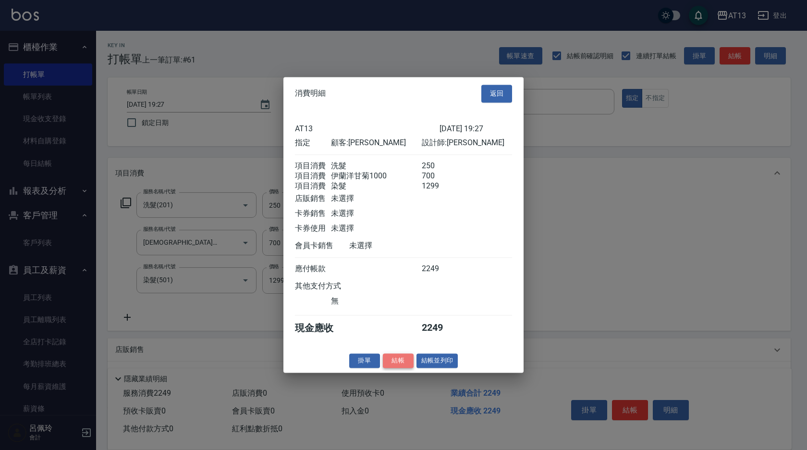
click at [389, 368] on button "結帳" at bounding box center [398, 360] width 31 height 15
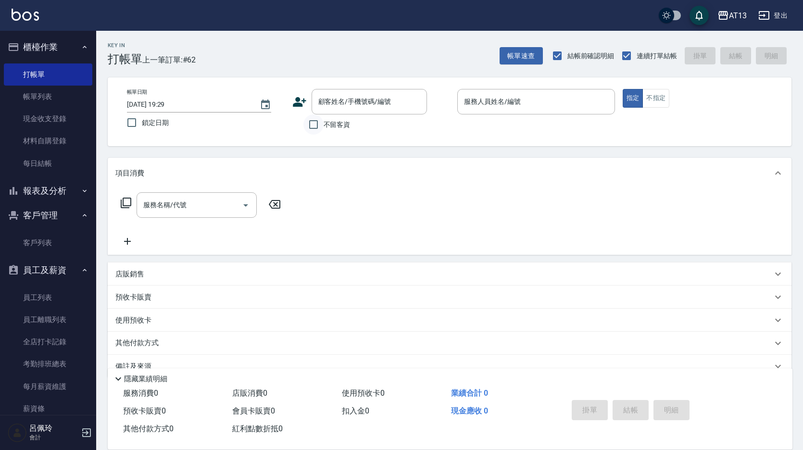
click at [310, 125] on input "不留客資" at bounding box center [313, 124] width 20 height 20
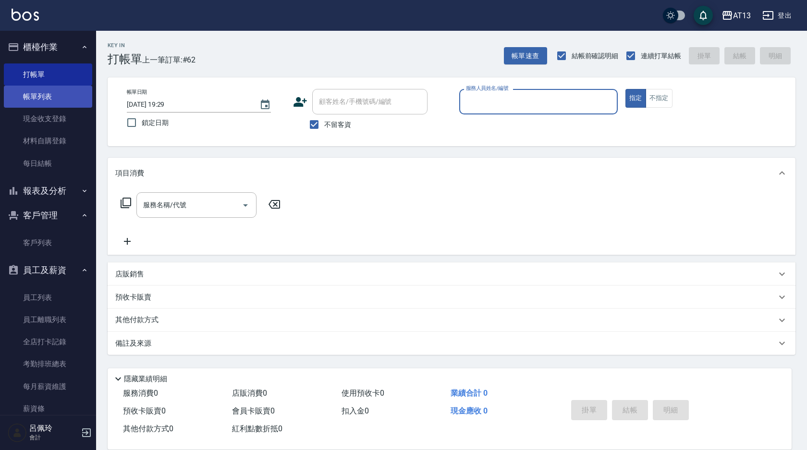
click at [66, 100] on link "帳單列表" at bounding box center [48, 97] width 88 height 22
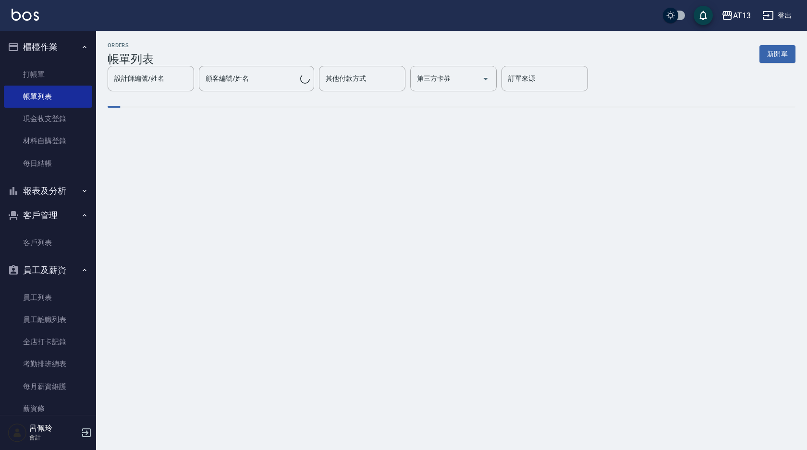
click at [241, 77] on div "顧客編號/姓名 顧客編號/姓名" at bounding box center [256, 78] width 115 height 25
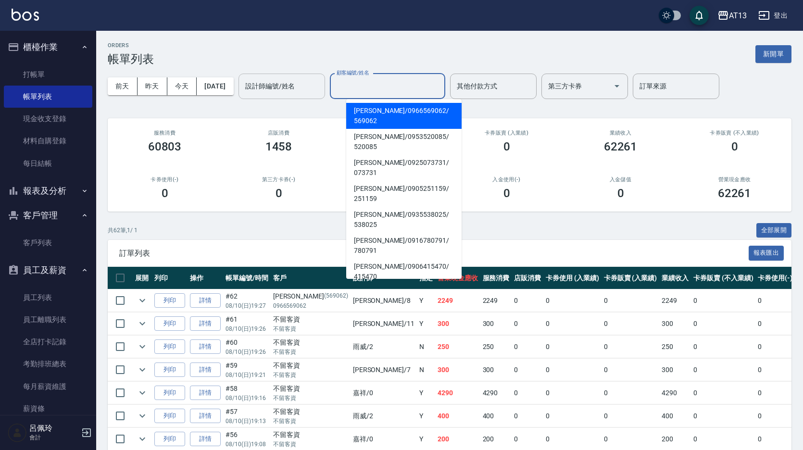
click at [285, 88] on input "設計師編號/姓名" at bounding box center [282, 86] width 78 height 17
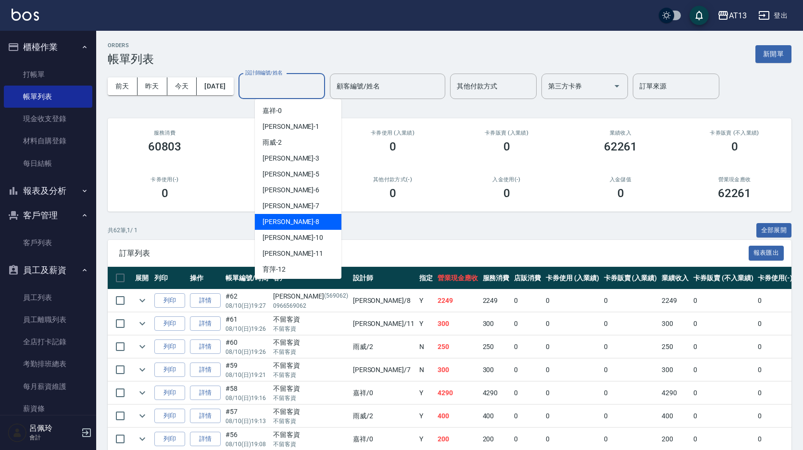
click at [286, 216] on div "[PERSON_NAME] -8" at bounding box center [298, 222] width 87 height 16
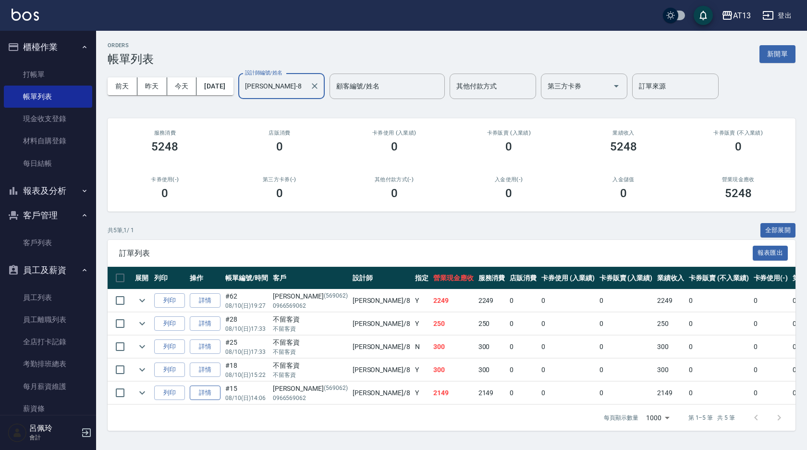
click at [203, 393] on link "詳情" at bounding box center [205, 392] width 31 height 15
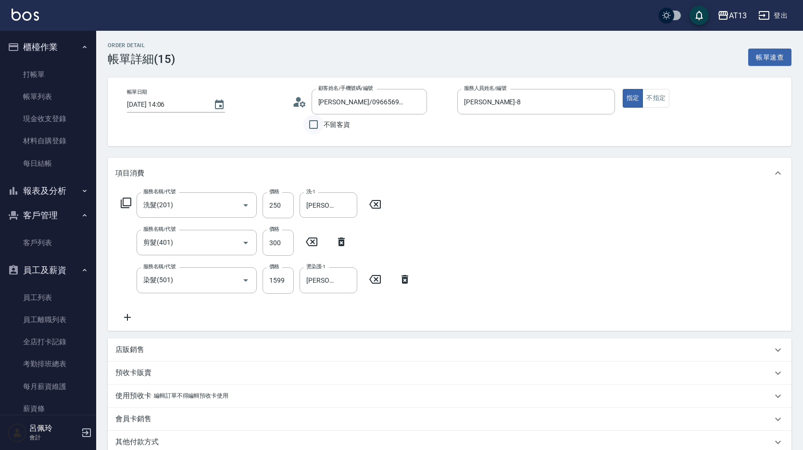
click at [315, 125] on input "不留客資" at bounding box center [313, 124] width 20 height 20
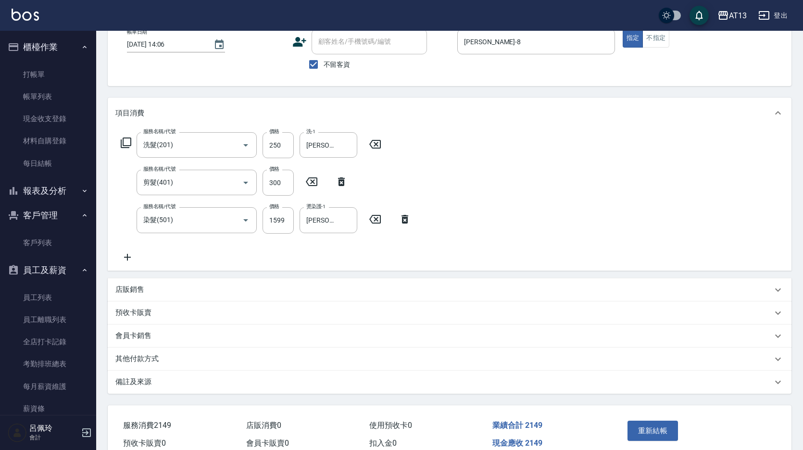
scroll to position [108, 0]
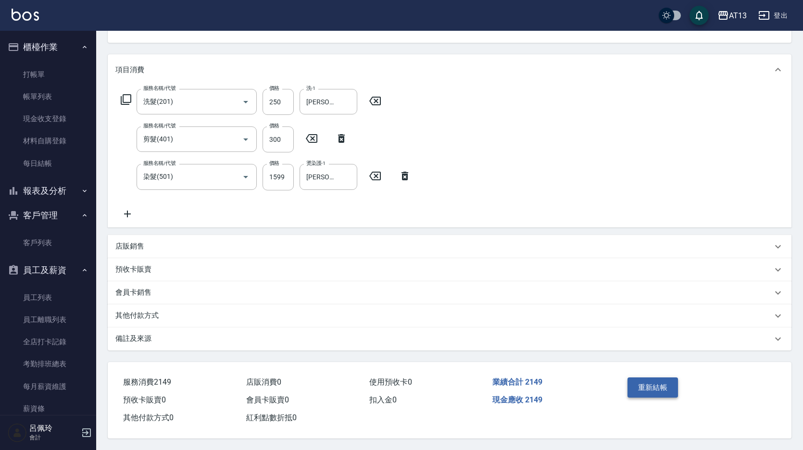
click at [647, 385] on button "重新結帳" at bounding box center [652, 387] width 51 height 20
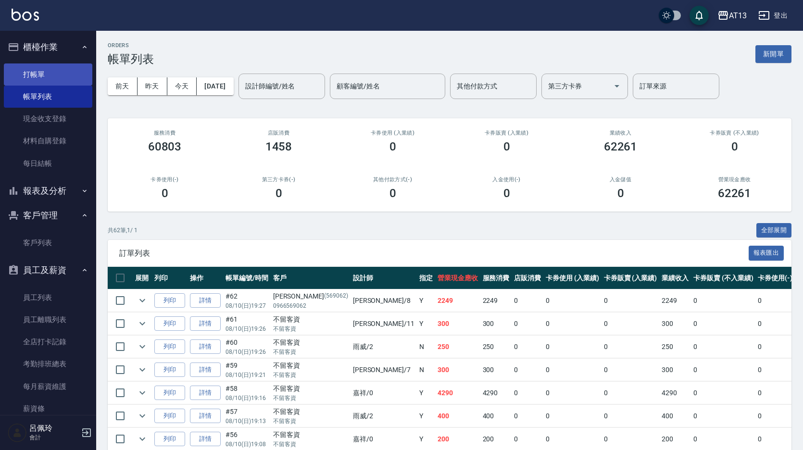
click at [51, 70] on link "打帳單" at bounding box center [48, 74] width 88 height 22
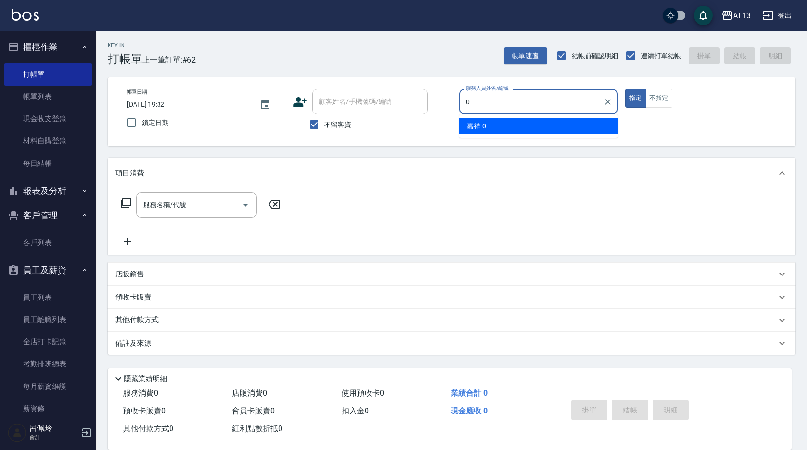
click at [476, 125] on span "嘉祥 -0" at bounding box center [476, 126] width 19 height 10
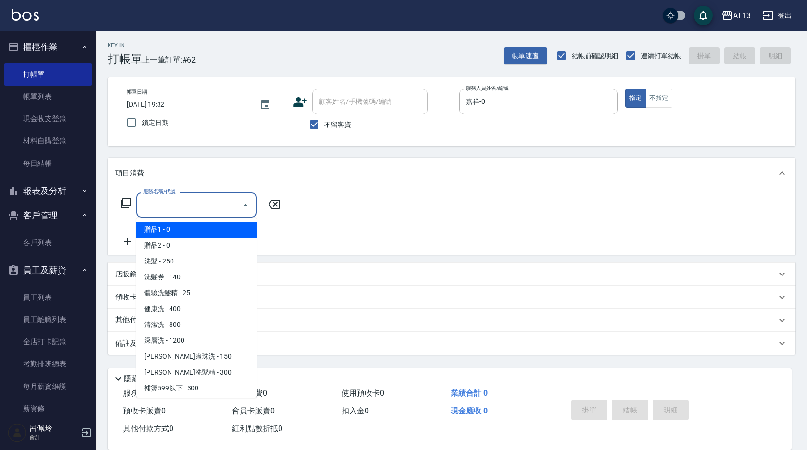
click at [159, 208] on input "服務名稱/代號" at bounding box center [189, 205] width 97 height 17
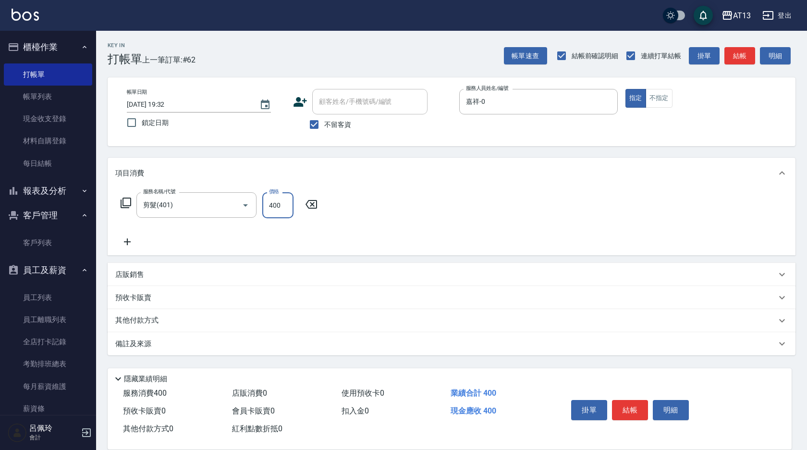
drag, startPoint x: 380, startPoint y: 227, endPoint x: 591, endPoint y: 339, distance: 238.6
click at [382, 229] on div "服務名稱/代號 剪髮(401) 服務名稱/代號 價格 400 價格" at bounding box center [452, 221] width 688 height 67
click at [631, 401] on button "結帳" at bounding box center [630, 410] width 36 height 20
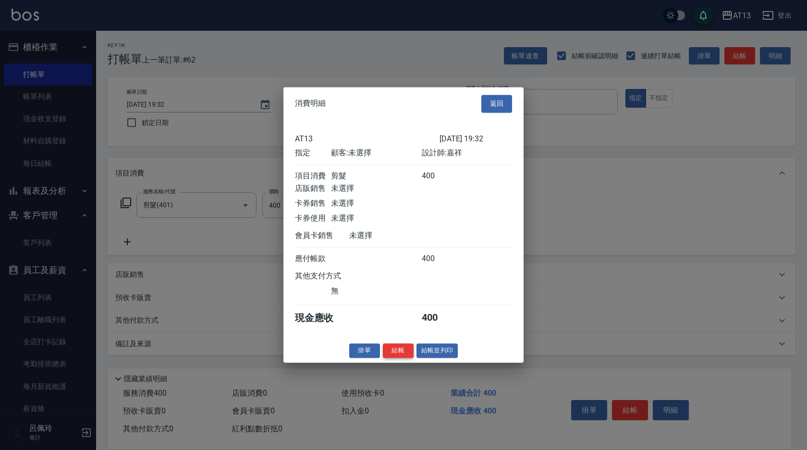
click at [392, 358] on button "結帳" at bounding box center [398, 350] width 31 height 15
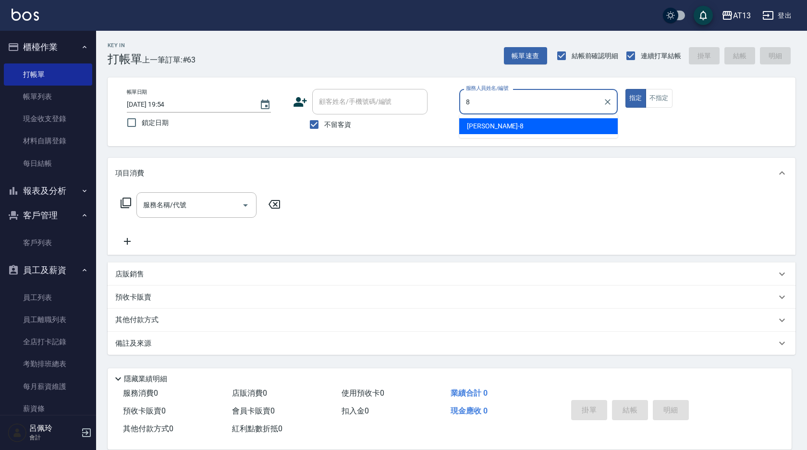
click at [495, 128] on div "[PERSON_NAME] -8" at bounding box center [538, 126] width 159 height 16
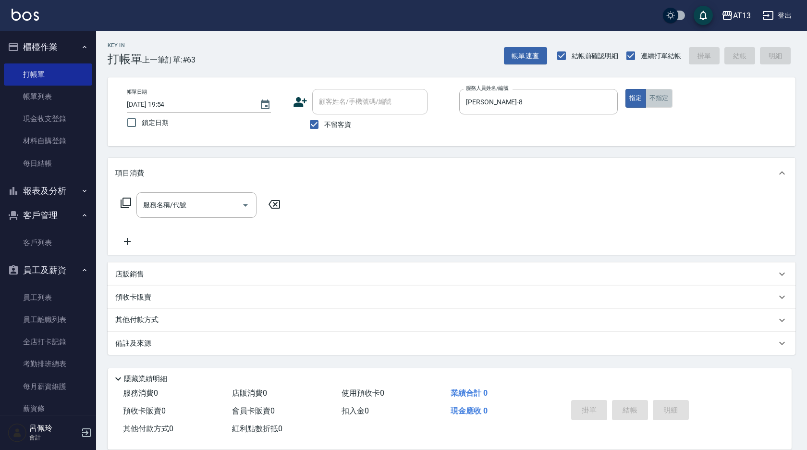
click at [661, 100] on button "不指定" at bounding box center [659, 98] width 27 height 19
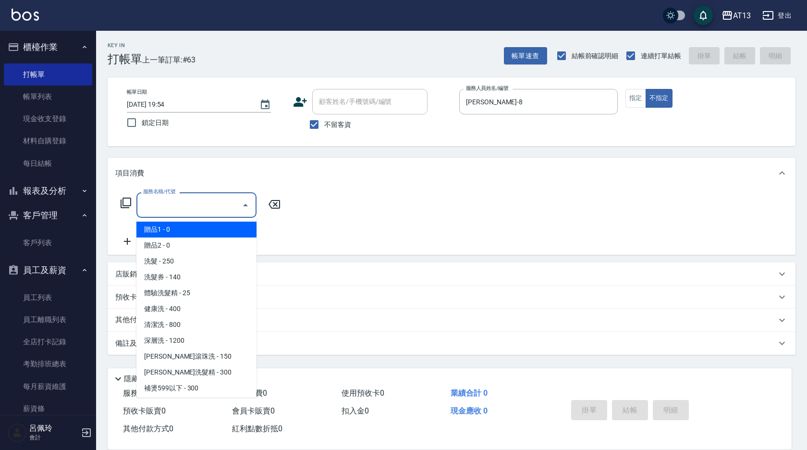
click at [223, 204] on input "服務名稱/代號" at bounding box center [189, 205] width 97 height 17
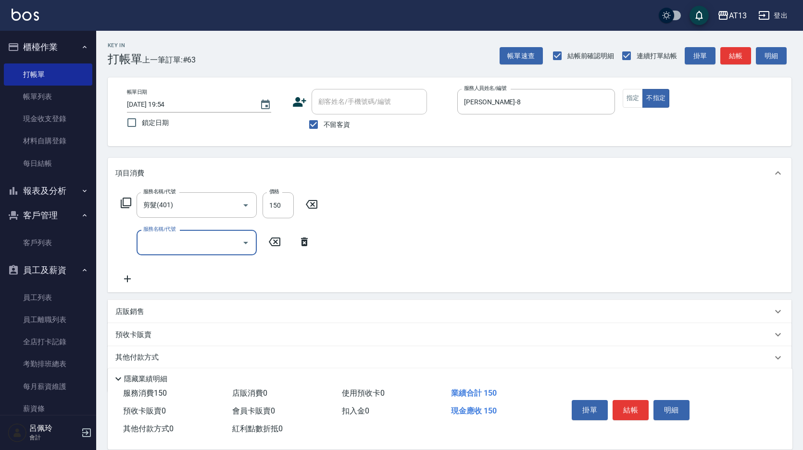
drag, startPoint x: 455, startPoint y: 234, endPoint x: 495, endPoint y: 268, distance: 52.5
click at [457, 235] on div "服務名稱/代號 剪髮(401) 服務名稱/代號 價格 150 價格 服務名稱/代號 服務名稱/代號" at bounding box center [449, 240] width 683 height 104
click at [624, 396] on div "掛單 結帳 明細" at bounding box center [630, 411] width 125 height 30
click at [626, 400] on button "結帳" at bounding box center [630, 410] width 36 height 20
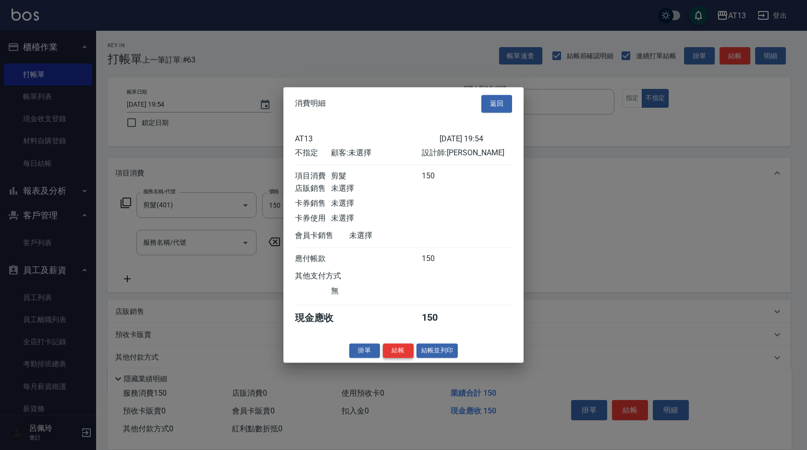
click at [405, 352] on button "結帳" at bounding box center [398, 350] width 31 height 15
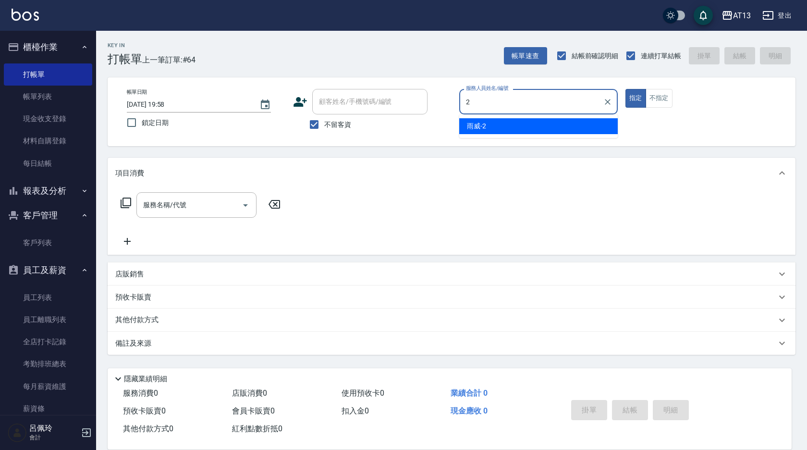
click at [483, 123] on span "雨威 -2" at bounding box center [476, 126] width 19 height 10
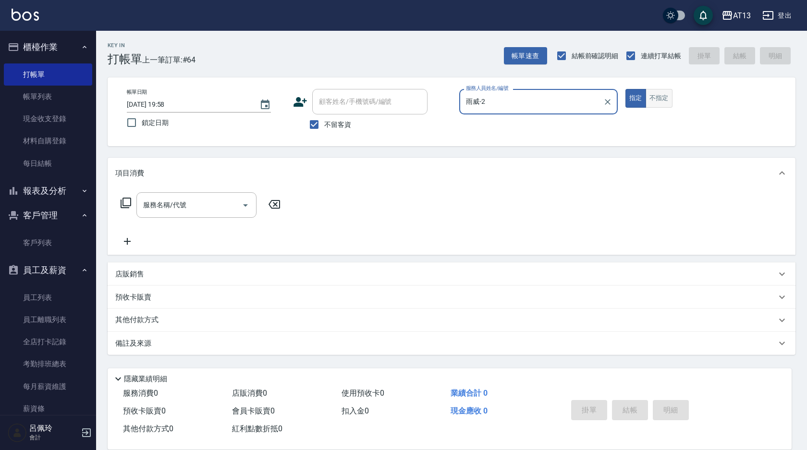
click at [658, 98] on button "不指定" at bounding box center [659, 98] width 27 height 19
click at [226, 200] on input "服務名稱/代號" at bounding box center [189, 205] width 97 height 17
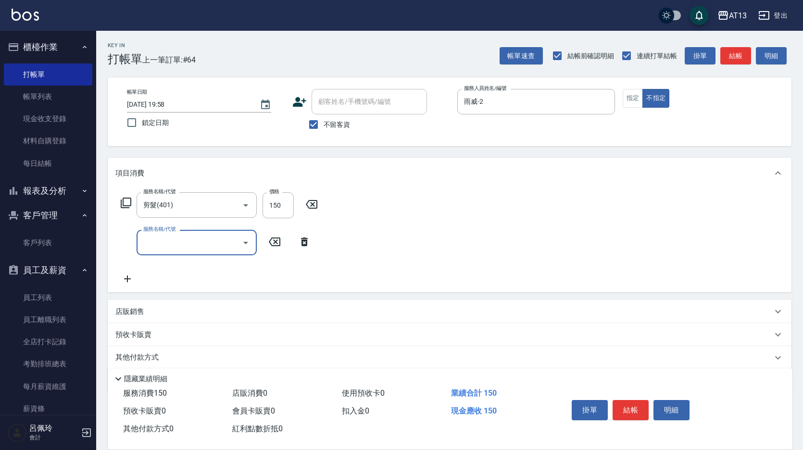
drag, startPoint x: 534, startPoint y: 224, endPoint x: 549, endPoint y: 240, distance: 22.1
click at [535, 224] on div "服務名稱/代號 剪髮(401) 服務名稱/代號 價格 150 價格 服務名稱/代號 服務名稱/代號" at bounding box center [449, 240] width 683 height 104
click at [624, 400] on button "結帳" at bounding box center [630, 410] width 36 height 20
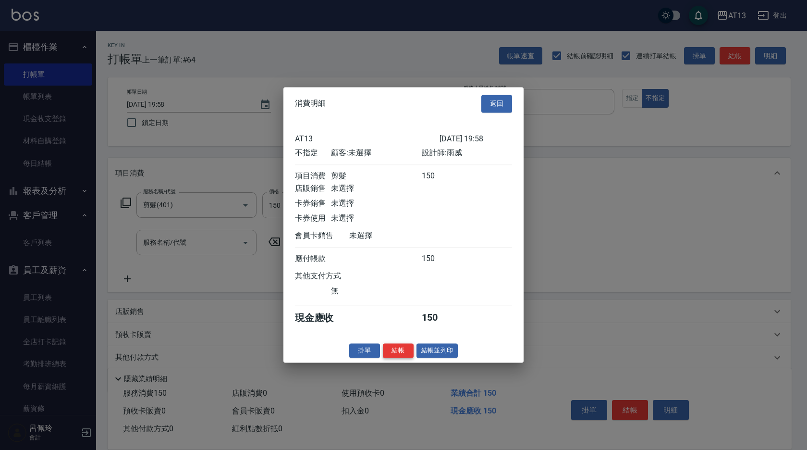
click at [403, 358] on button "結帳" at bounding box center [398, 350] width 31 height 15
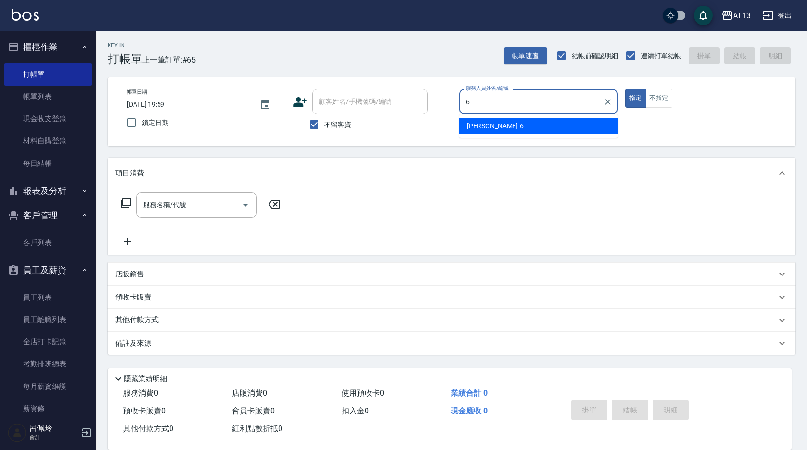
click at [553, 124] on div "[PERSON_NAME] -6" at bounding box center [538, 126] width 159 height 16
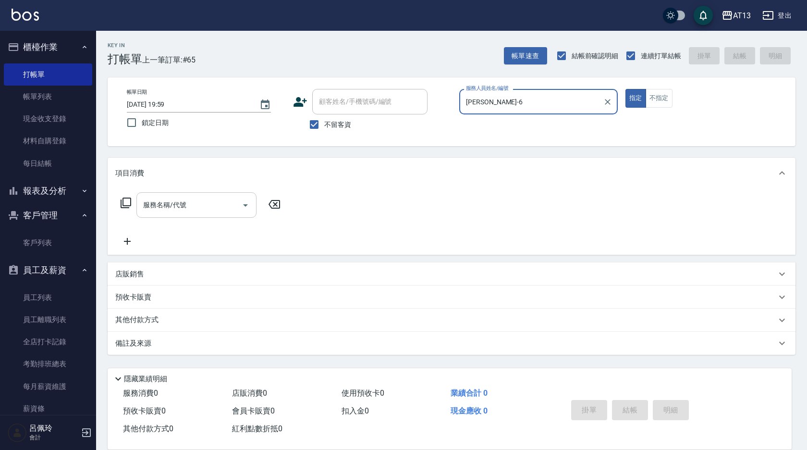
click at [198, 203] on input "服務名稱/代號" at bounding box center [189, 205] width 97 height 17
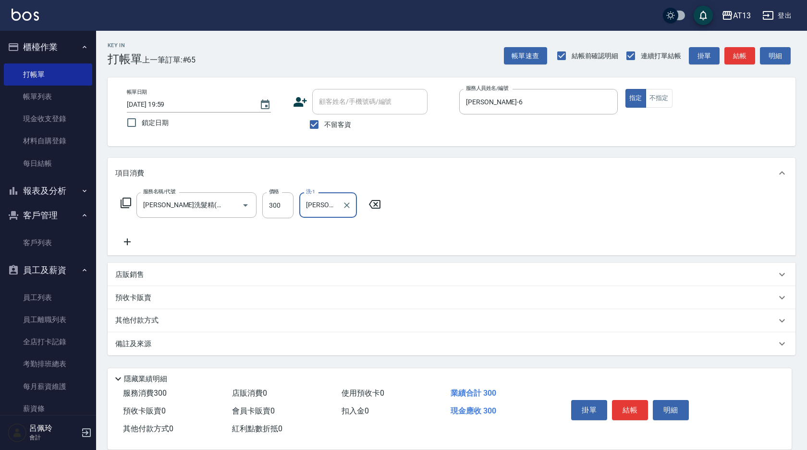
click at [575, 217] on div "服務名稱/代號 [PERSON_NAME]洗髮精(210) 服務名稱/代號 價格 300 價格 洗-1 [PERSON_NAME]妡-30 洗-1" at bounding box center [452, 221] width 688 height 67
click at [632, 400] on button "結帳" at bounding box center [630, 410] width 36 height 20
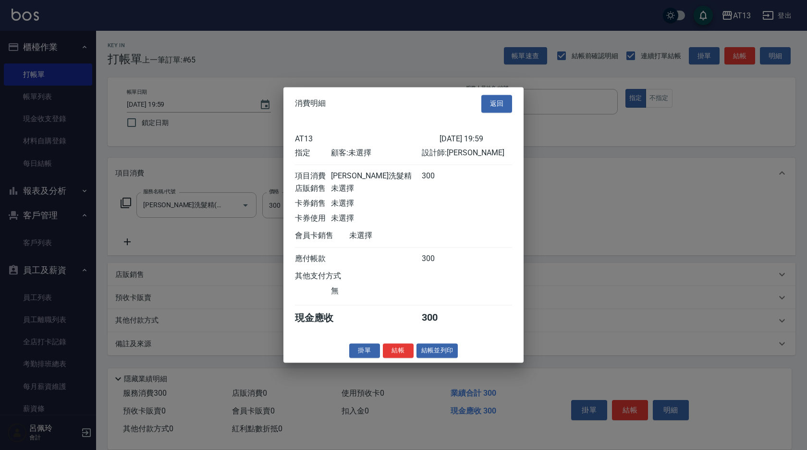
click at [393, 362] on div "消費明細 返回 AT13 [DATE] 19:59 指定 顧客: 未選擇 設計師: 亭妤 項目消費 歐娜洗髮精 300 店販銷售 未選擇 卡券銷售 未選擇 卡…" at bounding box center [404, 224] width 240 height 275
click at [409, 358] on button "結帳" at bounding box center [398, 350] width 31 height 15
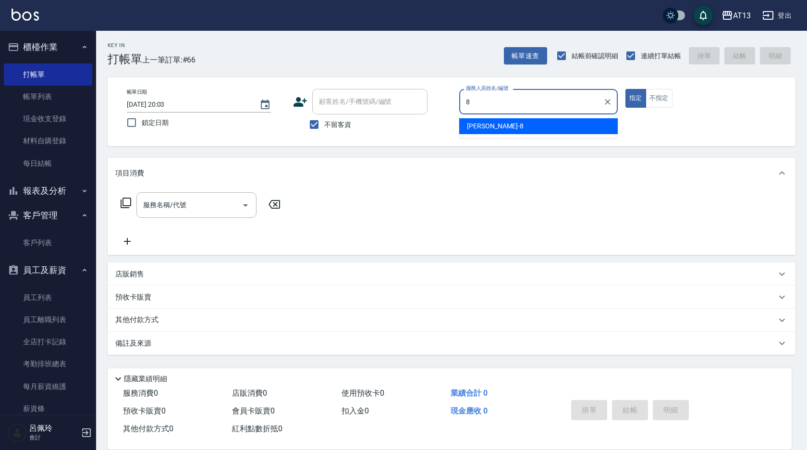
click at [610, 127] on div "[PERSON_NAME] -8" at bounding box center [538, 126] width 159 height 16
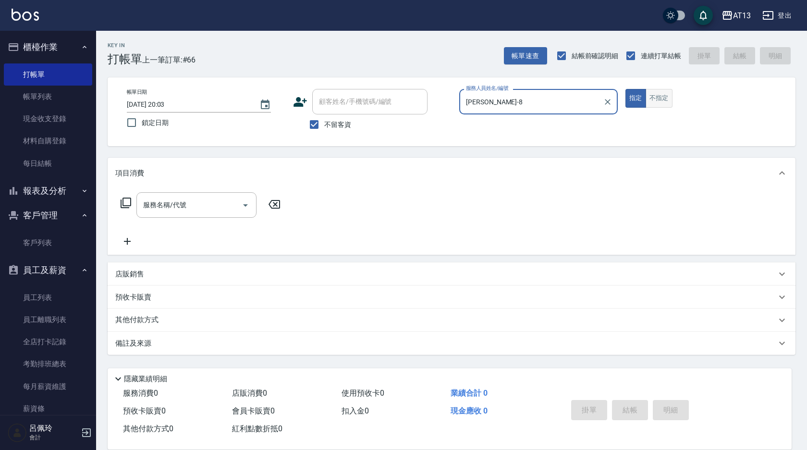
click at [657, 102] on button "不指定" at bounding box center [659, 98] width 27 height 19
click at [208, 205] on input "服務名稱/代號" at bounding box center [189, 205] width 97 height 17
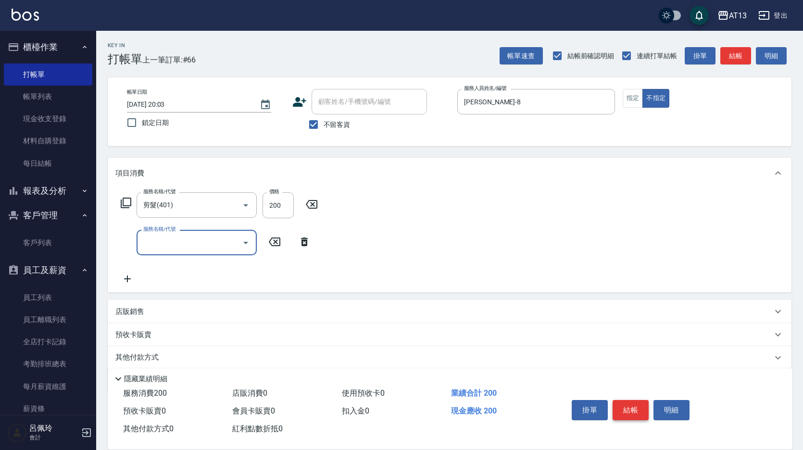
drag, startPoint x: 640, startPoint y: 405, endPoint x: 634, endPoint y: 405, distance: 6.3
click at [640, 405] on button "結帳" at bounding box center [630, 410] width 36 height 20
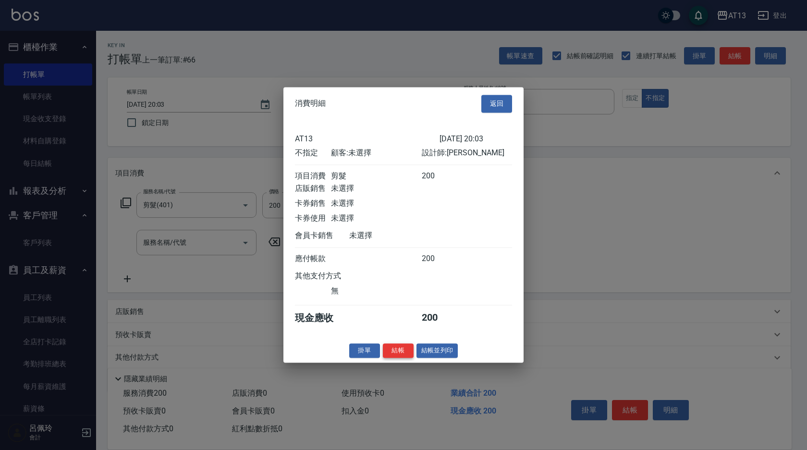
click at [408, 353] on button "結帳" at bounding box center [398, 350] width 31 height 15
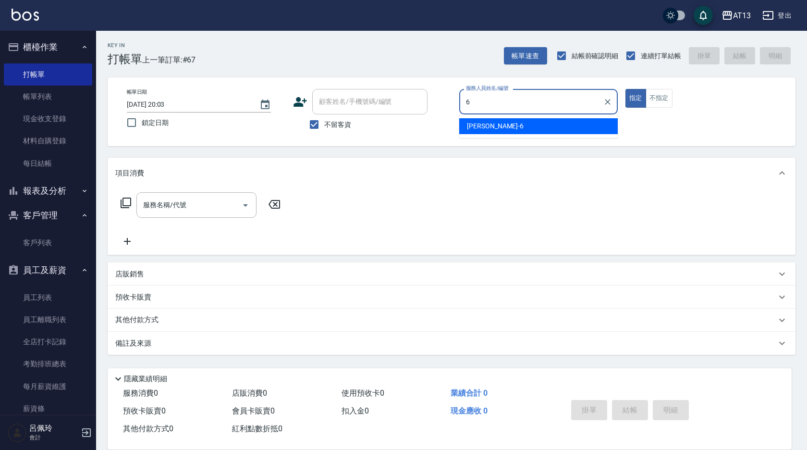
click at [486, 124] on div "[PERSON_NAME] -6" at bounding box center [538, 126] width 159 height 16
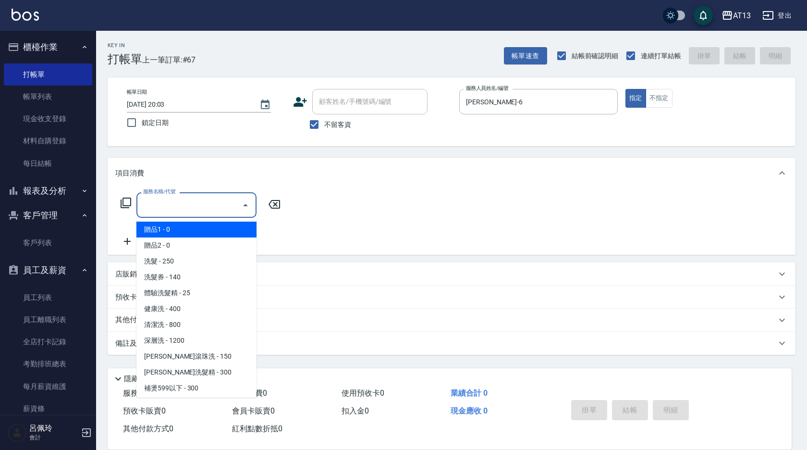
drag, startPoint x: 196, startPoint y: 203, endPoint x: 192, endPoint y: 207, distance: 5.1
click at [195, 203] on input "服務名稱/代號" at bounding box center [189, 205] width 97 height 17
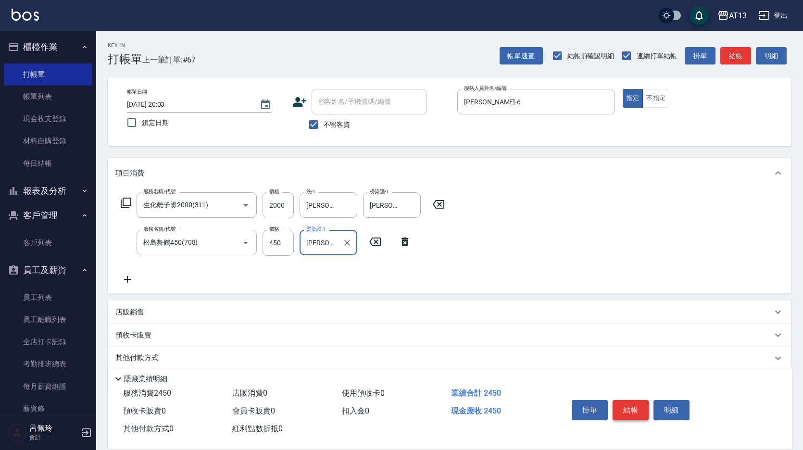
click at [639, 405] on button "結帳" at bounding box center [630, 410] width 36 height 20
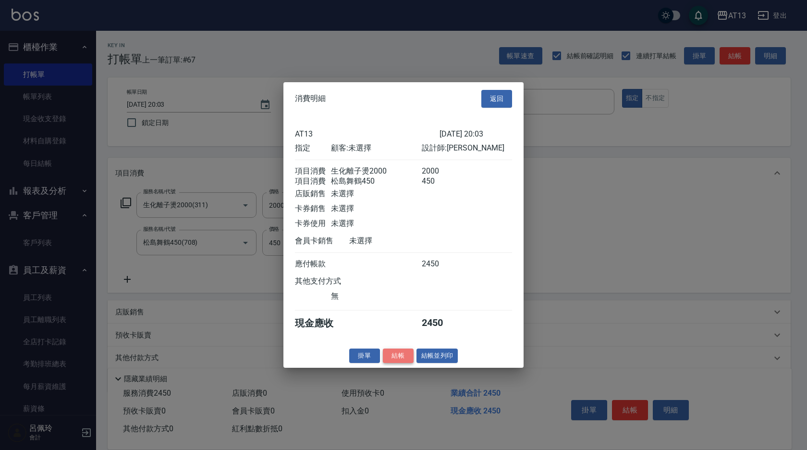
click at [383, 361] on button "結帳" at bounding box center [398, 355] width 31 height 15
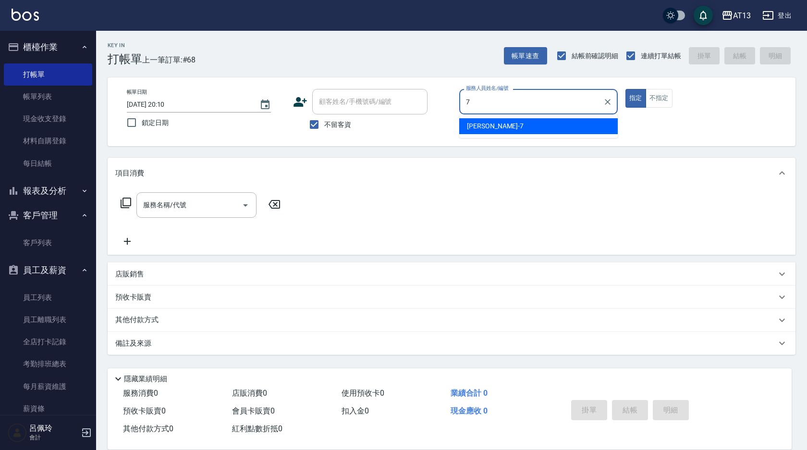
drag, startPoint x: 556, startPoint y: 124, endPoint x: 636, endPoint y: 112, distance: 81.7
click at [556, 124] on div "[PERSON_NAME]-7" at bounding box center [538, 126] width 159 height 16
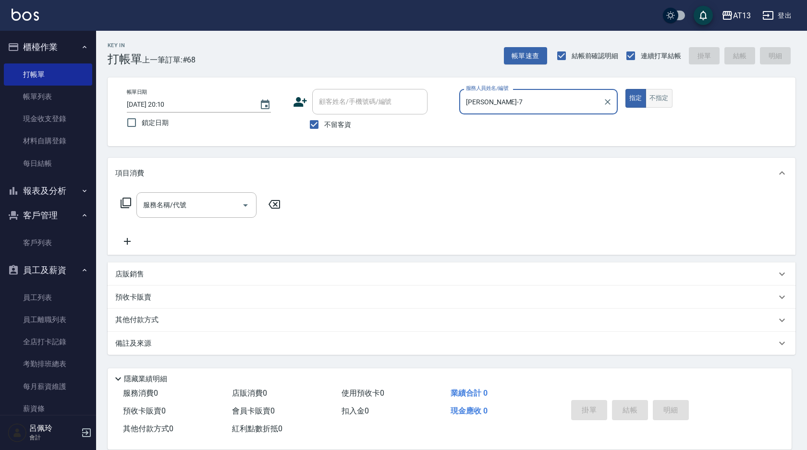
click at [657, 99] on button "不指定" at bounding box center [659, 98] width 27 height 19
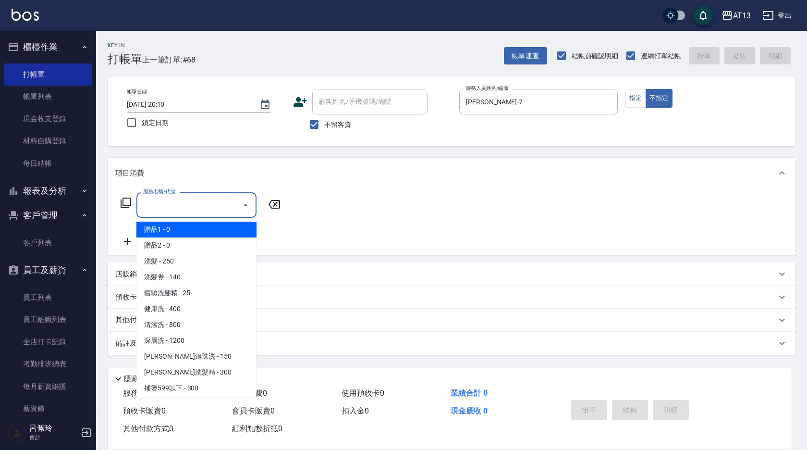
click at [193, 209] on input "服務名稱/代號" at bounding box center [189, 205] width 97 height 17
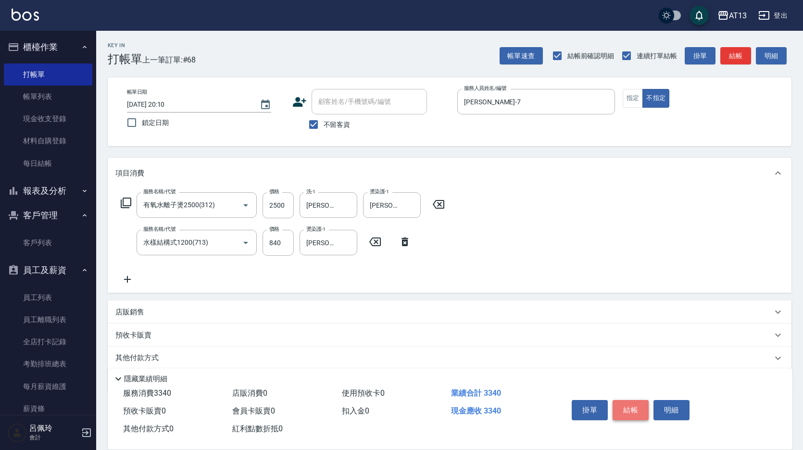
click at [637, 413] on button "結帳" at bounding box center [630, 410] width 36 height 20
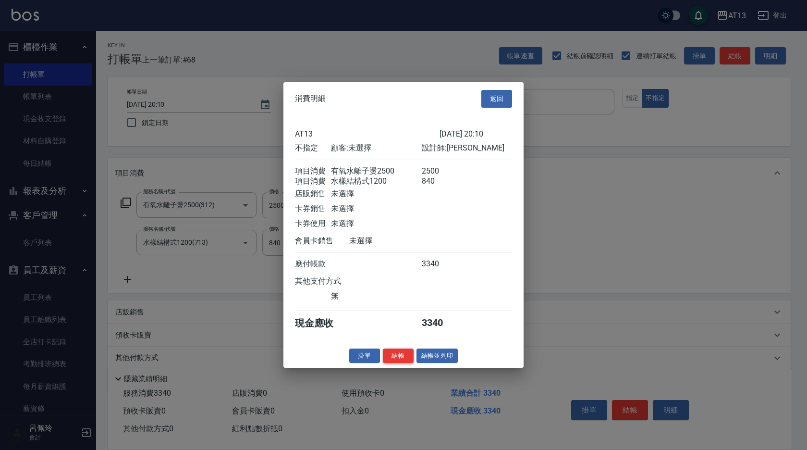
click at [407, 363] on button "結帳" at bounding box center [398, 355] width 31 height 15
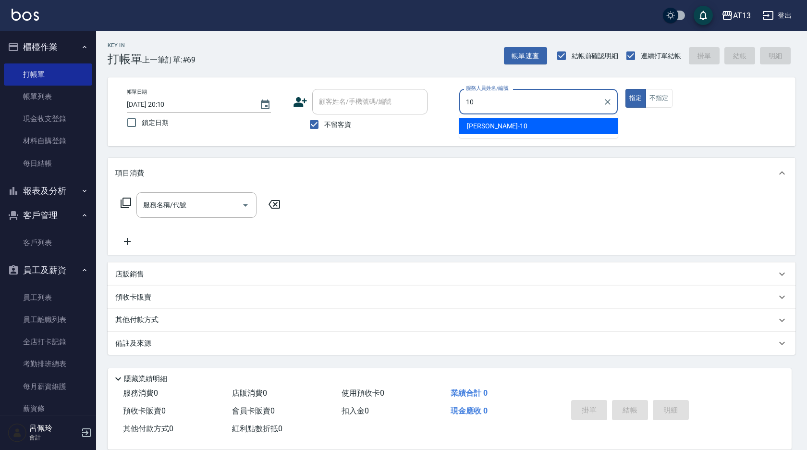
click at [477, 123] on span "[PERSON_NAME] -10" at bounding box center [497, 126] width 61 height 10
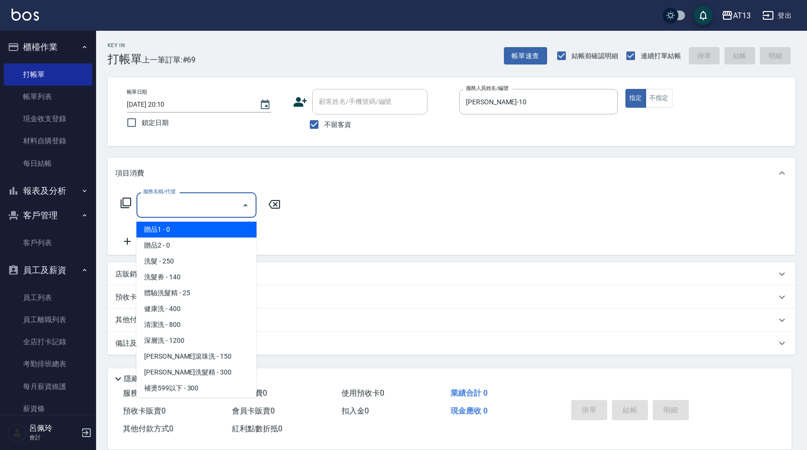
click at [215, 200] on input "服務名稱/代號" at bounding box center [189, 205] width 97 height 17
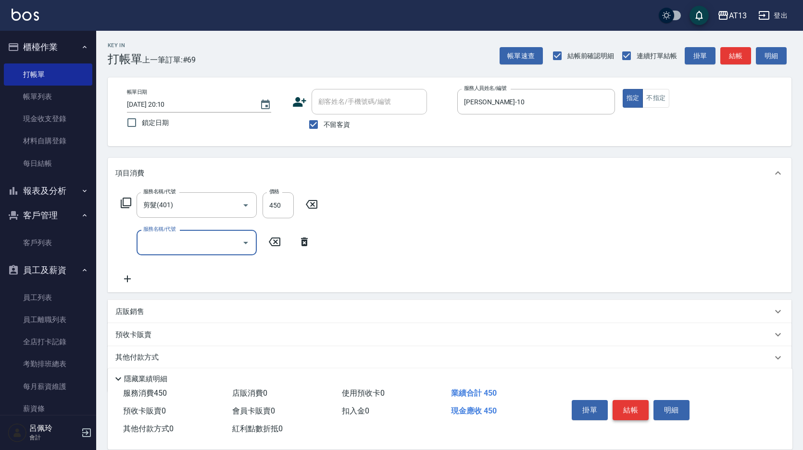
click at [618, 407] on button "結帳" at bounding box center [630, 410] width 36 height 20
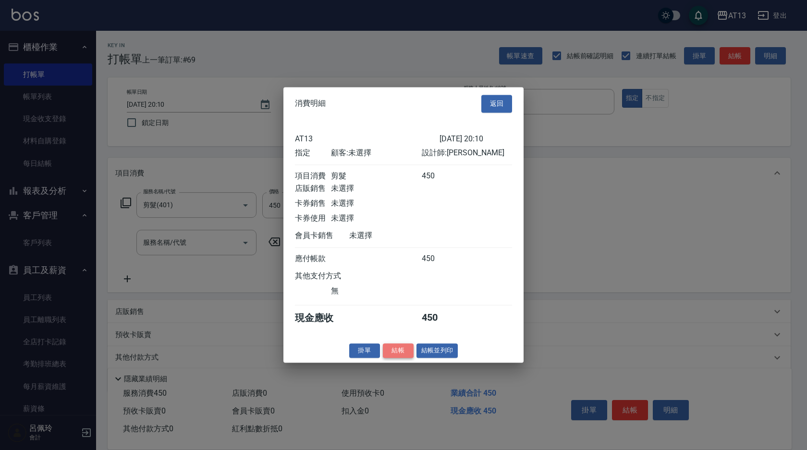
click at [391, 354] on button "結帳" at bounding box center [398, 350] width 31 height 15
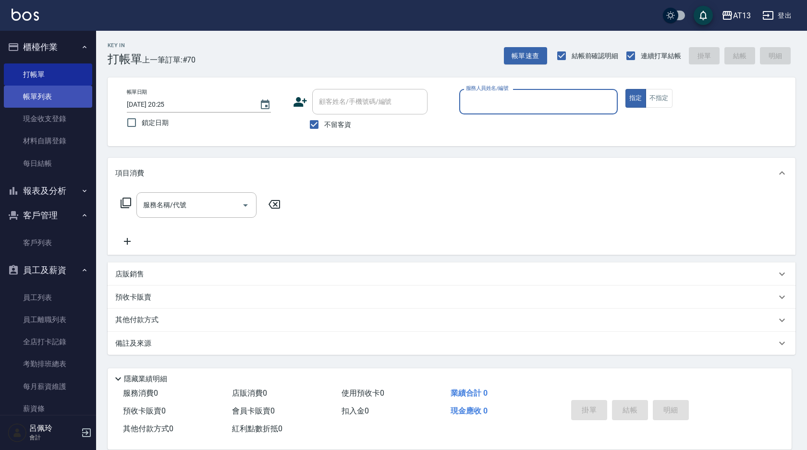
click at [33, 92] on link "帳單列表" at bounding box center [48, 97] width 88 height 22
click at [39, 100] on link "帳單列表" at bounding box center [48, 97] width 88 height 22
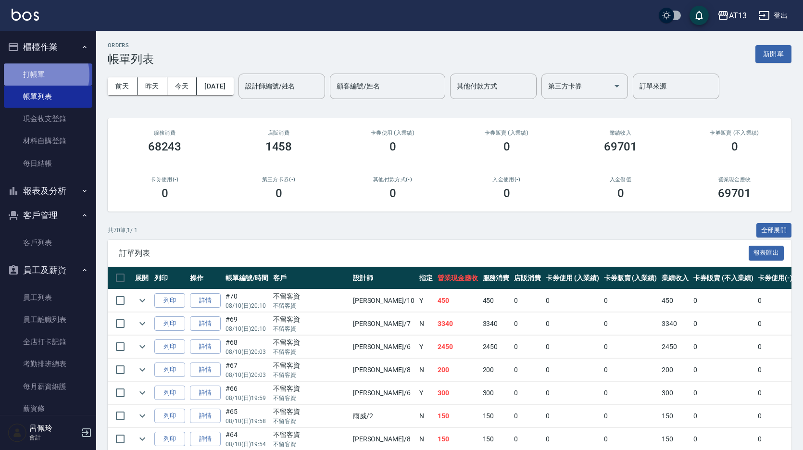
click at [39, 74] on link "打帳單" at bounding box center [48, 74] width 88 height 22
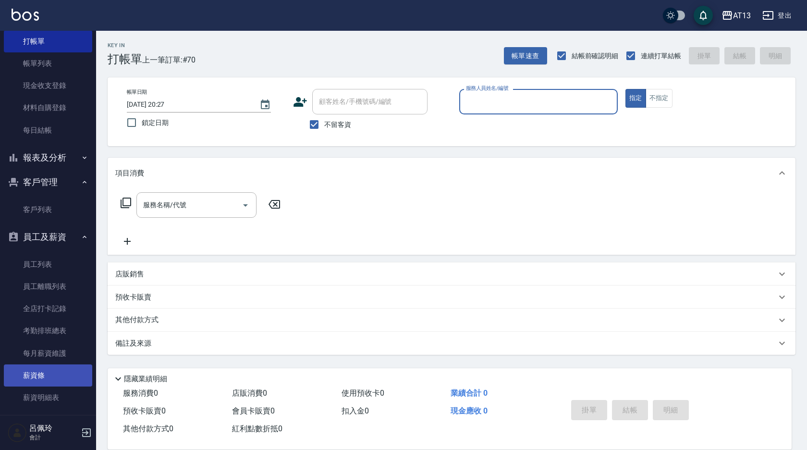
scroll to position [48, 0]
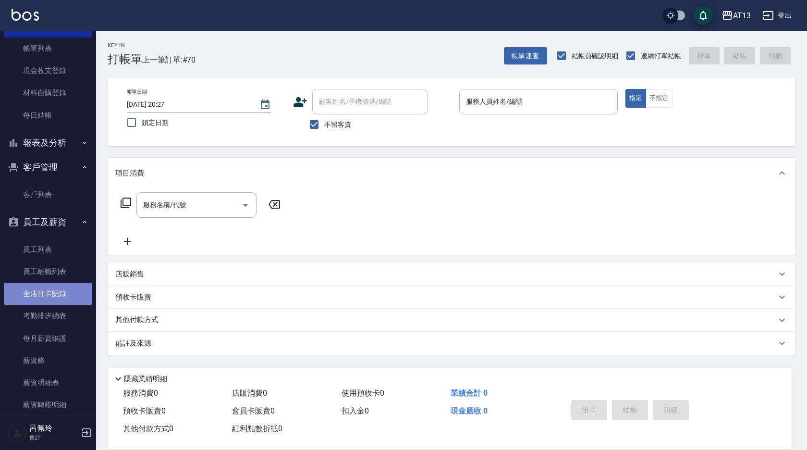
click at [57, 289] on link "全店打卡記錄" at bounding box center [48, 294] width 88 height 22
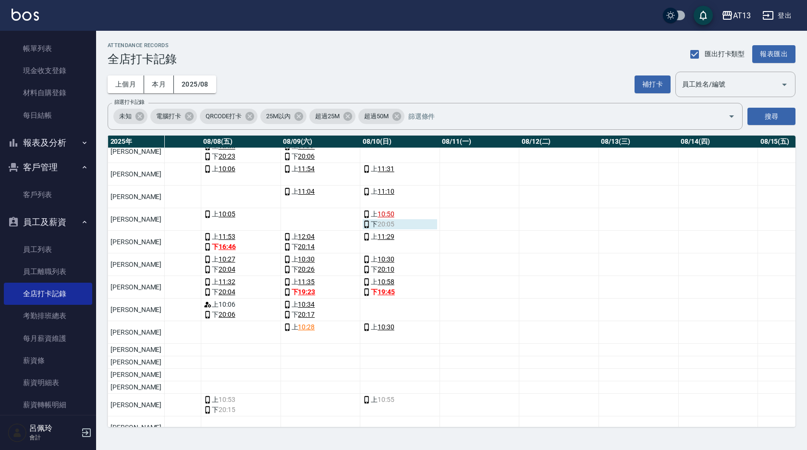
scroll to position [192, 635]
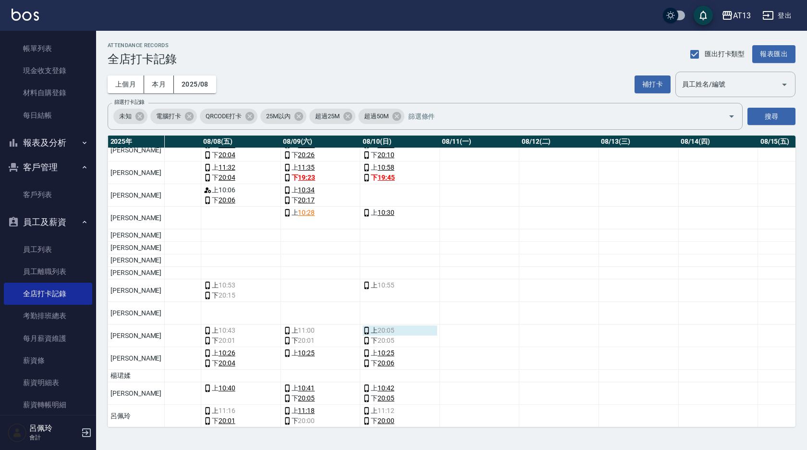
click at [378, 330] on span "20:05" at bounding box center [386, 330] width 17 height 10
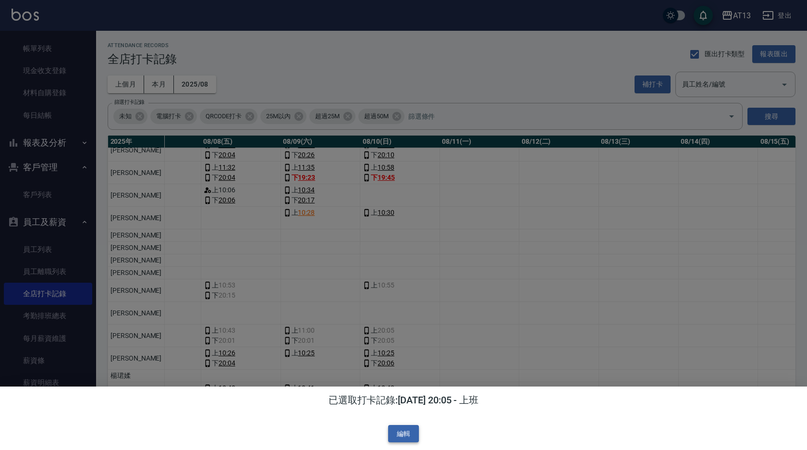
click at [407, 434] on button "編輯" at bounding box center [403, 434] width 31 height 18
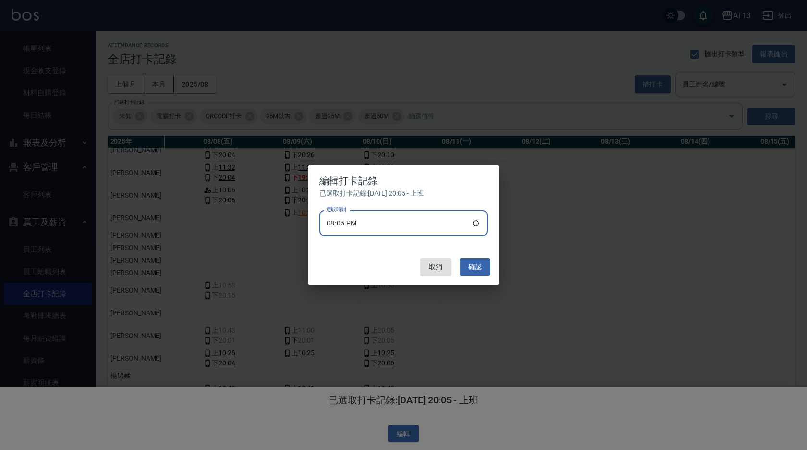
click at [472, 223] on input "20:05" at bounding box center [404, 223] width 168 height 26
click at [488, 268] on button "確認" at bounding box center [475, 267] width 31 height 18
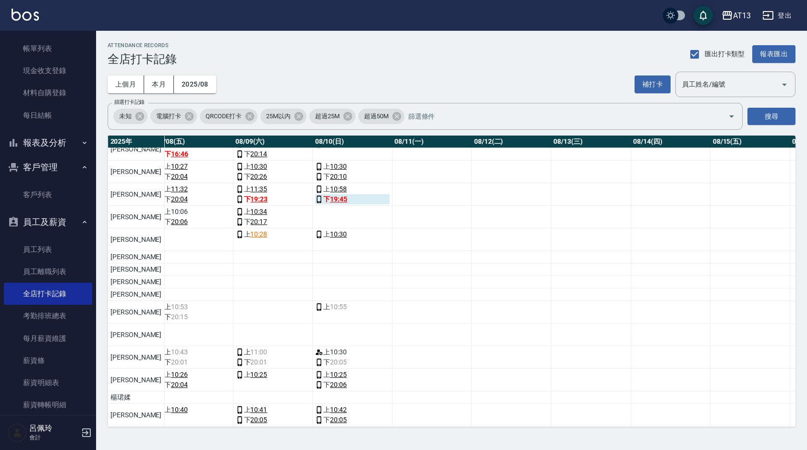
scroll to position [192, 683]
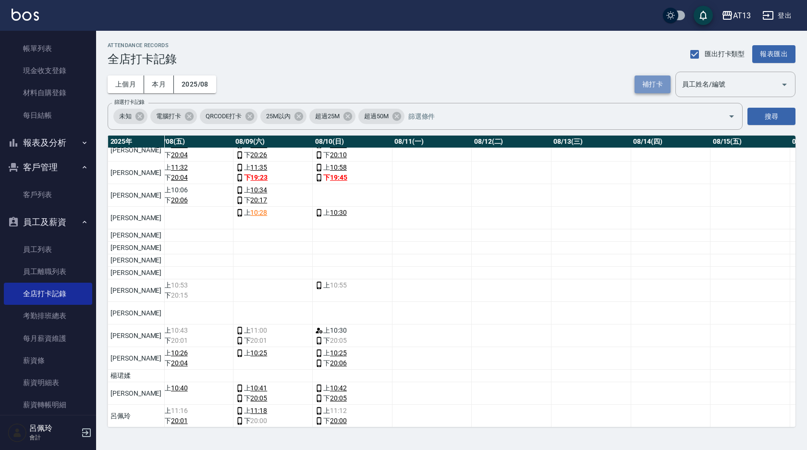
click at [649, 83] on button "補打卡" at bounding box center [653, 84] width 36 height 18
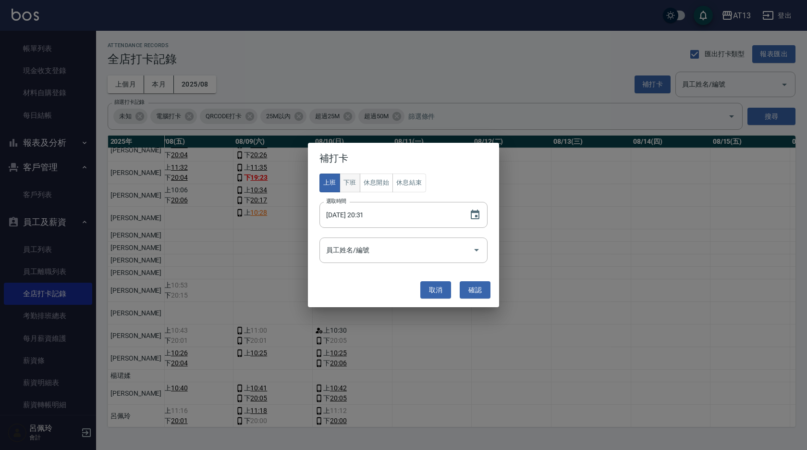
click at [352, 176] on button "下班" at bounding box center [350, 182] width 21 height 19
click at [475, 250] on icon "Open" at bounding box center [476, 250] width 5 height 2
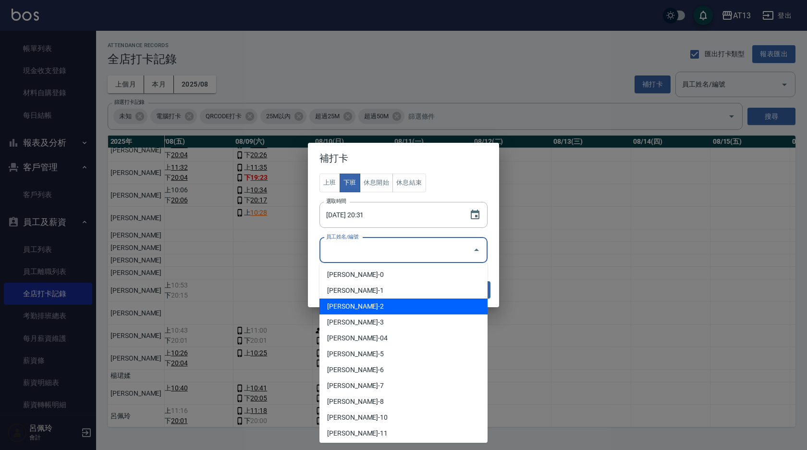
scroll to position [240, 0]
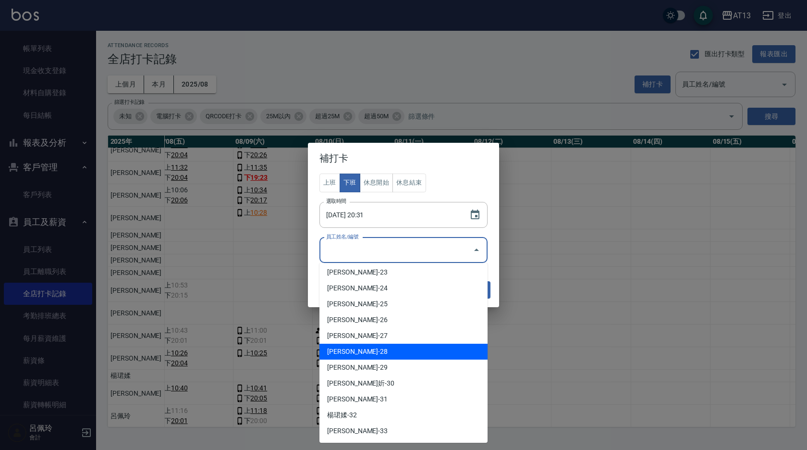
click at [393, 349] on li "[PERSON_NAME]-28" at bounding box center [404, 352] width 168 height 16
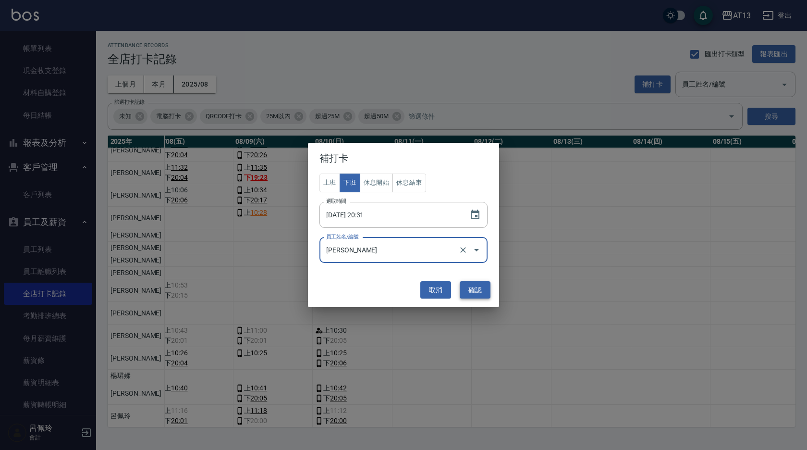
click at [475, 291] on button "確認" at bounding box center [475, 290] width 31 height 18
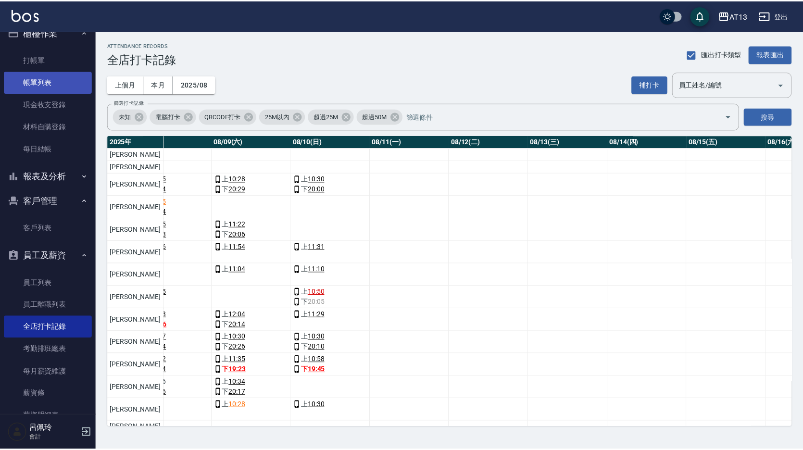
scroll to position [0, 0]
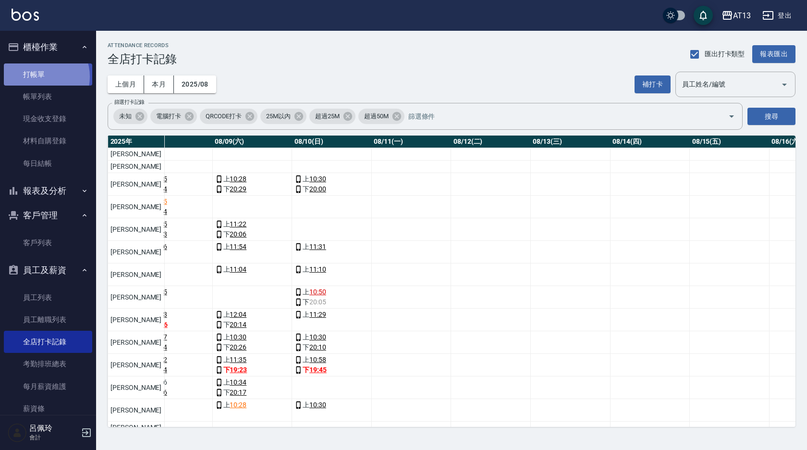
click at [37, 76] on link "打帳單" at bounding box center [48, 74] width 88 height 22
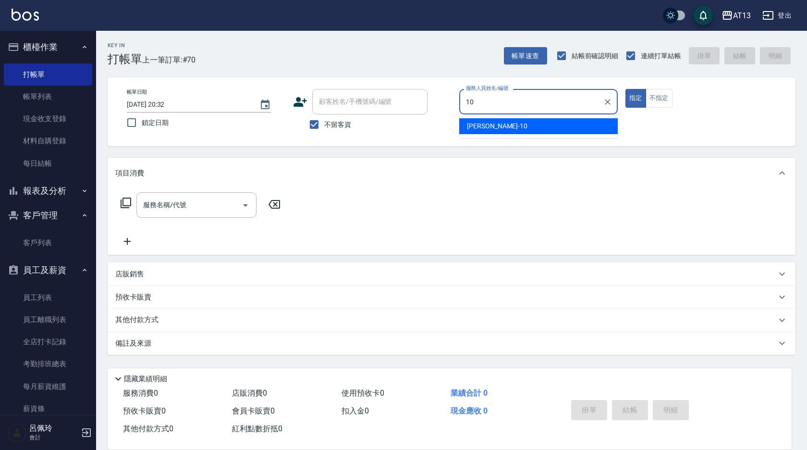
click at [571, 124] on div "[PERSON_NAME] -10" at bounding box center [538, 126] width 159 height 16
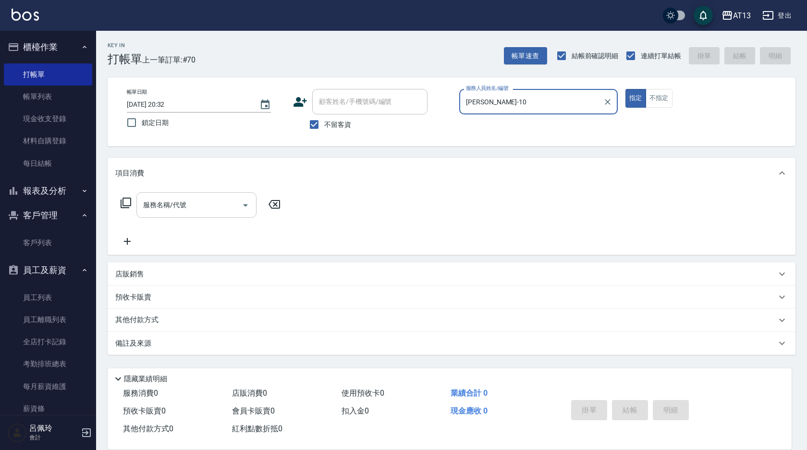
click at [208, 214] on div "服務名稱/代號" at bounding box center [196, 204] width 120 height 25
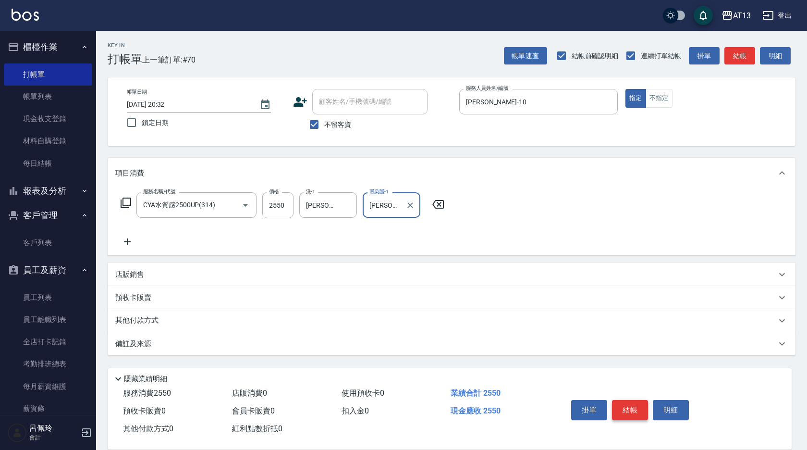
click at [635, 400] on button "結帳" at bounding box center [630, 410] width 36 height 20
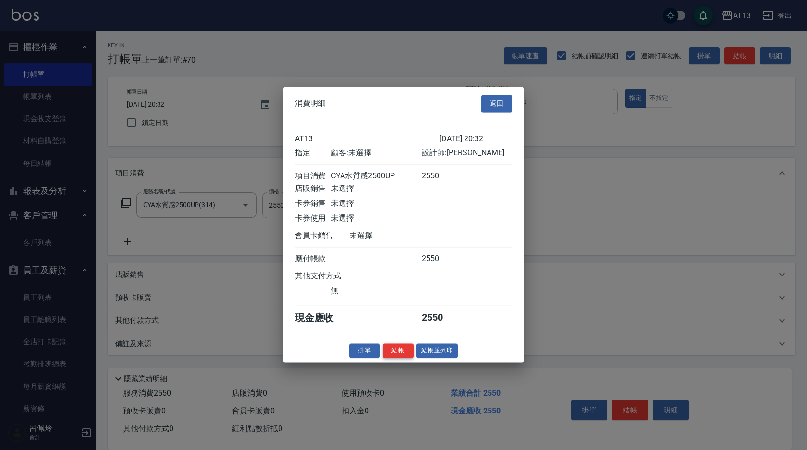
click at [398, 352] on button "結帳" at bounding box center [398, 350] width 31 height 15
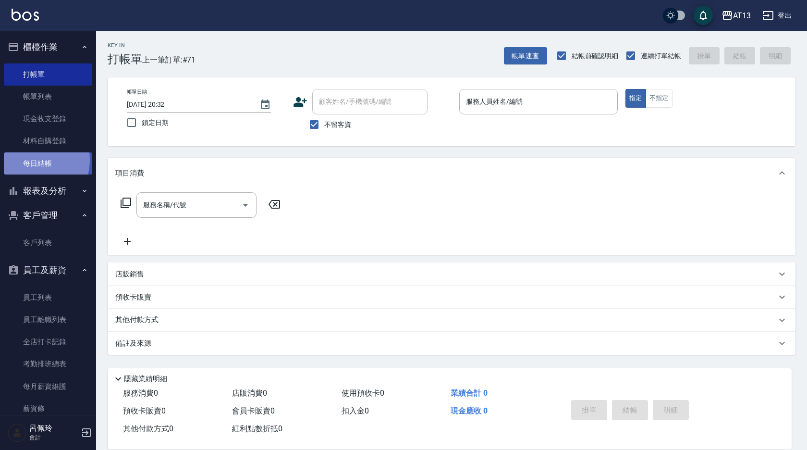
click at [32, 160] on link "每日結帳" at bounding box center [48, 163] width 88 height 22
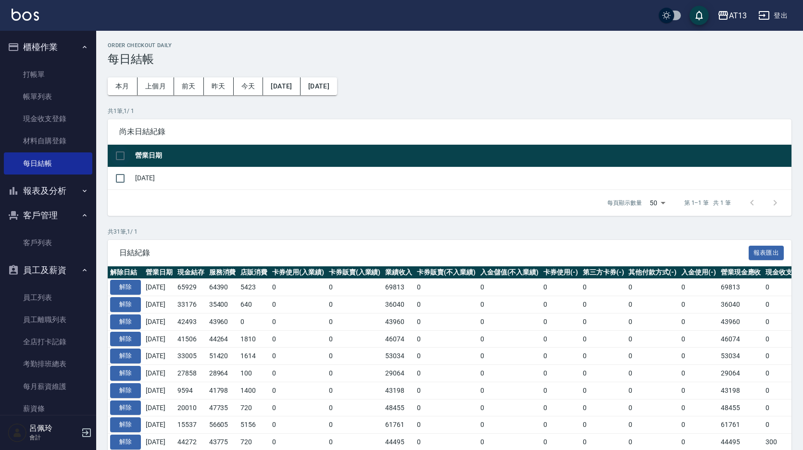
click at [122, 158] on input "checkbox" at bounding box center [120, 156] width 20 height 20
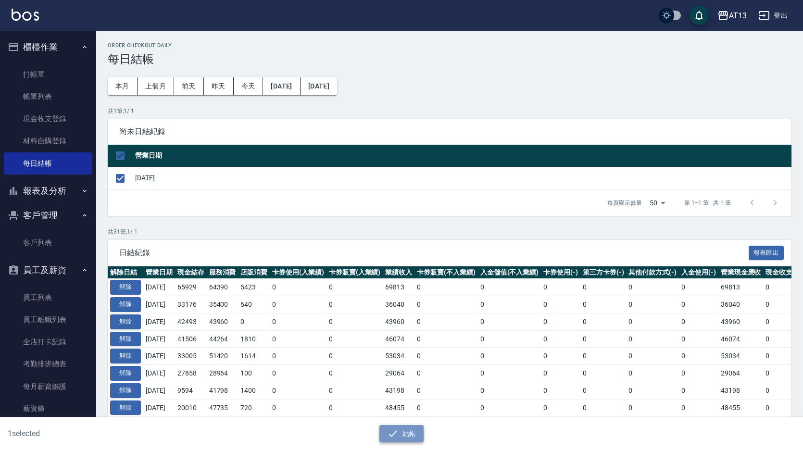
click at [409, 432] on button "結帳" at bounding box center [401, 434] width 45 height 18
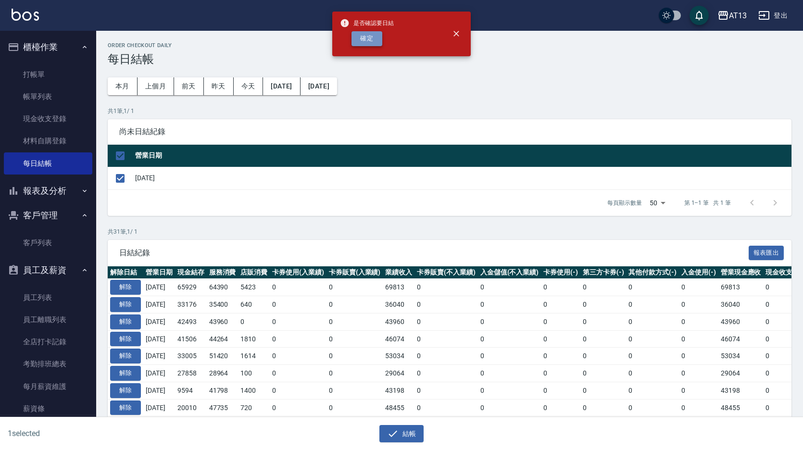
click at [365, 40] on button "確定" at bounding box center [366, 38] width 31 height 15
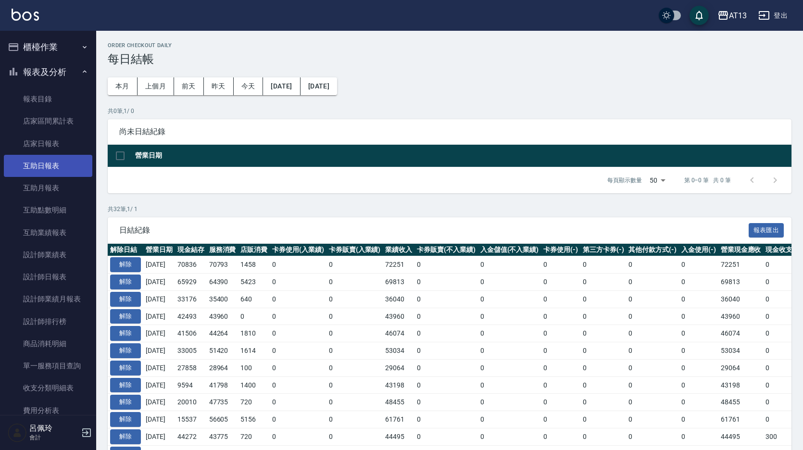
click at [53, 164] on link "互助日報表" at bounding box center [48, 166] width 88 height 22
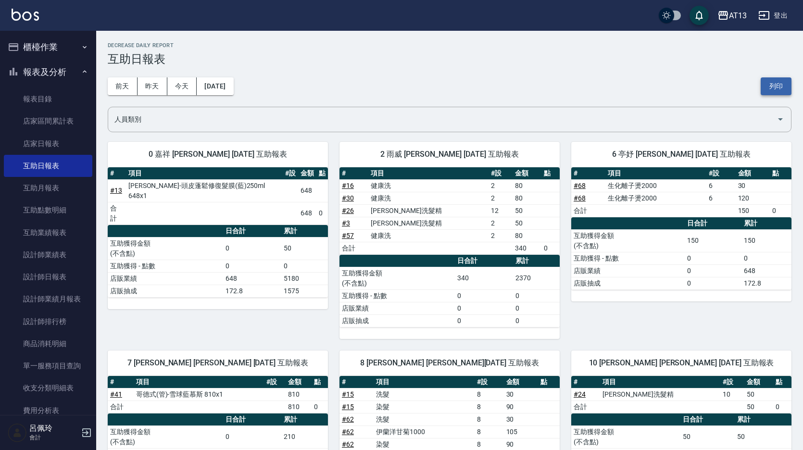
click at [781, 87] on button "列印" at bounding box center [775, 86] width 31 height 18
click at [45, 273] on link "設計師日報表" at bounding box center [48, 277] width 88 height 22
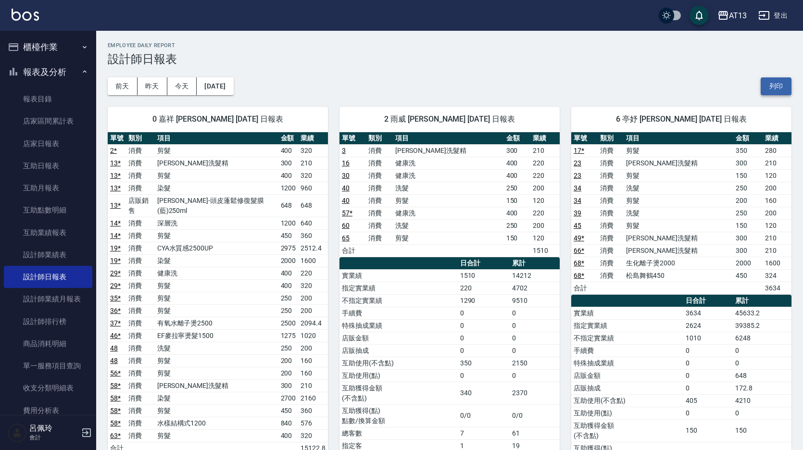
click at [773, 85] on button "列印" at bounding box center [775, 86] width 31 height 18
click at [51, 142] on link "店家日報表" at bounding box center [48, 144] width 88 height 22
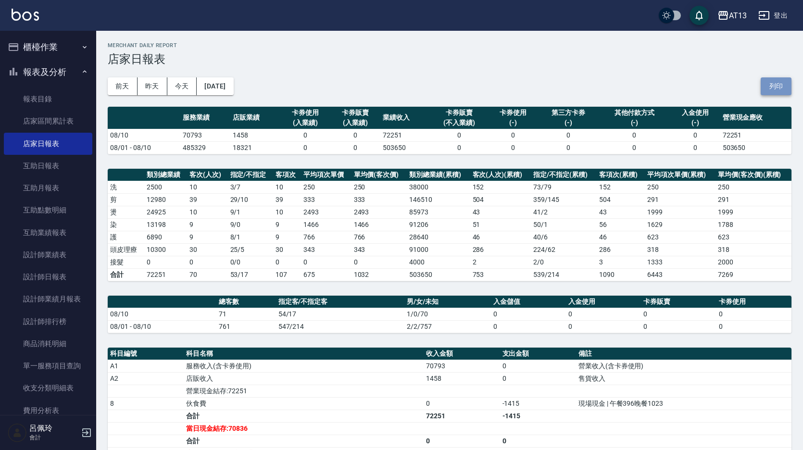
click at [773, 88] on button "列印" at bounding box center [775, 86] width 31 height 18
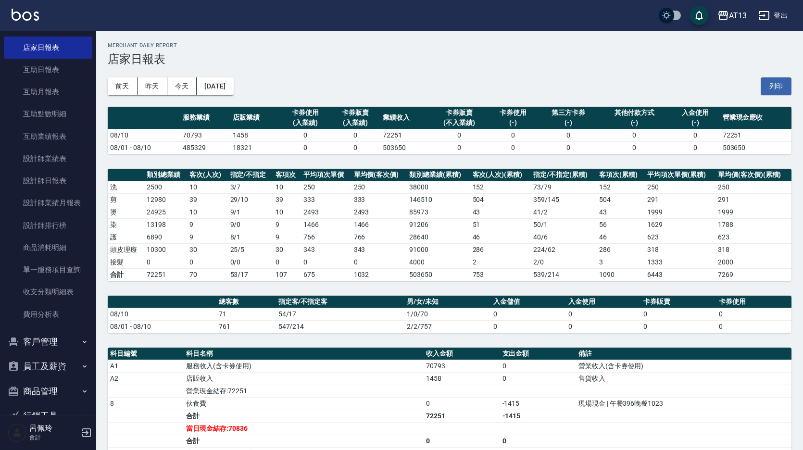
scroll to position [96, 0]
